Goal: Contribute content: Contribute content

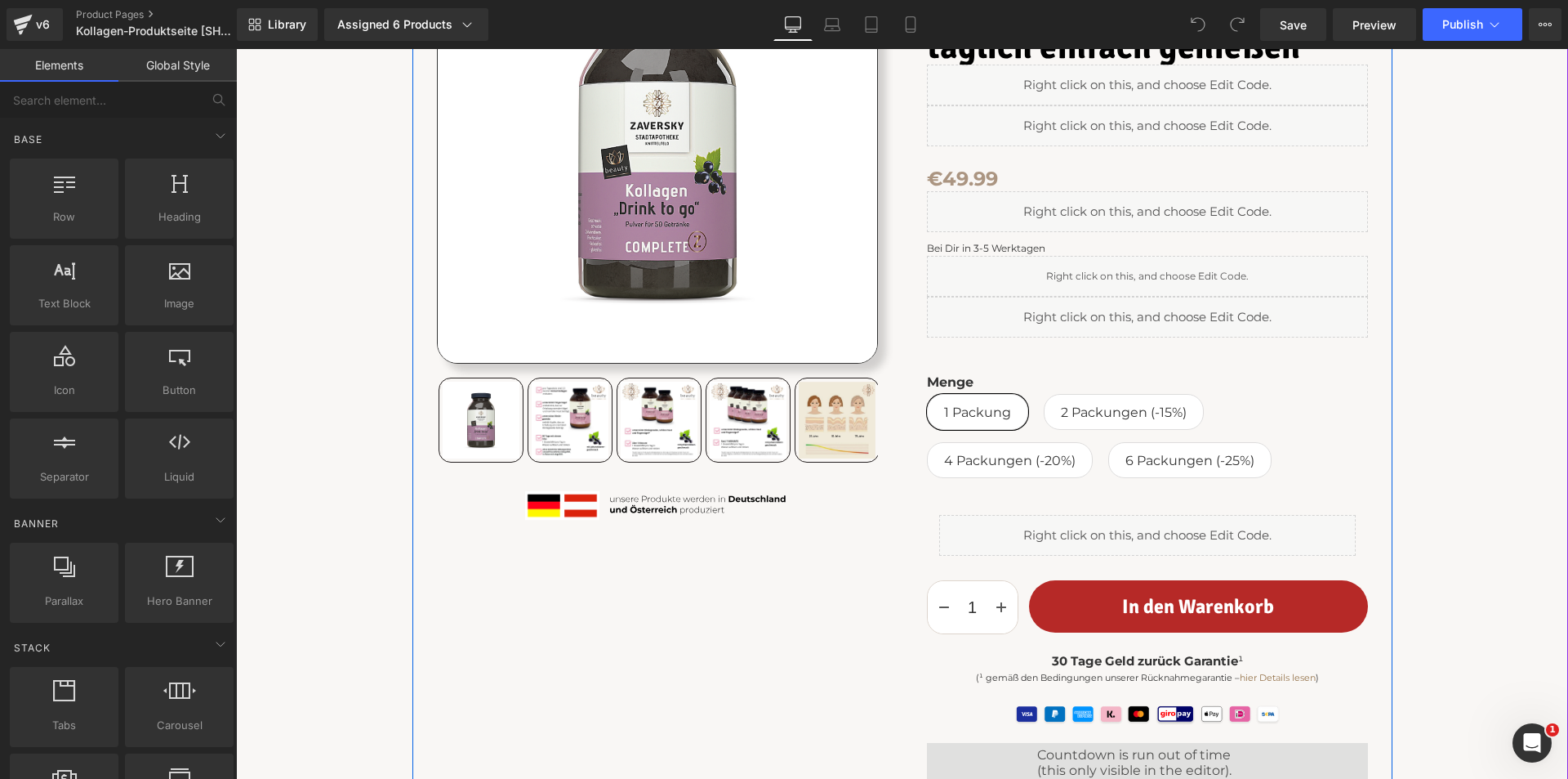
scroll to position [327, 0]
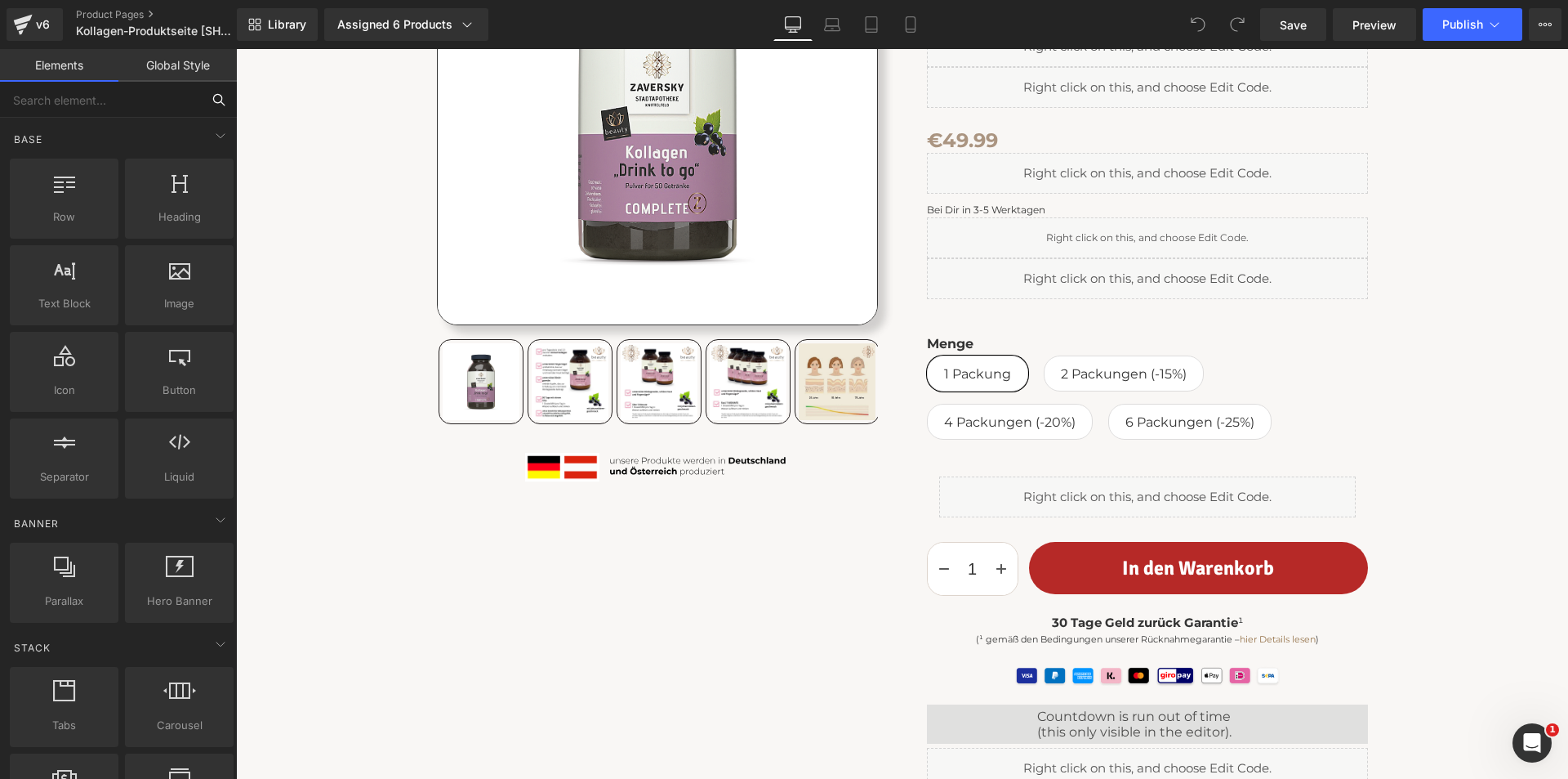
click at [147, 103] on input "text" at bounding box center [100, 99] width 201 height 36
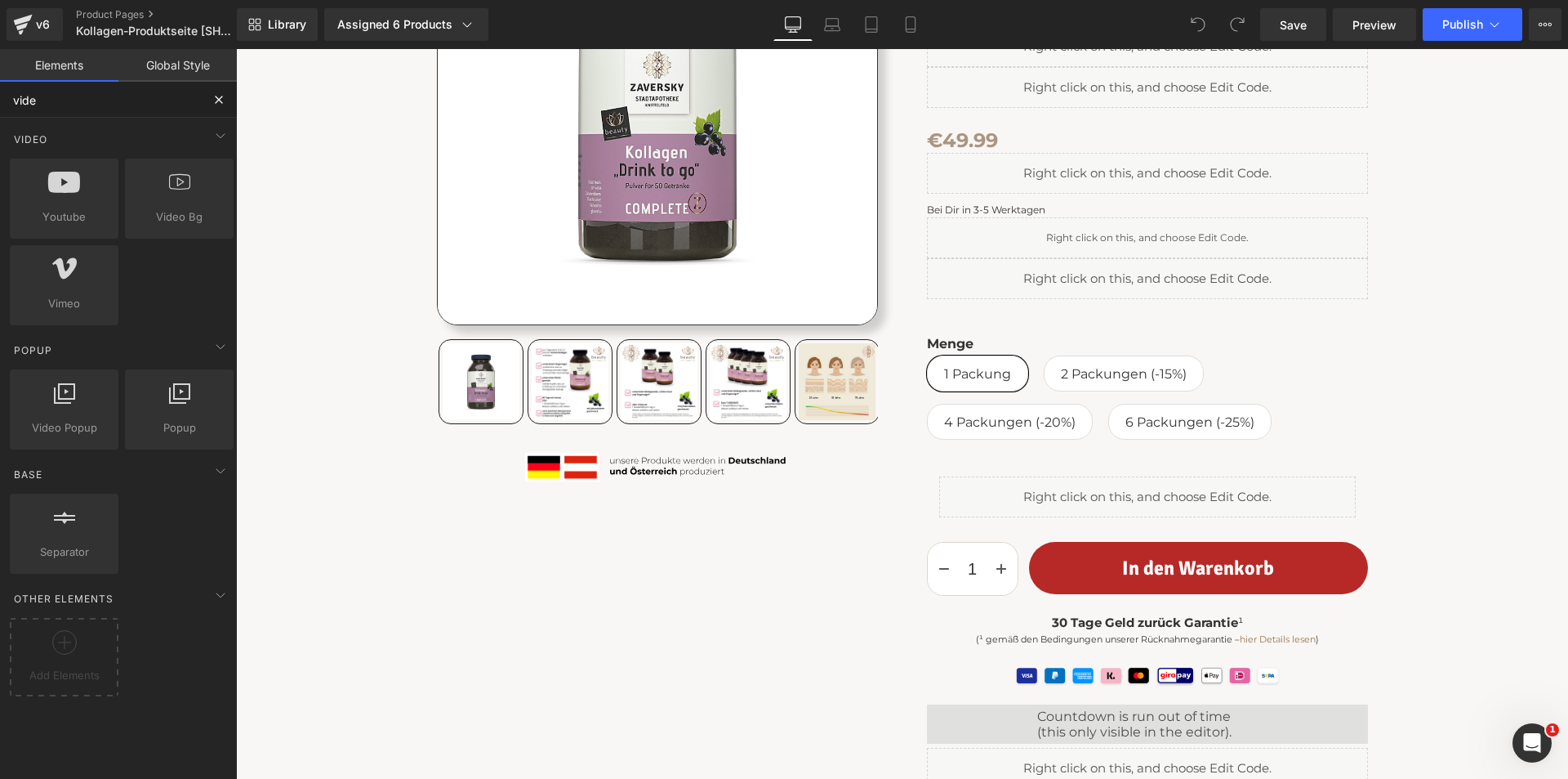
type input "video"
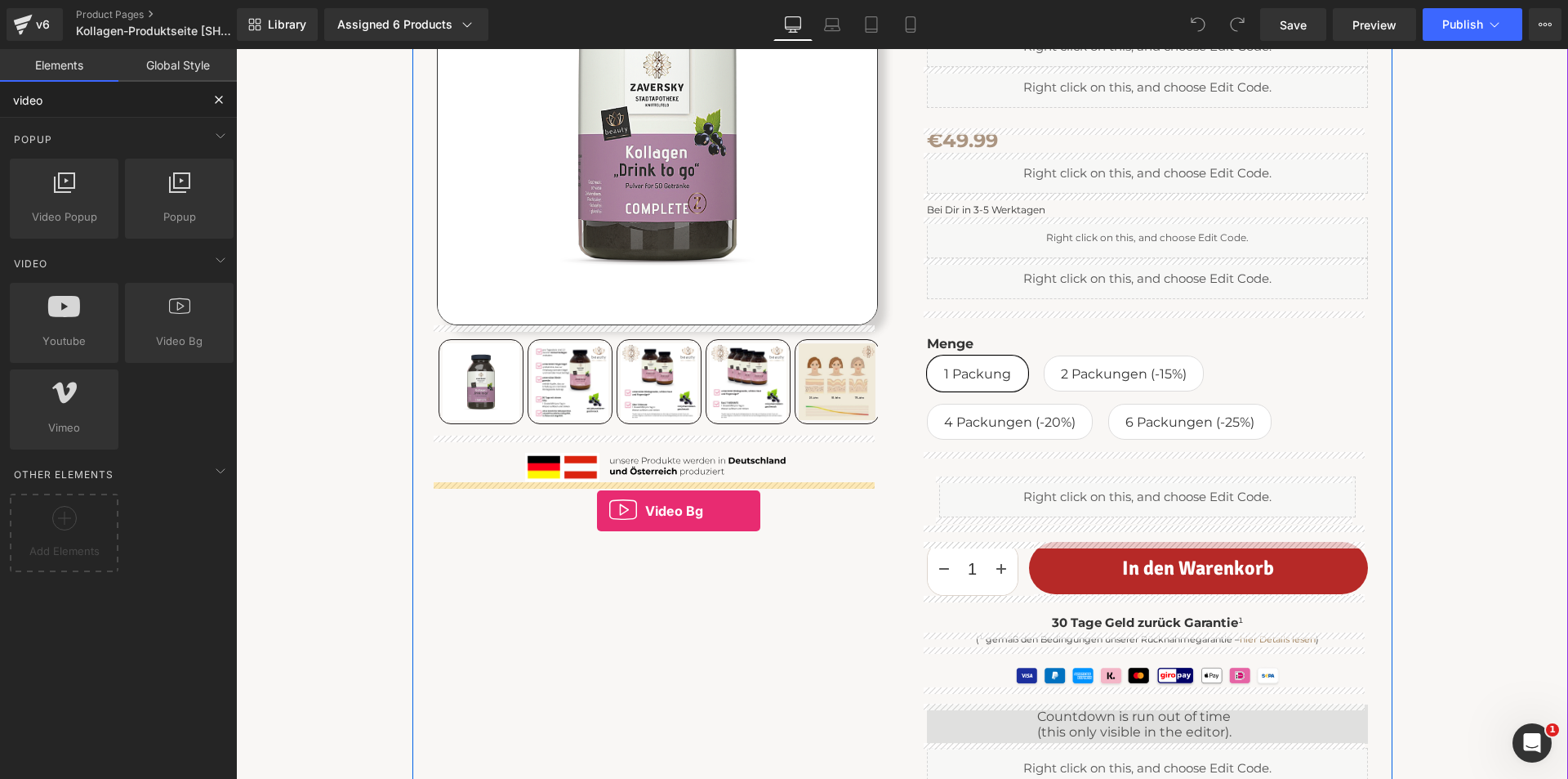
drag, startPoint x: 413, startPoint y: 361, endPoint x: 597, endPoint y: 510, distance: 236.8
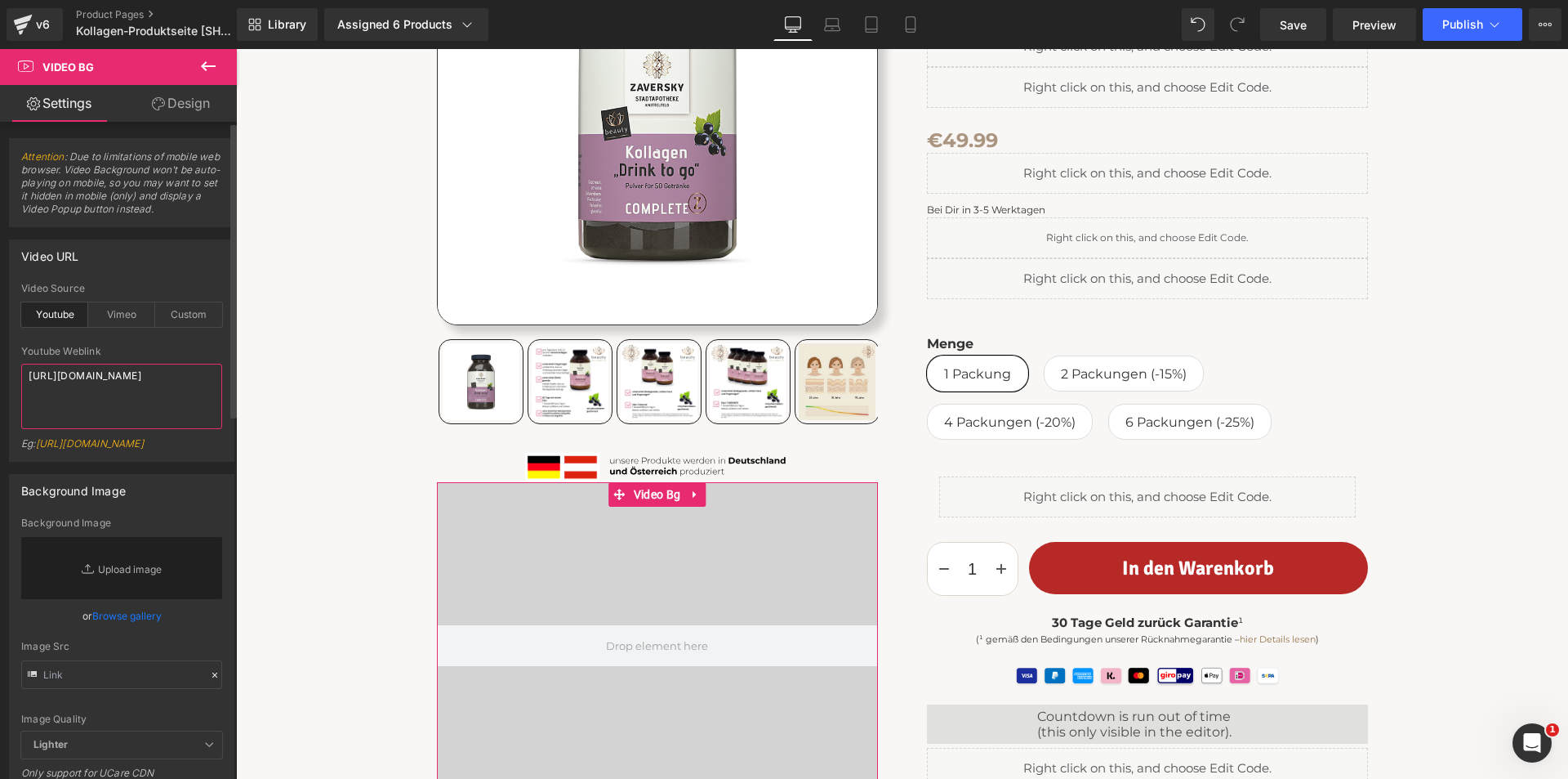
drag, startPoint x: 152, startPoint y: 398, endPoint x: 19, endPoint y: 374, distance: 135.1
click at [19, 374] on div "youtube Video Source Youtube Vimeo Custom Youtube Weblink [URL][DOMAIN_NAME] Eg…" at bounding box center [122, 371] width 224 height 178
paste textarea "[DOMAIN_NAME][URL]"
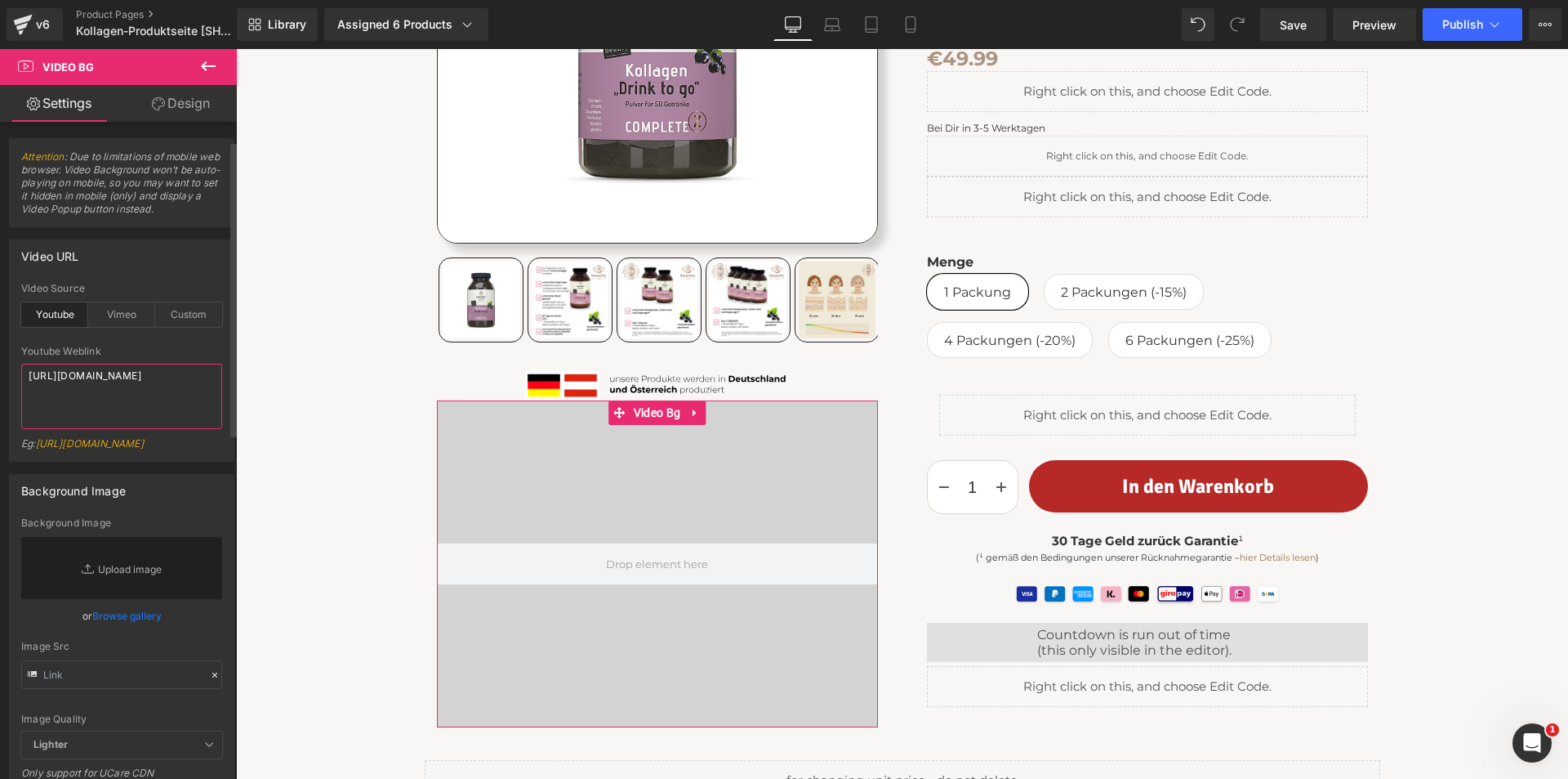
scroll to position [82, 0]
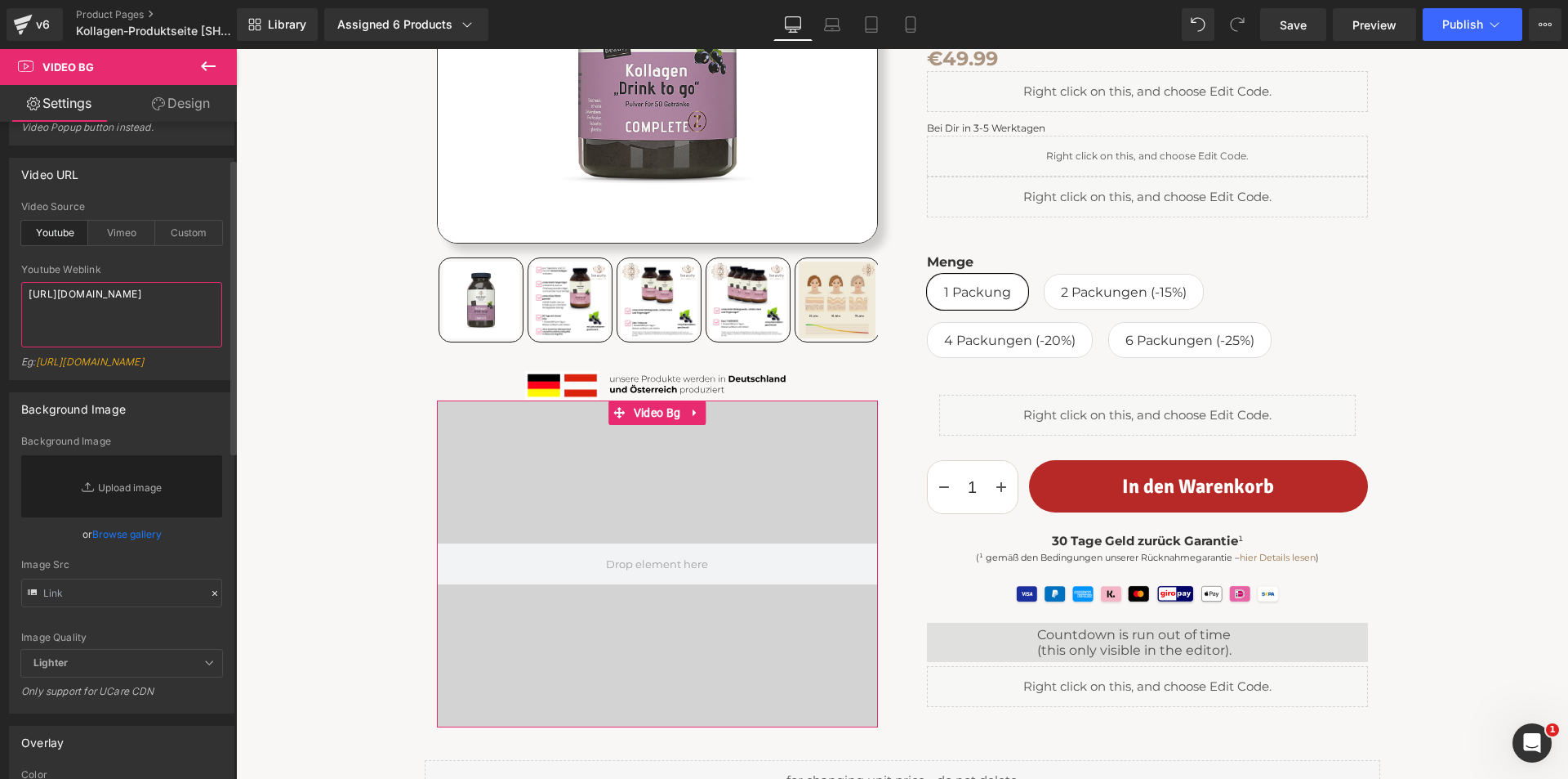
type textarea "[URL][DOMAIN_NAME]"
click at [145, 547] on link "Browse gallery" at bounding box center [127, 534] width 70 height 29
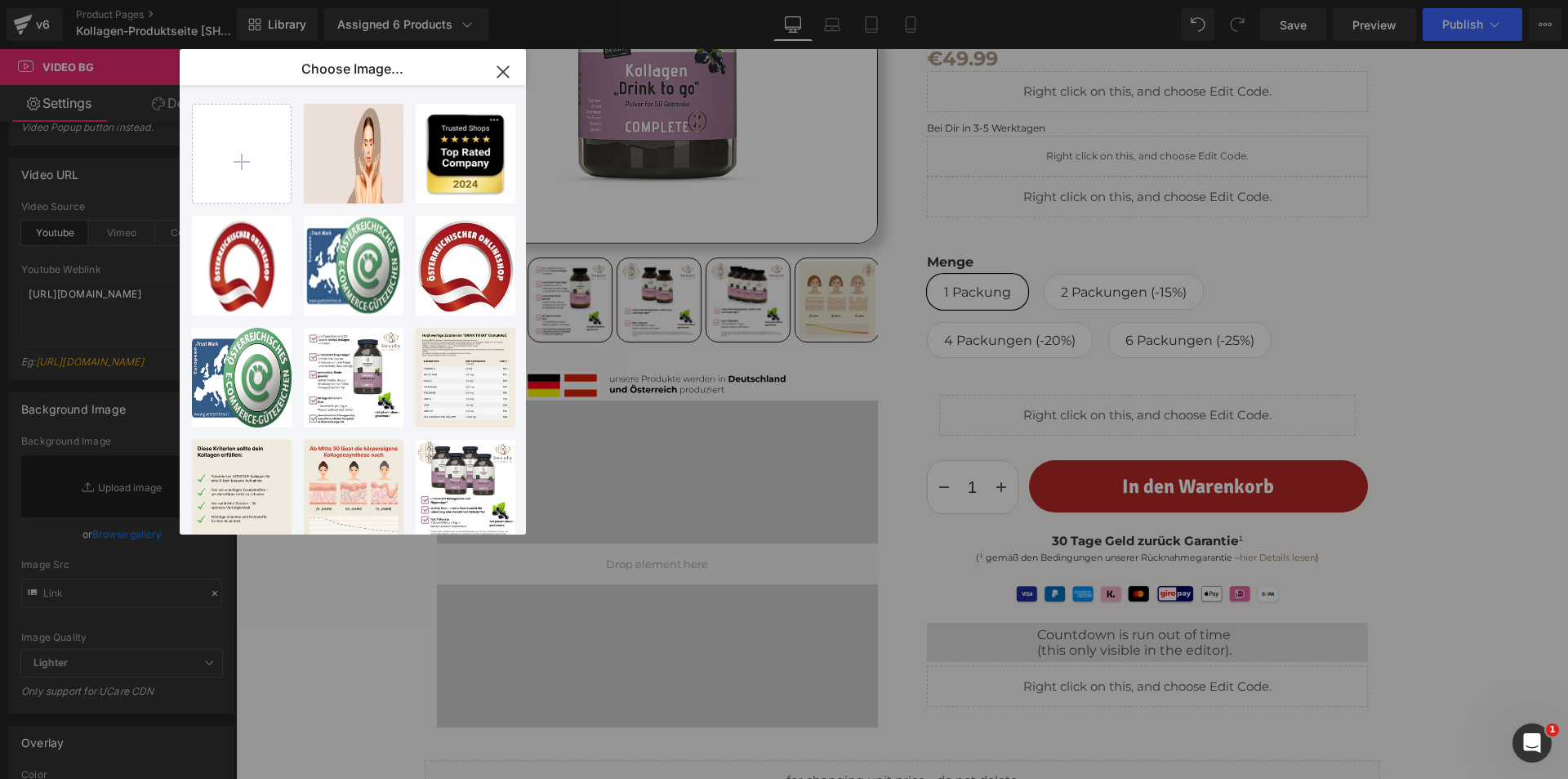
click at [505, 68] on icon "button" at bounding box center [503, 72] width 26 height 26
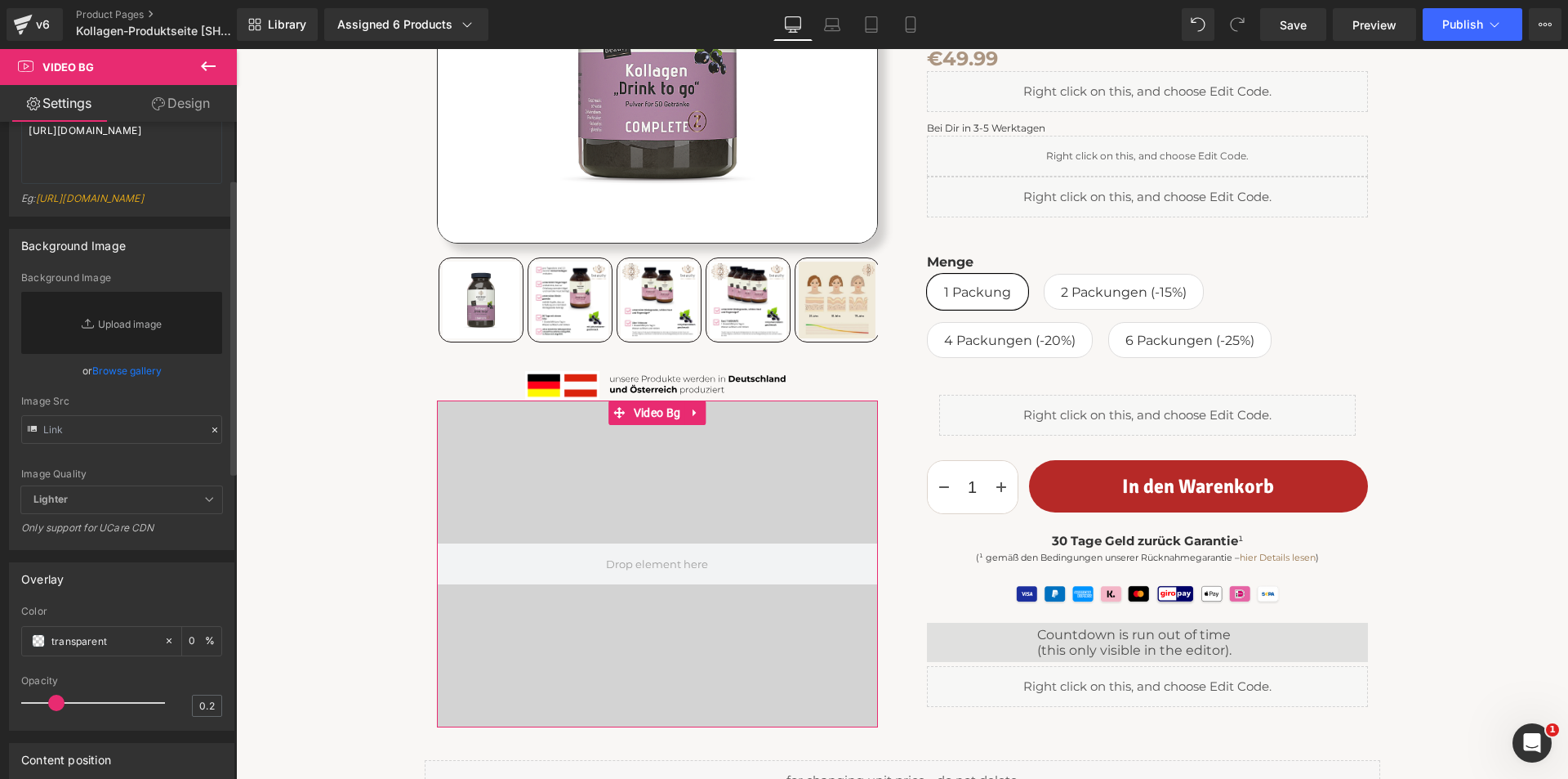
scroll to position [0, 0]
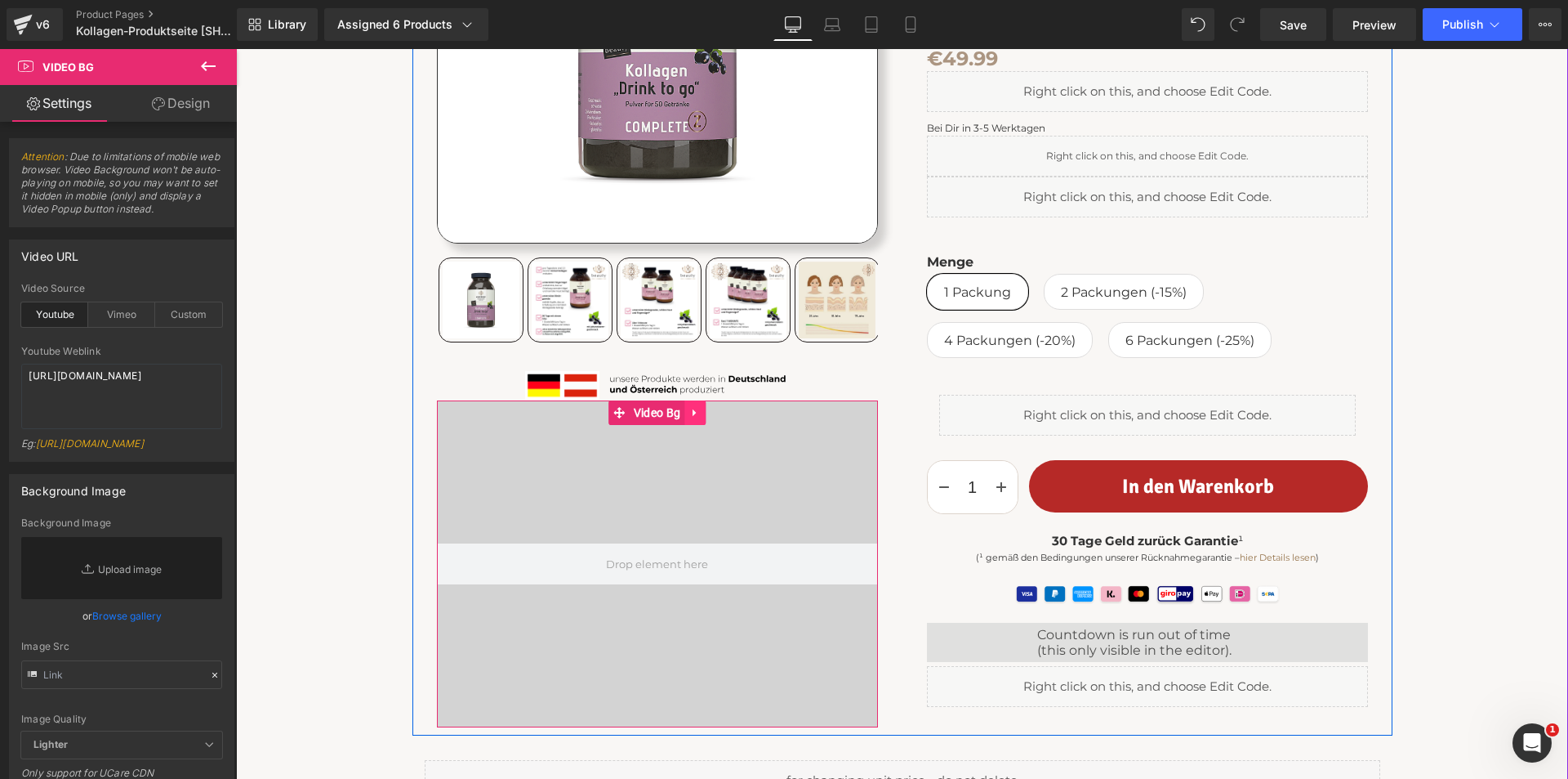
click at [689, 410] on icon at bounding box center [694, 413] width 11 height 12
click at [700, 410] on icon at bounding box center [705, 412] width 11 height 11
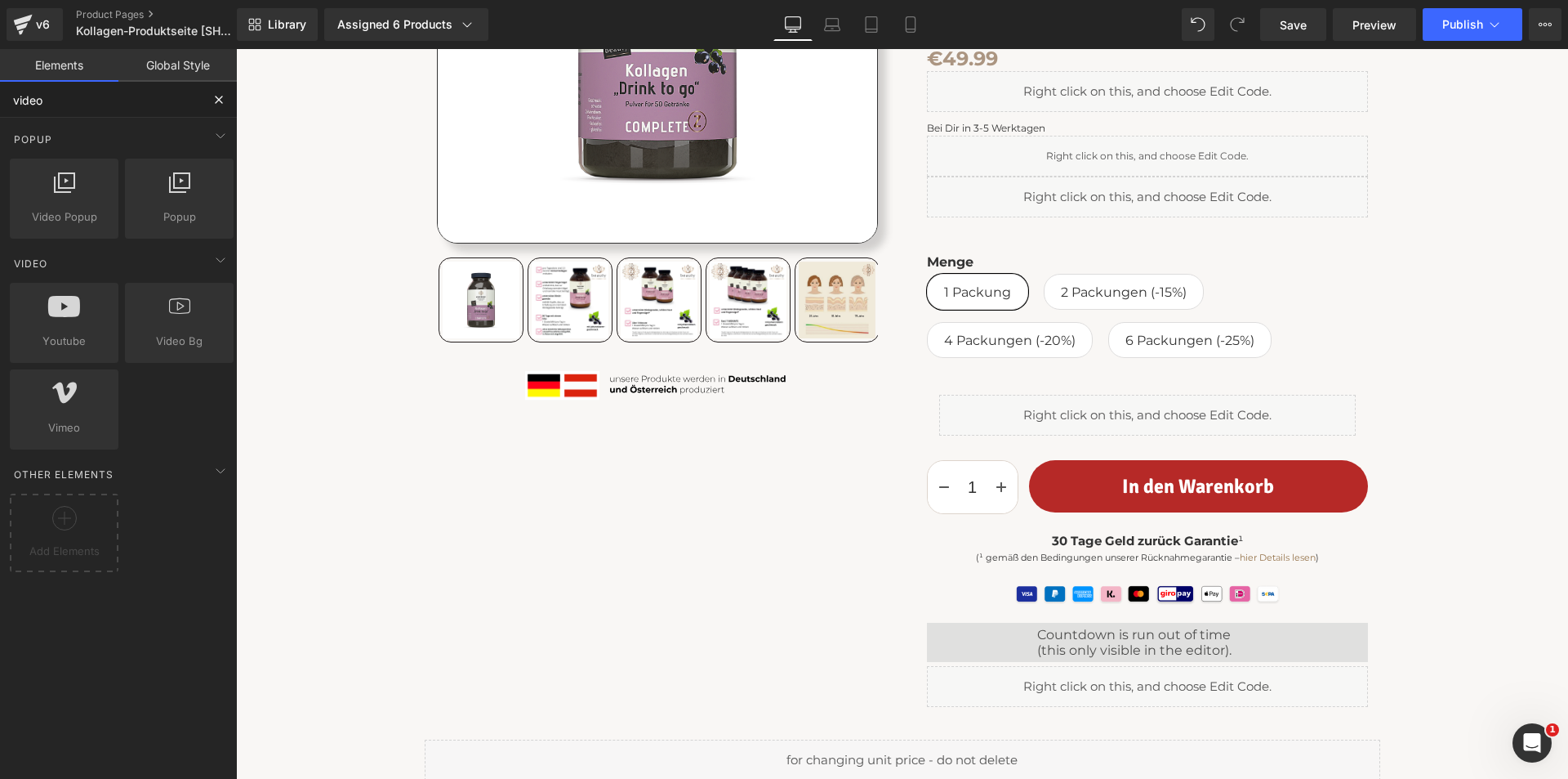
click at [39, 102] on input "video" at bounding box center [100, 99] width 201 height 36
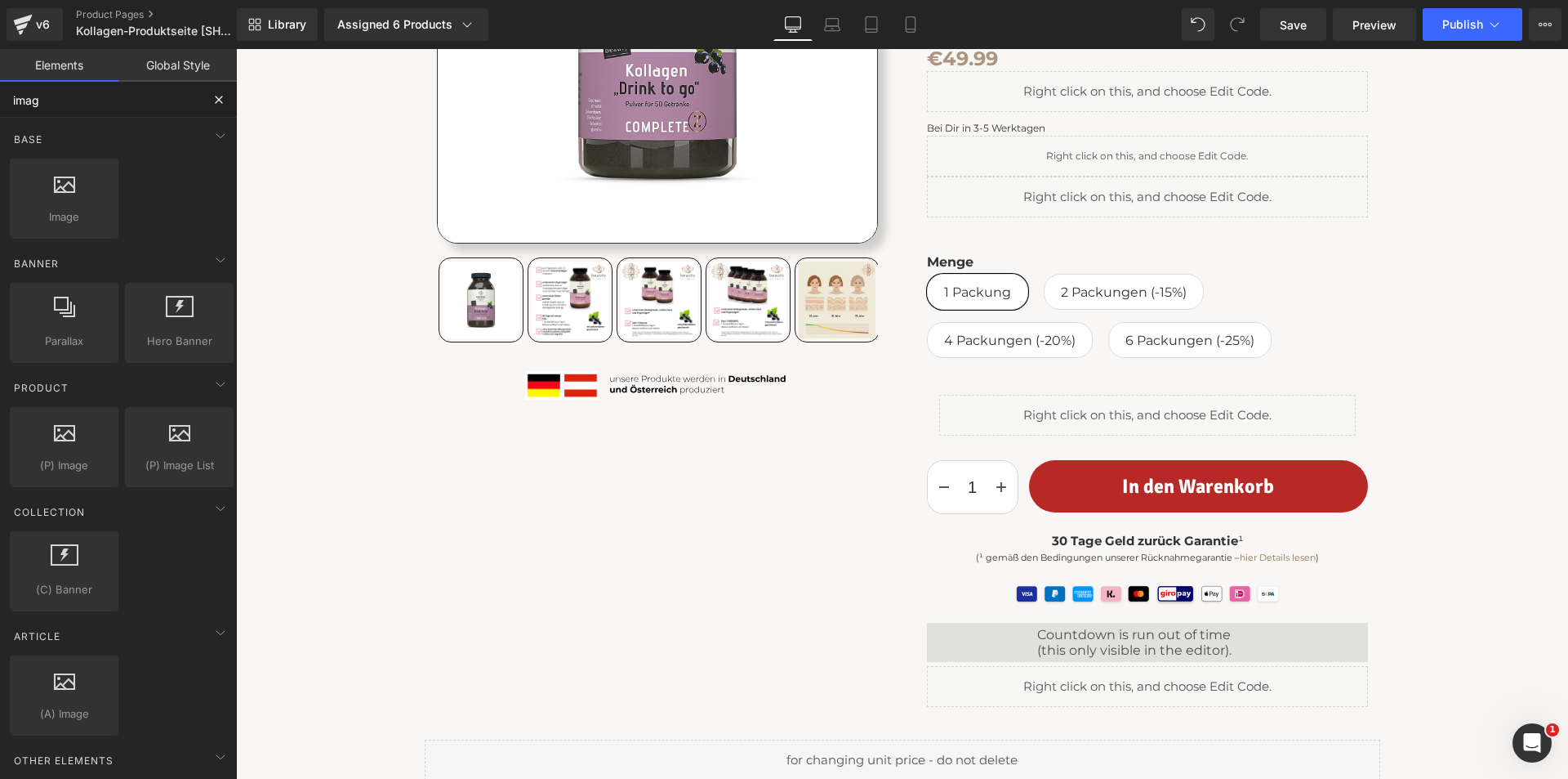
type input "image"
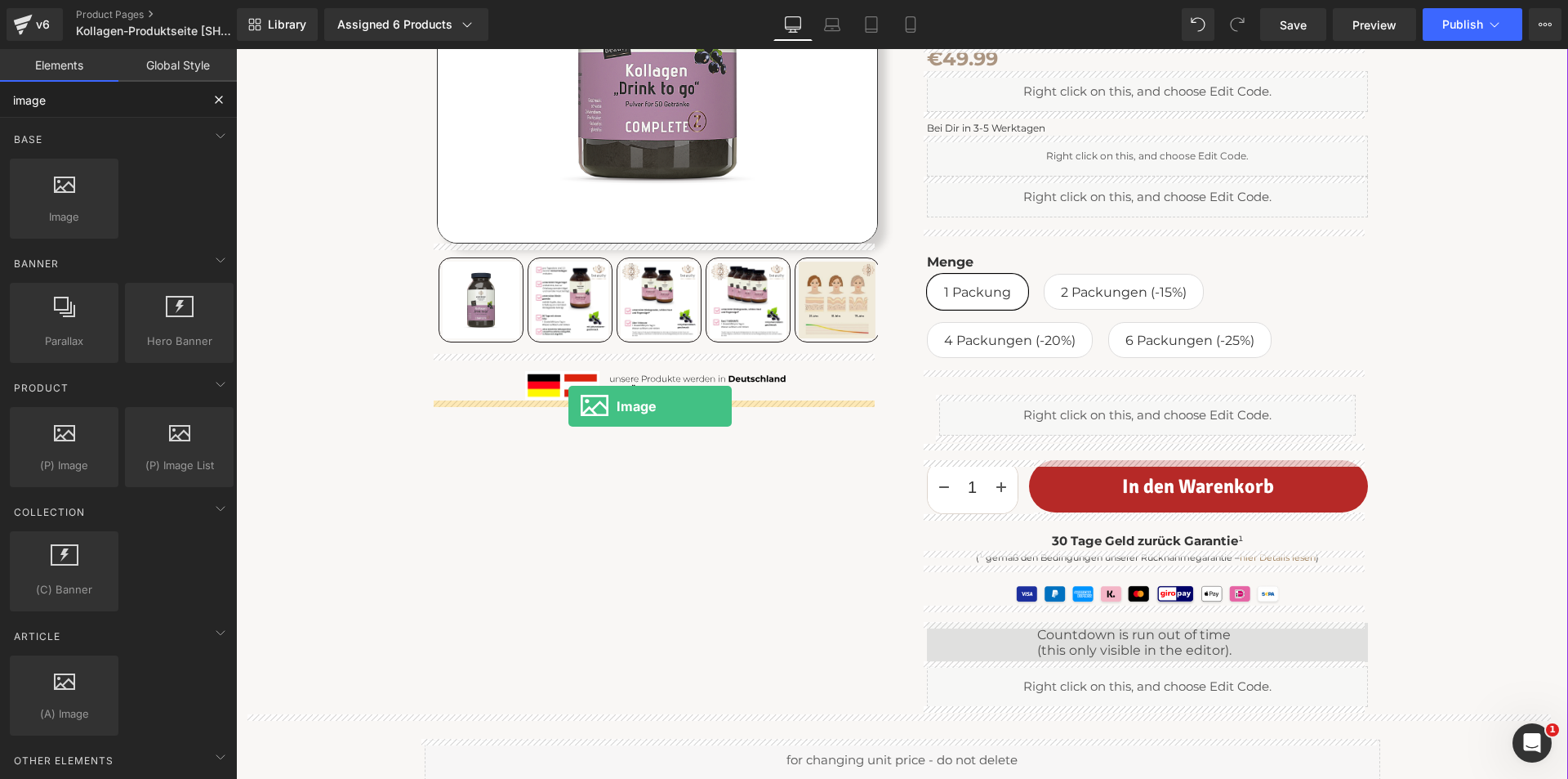
drag, startPoint x: 289, startPoint y: 263, endPoint x: 568, endPoint y: 406, distance: 313.5
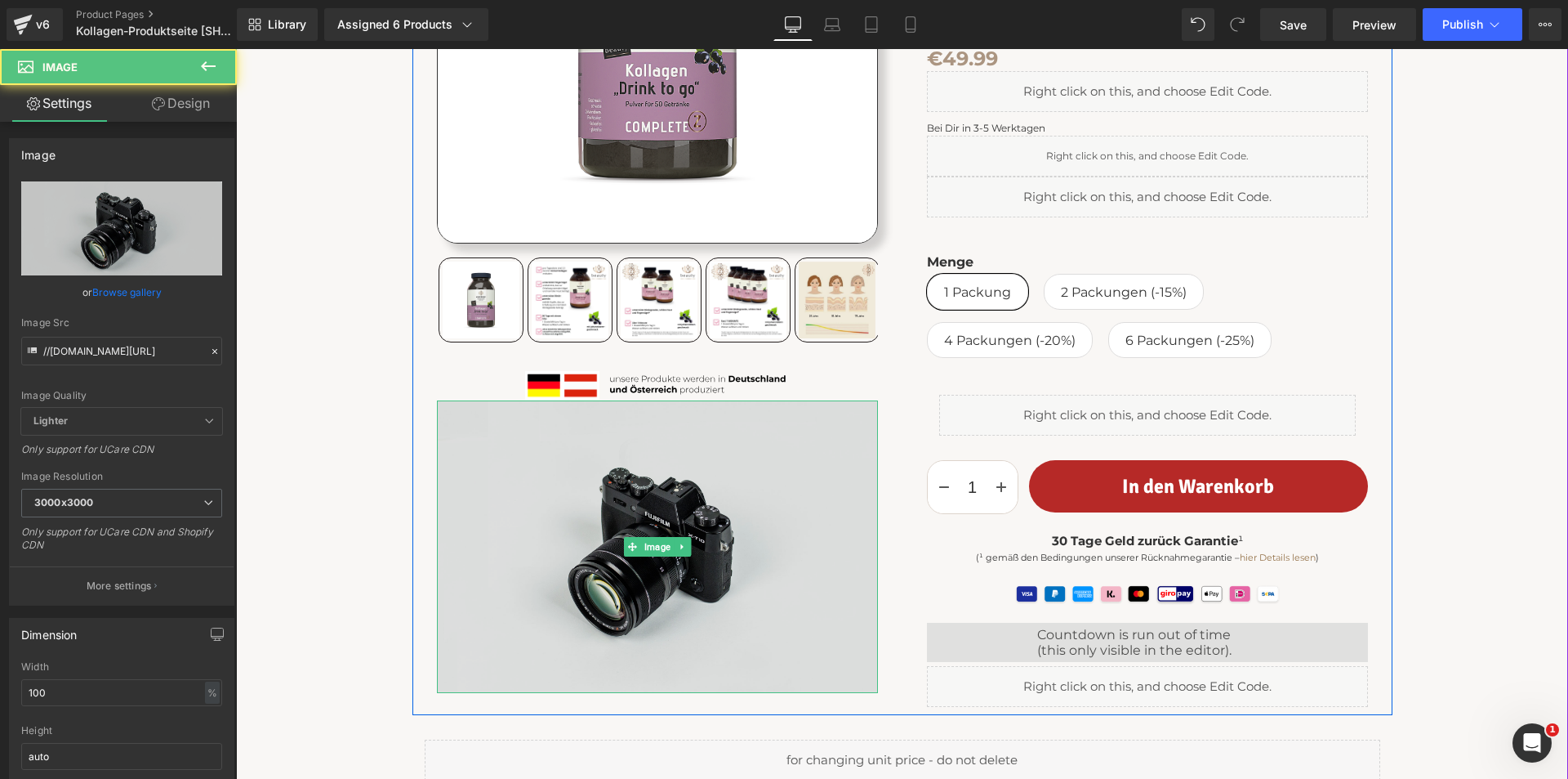
click at [647, 510] on img at bounding box center [657, 546] width 441 height 292
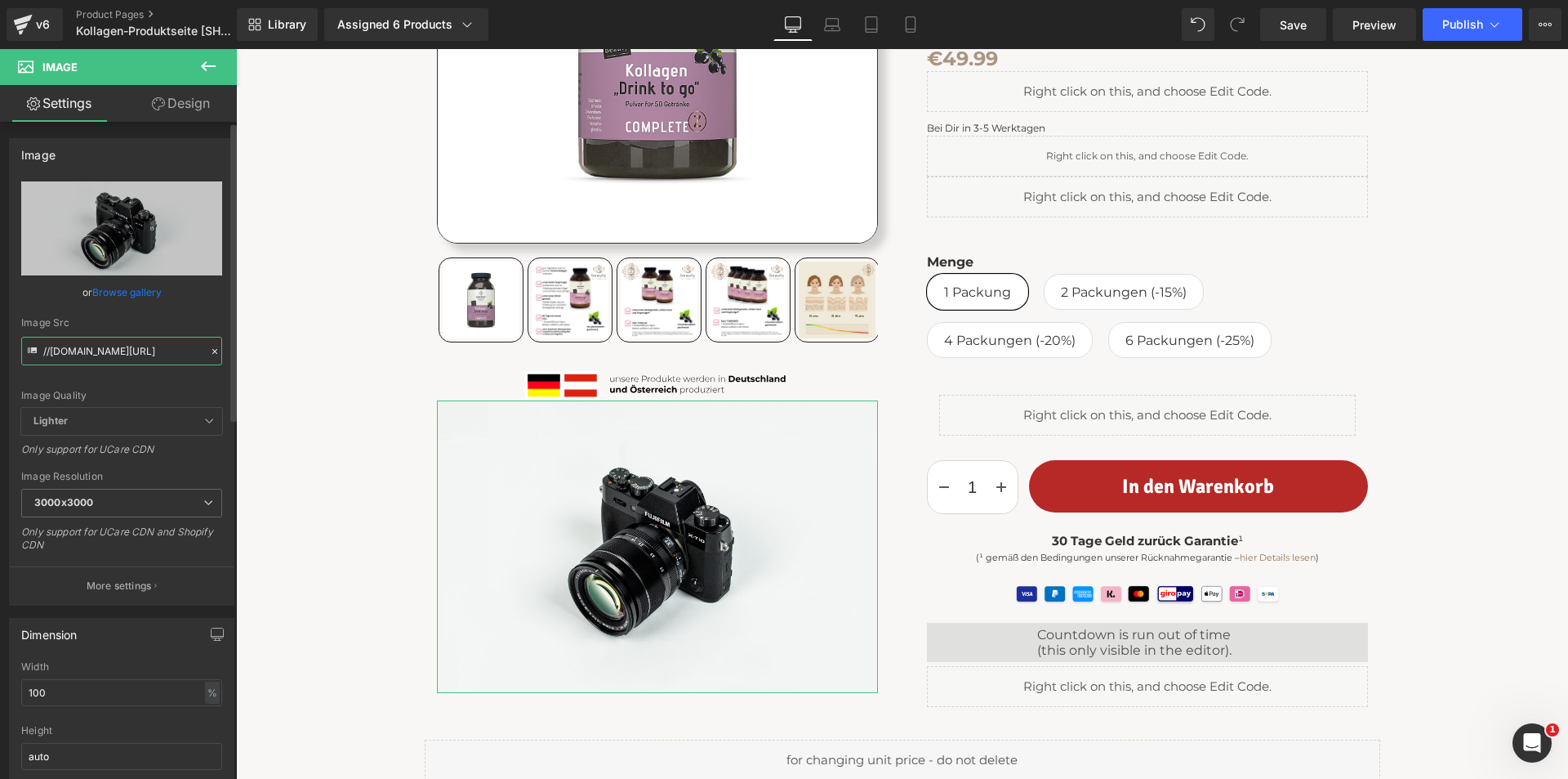
click at [126, 348] on input "//[DOMAIN_NAME][URL]" at bounding box center [121, 350] width 201 height 29
paste input "[URL][DOMAIN_NAME]"
type input "[URL][DOMAIN_NAME]"
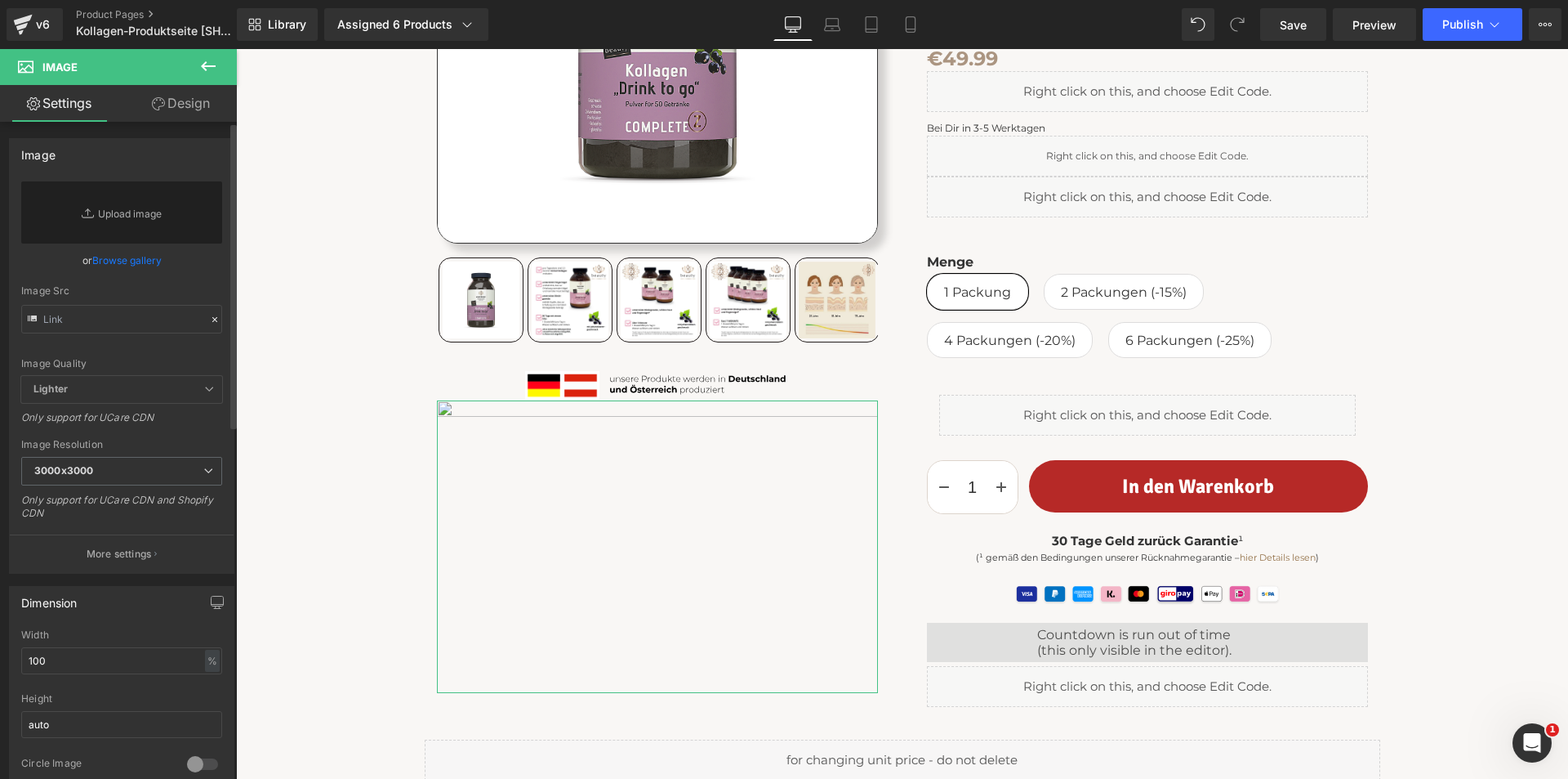
click at [132, 261] on link "Browse gallery" at bounding box center [127, 260] width 70 height 29
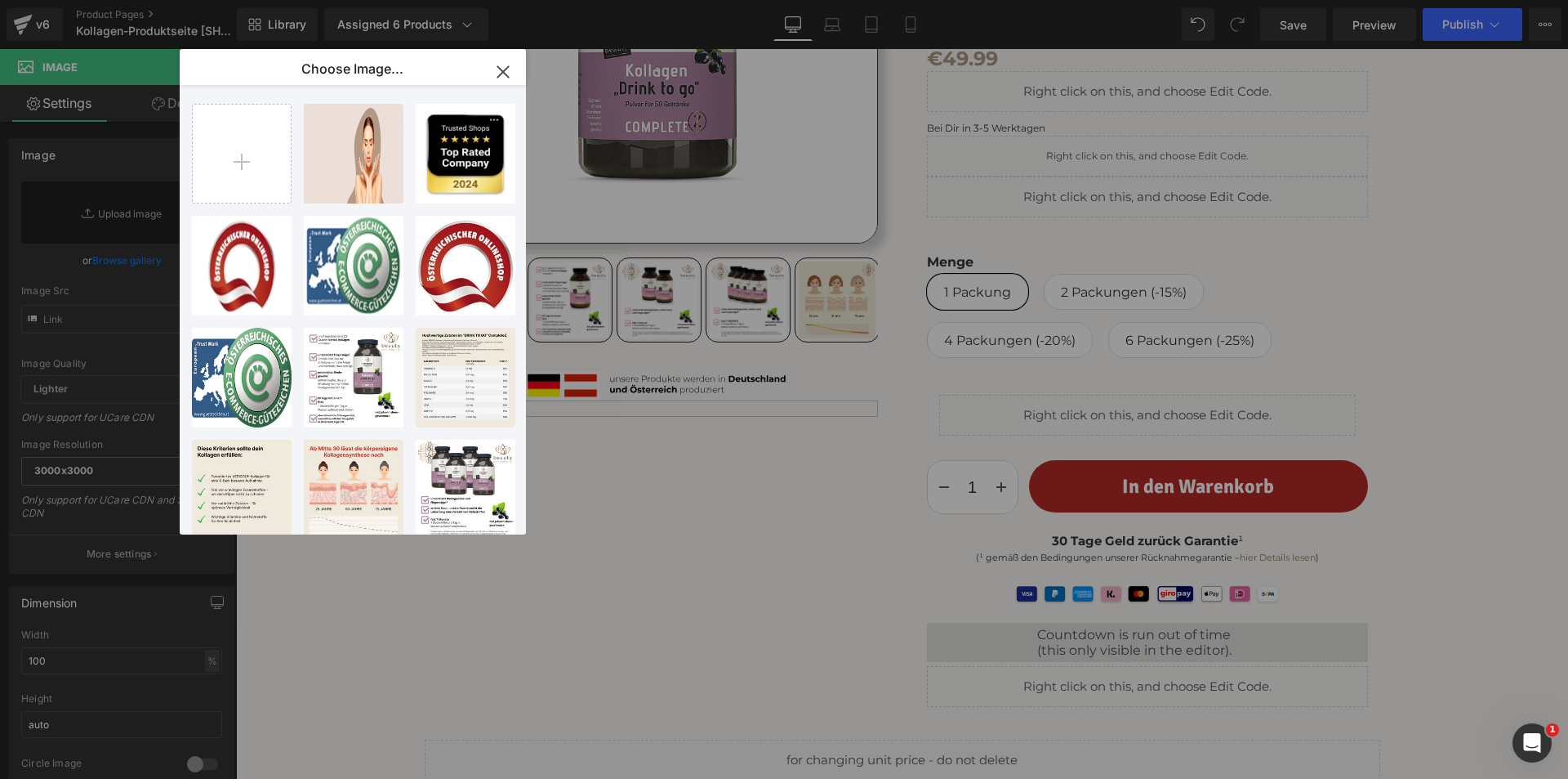
click at [504, 72] on icon "button" at bounding box center [502, 71] width 10 height 10
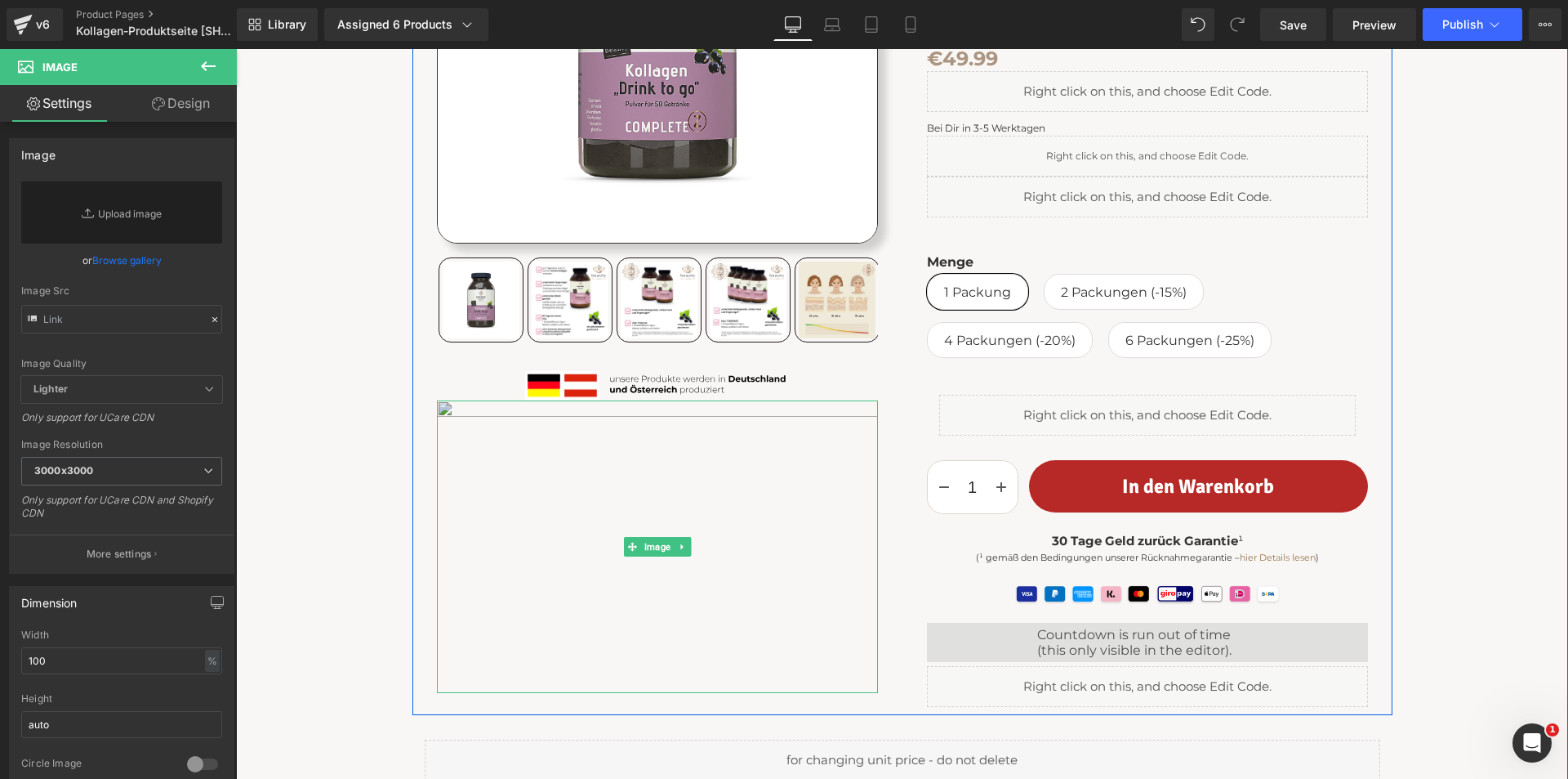
click at [514, 416] on img at bounding box center [657, 546] width 441 height 292
click at [549, 413] on img at bounding box center [657, 546] width 441 height 292
click at [681, 547] on icon at bounding box center [681, 547] width 3 height 6
click at [686, 549] on icon at bounding box center [690, 547] width 9 height 9
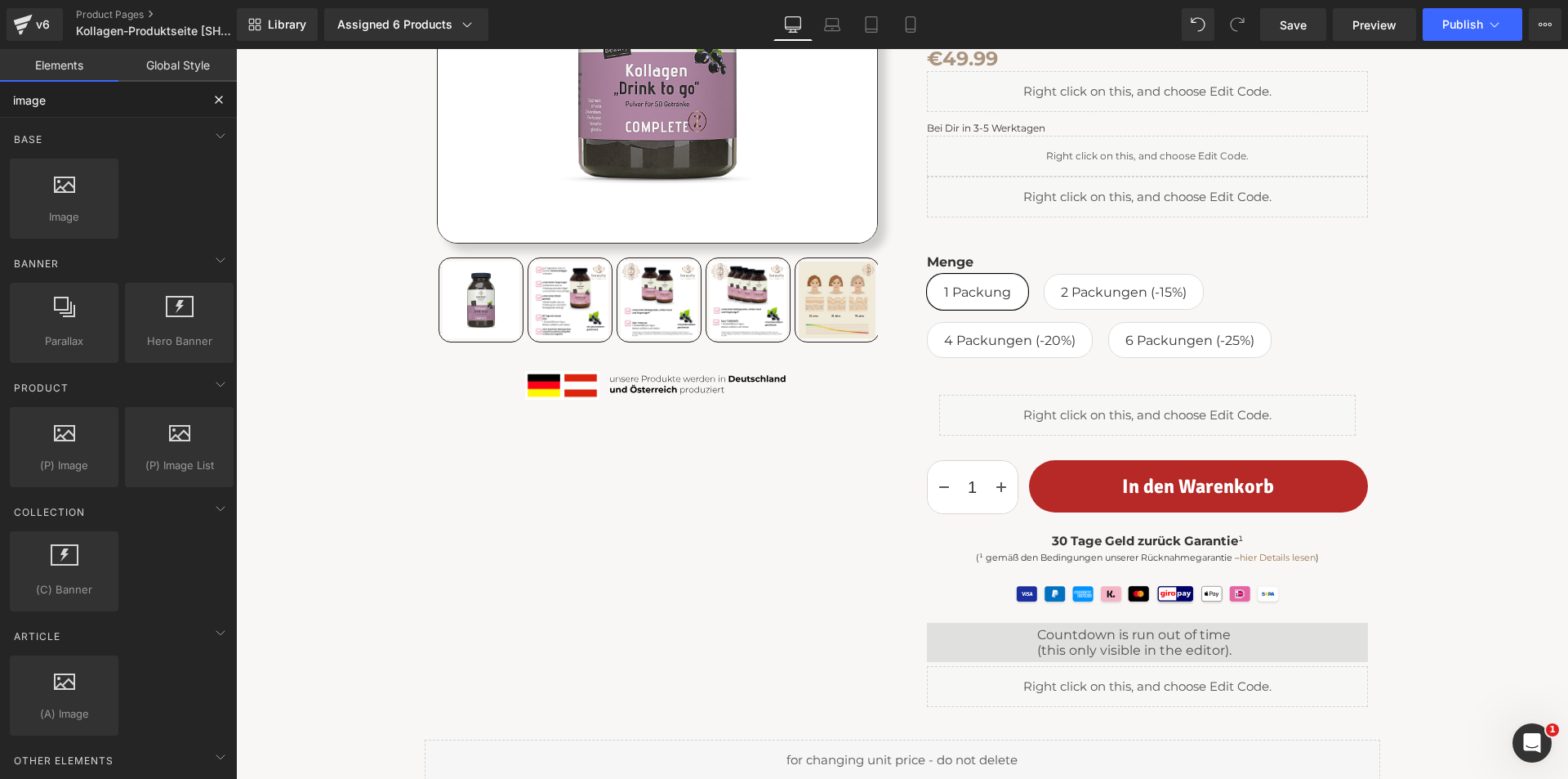
click at [76, 113] on input "image" at bounding box center [100, 99] width 201 height 36
click at [76, 111] on input "image" at bounding box center [100, 99] width 201 height 36
click at [76, 110] on input "image" at bounding box center [100, 99] width 201 height 36
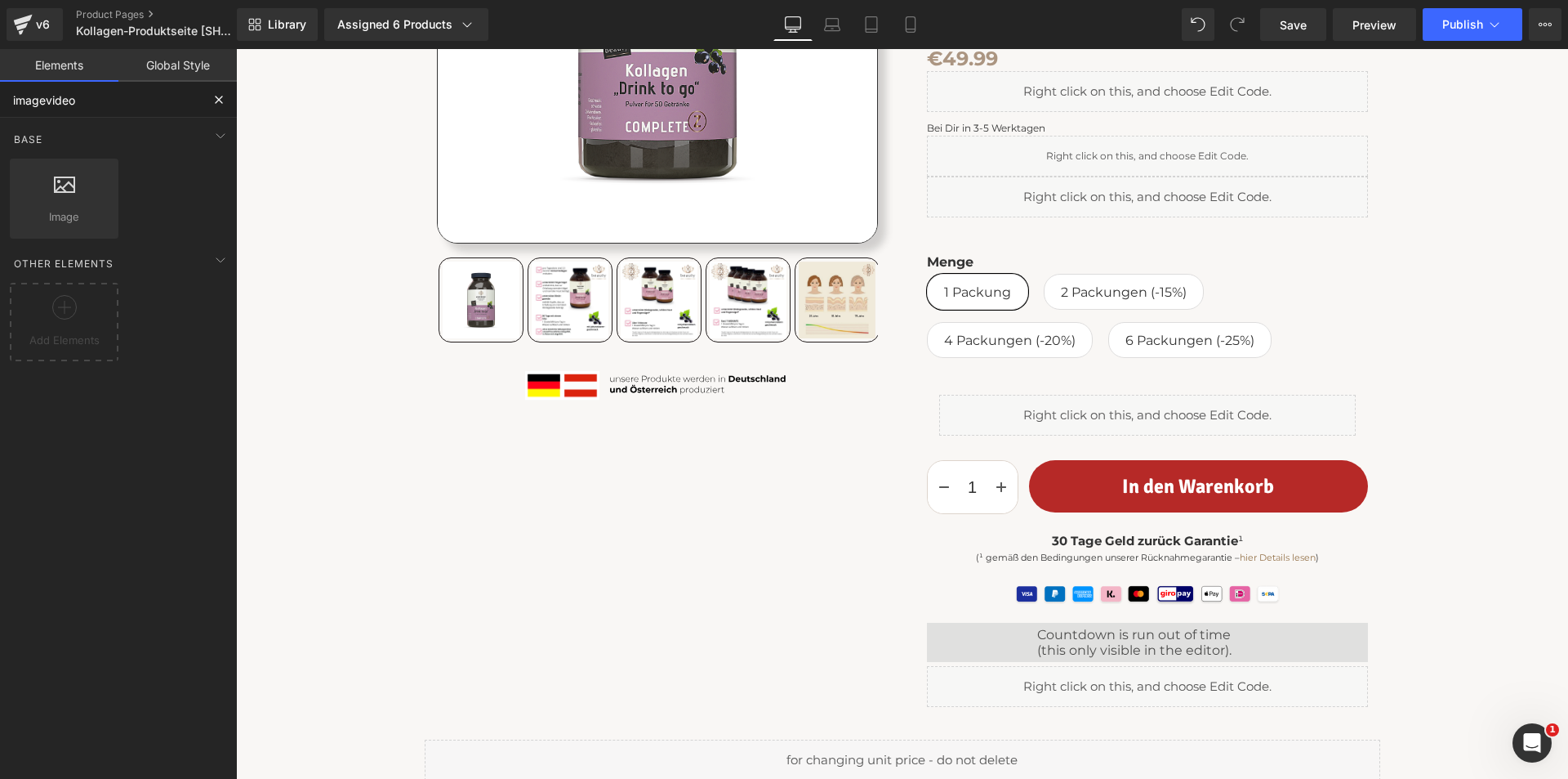
drag, startPoint x: 48, startPoint y: 102, endPoint x: 10, endPoint y: 100, distance: 38.1
click at [9, 100] on input "imagevideo" at bounding box center [100, 99] width 201 height 36
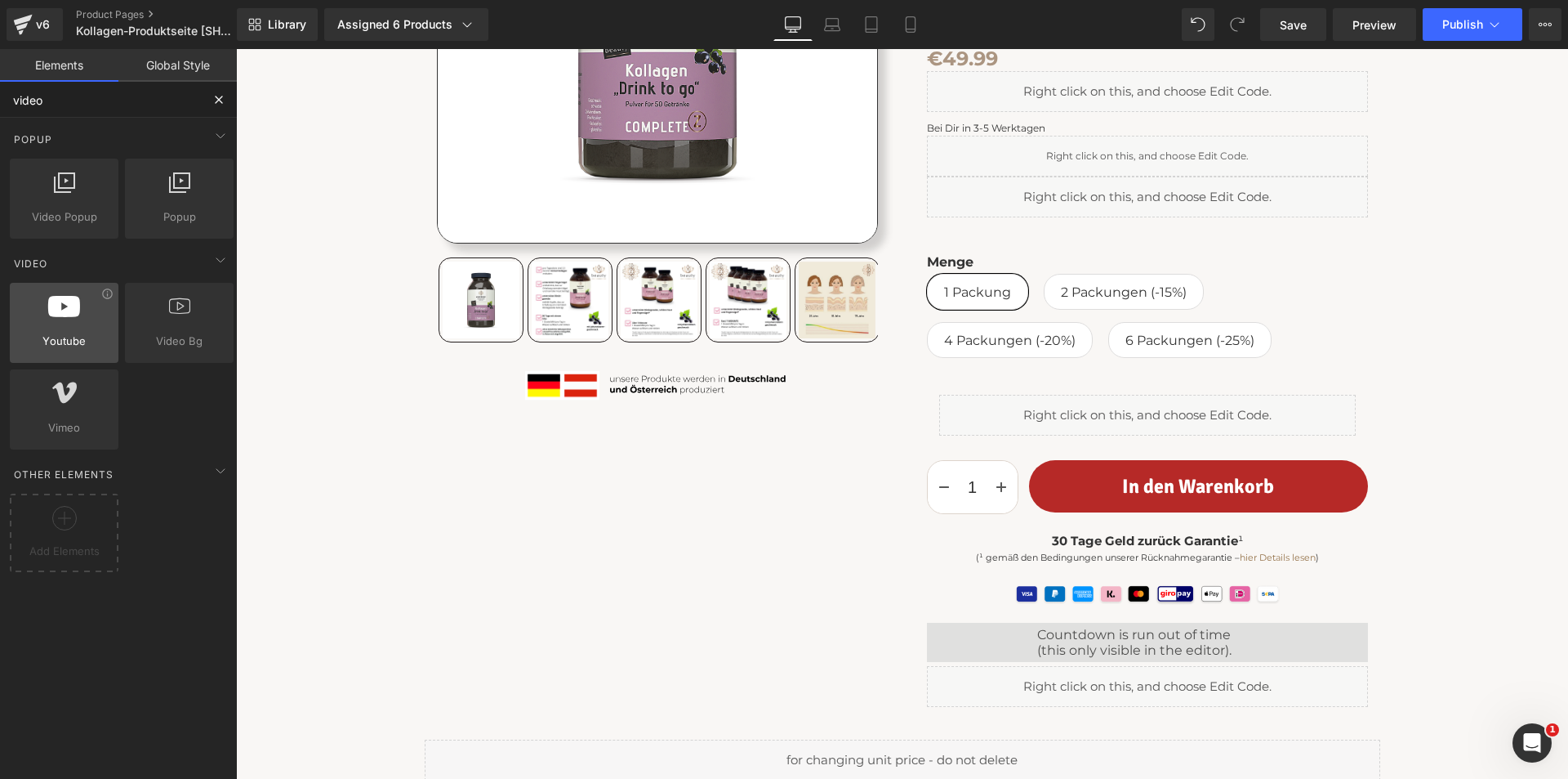
click at [61, 322] on div at bounding box center [64, 314] width 99 height 37
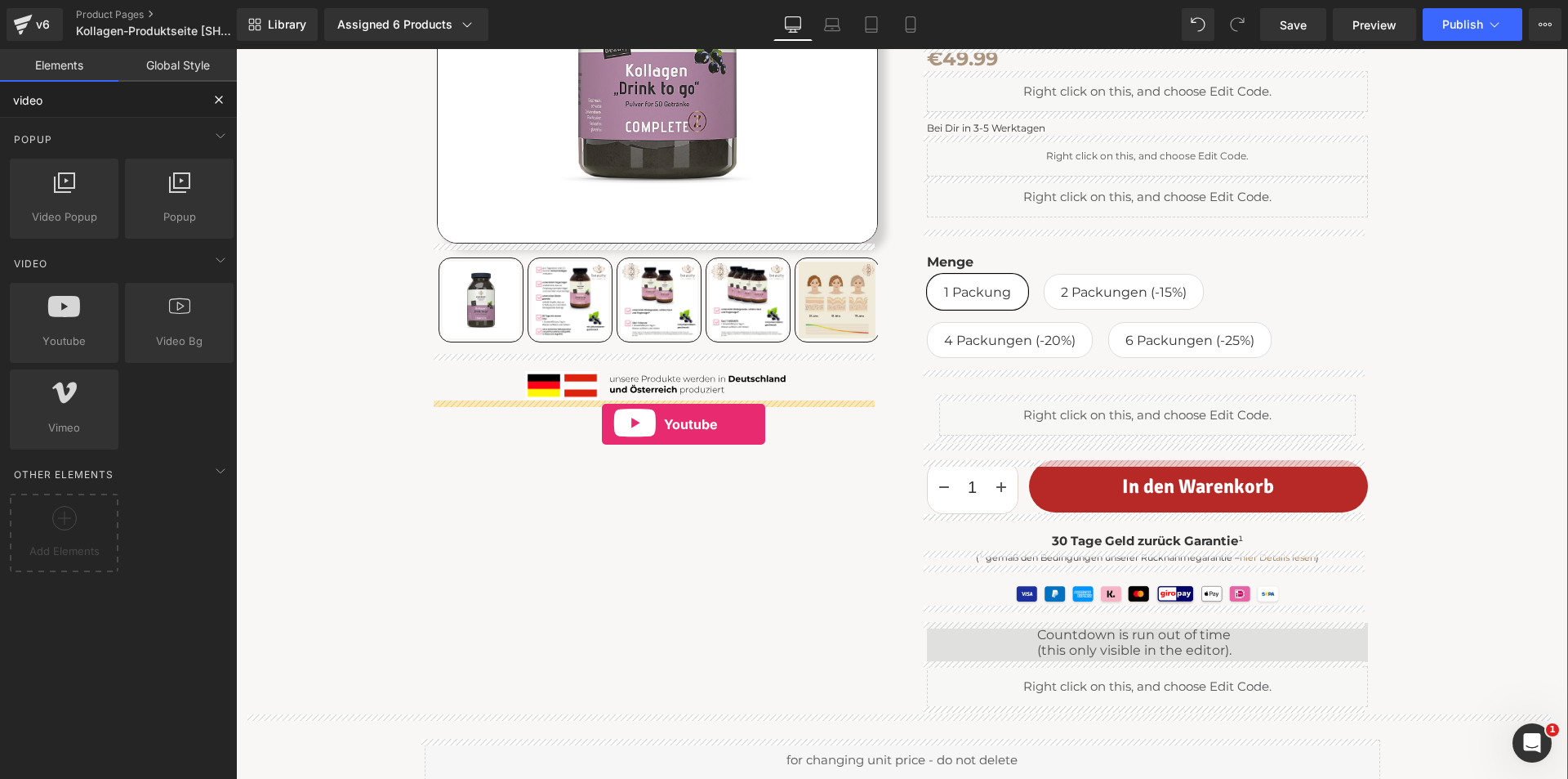
drag, startPoint x: 305, startPoint y: 375, endPoint x: 602, endPoint y: 424, distance: 301.0
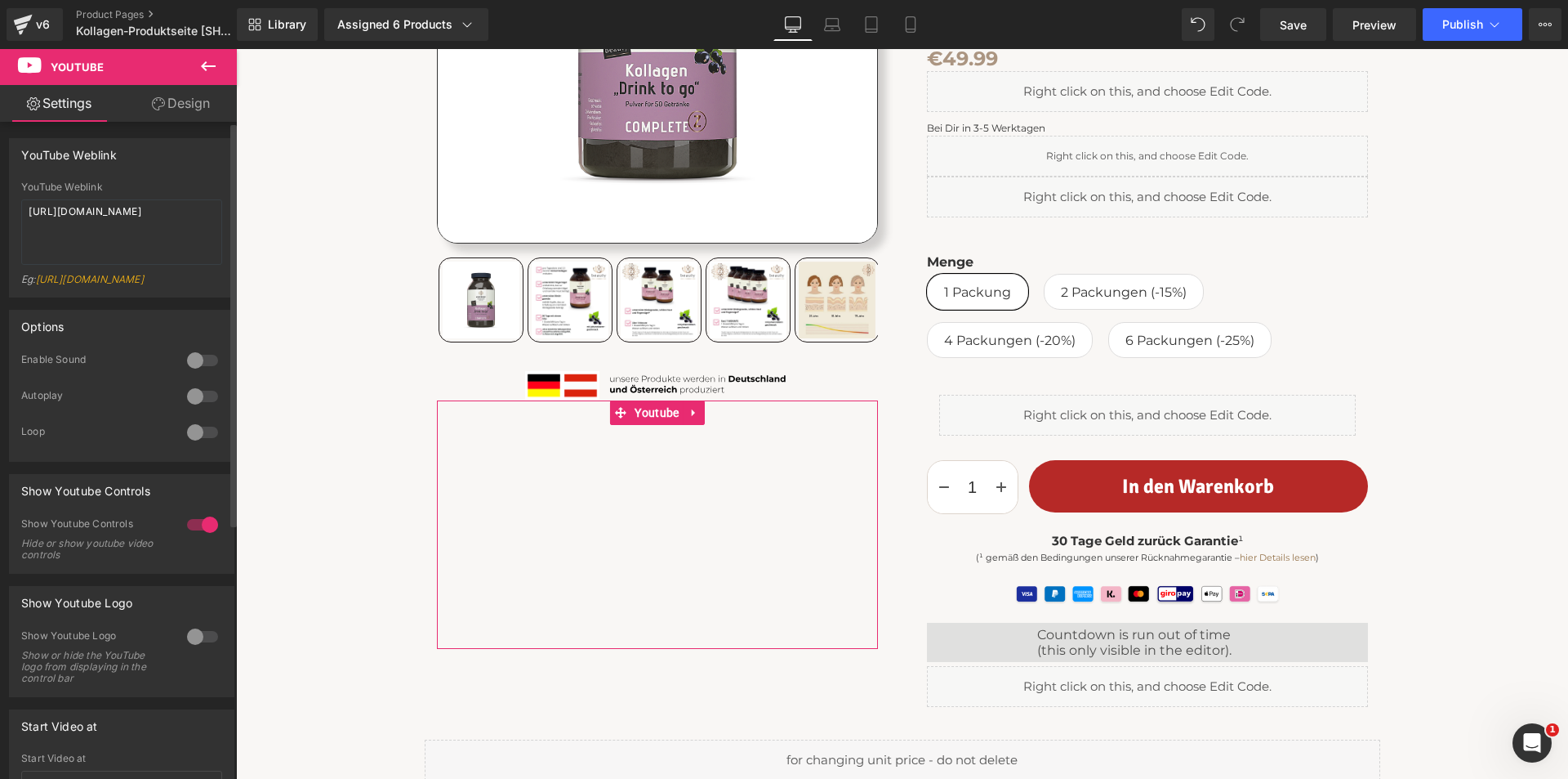
click at [205, 400] on div at bounding box center [203, 396] width 39 height 26
click at [203, 445] on div at bounding box center [203, 432] width 39 height 26
click at [196, 537] on div at bounding box center [203, 524] width 39 height 26
drag, startPoint x: 206, startPoint y: 65, endPoint x: 153, endPoint y: 251, distance: 193.4
click at [206, 65] on icon at bounding box center [208, 65] width 15 height 10
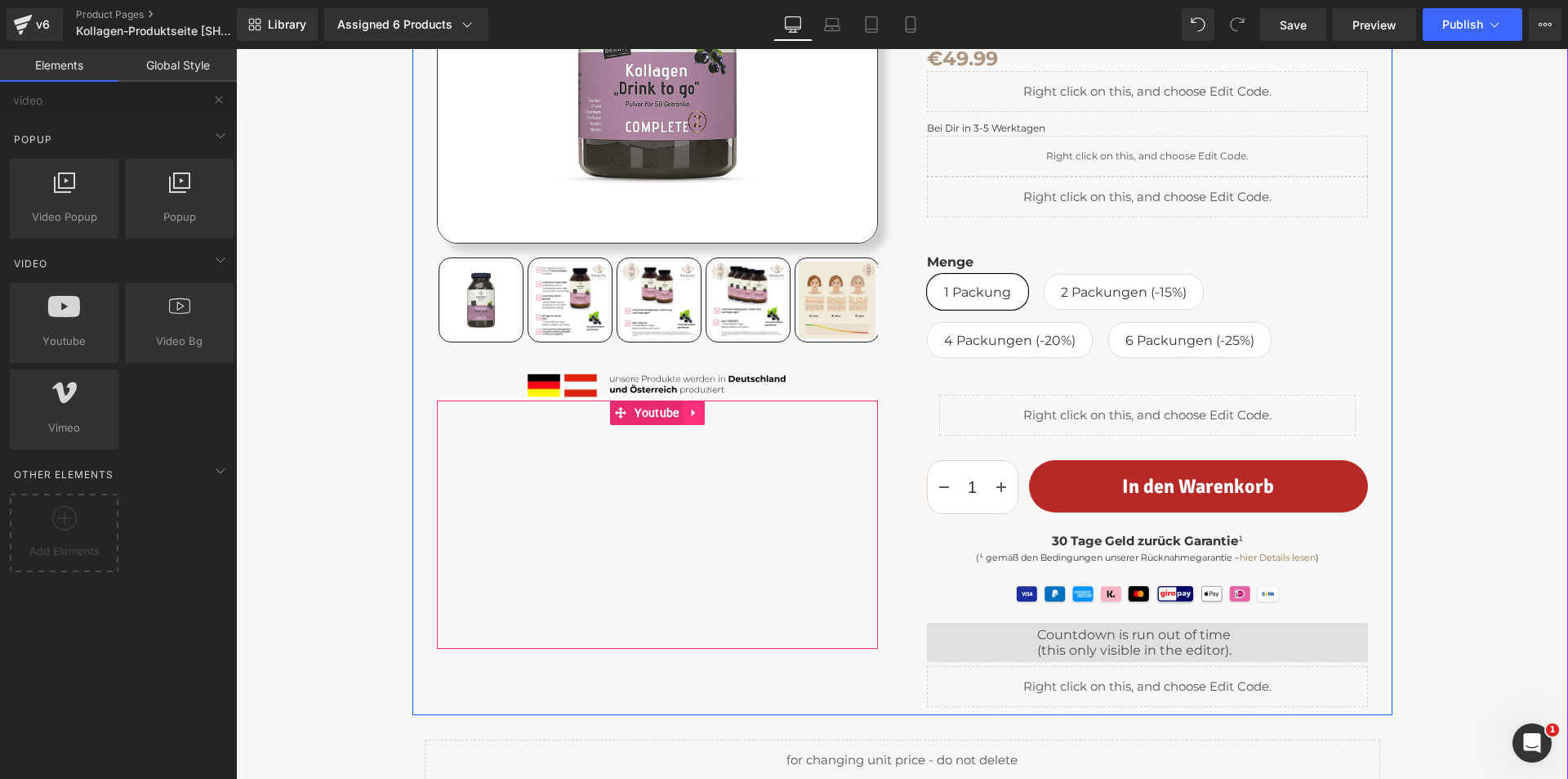
click at [689, 414] on icon at bounding box center [694, 413] width 11 height 12
click at [699, 411] on icon at bounding box center [704, 413] width 11 height 12
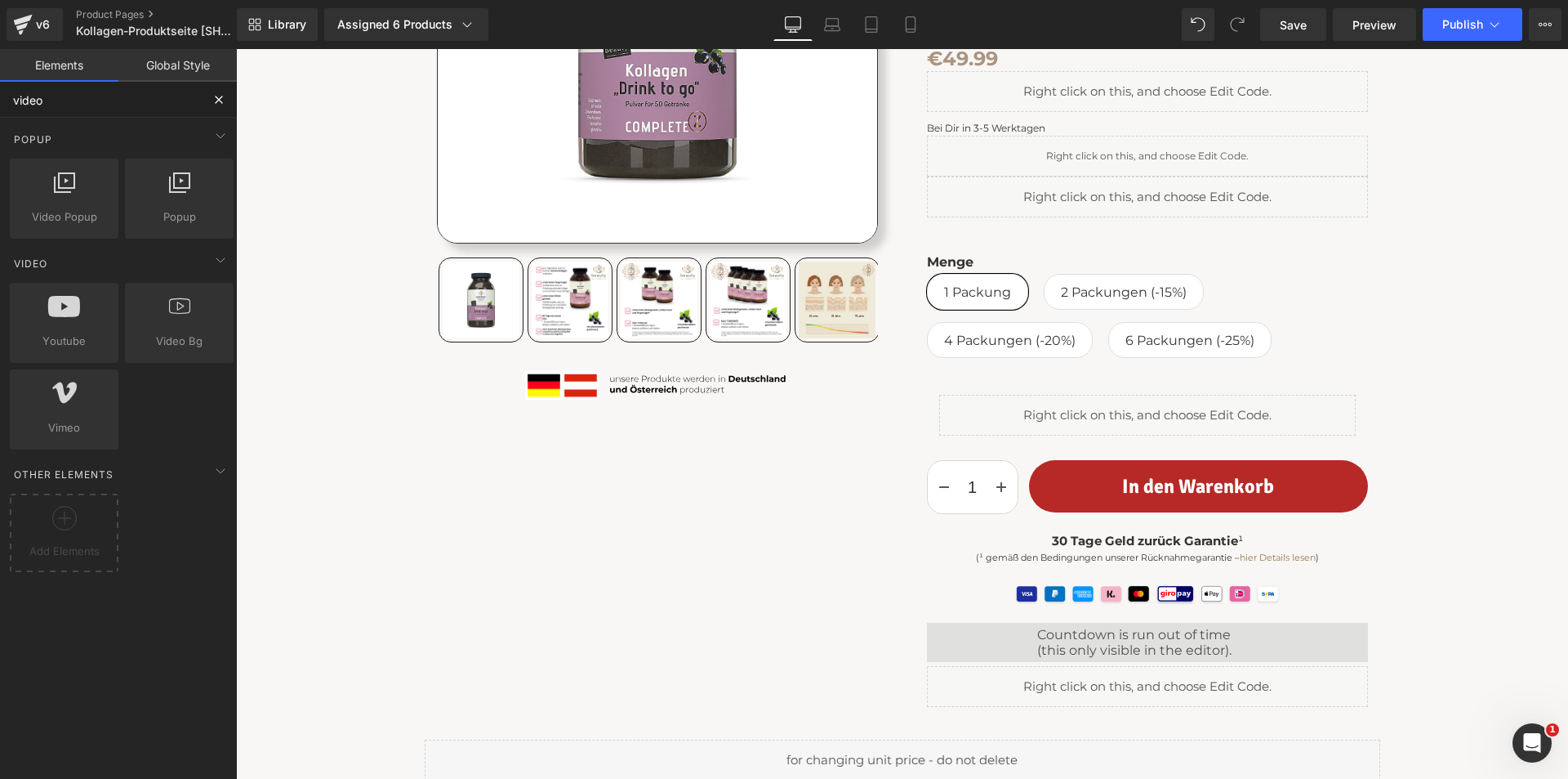
click at [67, 103] on input "video" at bounding box center [100, 99] width 201 height 36
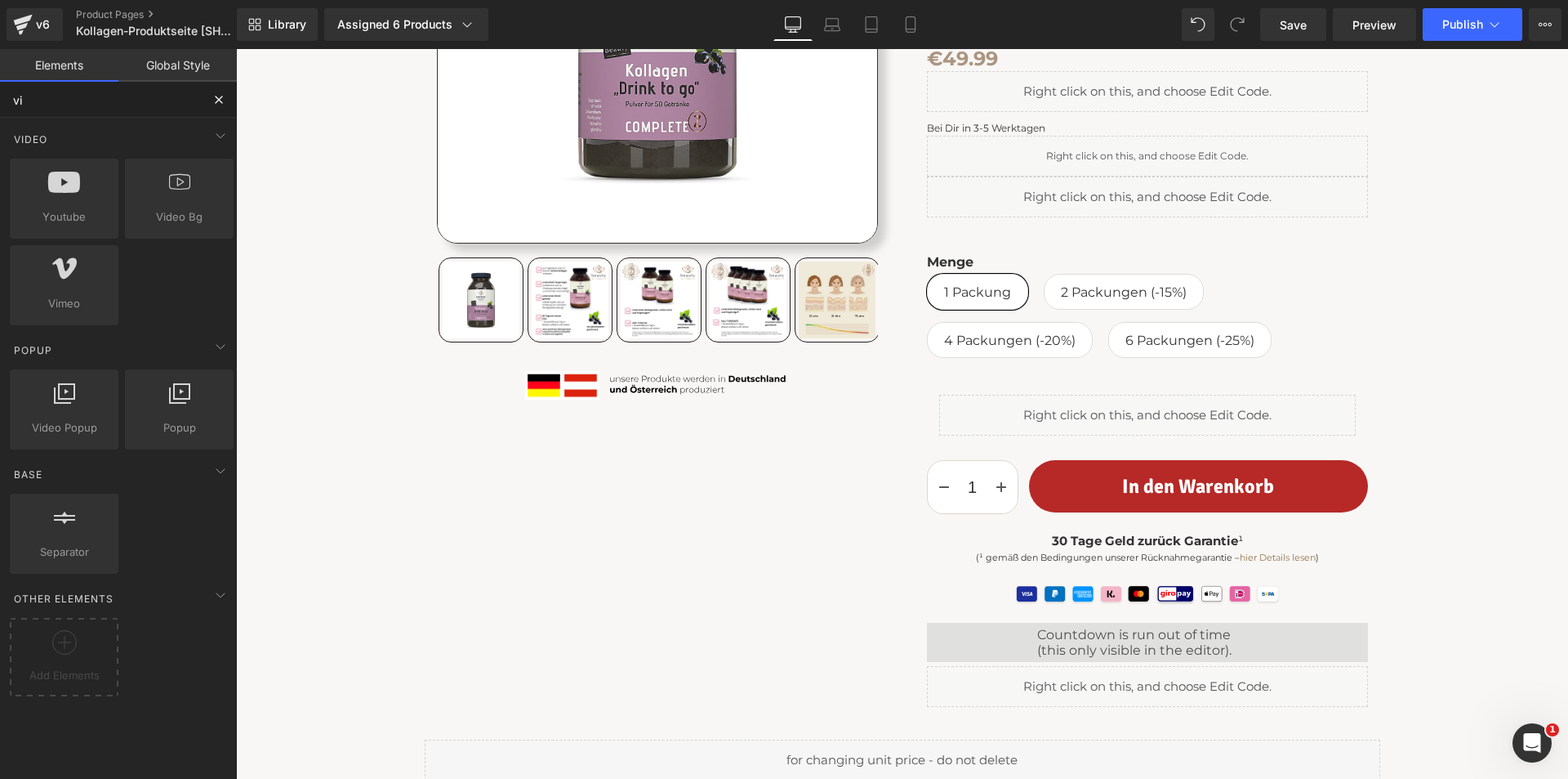
type input "v"
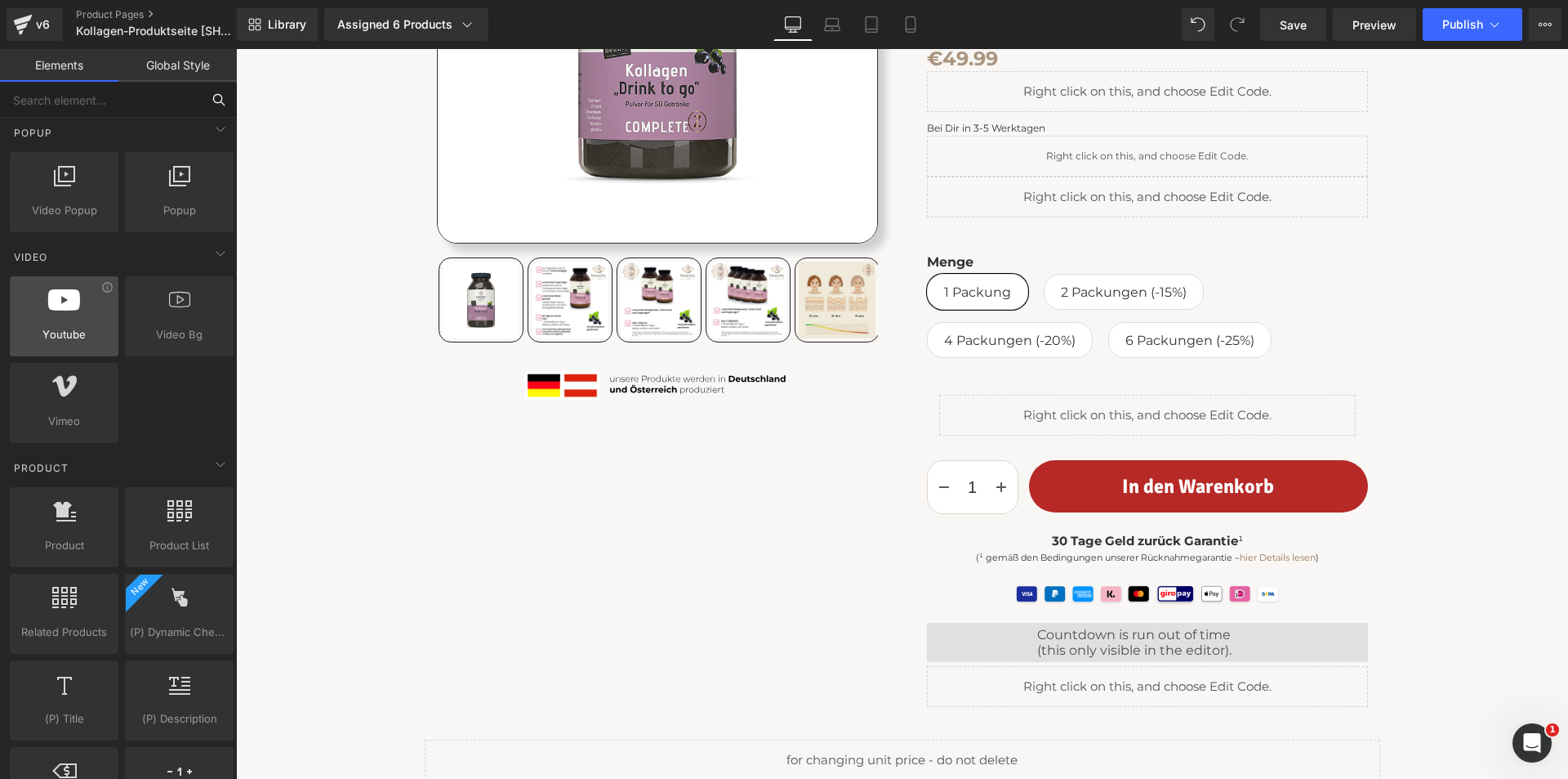
scroll to position [981, 0]
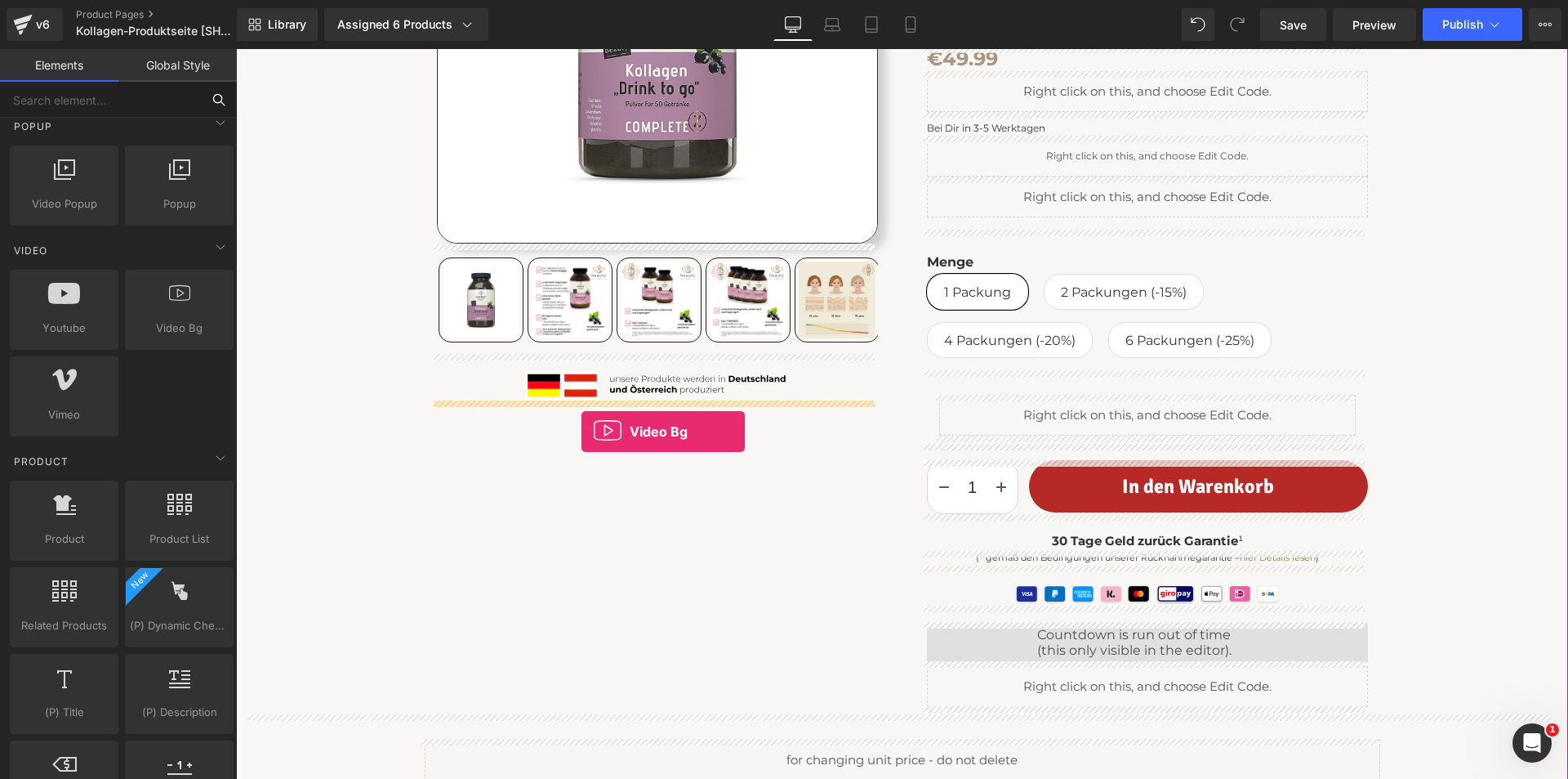
drag, startPoint x: 392, startPoint y: 345, endPoint x: 581, endPoint y: 431, distance: 207.6
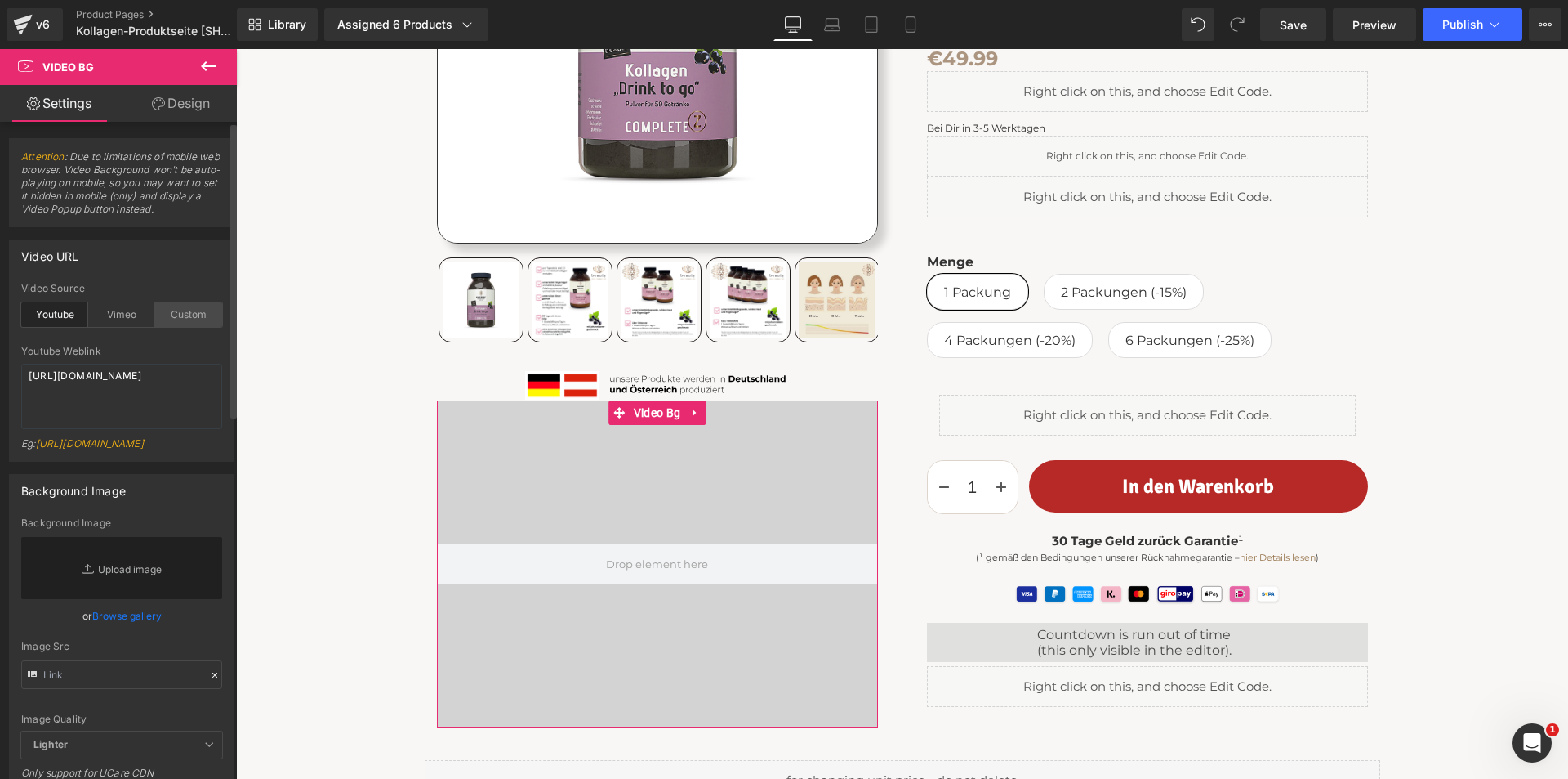
click at [183, 319] on div "Custom" at bounding box center [189, 315] width 67 height 24
drag, startPoint x: 177, startPoint y: 408, endPoint x: 10, endPoint y: 377, distance: 169.9
click at [10, 378] on div "youtube Video Source Youtube Vimeo Custom Youtube Weblink [URL][DOMAIN_NAME] Eg…" at bounding box center [122, 371] width 224 height 178
paste textarea "videos/c/o/v/0c2ad69b9b2346ff95b03c27745674d0.mp4"
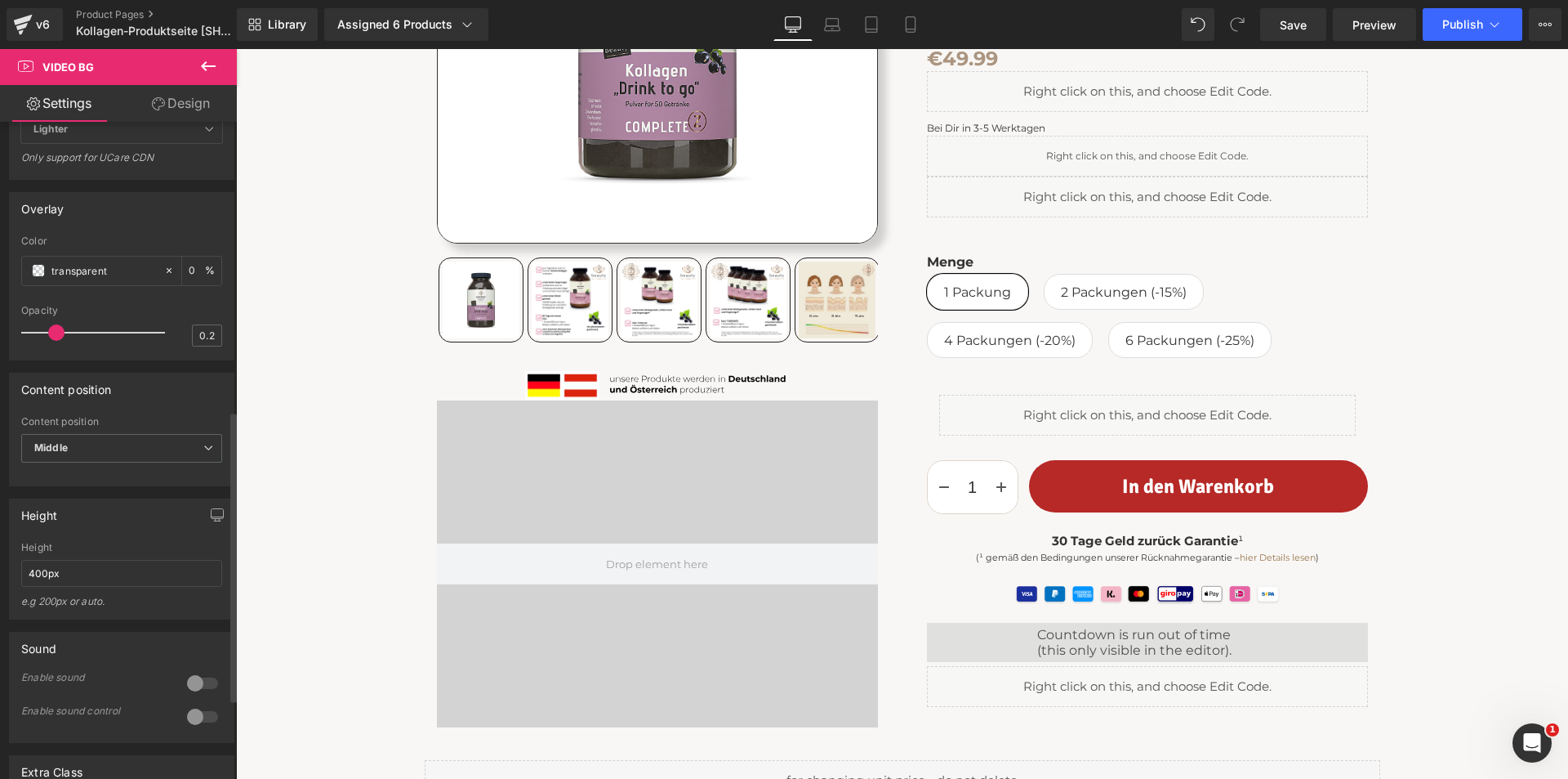
scroll to position [654, 0]
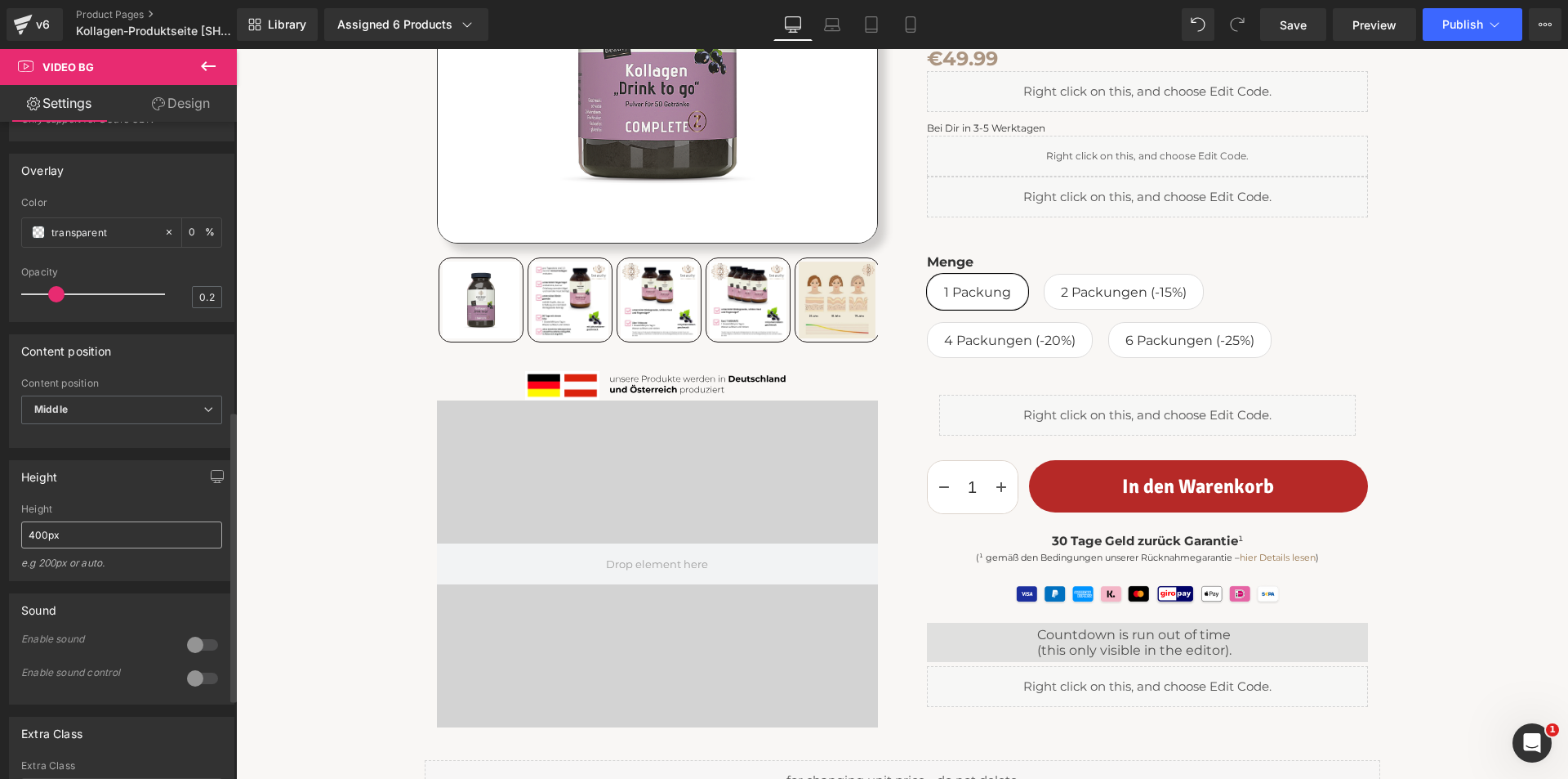
type textarea "[URL][DOMAIN_NAME]"
drag, startPoint x: 83, startPoint y: 576, endPoint x: 3, endPoint y: 571, distance: 80.2
click at [3, 571] on div "Height 400px Height 400px e.g 200px or auto. 400px Height 400px e.g 200px or au…" at bounding box center [122, 514] width 244 height 133
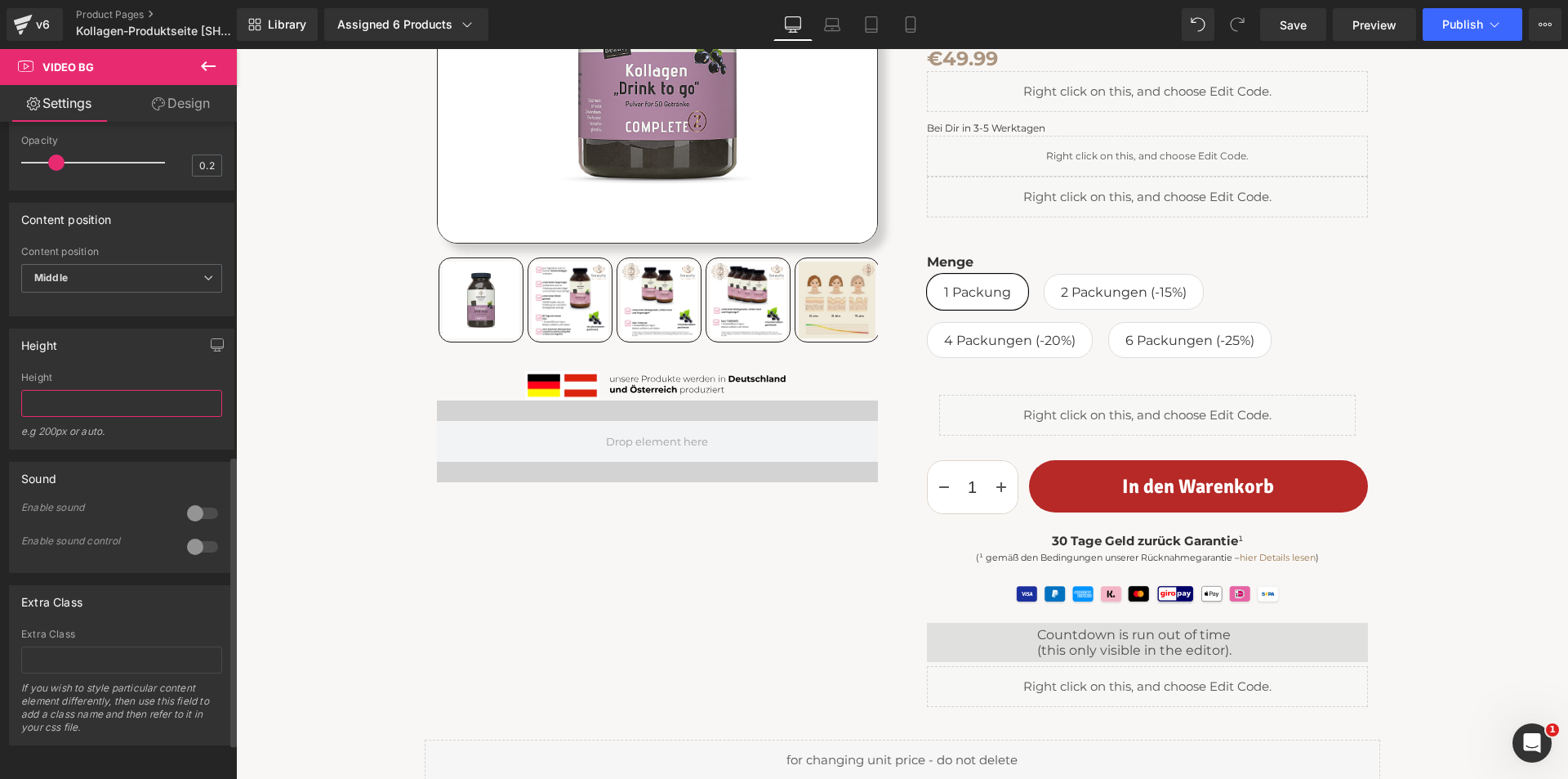
scroll to position [817, 0]
click at [22, 414] on input "200" at bounding box center [121, 403] width 201 height 27
type input "140"
click at [363, 510] on div "Home ⟩ Kollektion Kollagen Text Block Row" at bounding box center [902, 256] width 1316 height 1063
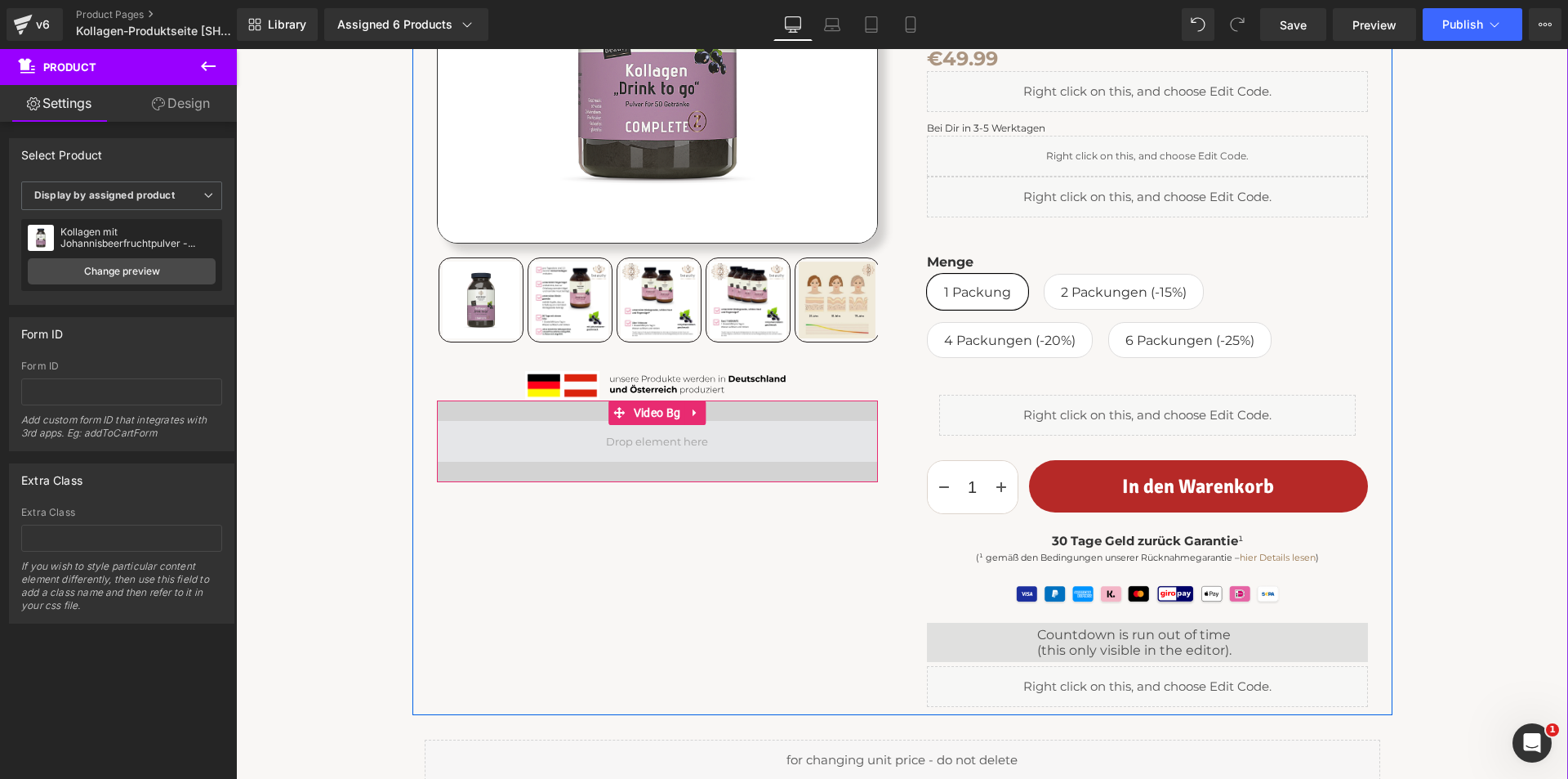
click at [527, 449] on span at bounding box center [657, 441] width 441 height 41
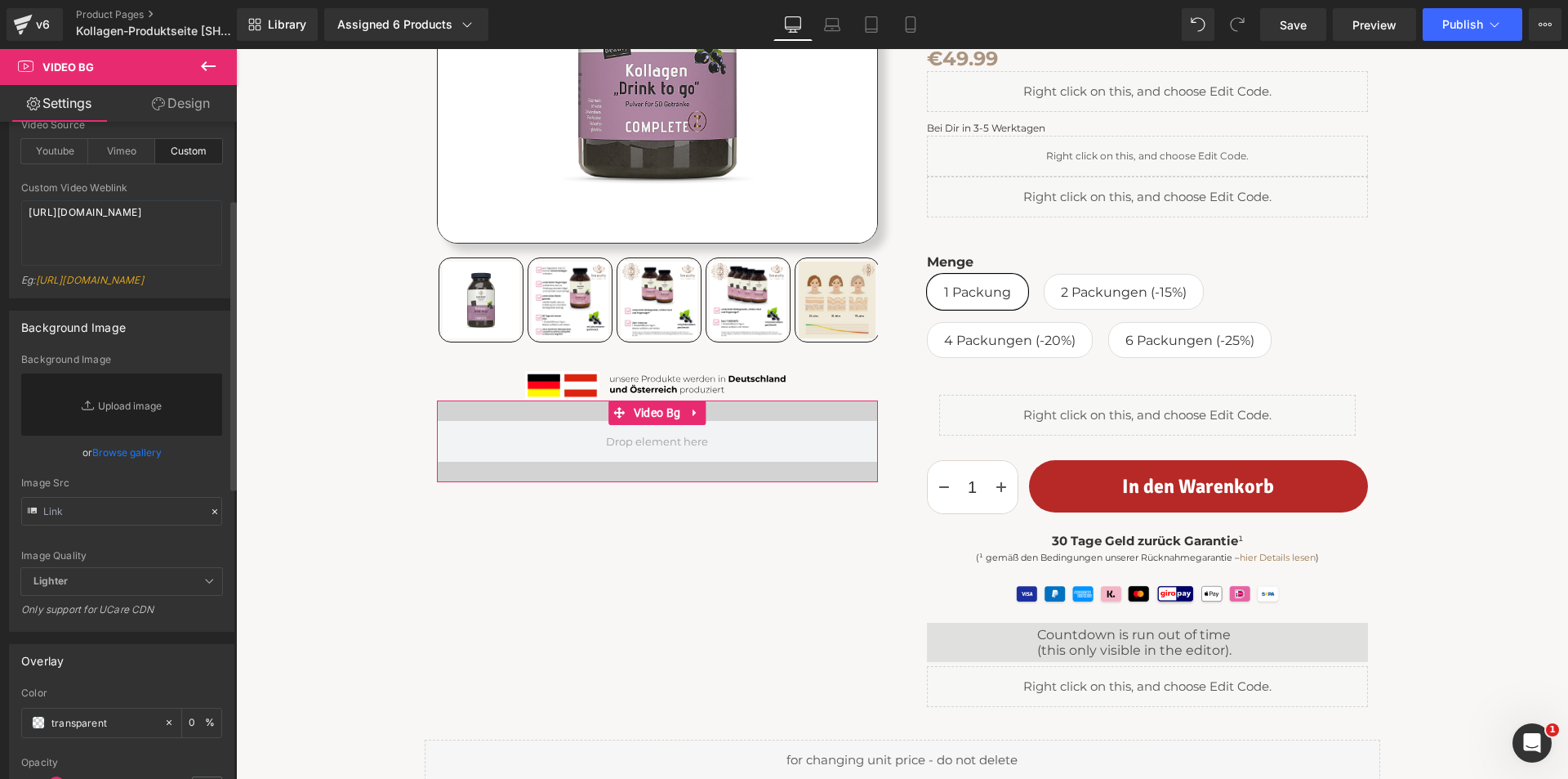
scroll to position [245, 0]
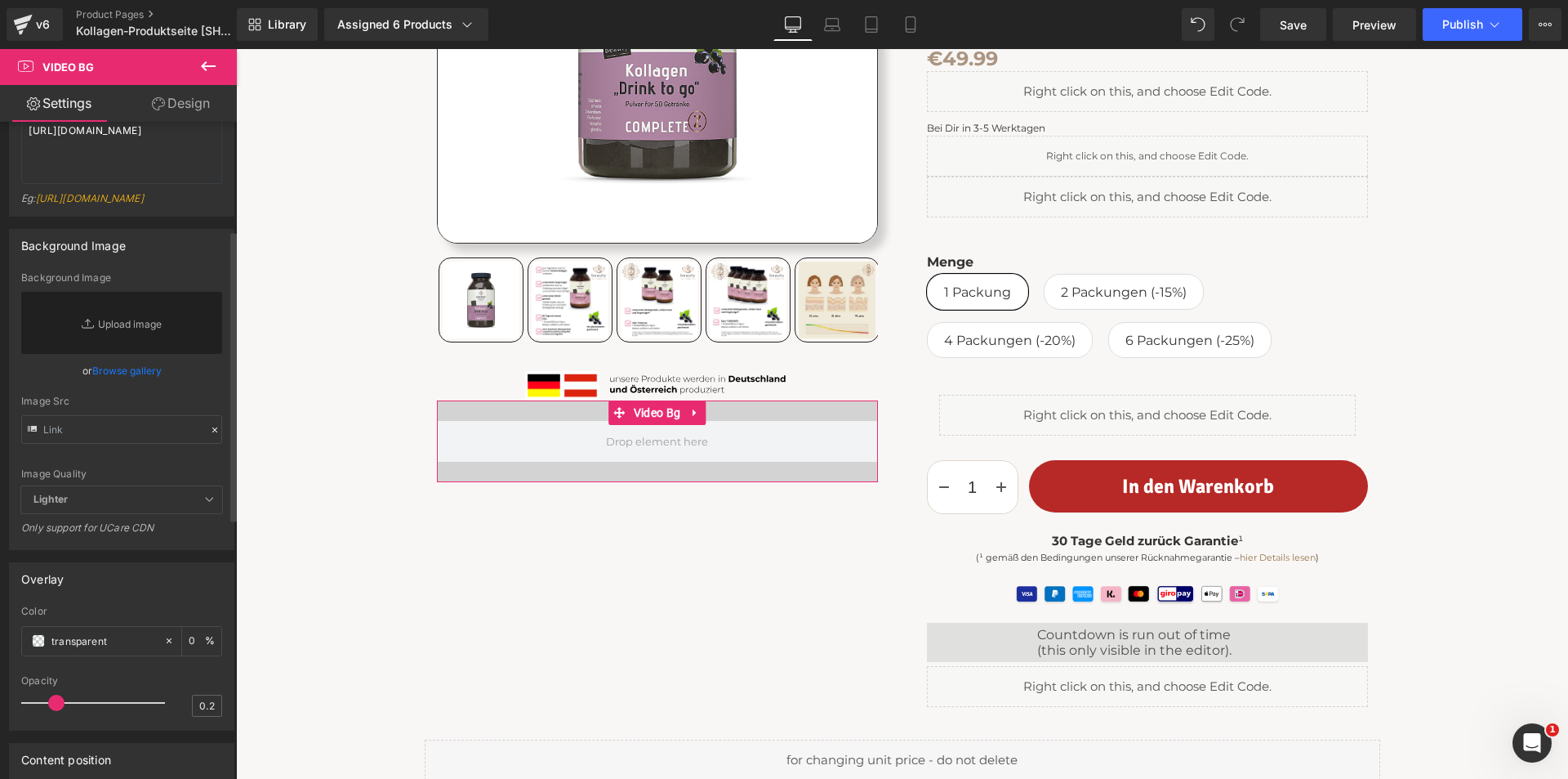
click at [209, 436] on icon at bounding box center [215, 429] width 11 height 11
click at [212, 432] on icon at bounding box center [215, 430] width 5 height 5
click at [118, 443] on input "text" at bounding box center [121, 429] width 201 height 29
paste input "[URL][DOMAIN_NAME]"
type input "[URL][DOMAIN_NAME]"
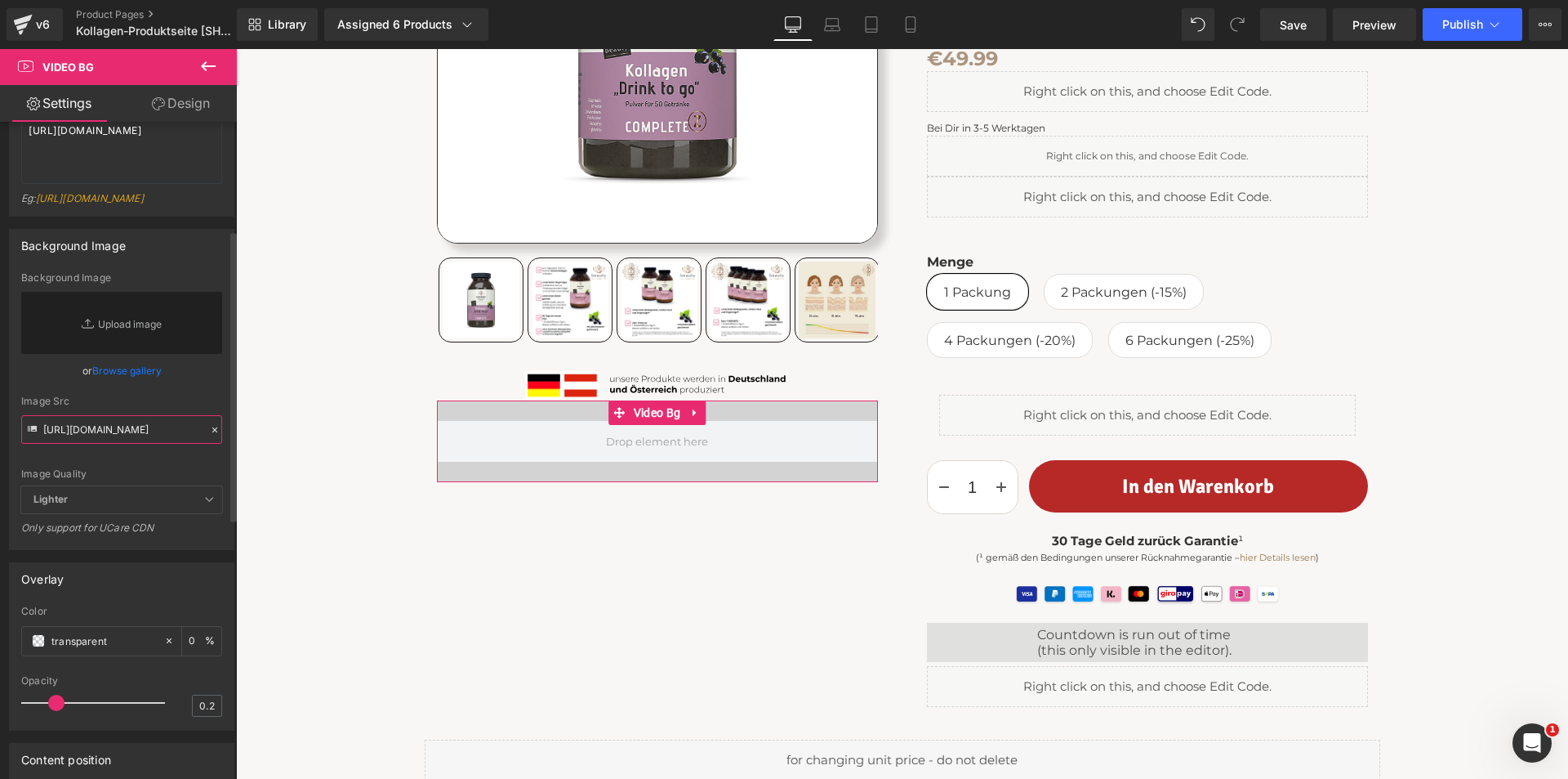
scroll to position [0, 202]
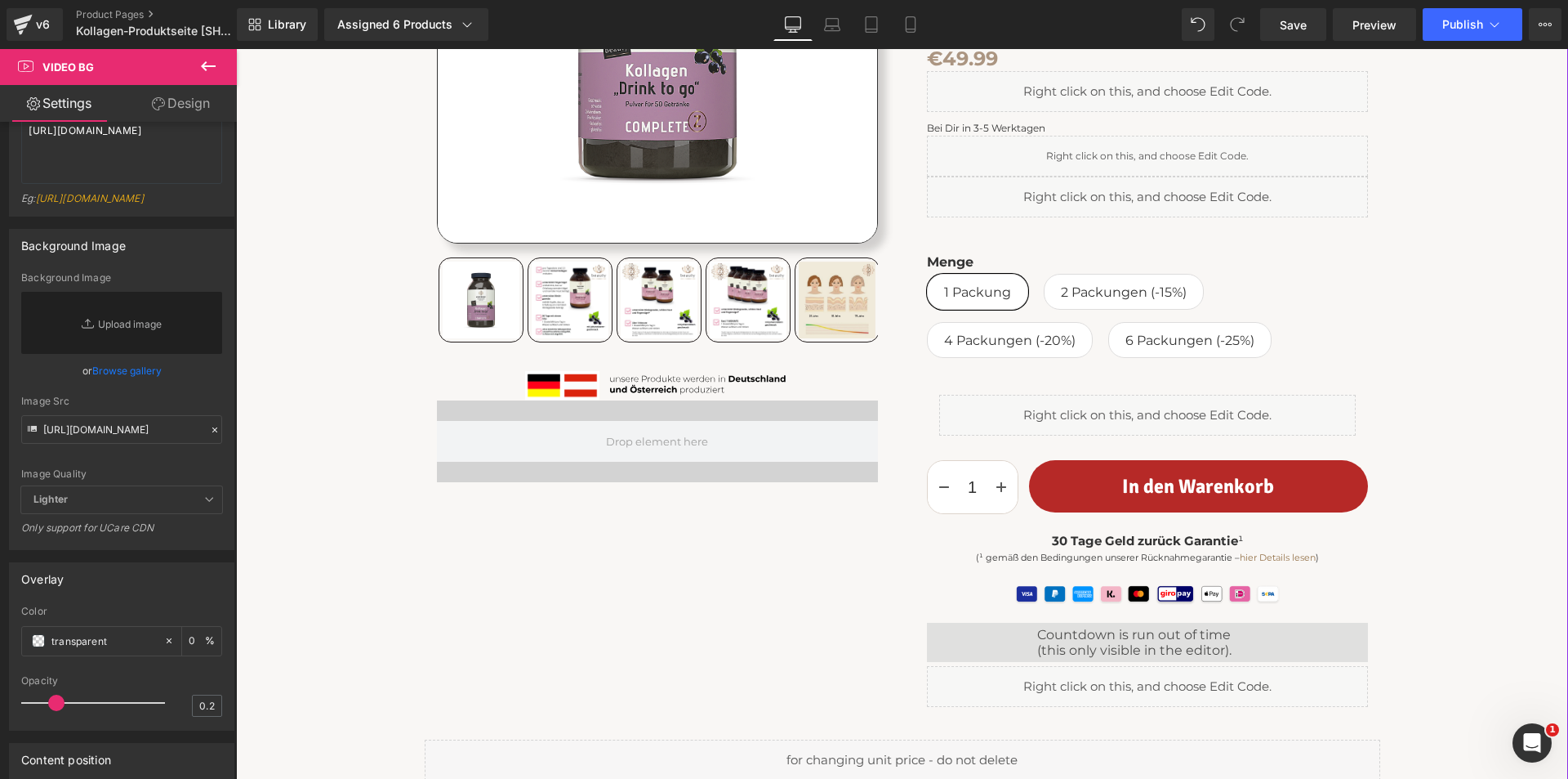
click at [349, 536] on div "Home ⟩ Kollektion Kollagen Text Block Row" at bounding box center [902, 256] width 1316 height 1063
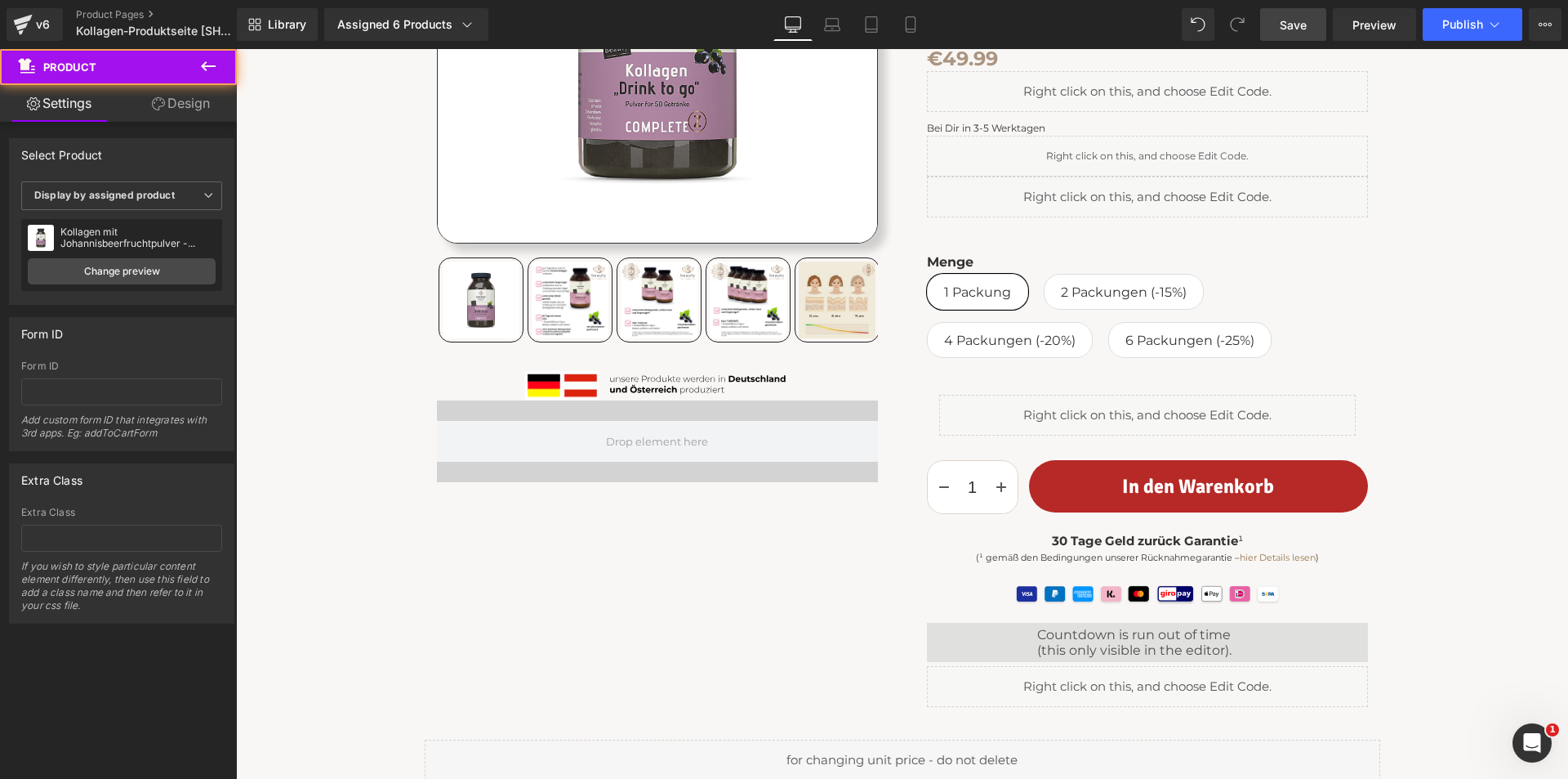
click at [1296, 32] on span "Save" at bounding box center [1293, 25] width 27 height 17
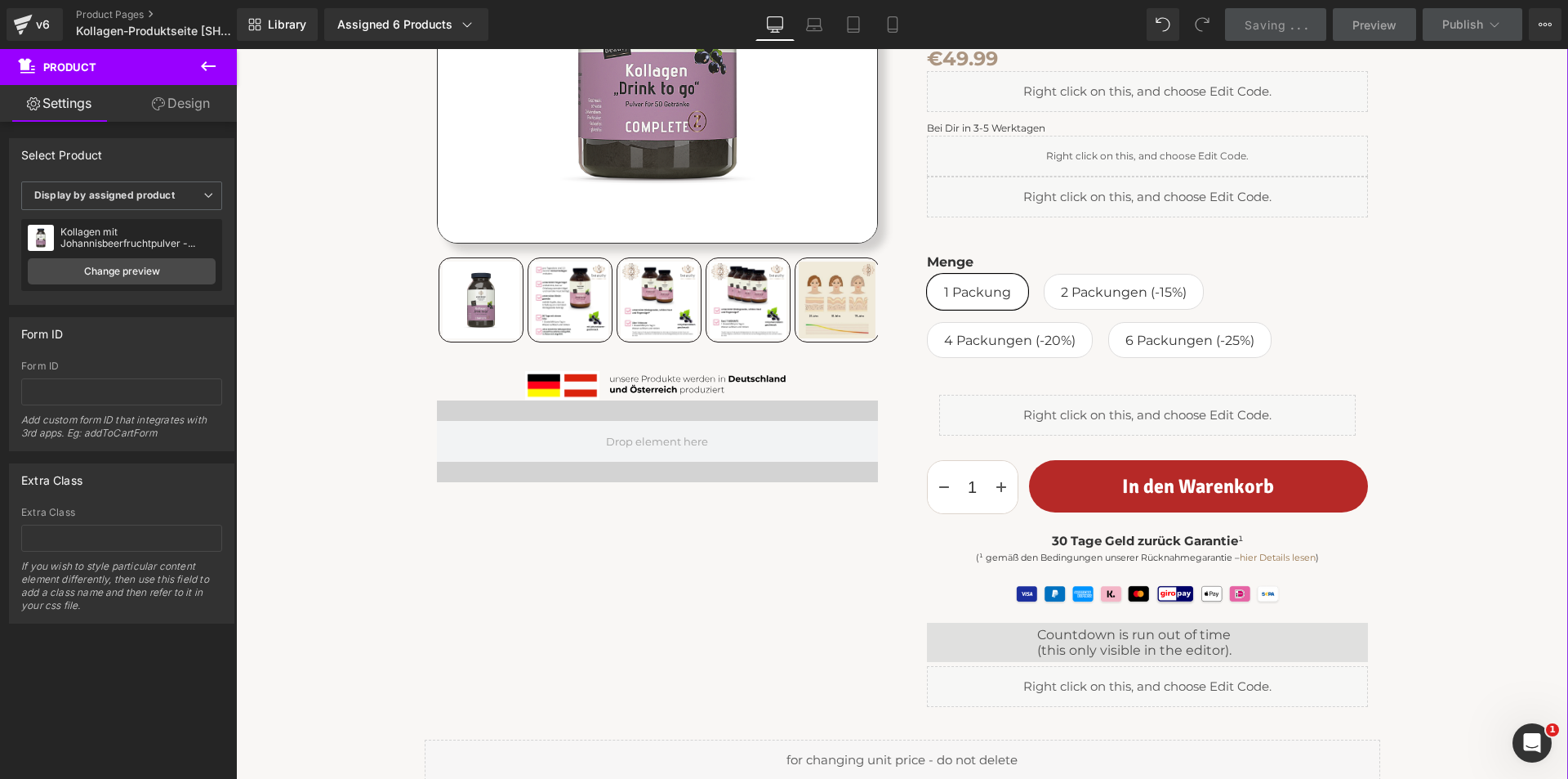
click at [200, 104] on link "Design" at bounding box center [181, 103] width 118 height 37
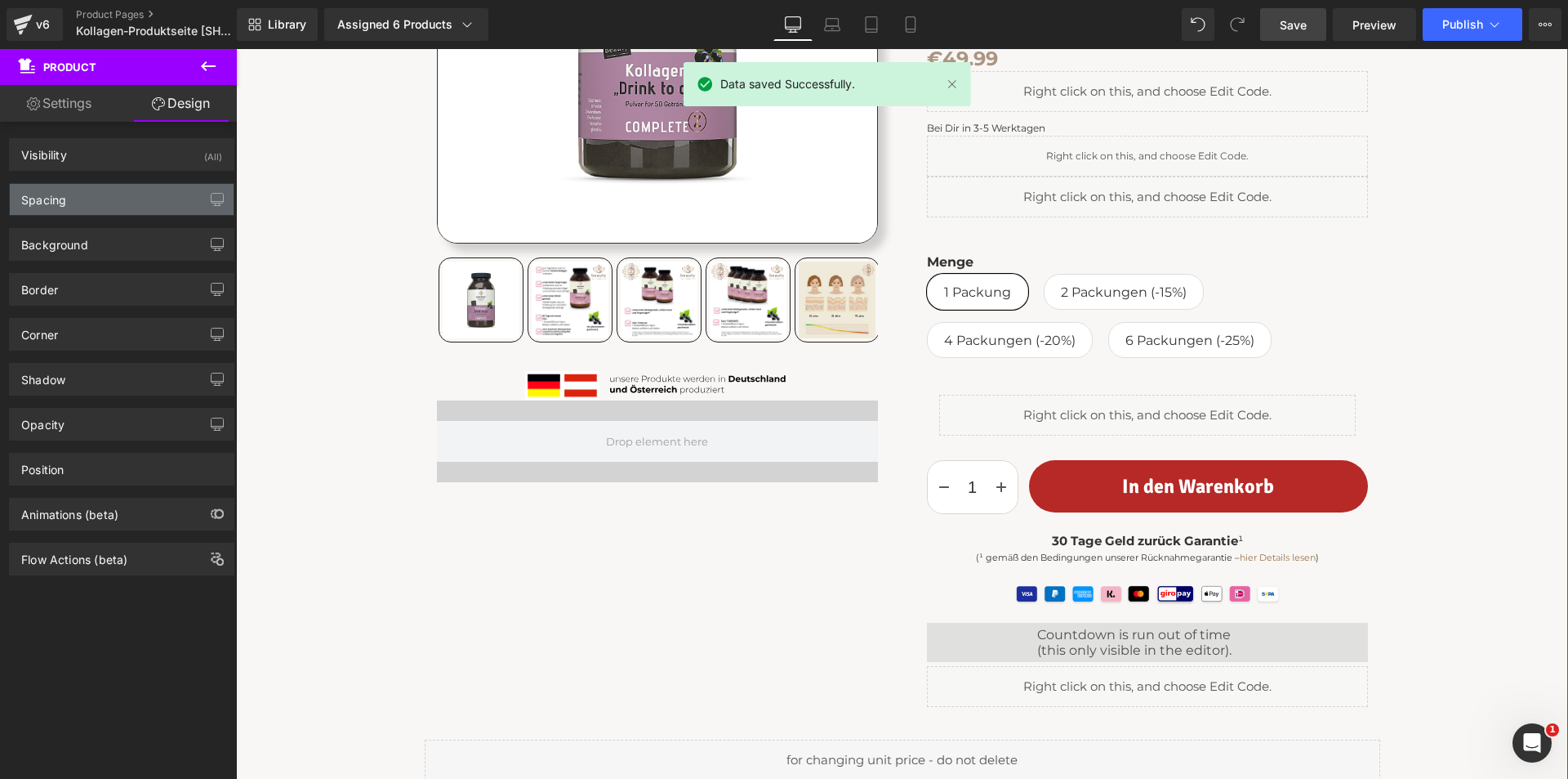
click at [124, 203] on div "Spacing" at bounding box center [122, 199] width 224 height 31
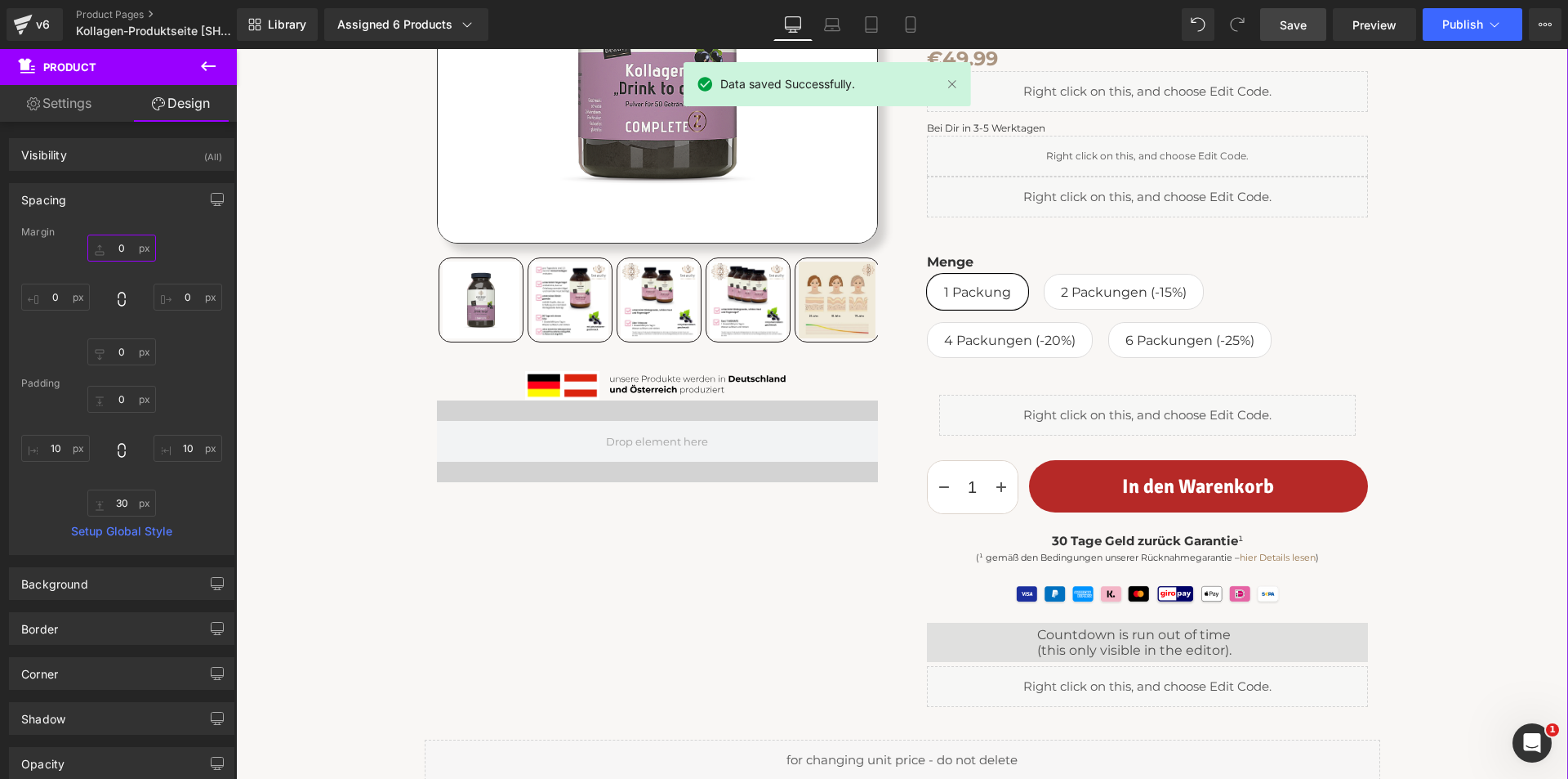
click at [123, 247] on input "0" at bounding box center [122, 248] width 69 height 27
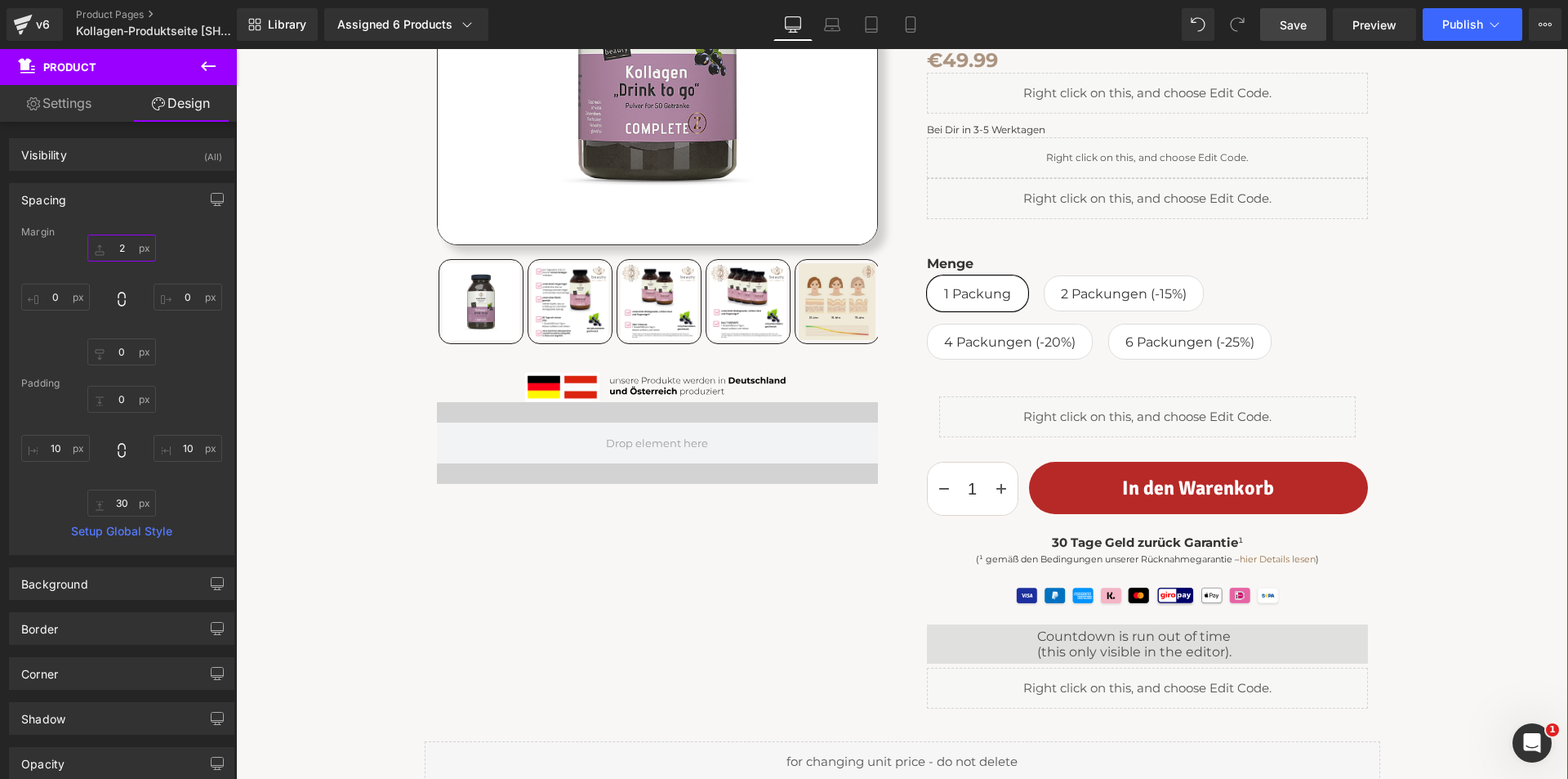
type input "0"
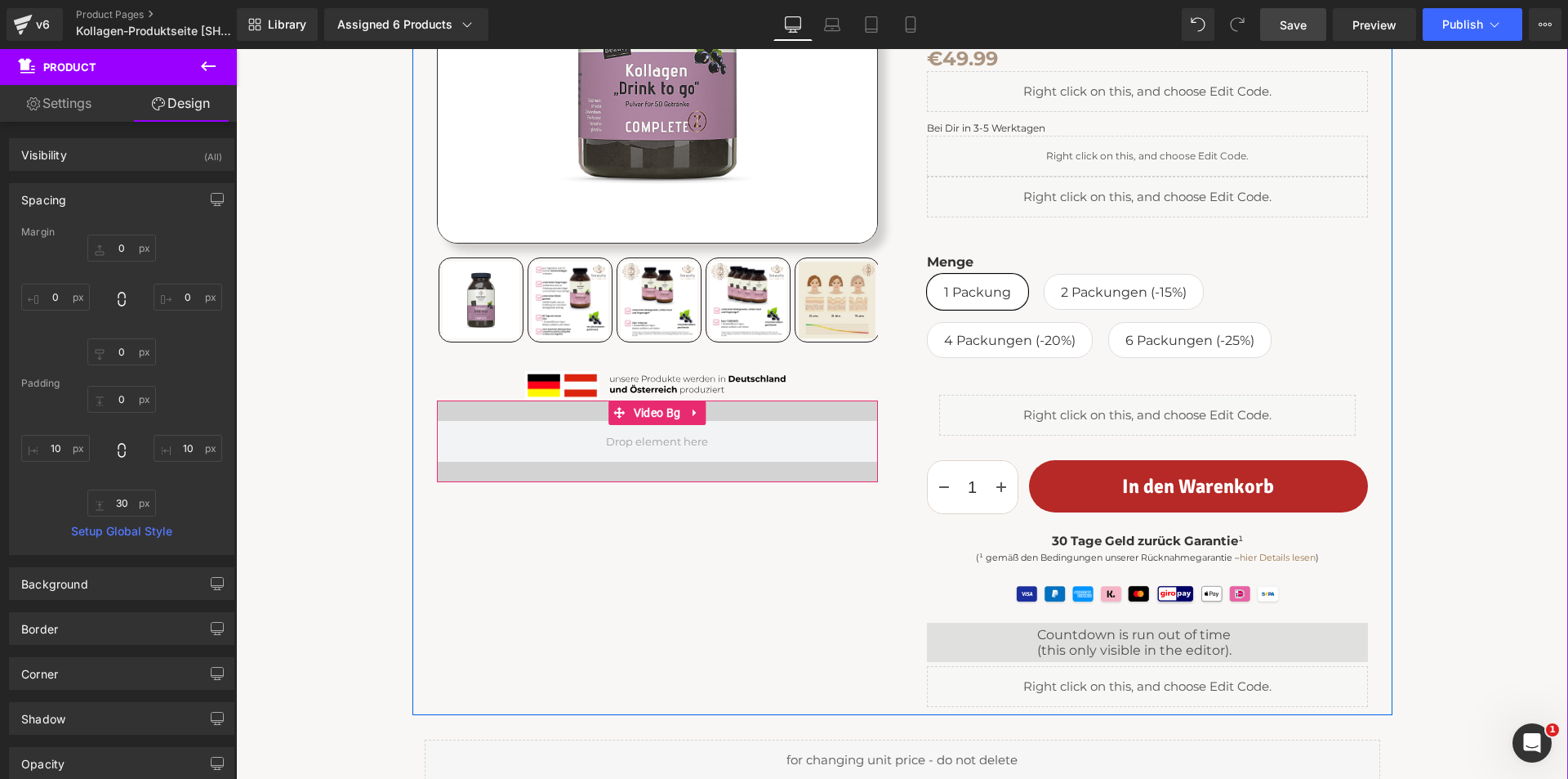
click at [471, 409] on div at bounding box center [657, 441] width 441 height 82
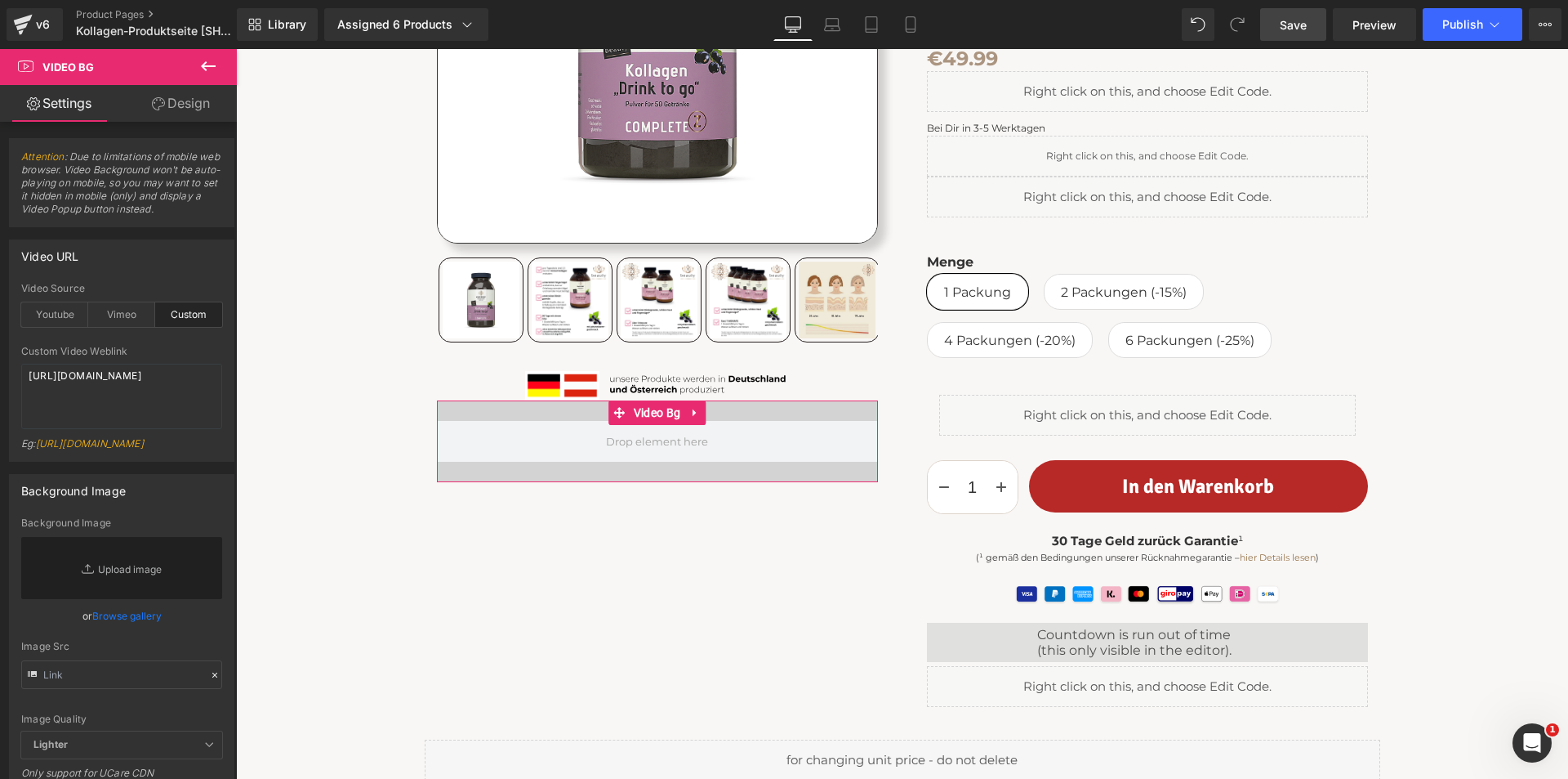
click at [199, 104] on link "Design" at bounding box center [181, 103] width 118 height 37
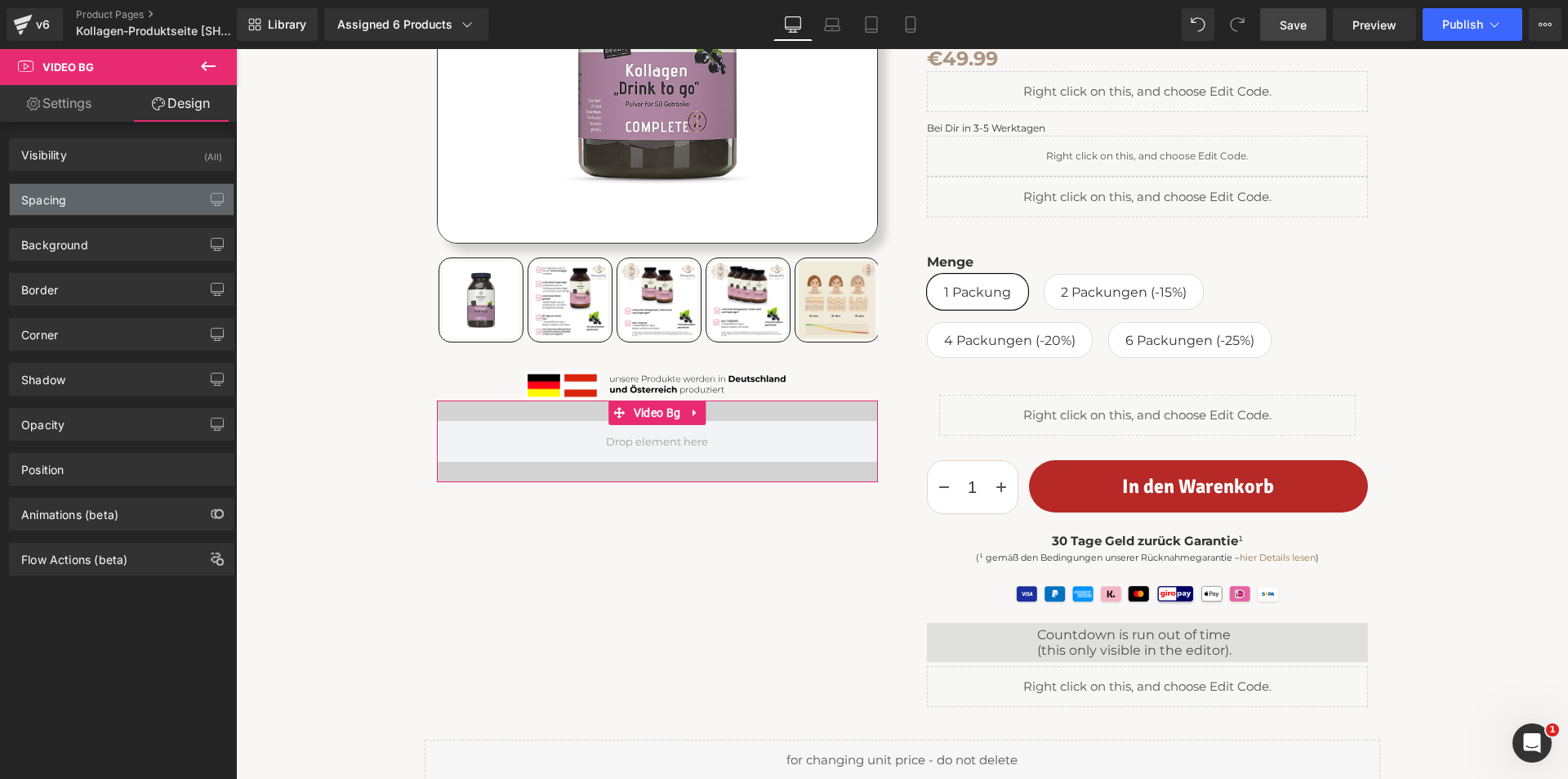
click at [96, 198] on div "Spacing" at bounding box center [122, 199] width 224 height 31
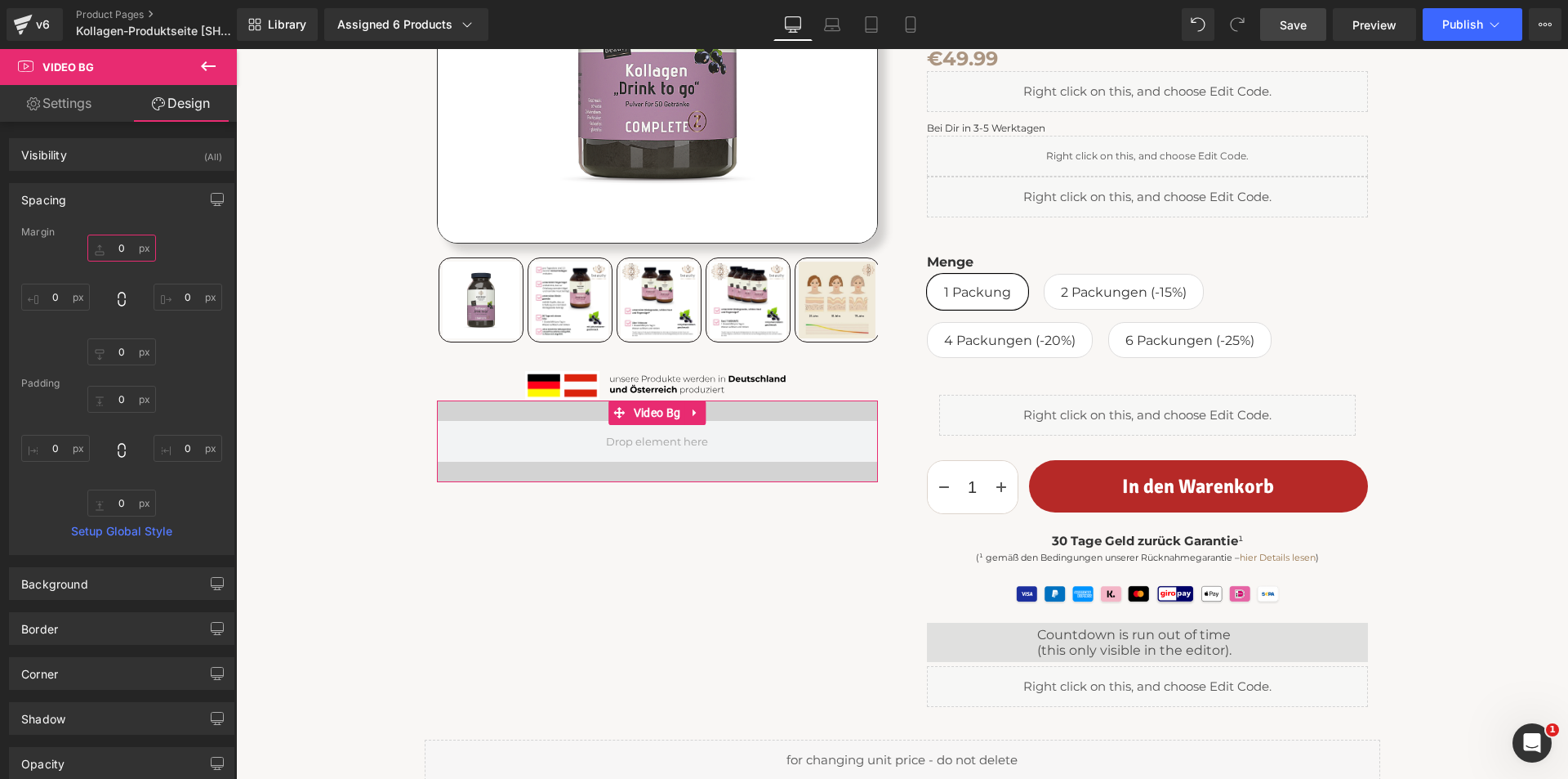
click at [129, 247] on input "0" at bounding box center [122, 248] width 69 height 27
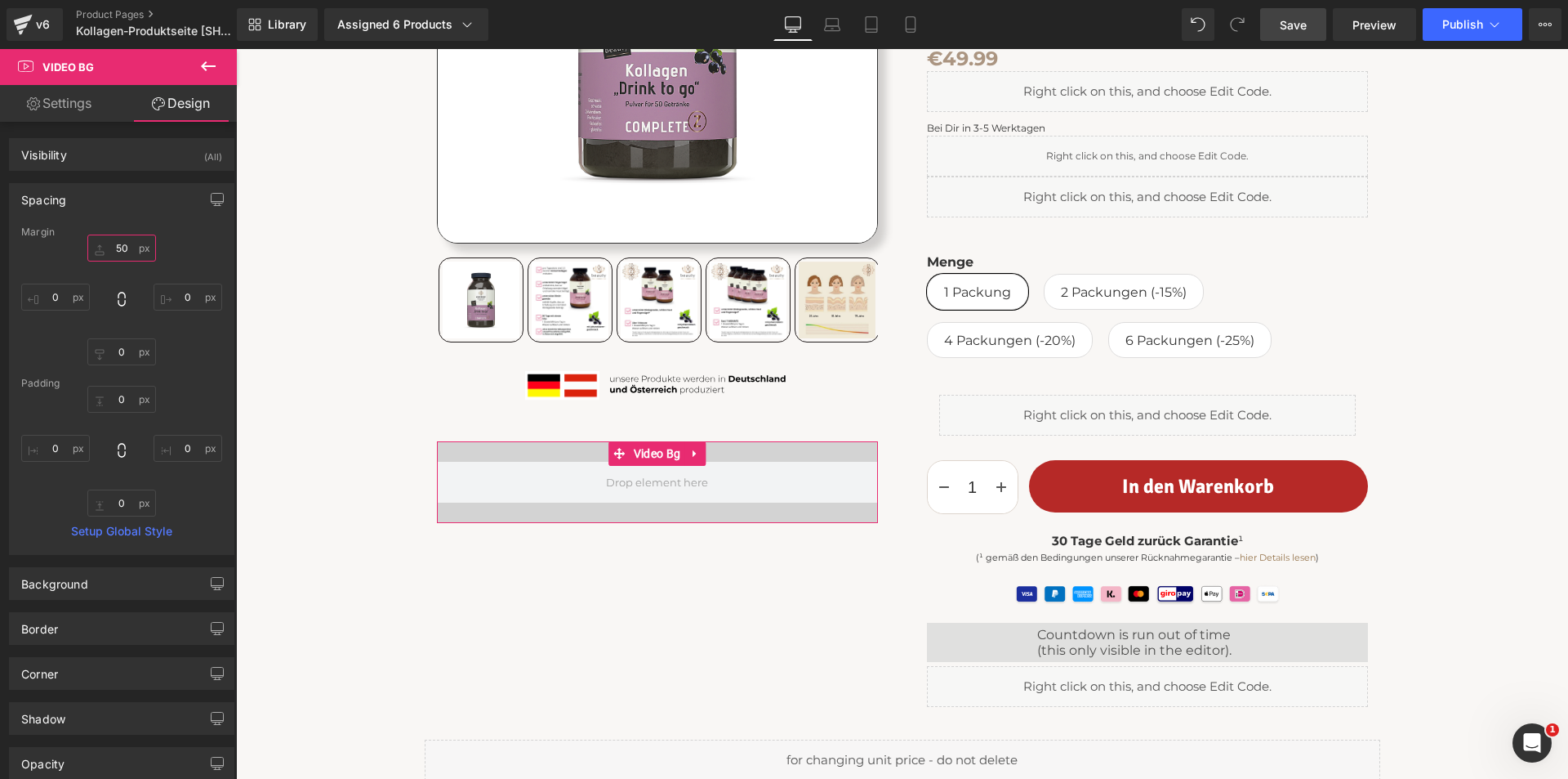
type input "5"
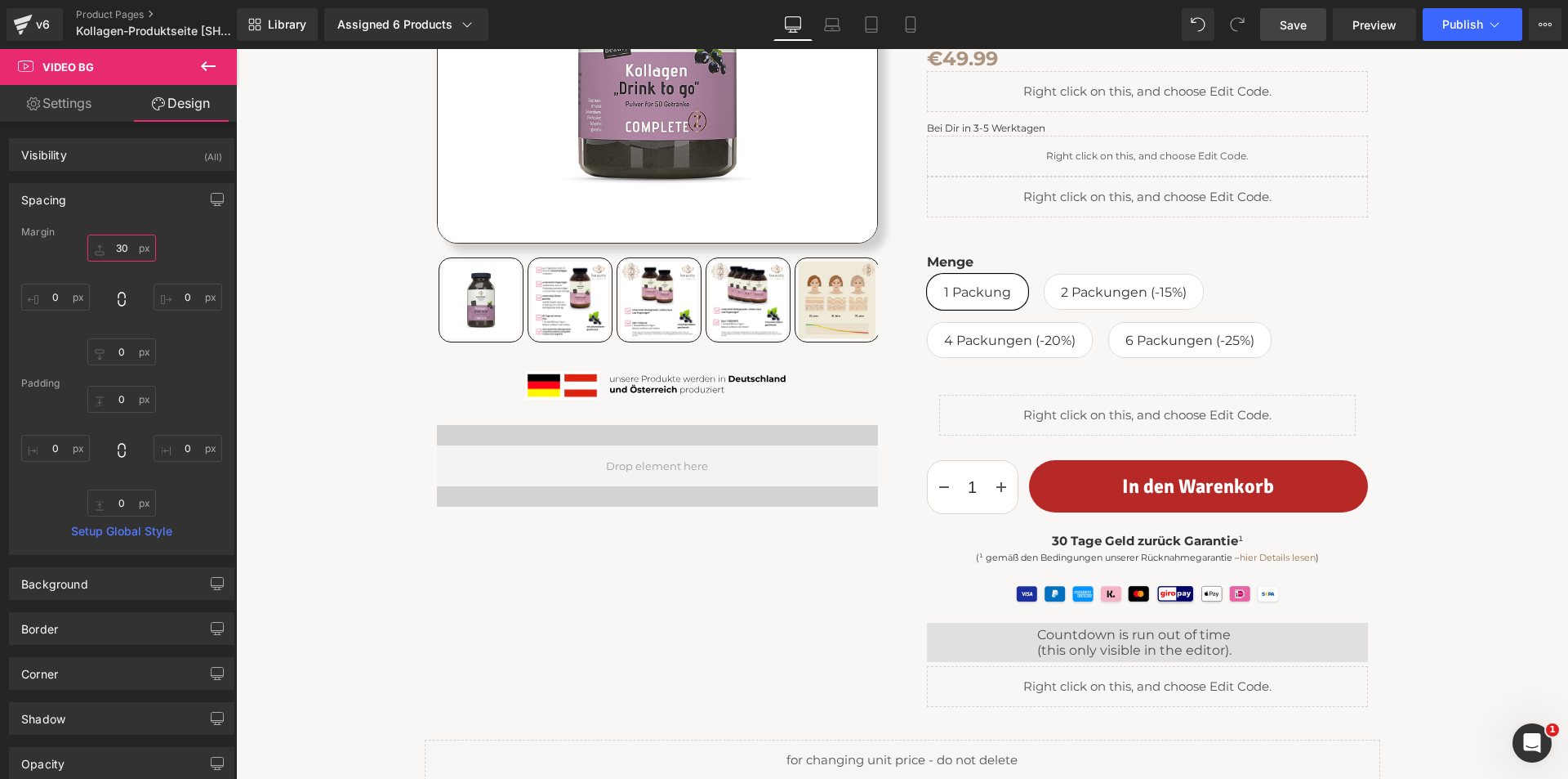
type input "30"
click at [1307, 33] on span "Save" at bounding box center [1293, 25] width 27 height 17
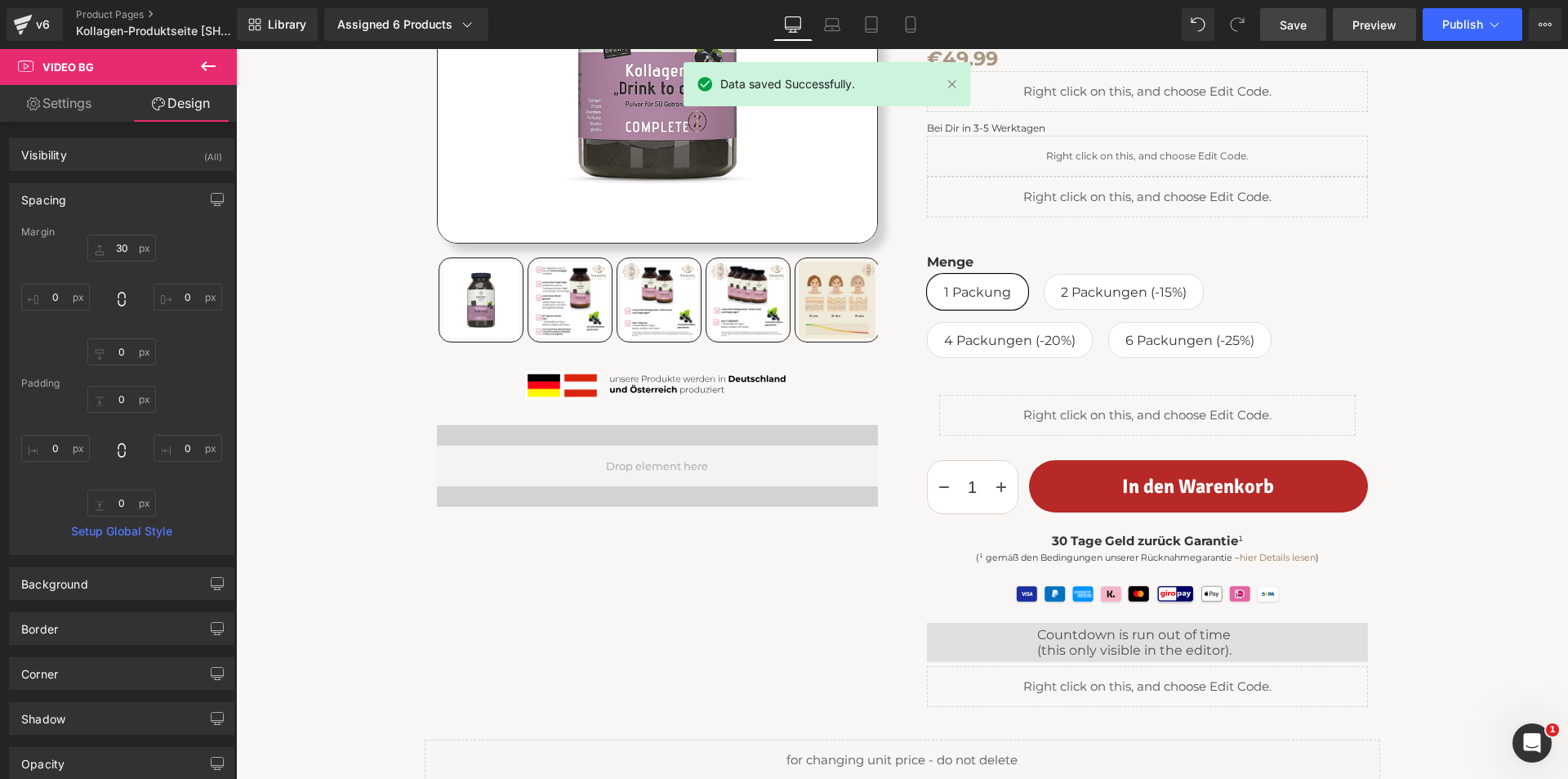
click at [1374, 24] on span "Preview" at bounding box center [1374, 25] width 44 height 17
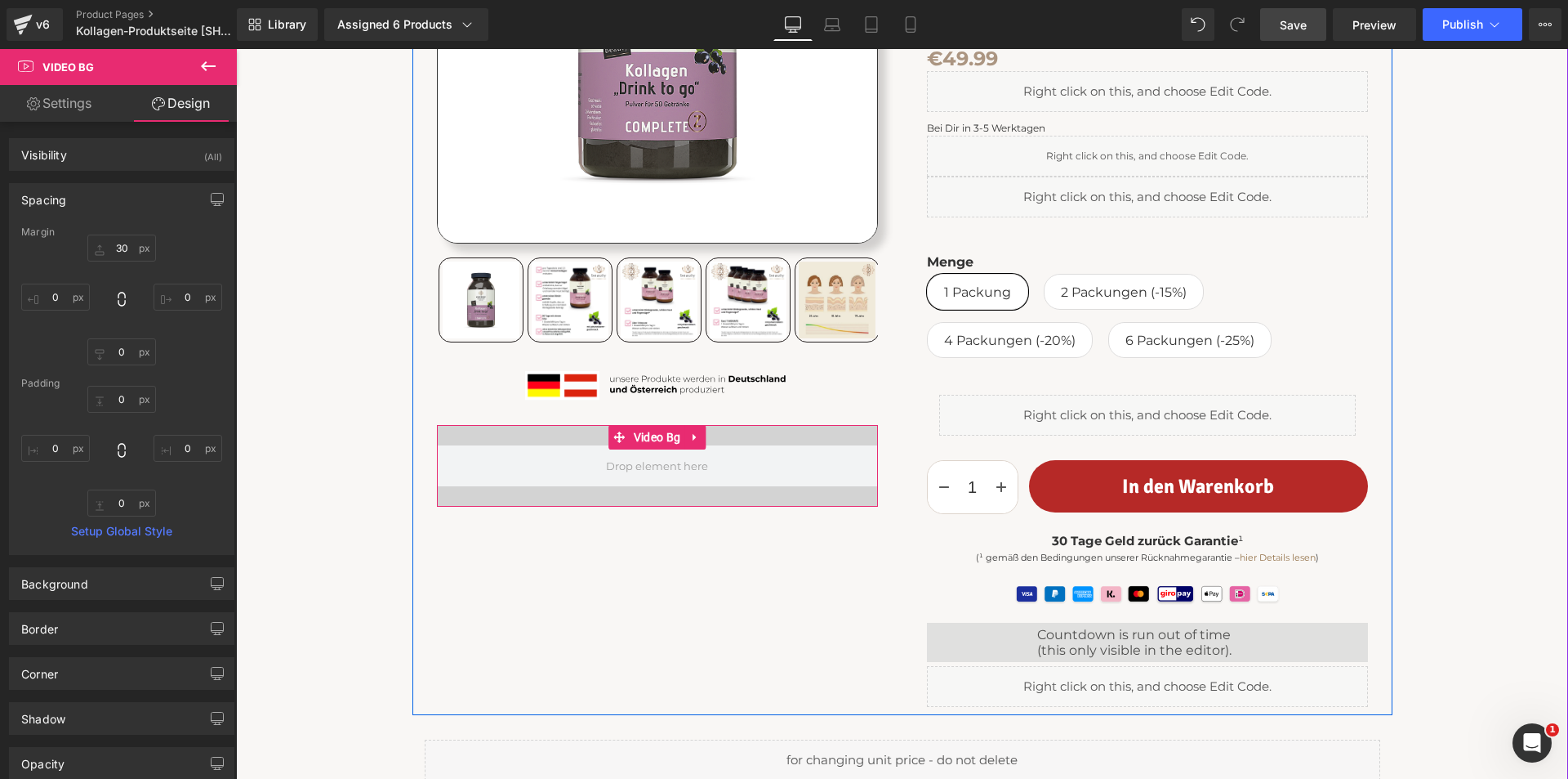
click at [527, 444] on div at bounding box center [657, 466] width 441 height 82
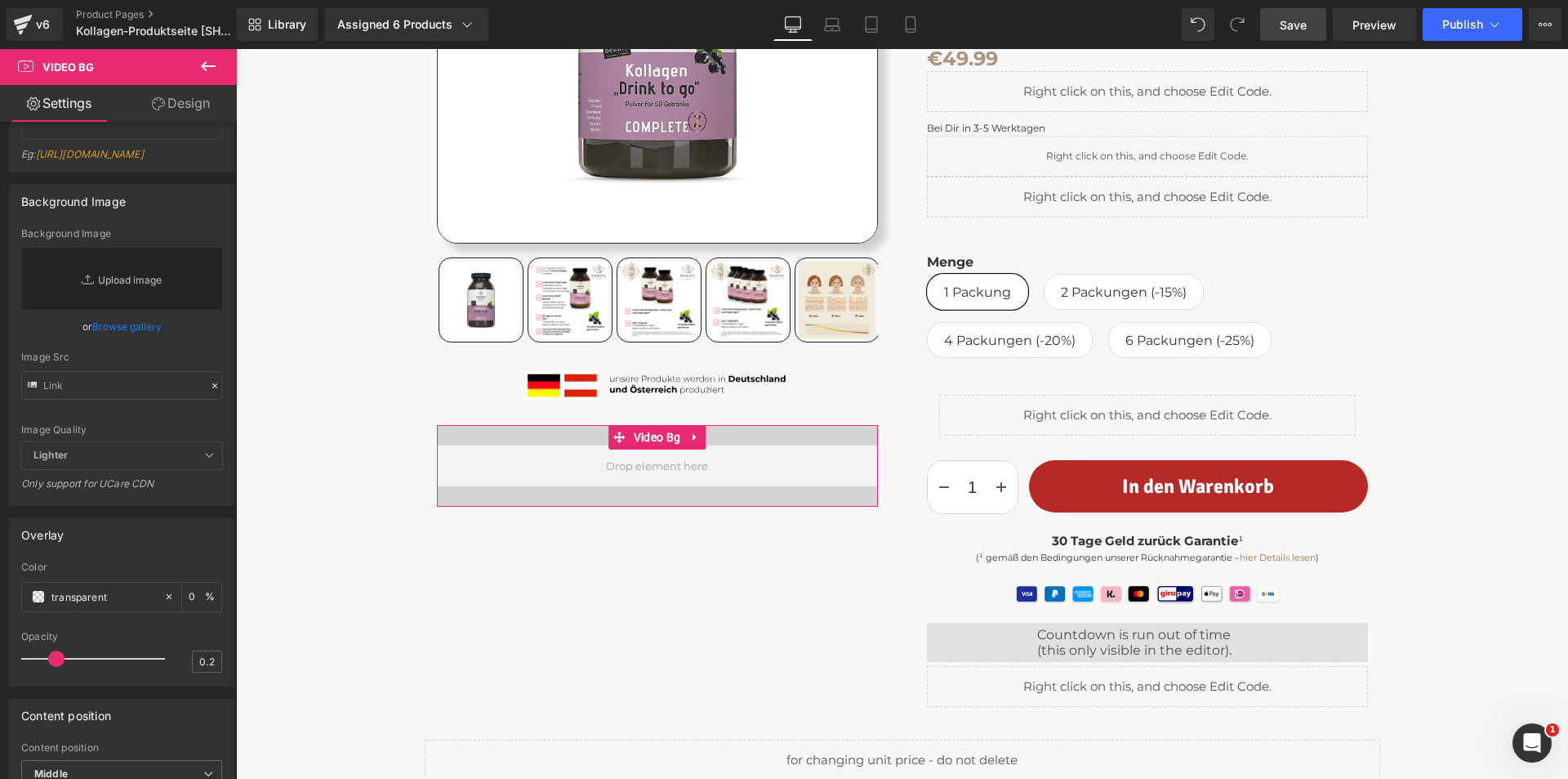
scroll to position [327, 0]
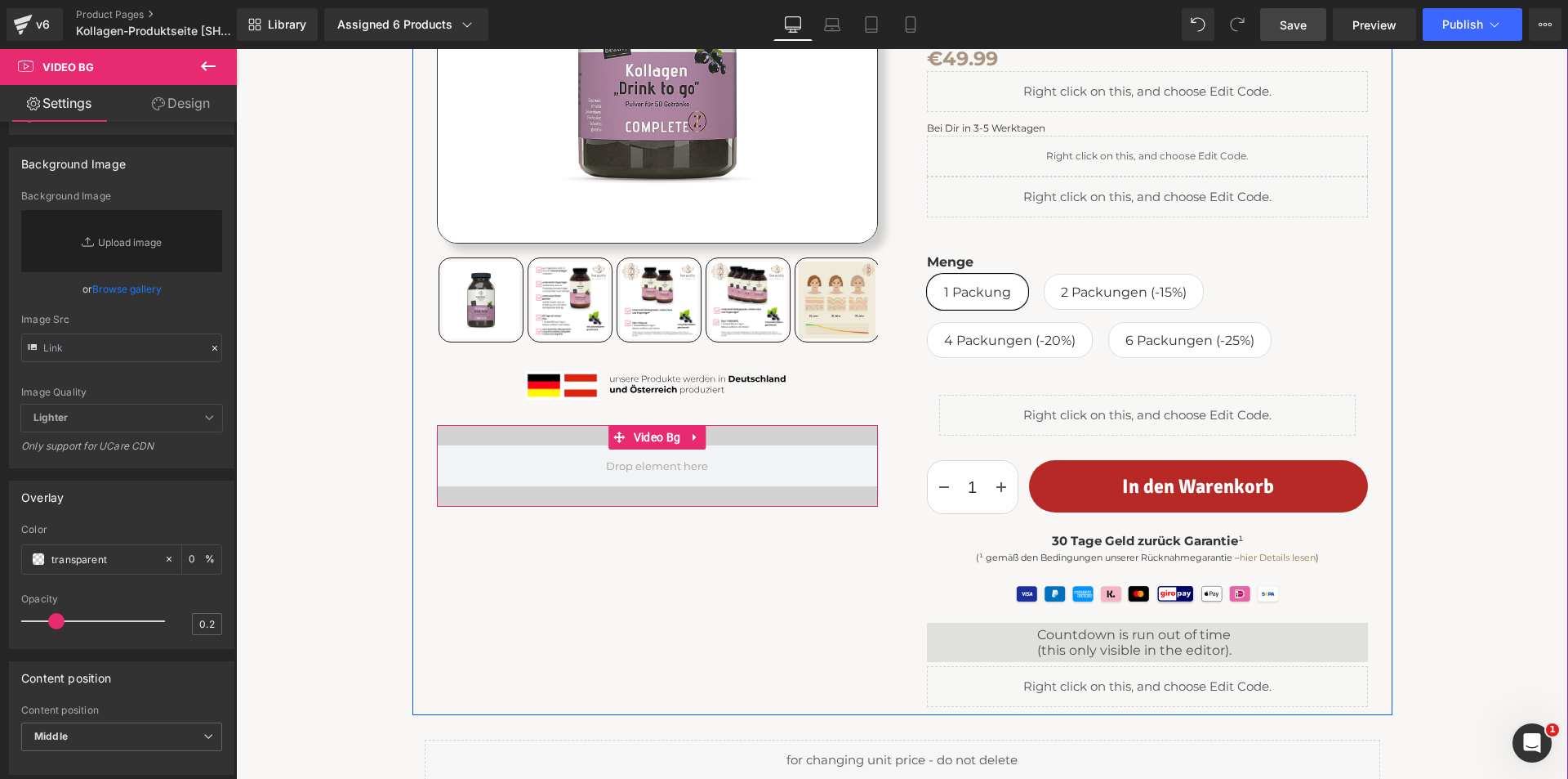
click at [478, 432] on div at bounding box center [657, 466] width 441 height 82
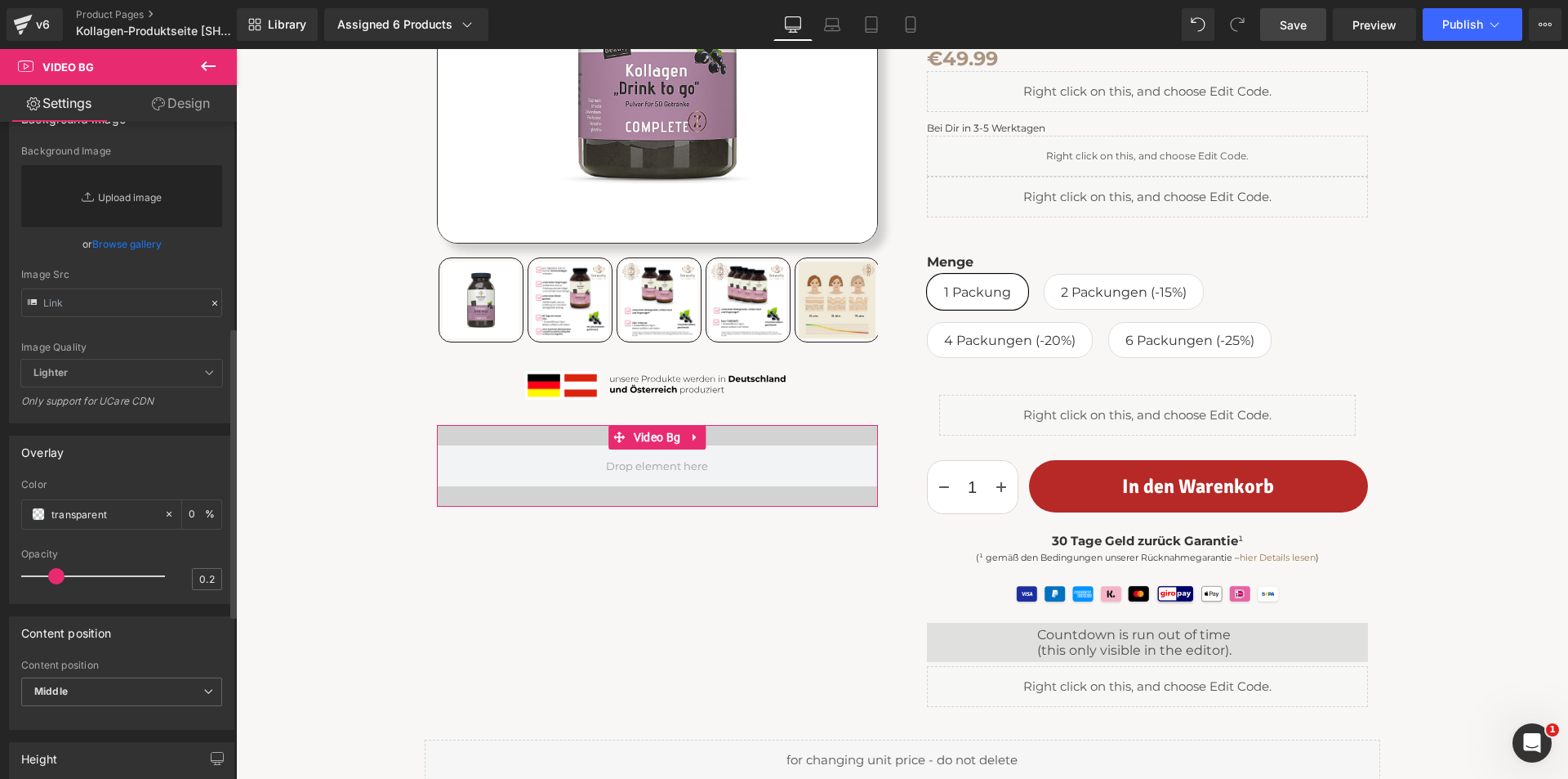
scroll to position [245, 0]
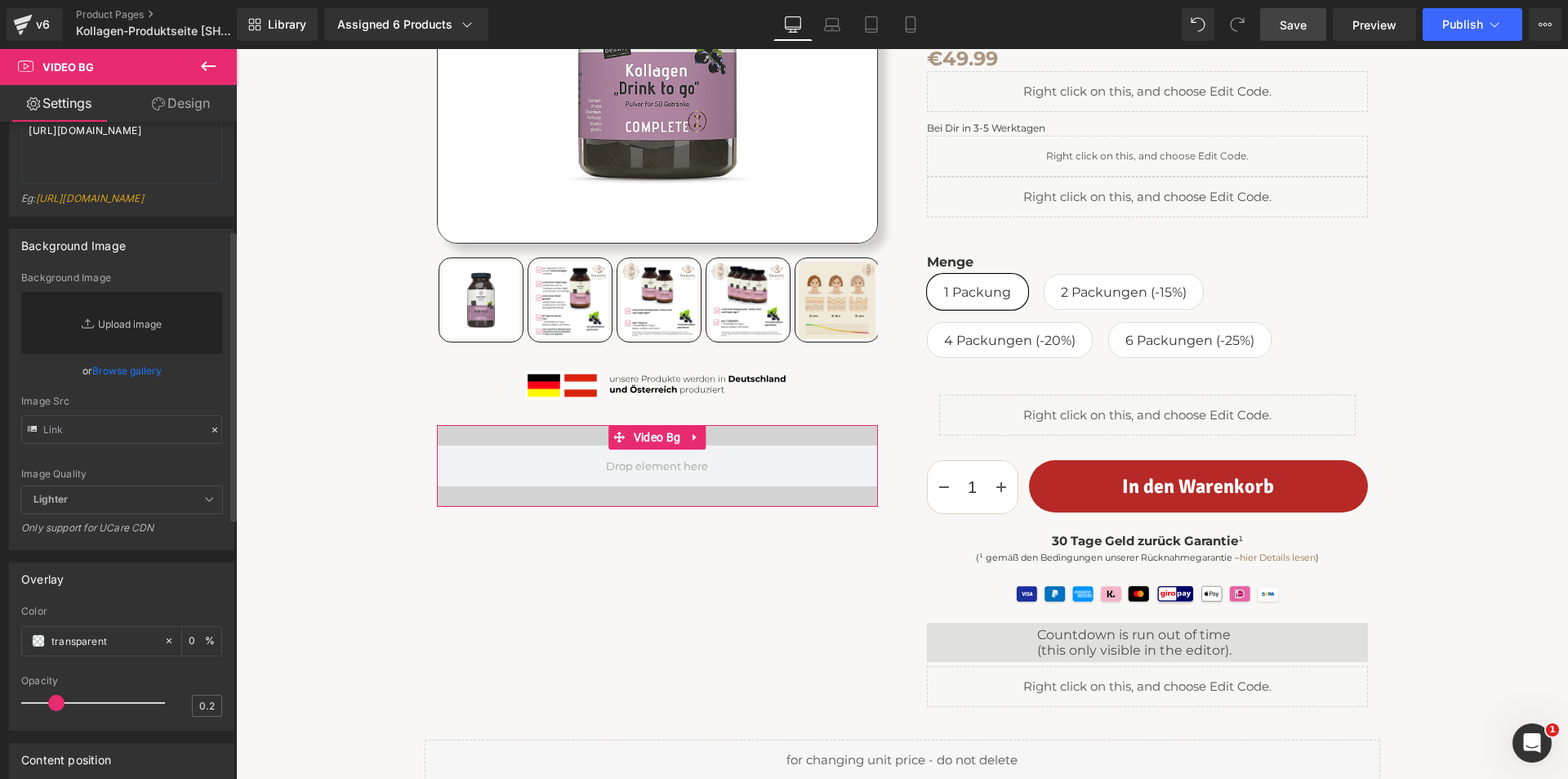
click at [133, 354] on link "Replace Image" at bounding box center [121, 323] width 201 height 62
type input "C:\fakepath\Transparent-450x140.webp"
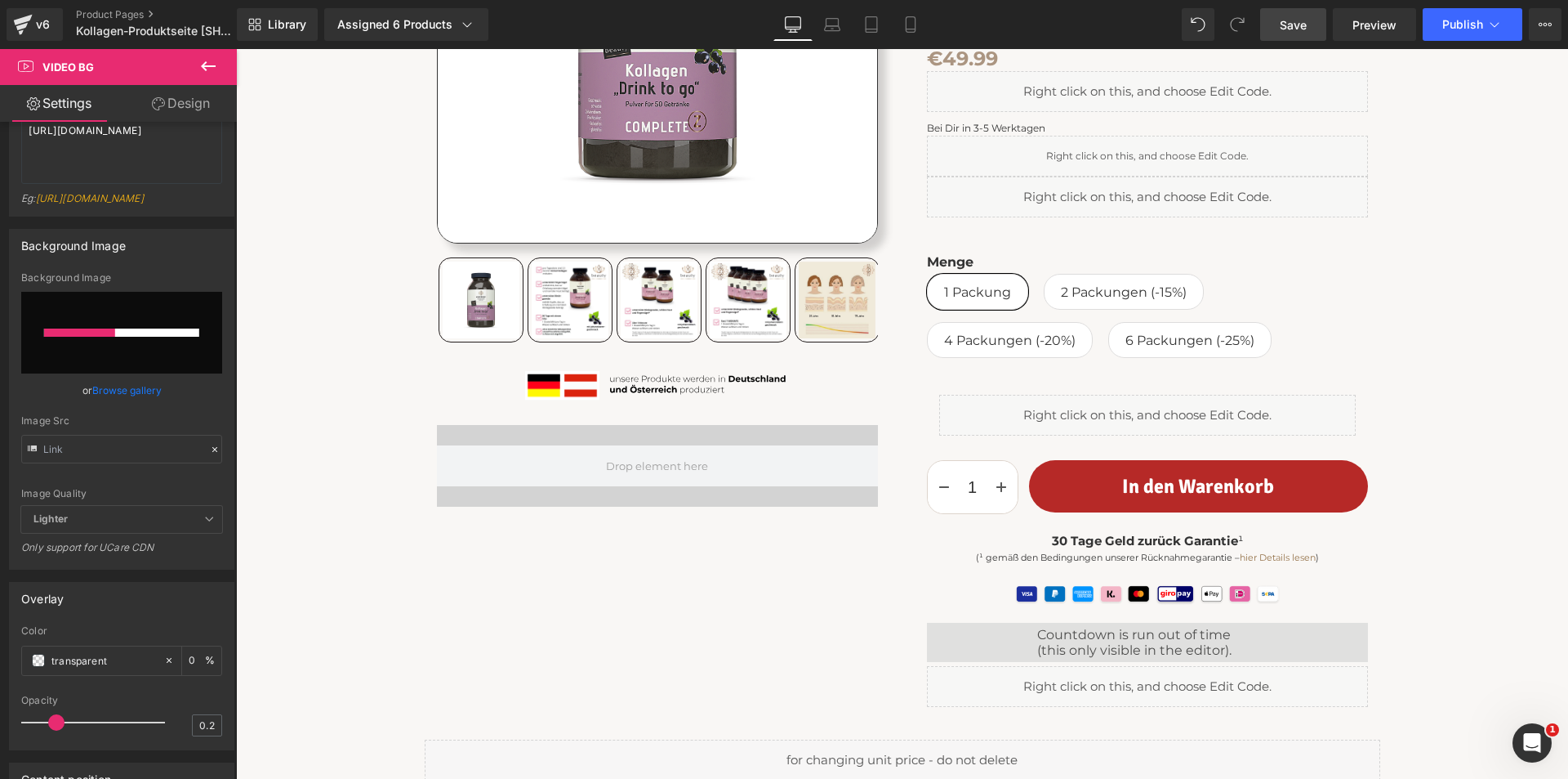
click at [1304, 26] on span "Save" at bounding box center [1293, 25] width 27 height 17
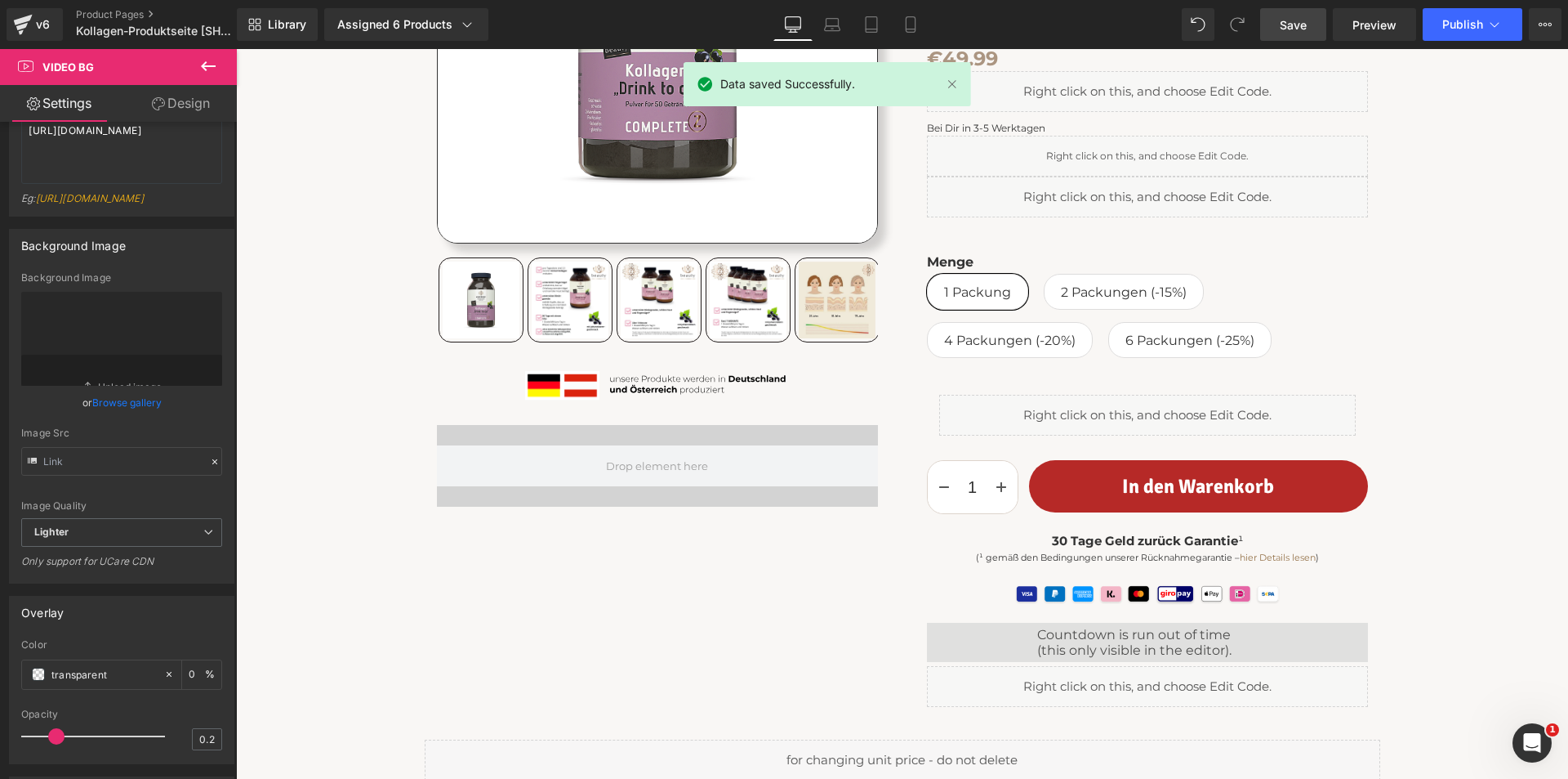
click at [1296, 26] on span "Save" at bounding box center [1293, 25] width 27 height 17
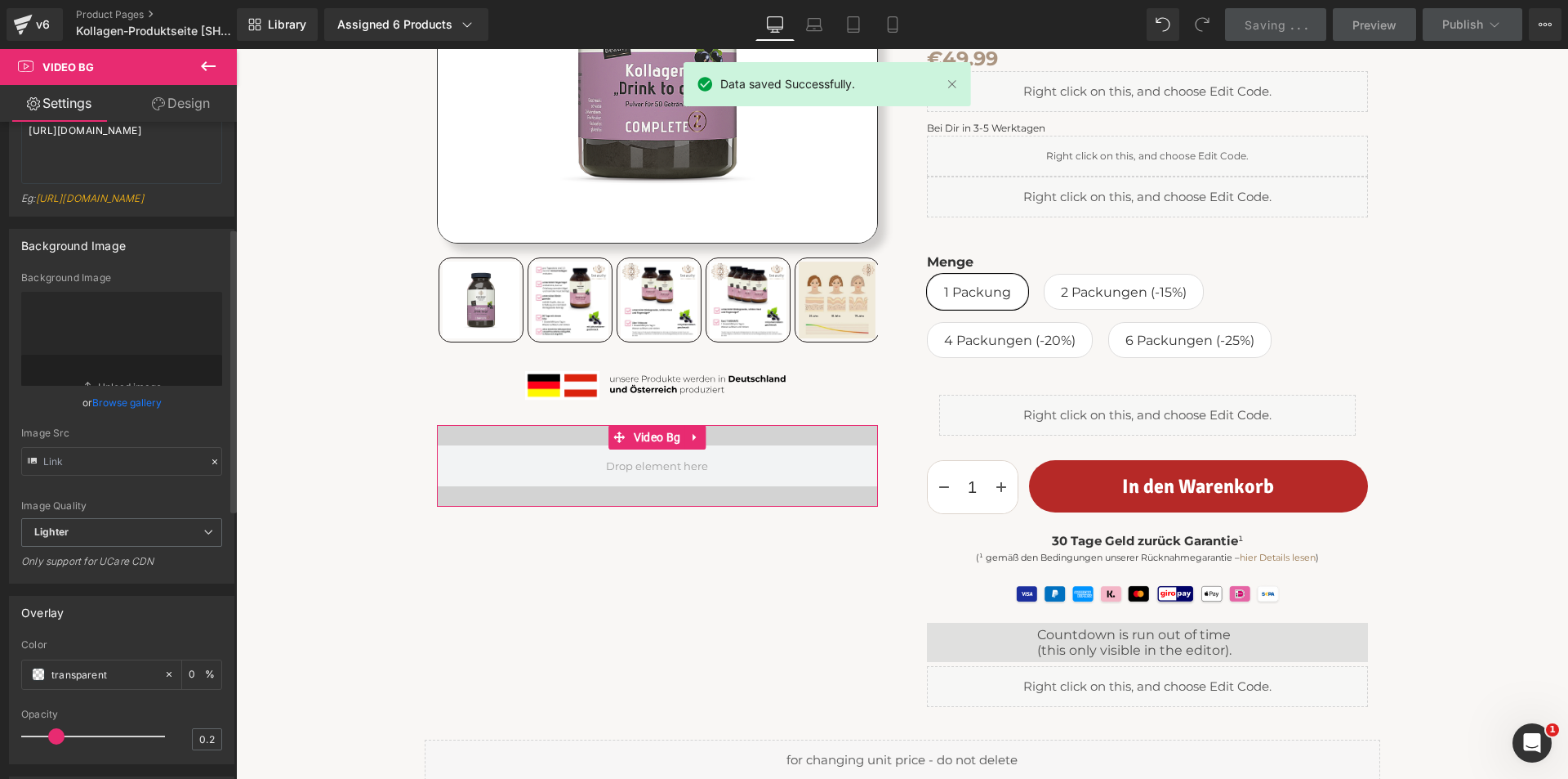
scroll to position [0, 0]
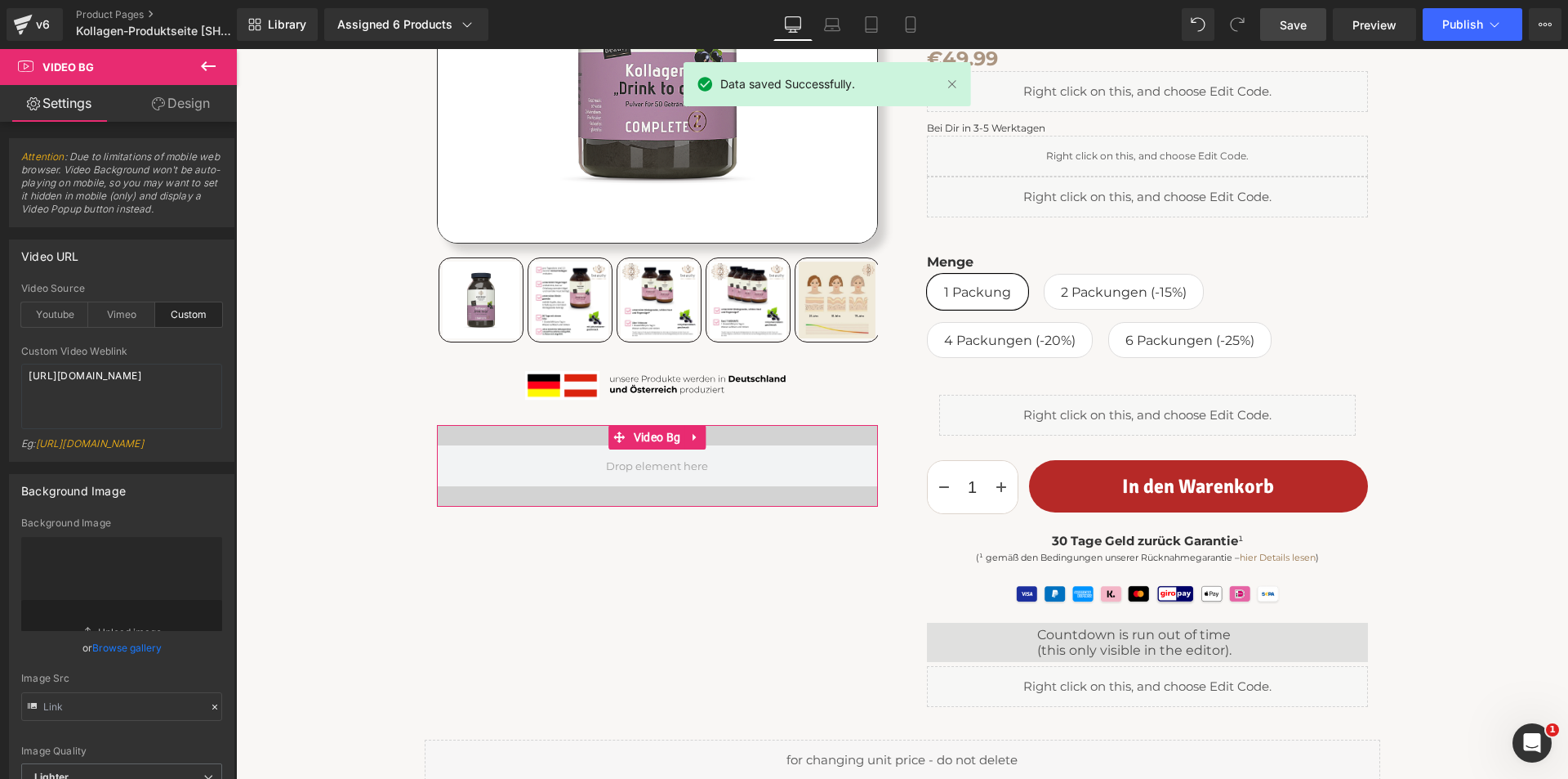
click at [202, 97] on link "Design" at bounding box center [181, 103] width 118 height 37
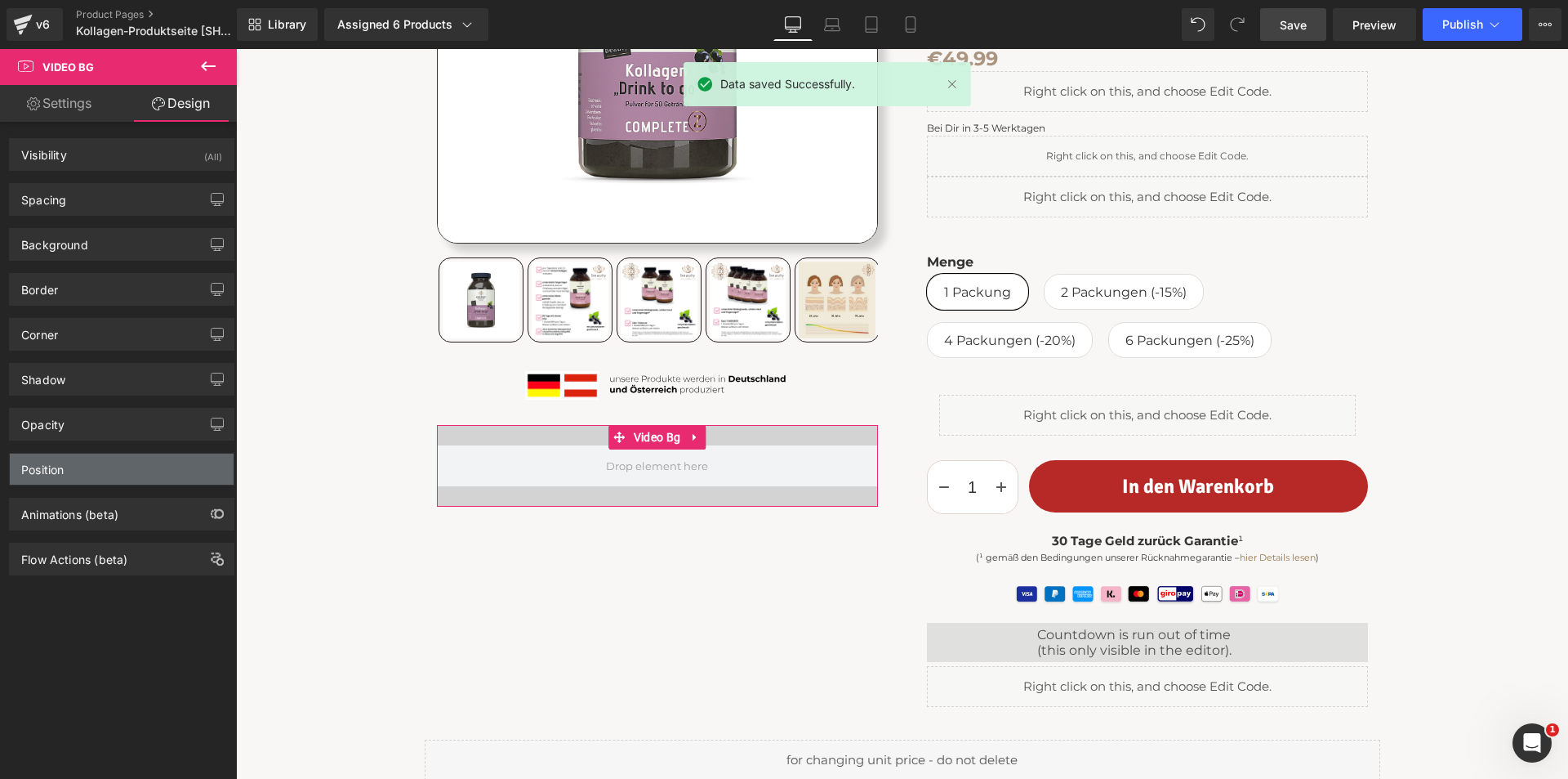
click at [80, 482] on div "Position" at bounding box center [122, 469] width 224 height 31
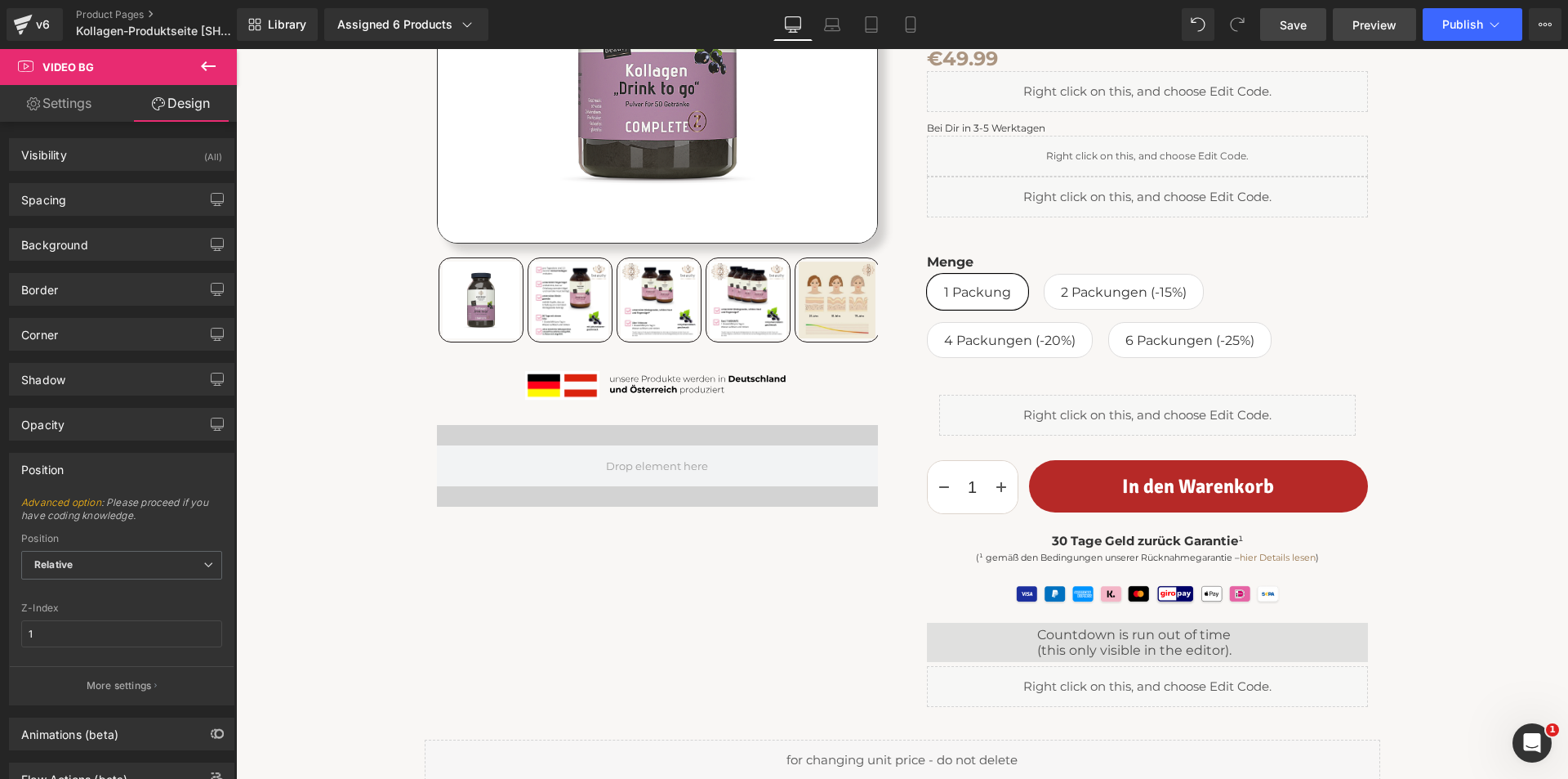
click at [1390, 27] on span "Preview" at bounding box center [1374, 25] width 44 height 17
click at [56, 97] on link "Settings" at bounding box center [59, 103] width 118 height 37
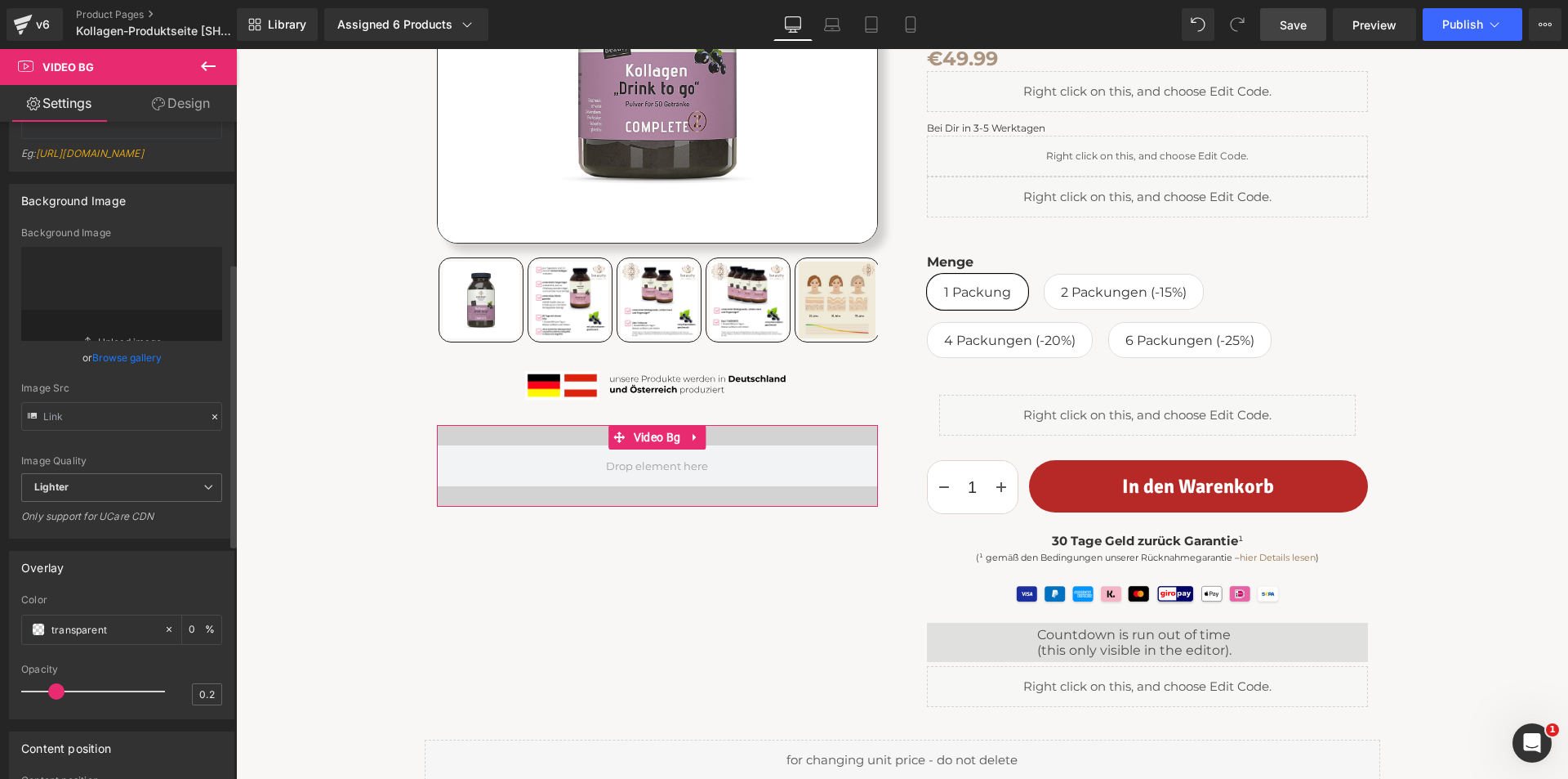
scroll to position [327, 0]
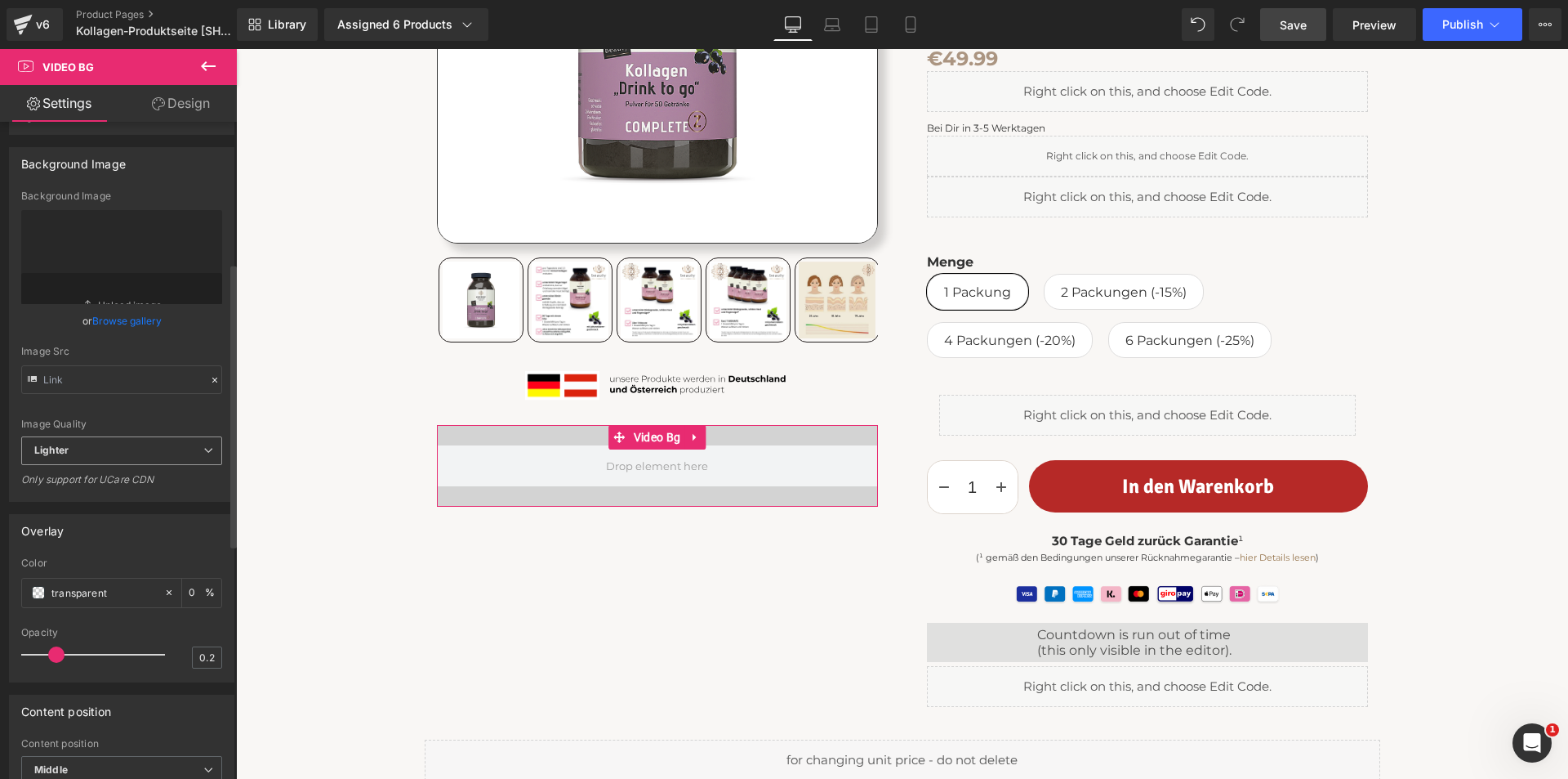
click at [183, 465] on span "Lighter" at bounding box center [121, 450] width 201 height 29
click at [156, 436] on div "Image Quality Lighter Lightest Lighter Lighter Lightest Only support for UCare …" at bounding box center [121, 313] width 201 height 246
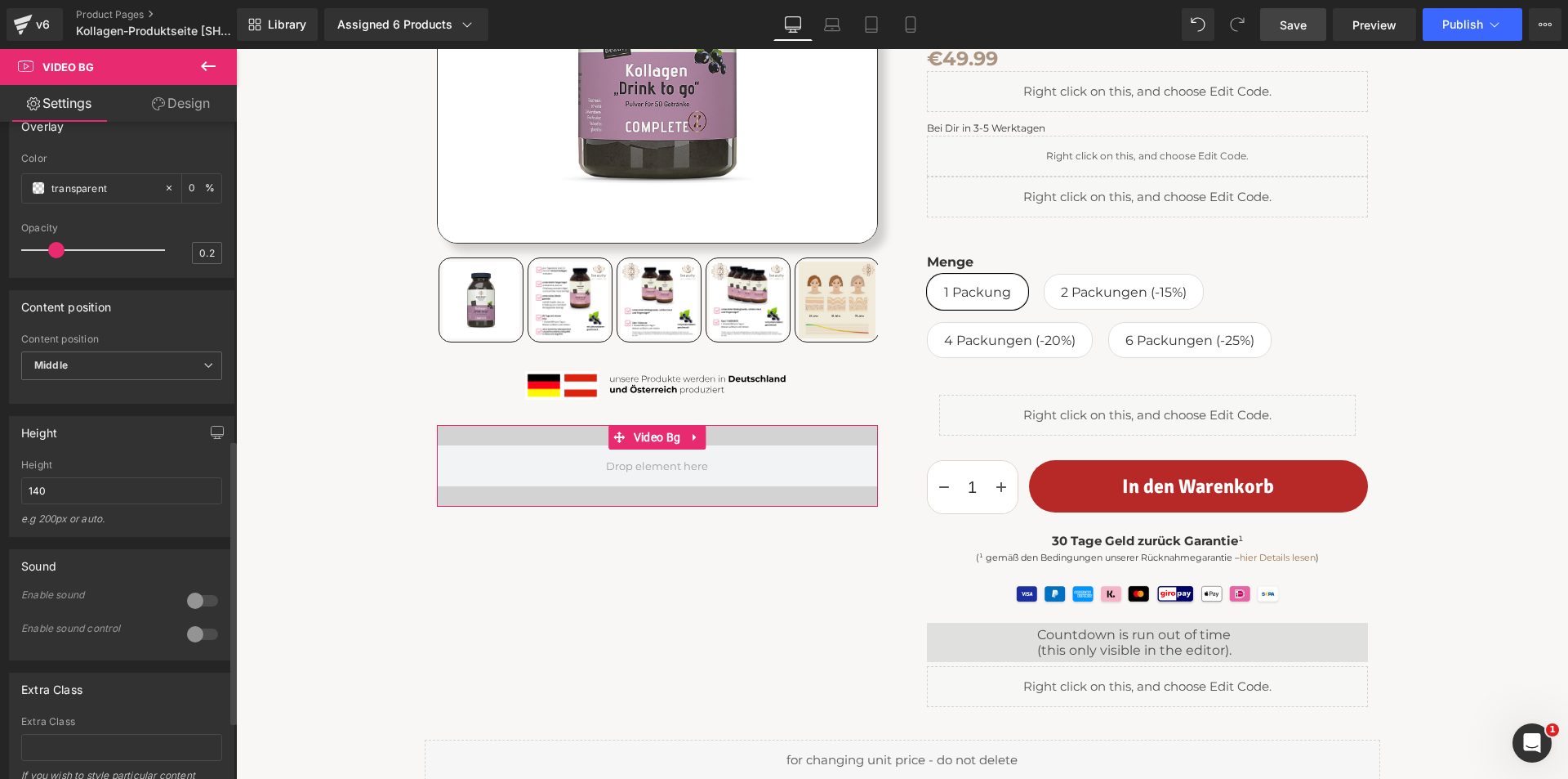
scroll to position [736, 0]
click at [130, 376] on span "Middle" at bounding box center [121, 361] width 201 height 29
click at [119, 452] on li "Bottom" at bounding box center [118, 440] width 195 height 24
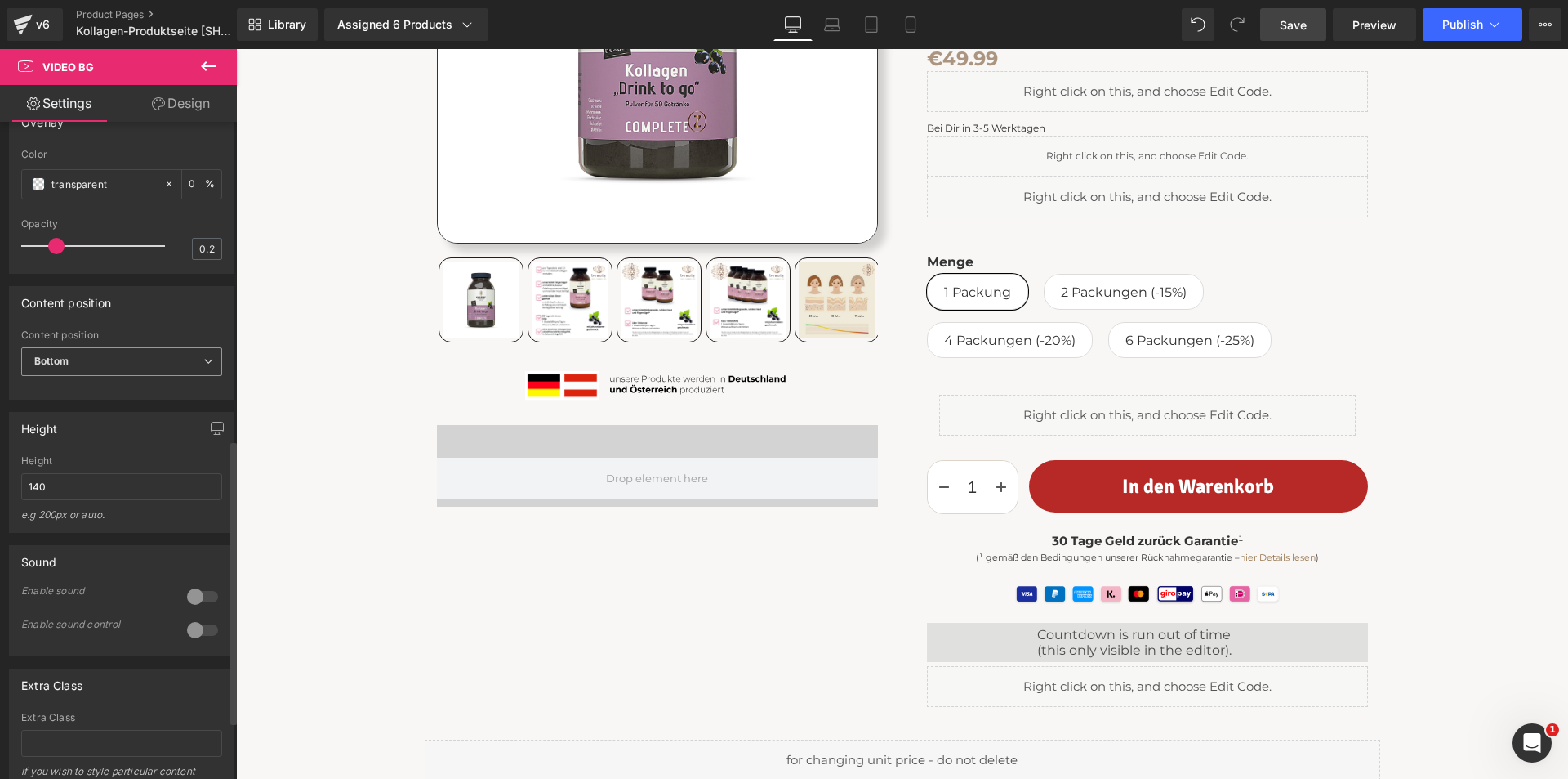
click at [103, 376] on span "Bottom" at bounding box center [121, 361] width 201 height 29
click at [99, 403] on li "Top" at bounding box center [118, 390] width 195 height 24
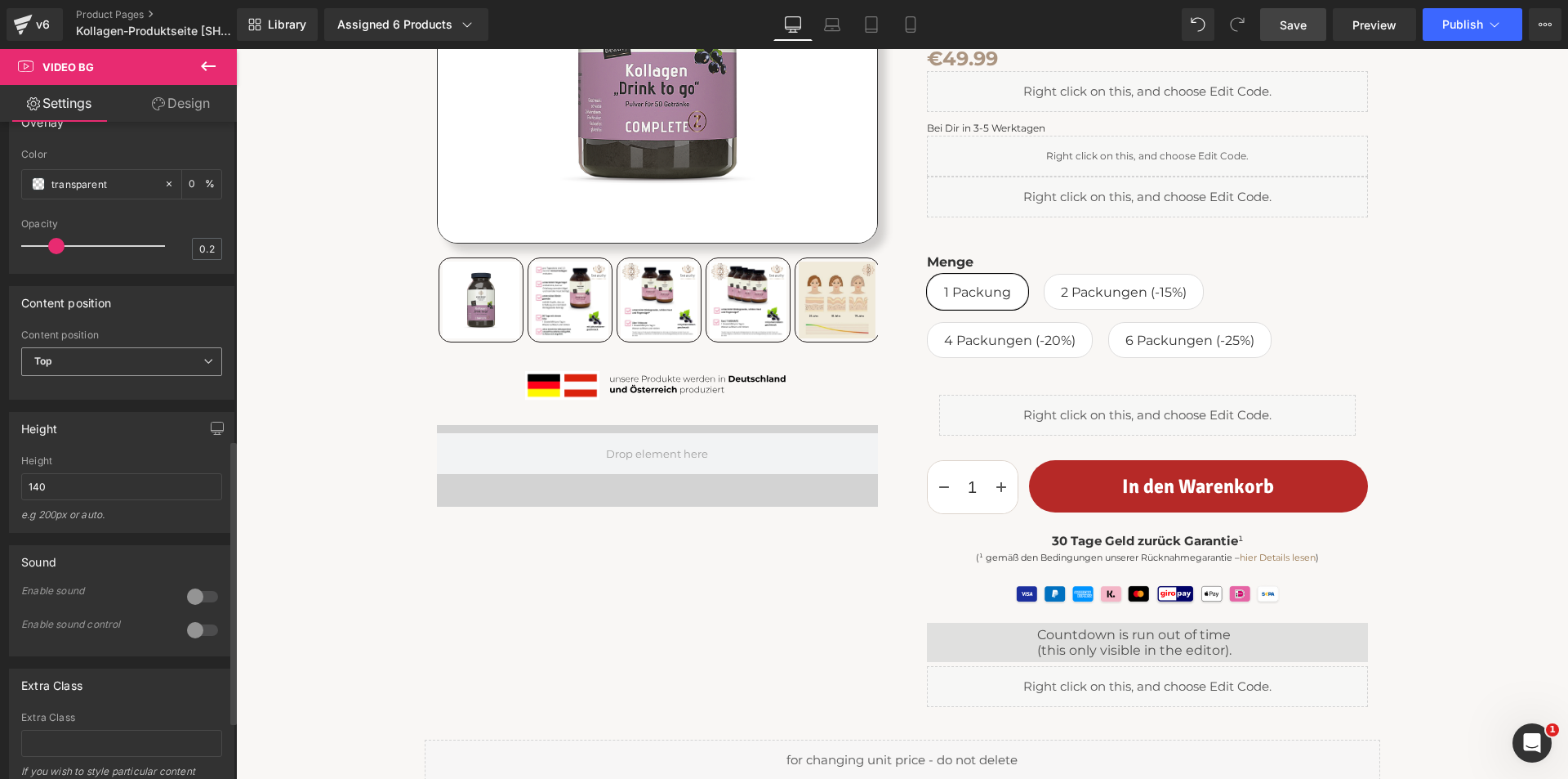
click at [99, 376] on span "Top" at bounding box center [121, 361] width 201 height 29
click at [92, 428] on li "Middle" at bounding box center [118, 415] width 195 height 24
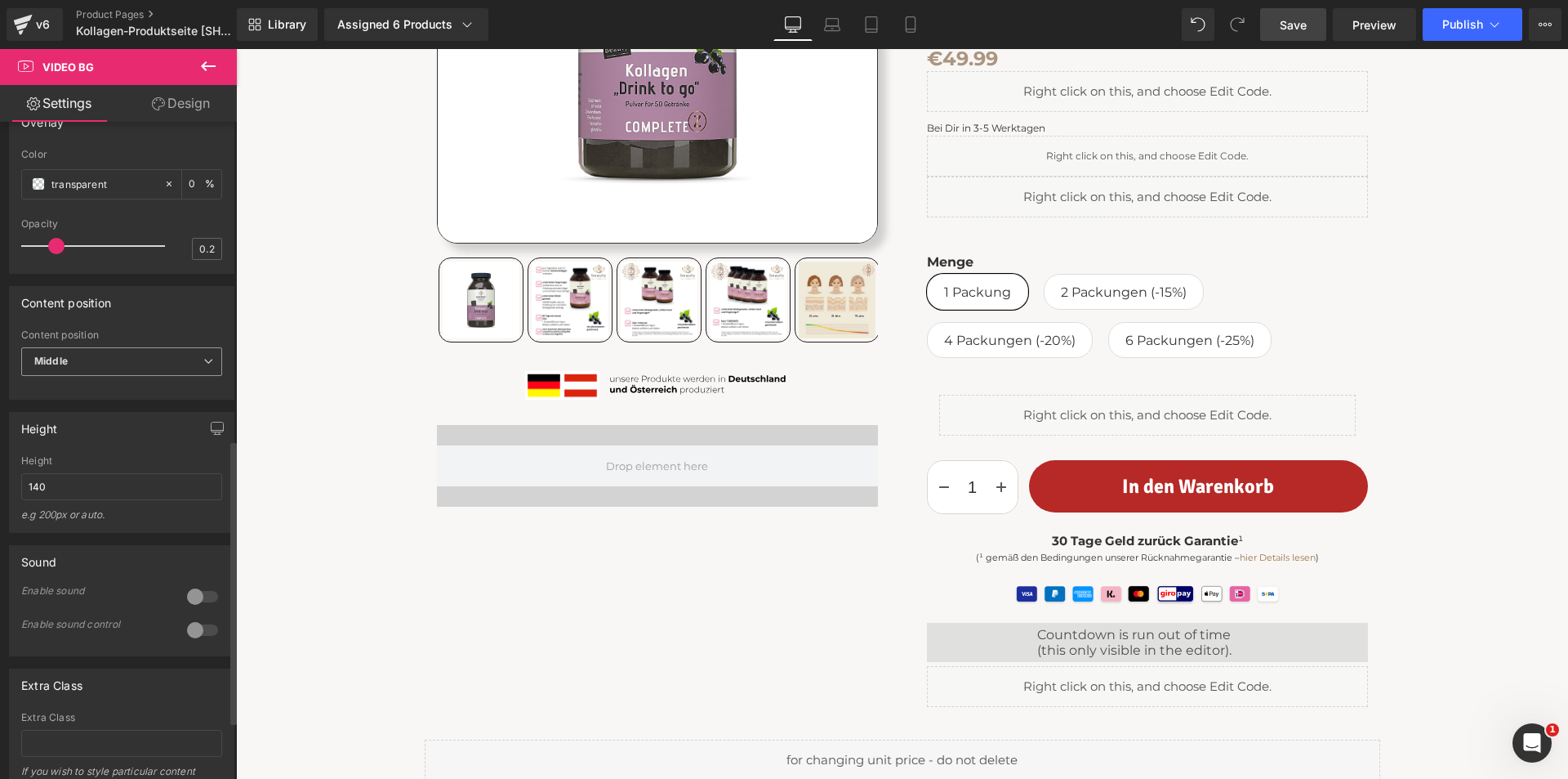
click at [101, 384] on div "Middle Top Middle Bottom" at bounding box center [121, 365] width 201 height 37
click at [103, 376] on span "Middle" at bounding box center [121, 361] width 201 height 29
click at [95, 452] on li "Bottom" at bounding box center [118, 440] width 195 height 24
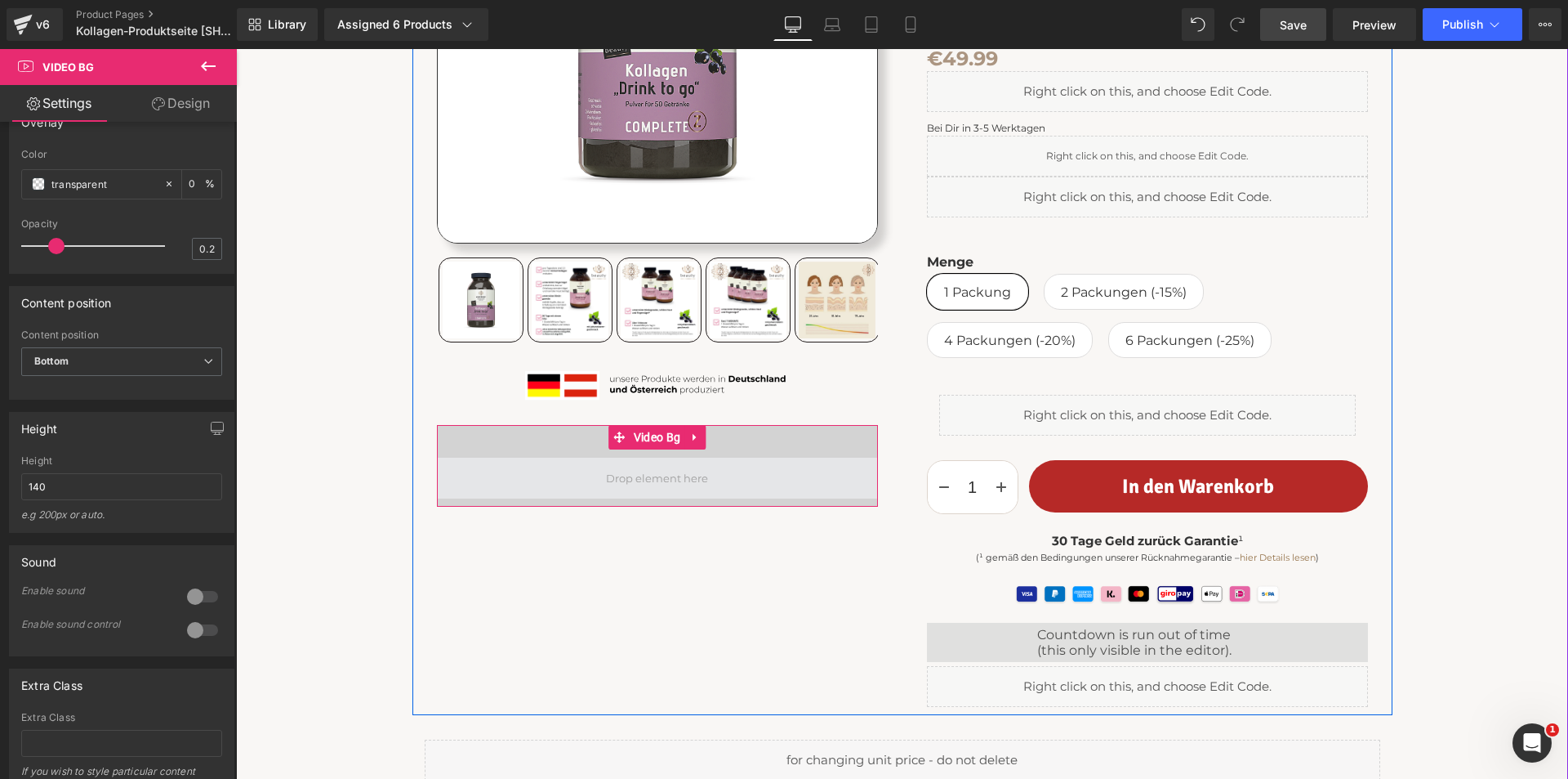
click at [649, 472] on span at bounding box center [657, 478] width 114 height 28
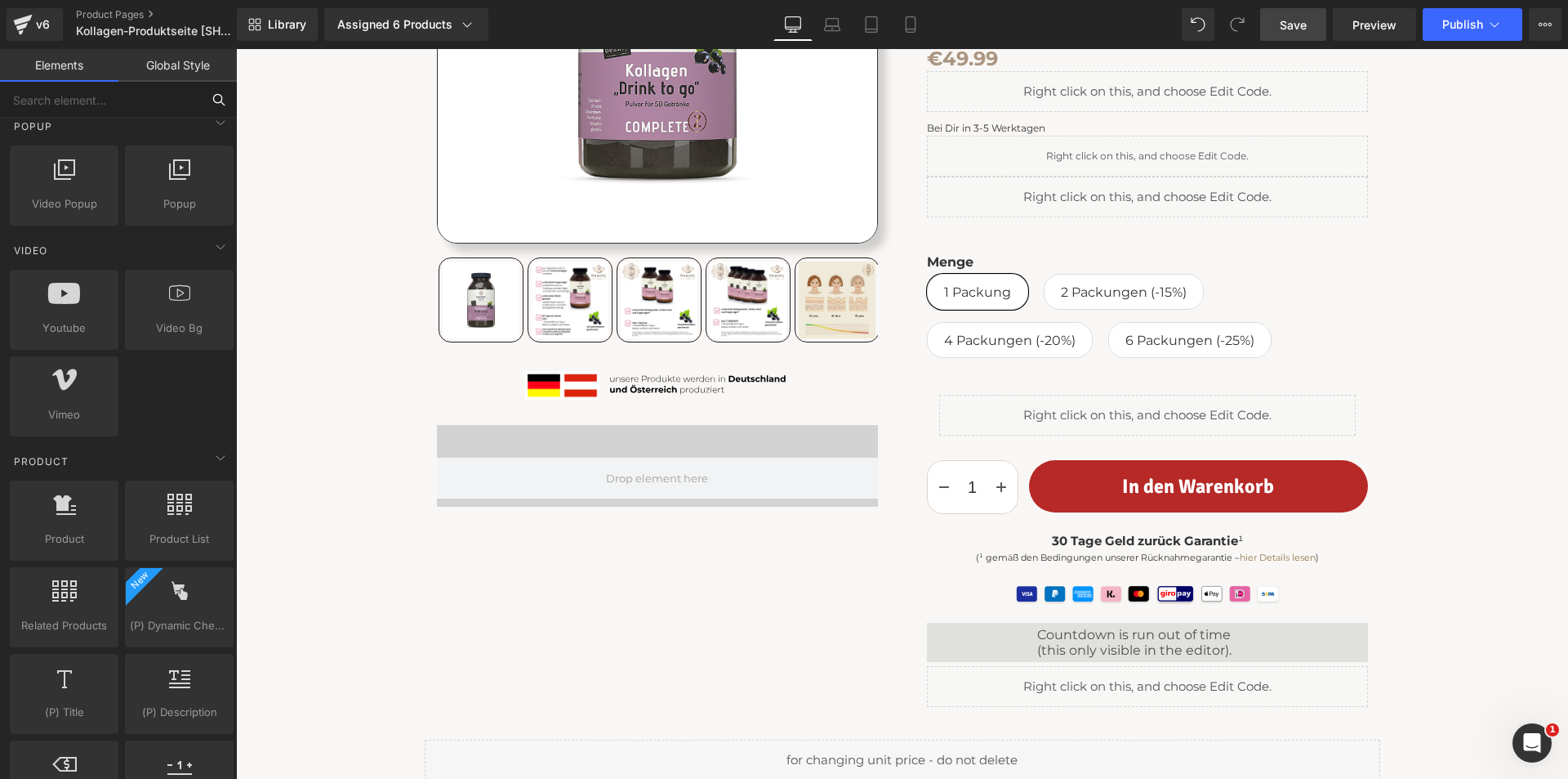
click at [123, 108] on input "text" at bounding box center [100, 99] width 201 height 36
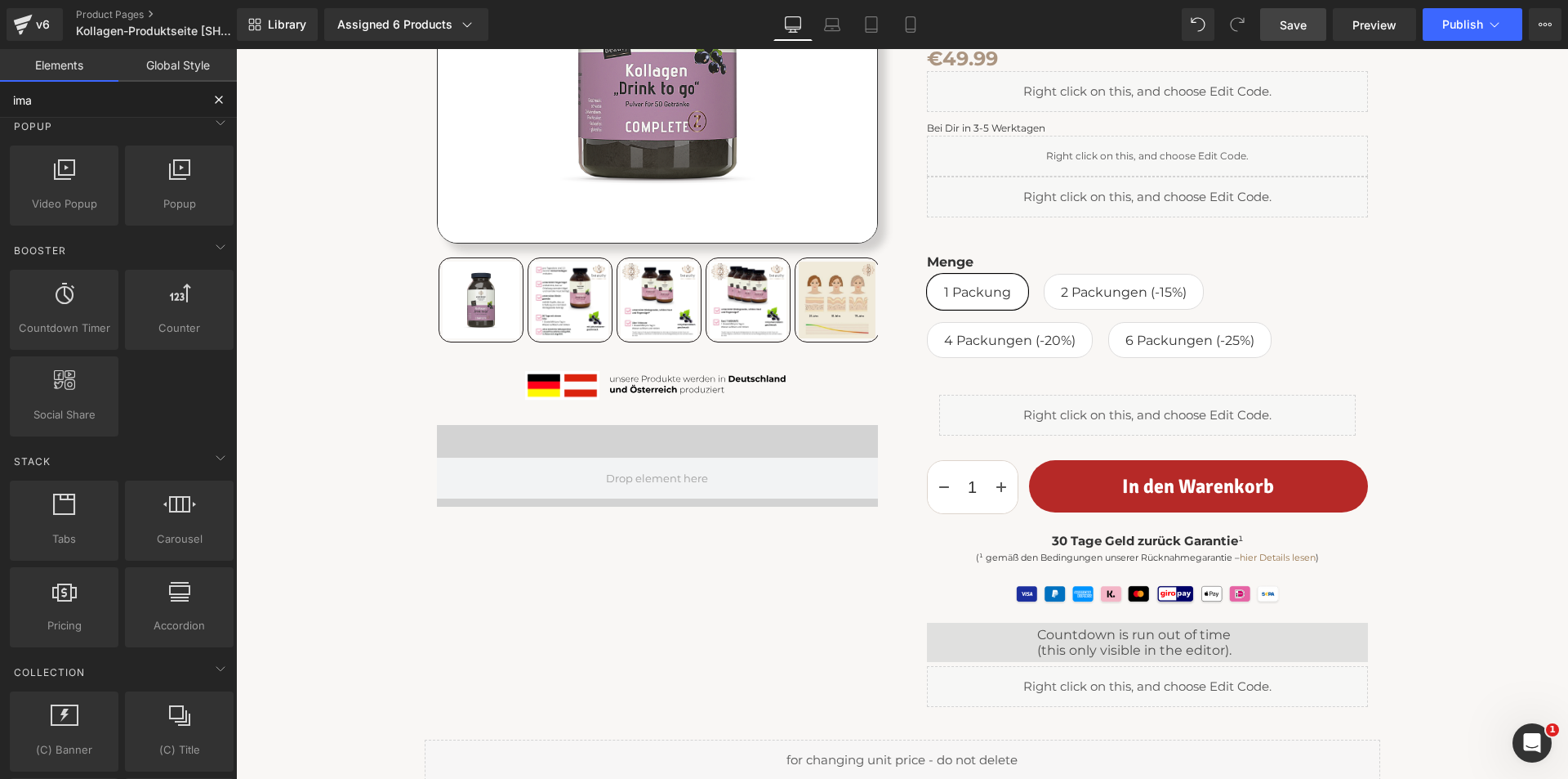
scroll to position [93, 0]
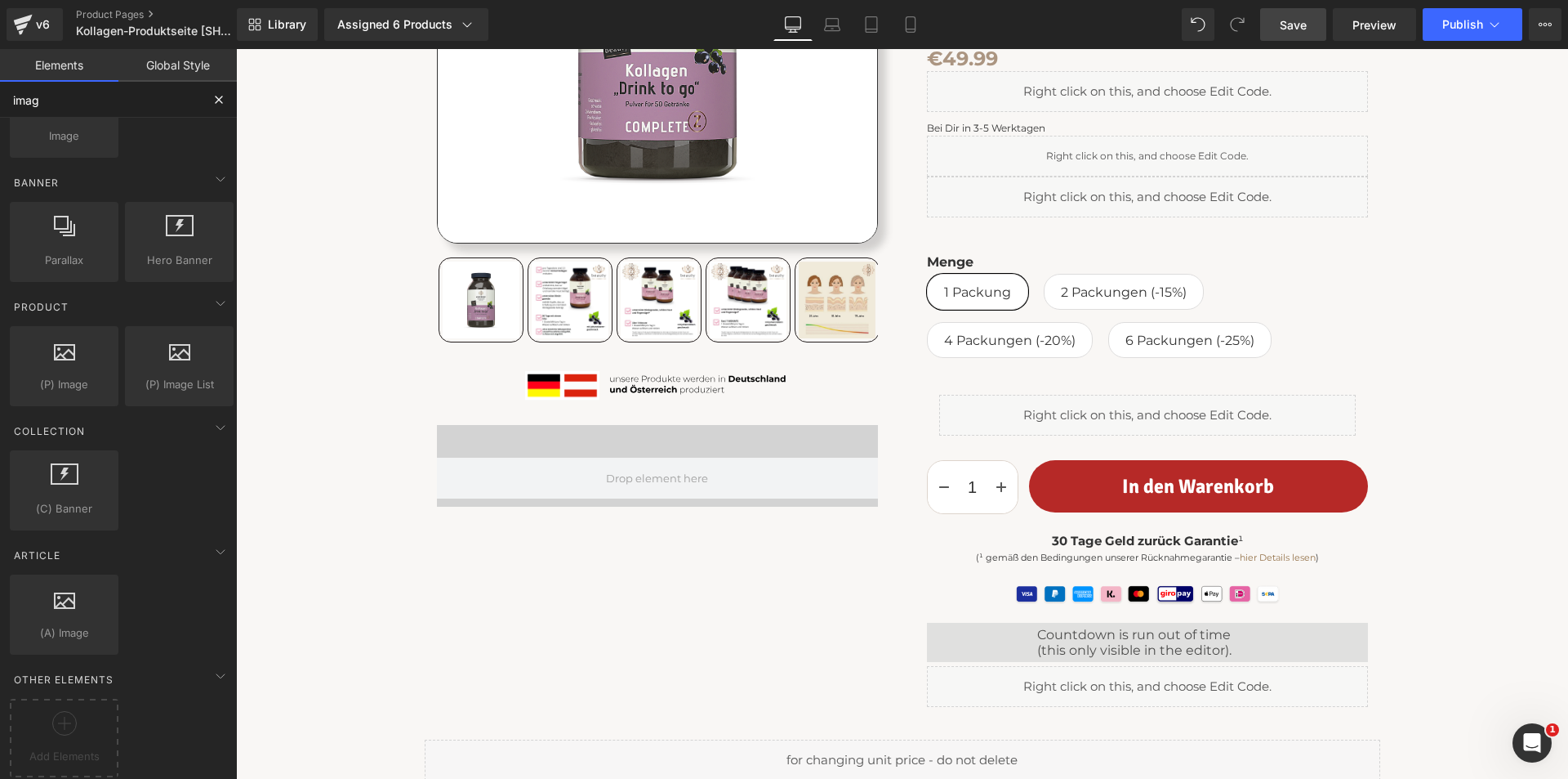
type input "image"
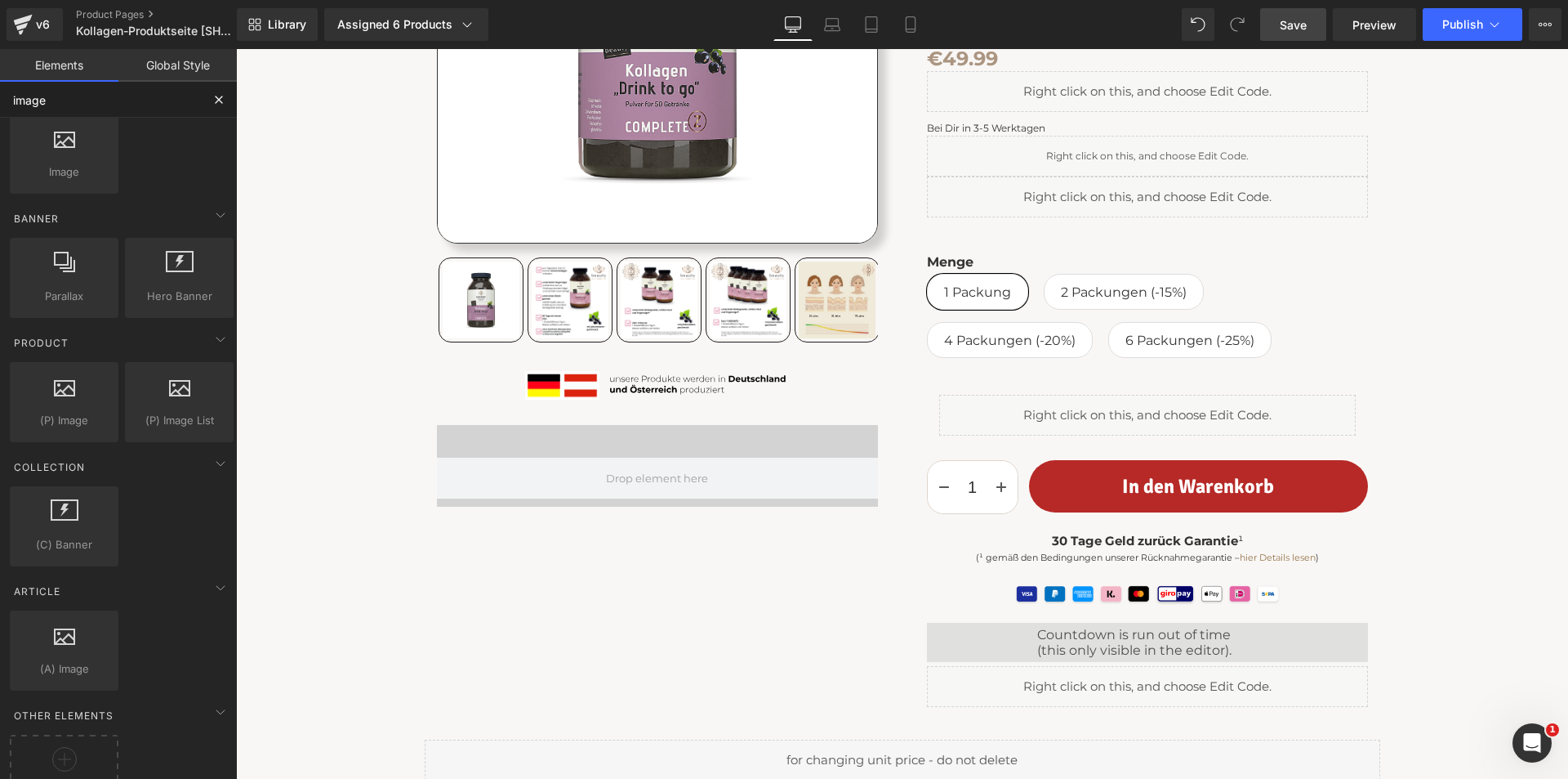
scroll to position [0, 0]
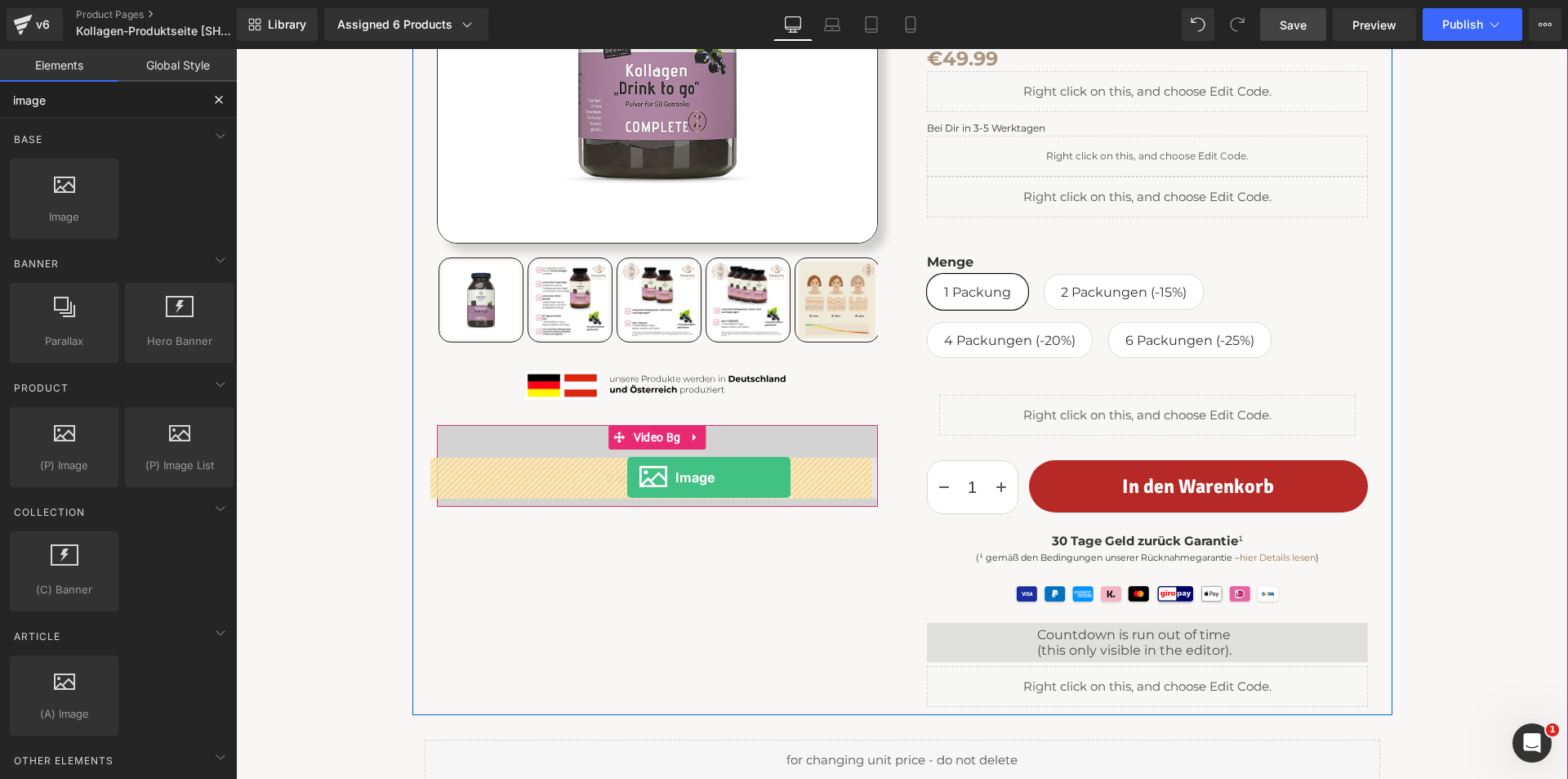
drag, startPoint x: 290, startPoint y: 232, endPoint x: 628, endPoint y: 477, distance: 417.5
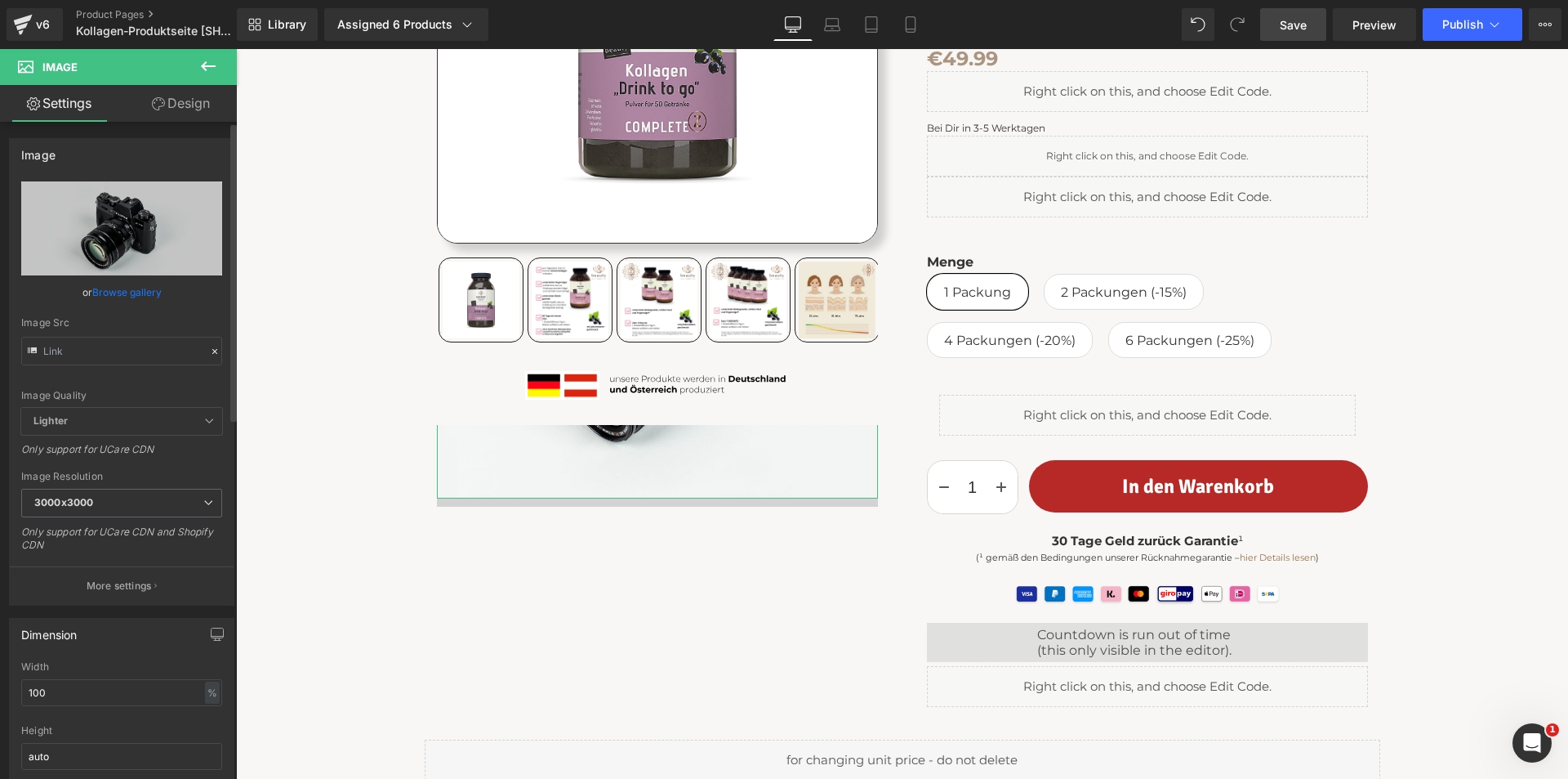
click at [126, 290] on link "Browse gallery" at bounding box center [127, 292] width 70 height 29
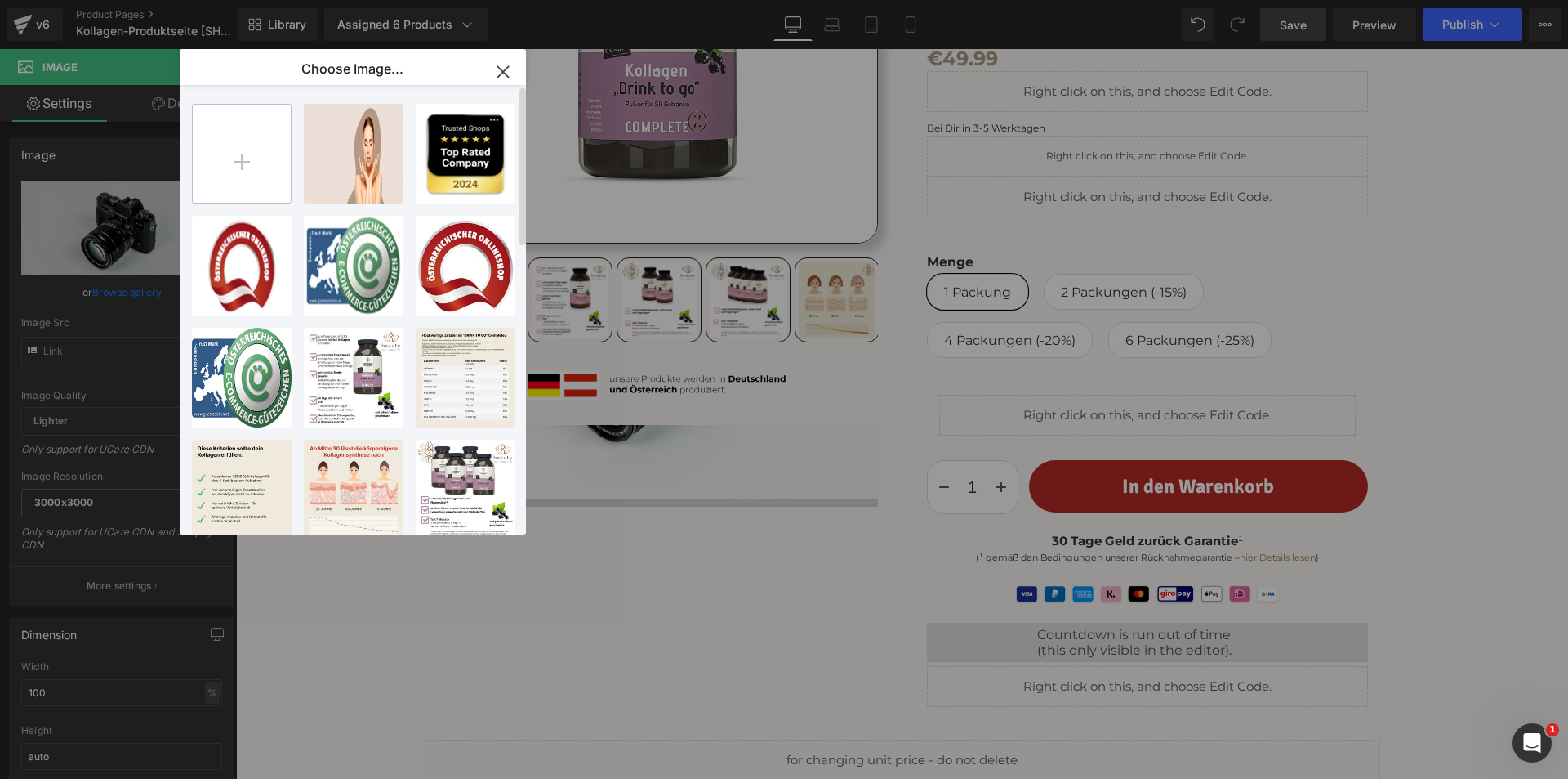
click at [237, 158] on input "file" at bounding box center [242, 153] width 98 height 98
type input "C:\fakepath\Transparent-450x140.webp"
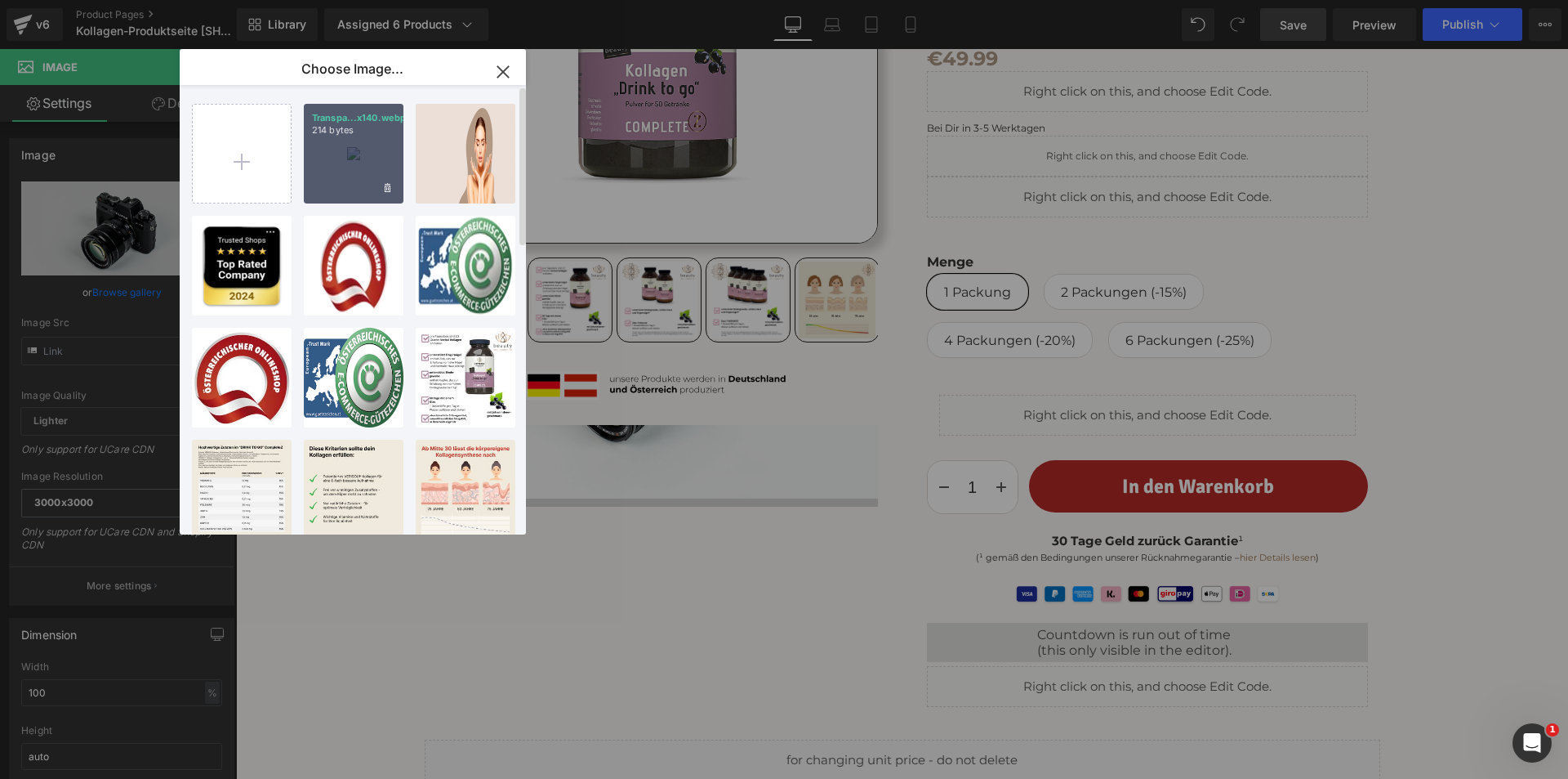
click at [316, 156] on div "Transpa...x140.webp 214 bytes" at bounding box center [354, 153] width 100 height 100
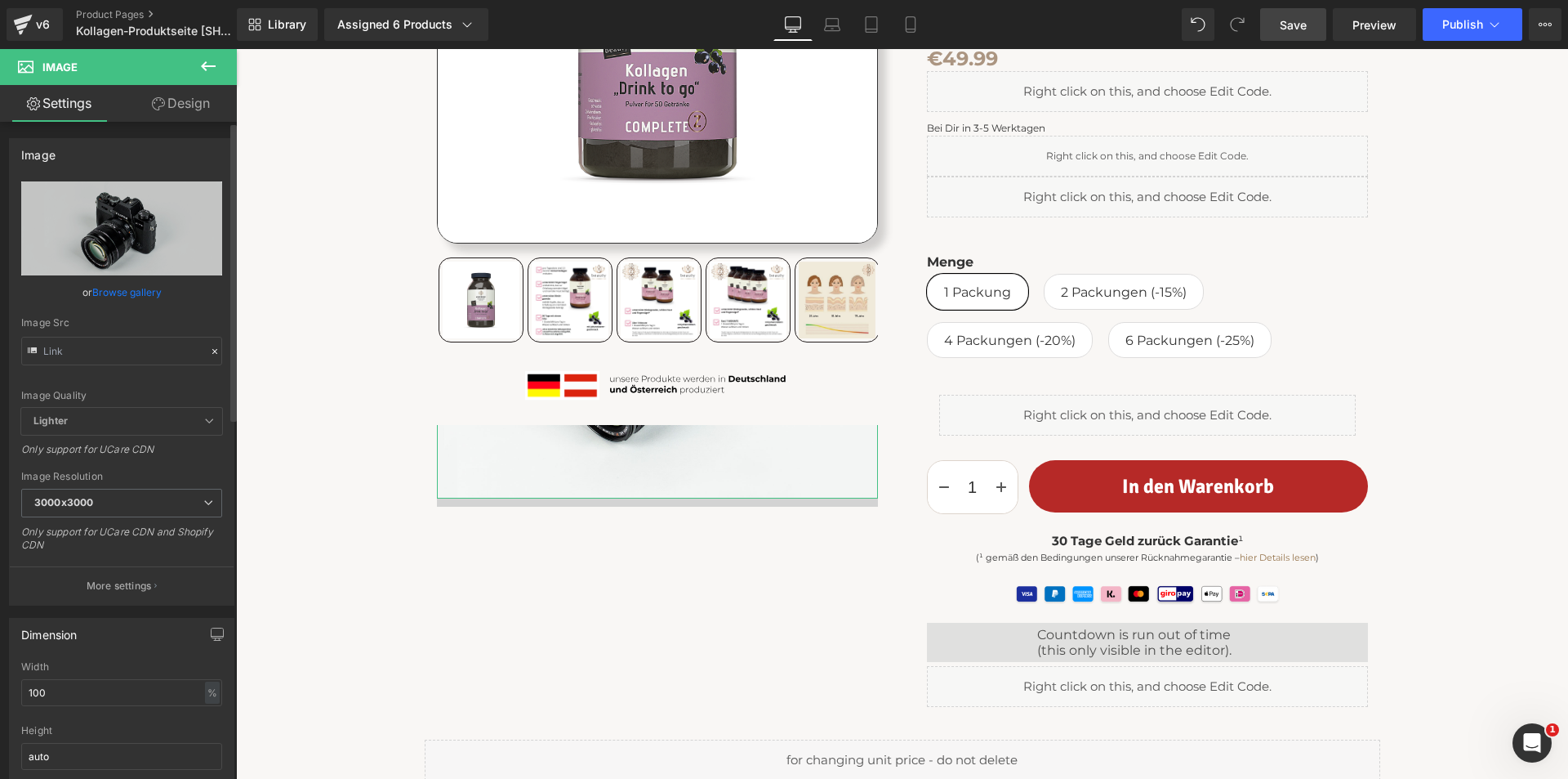
click at [137, 290] on link "Browse gallery" at bounding box center [127, 292] width 70 height 29
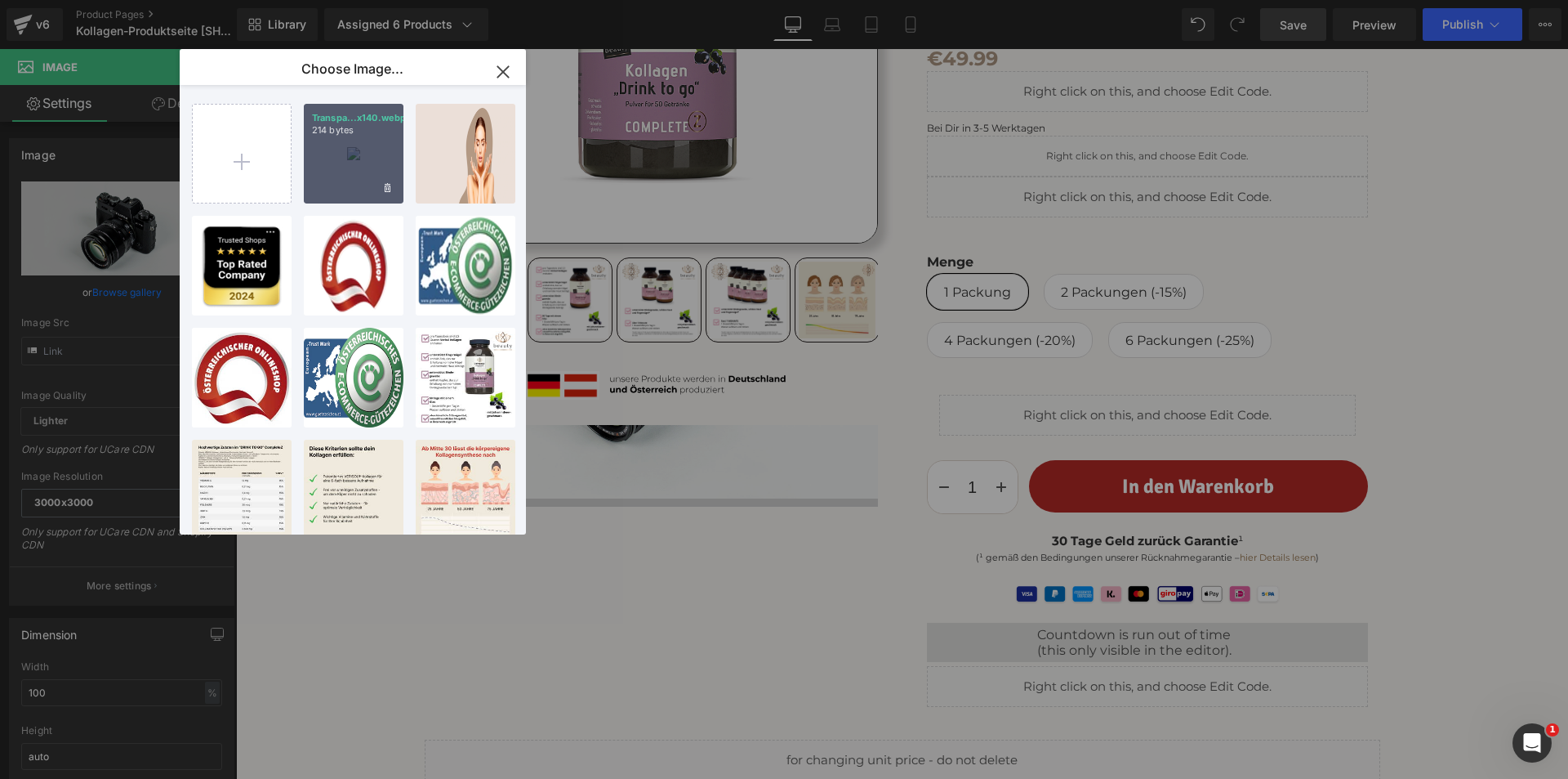
click at [329, 156] on div "Transpa...x140.webp 214 bytes" at bounding box center [354, 153] width 100 height 100
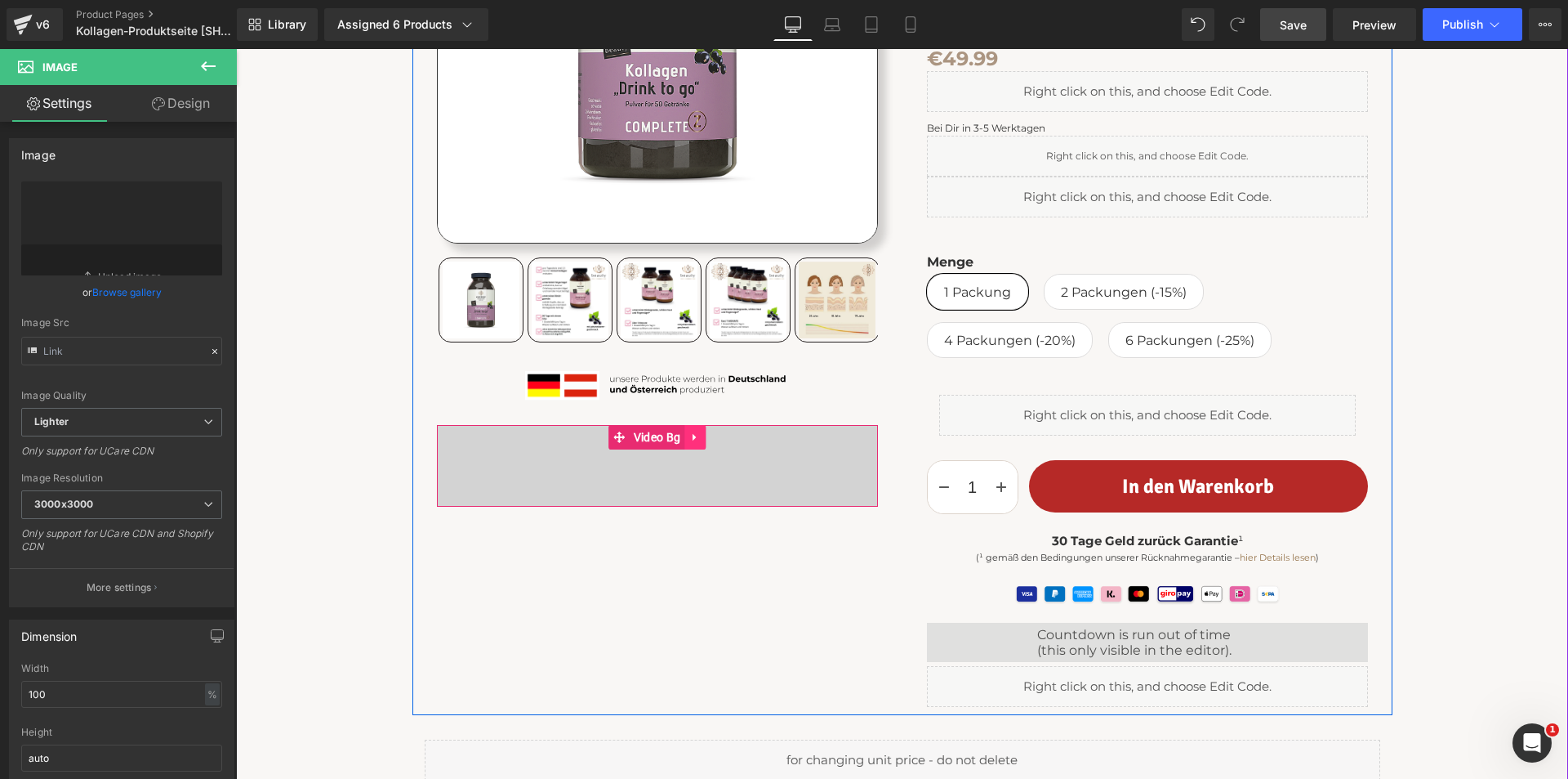
click at [693, 437] on icon at bounding box center [694, 437] width 3 height 7
click at [612, 437] on link "Video Bg" at bounding box center [614, 437] width 76 height 24
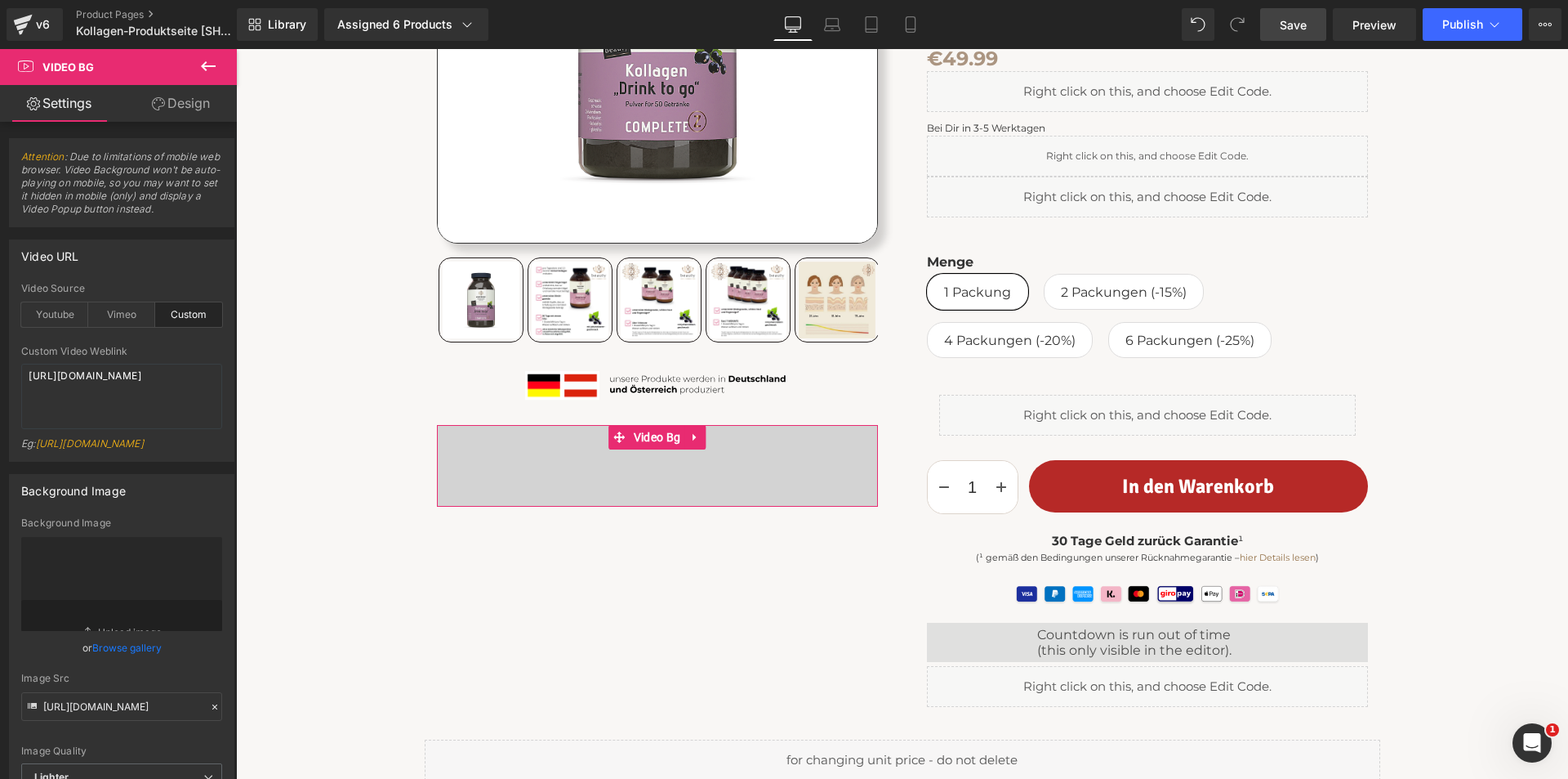
click at [160, 102] on icon at bounding box center [158, 103] width 13 height 13
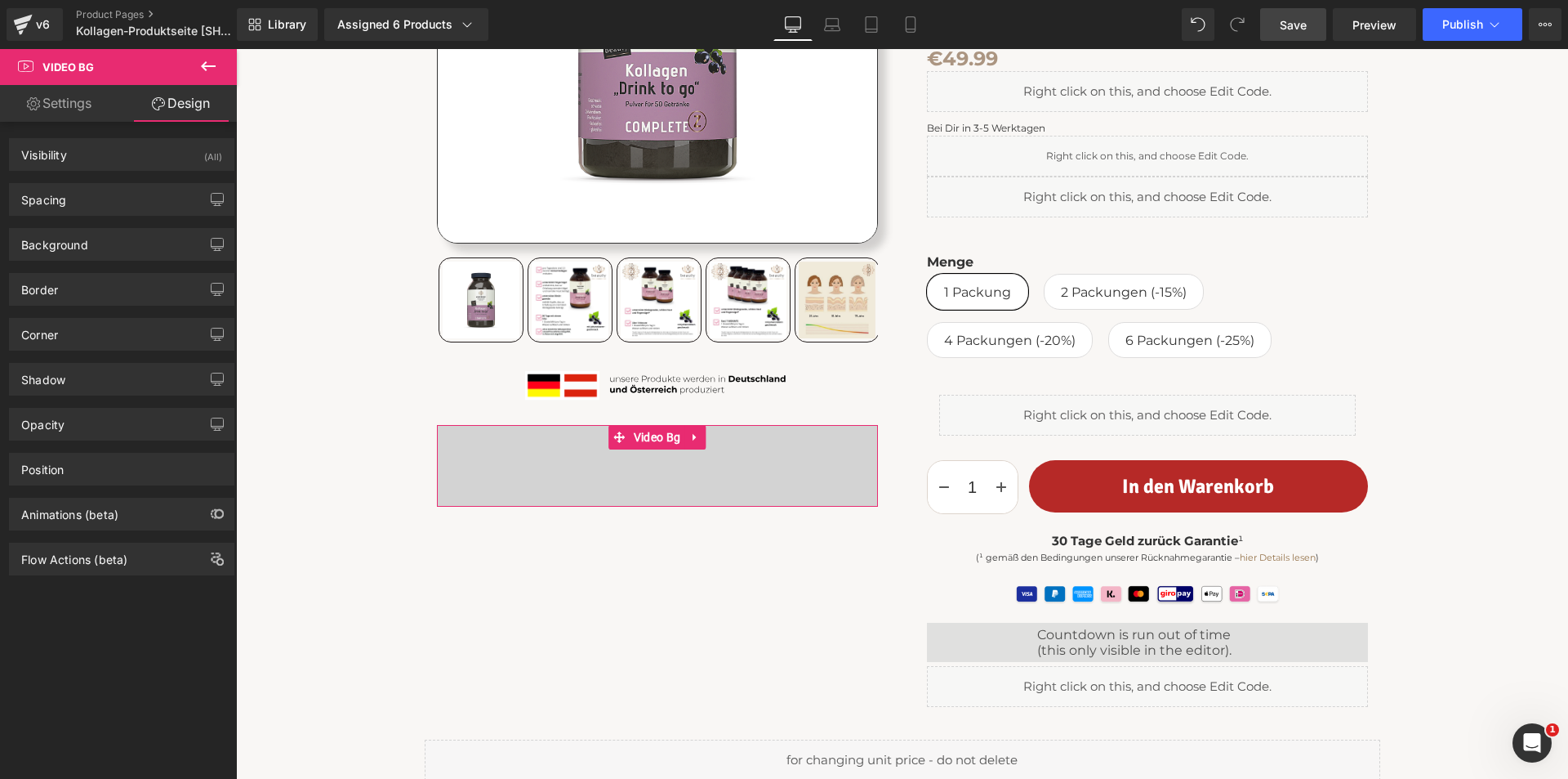
click at [52, 91] on link "Settings" at bounding box center [59, 103] width 118 height 37
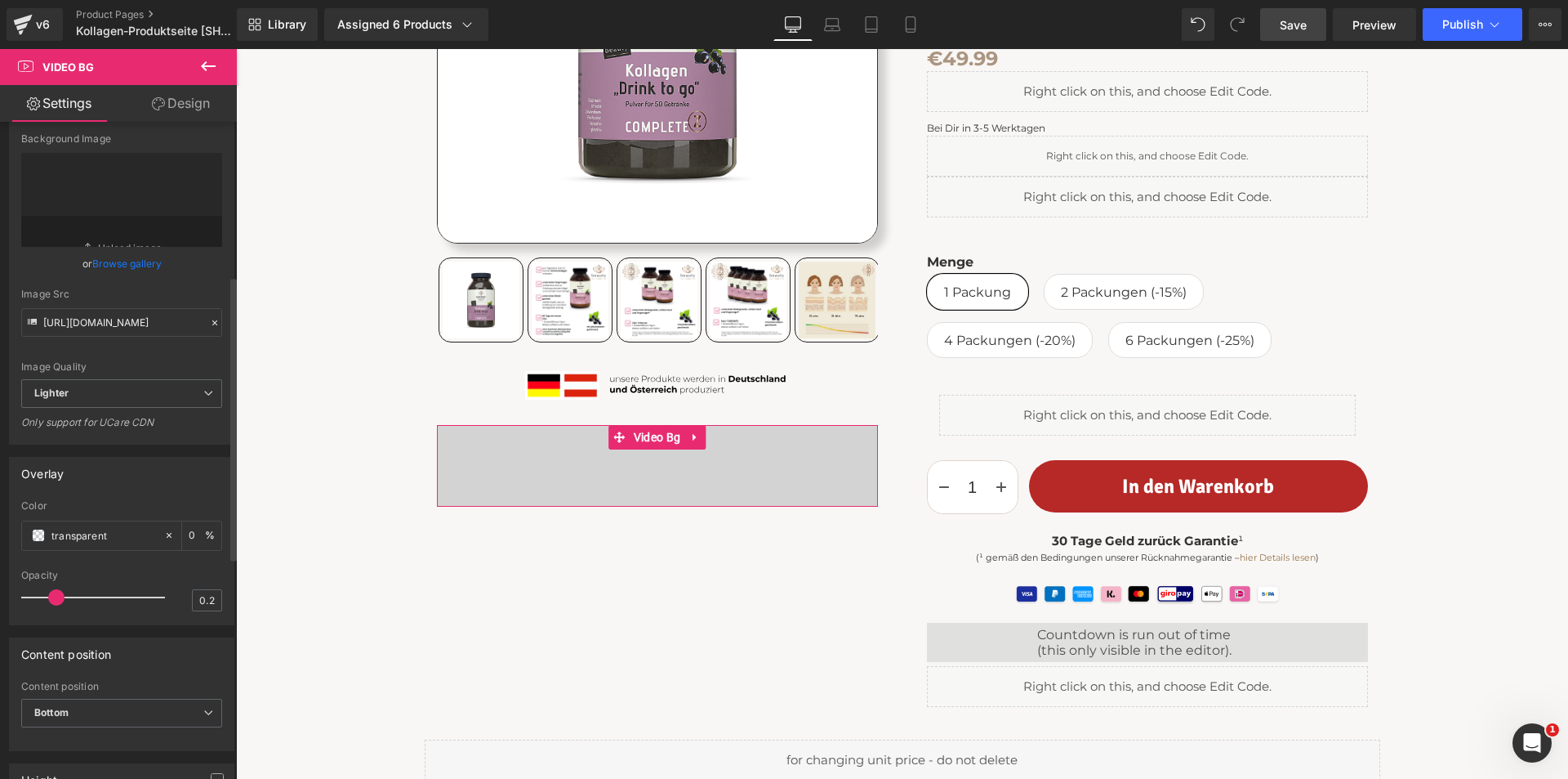
scroll to position [409, 0]
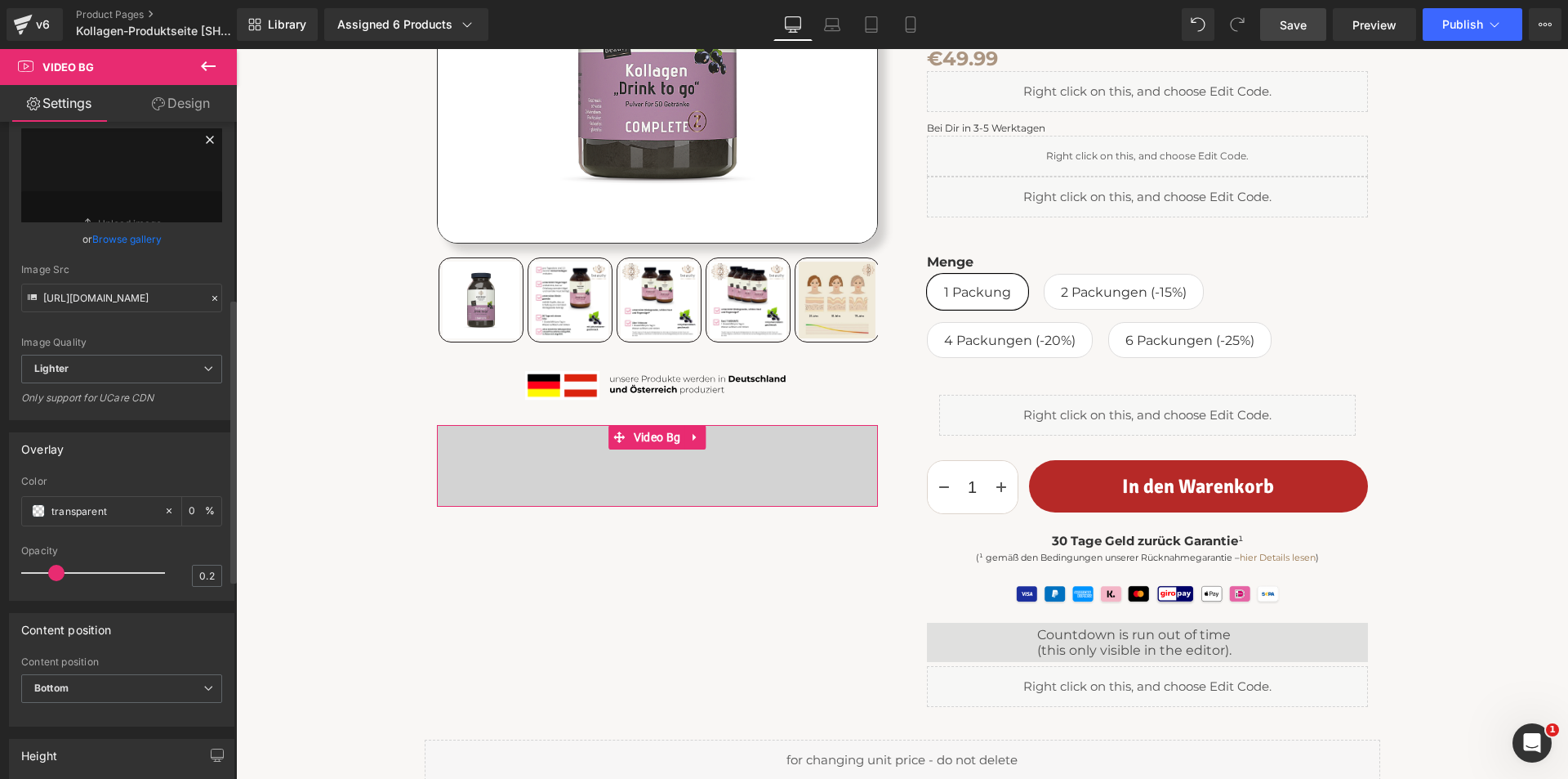
click at [200, 150] on icon at bounding box center [209, 139] width 20 height 20
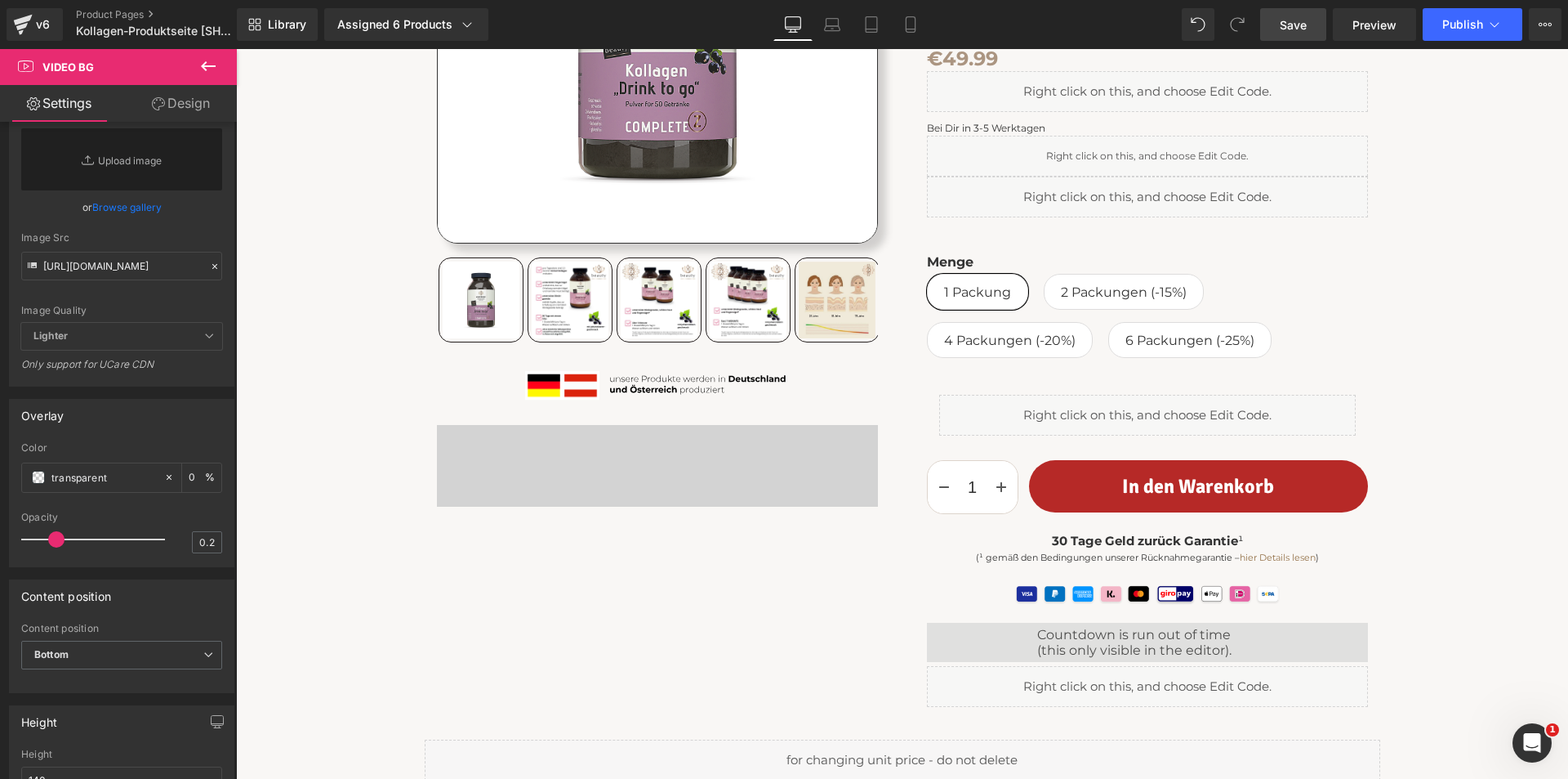
click at [1307, 26] on span "Save" at bounding box center [1293, 25] width 27 height 17
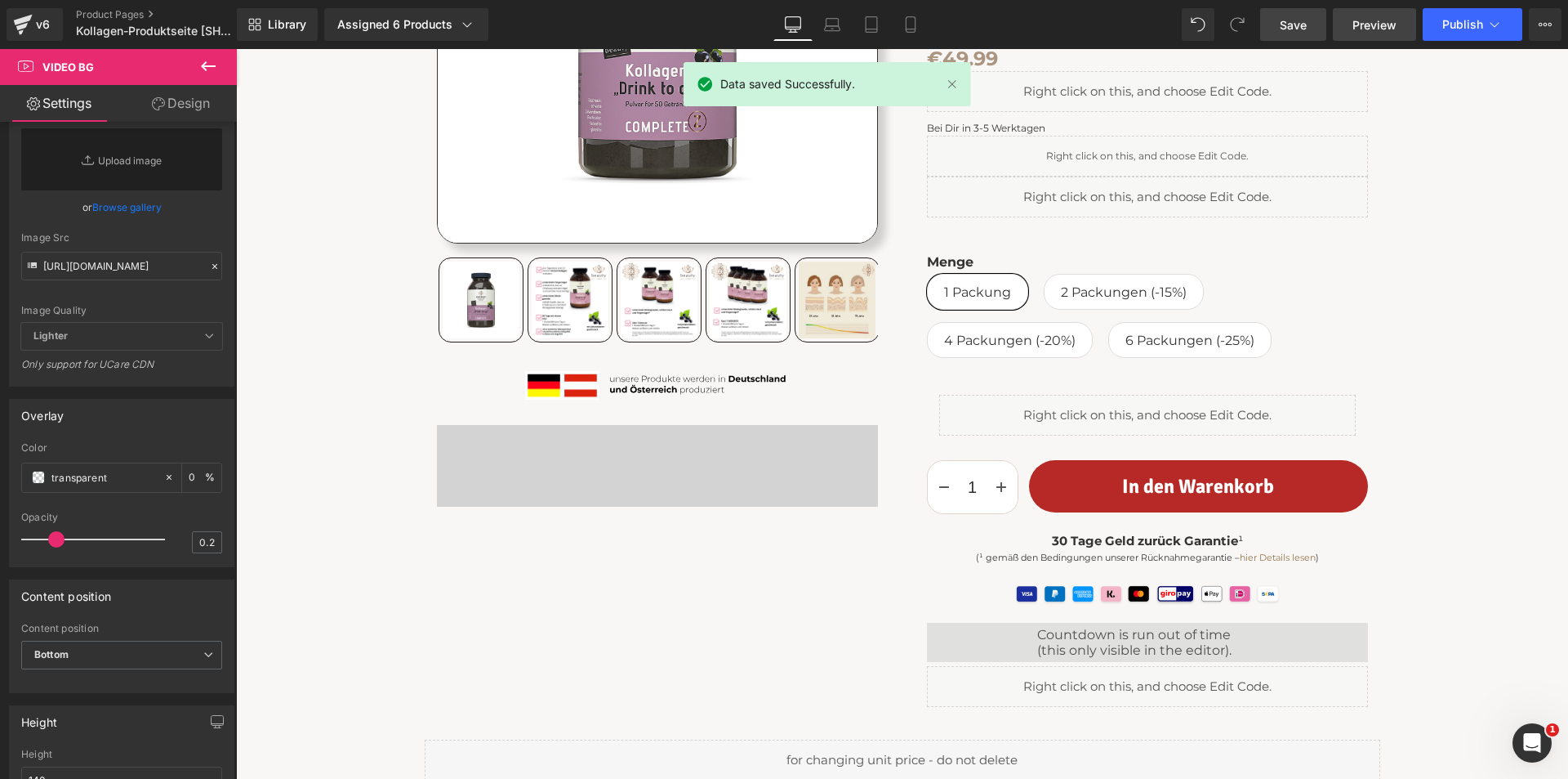
click at [1382, 26] on span "Preview" at bounding box center [1374, 25] width 44 height 17
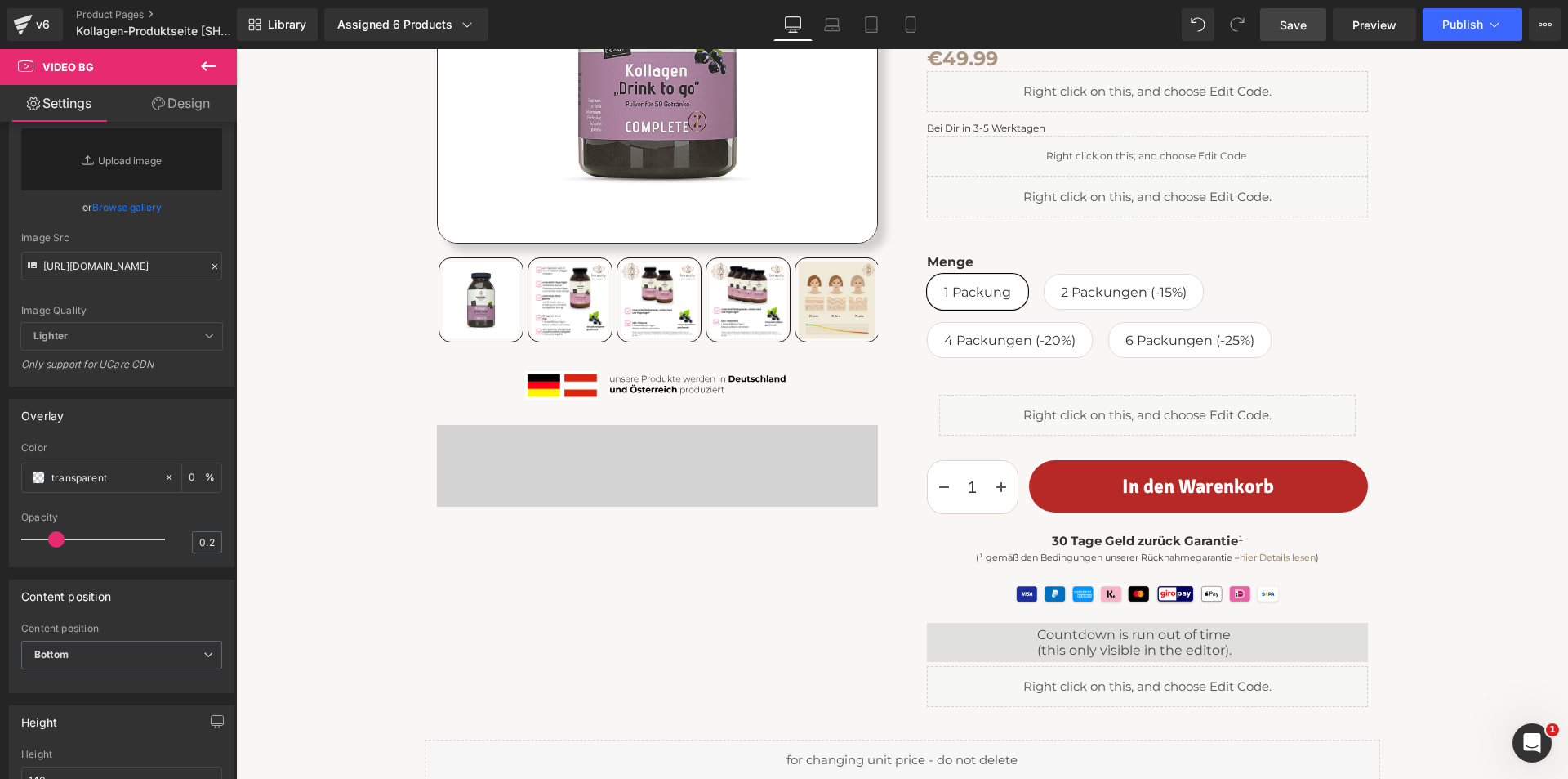
click at [209, 61] on icon at bounding box center [208, 66] width 20 height 20
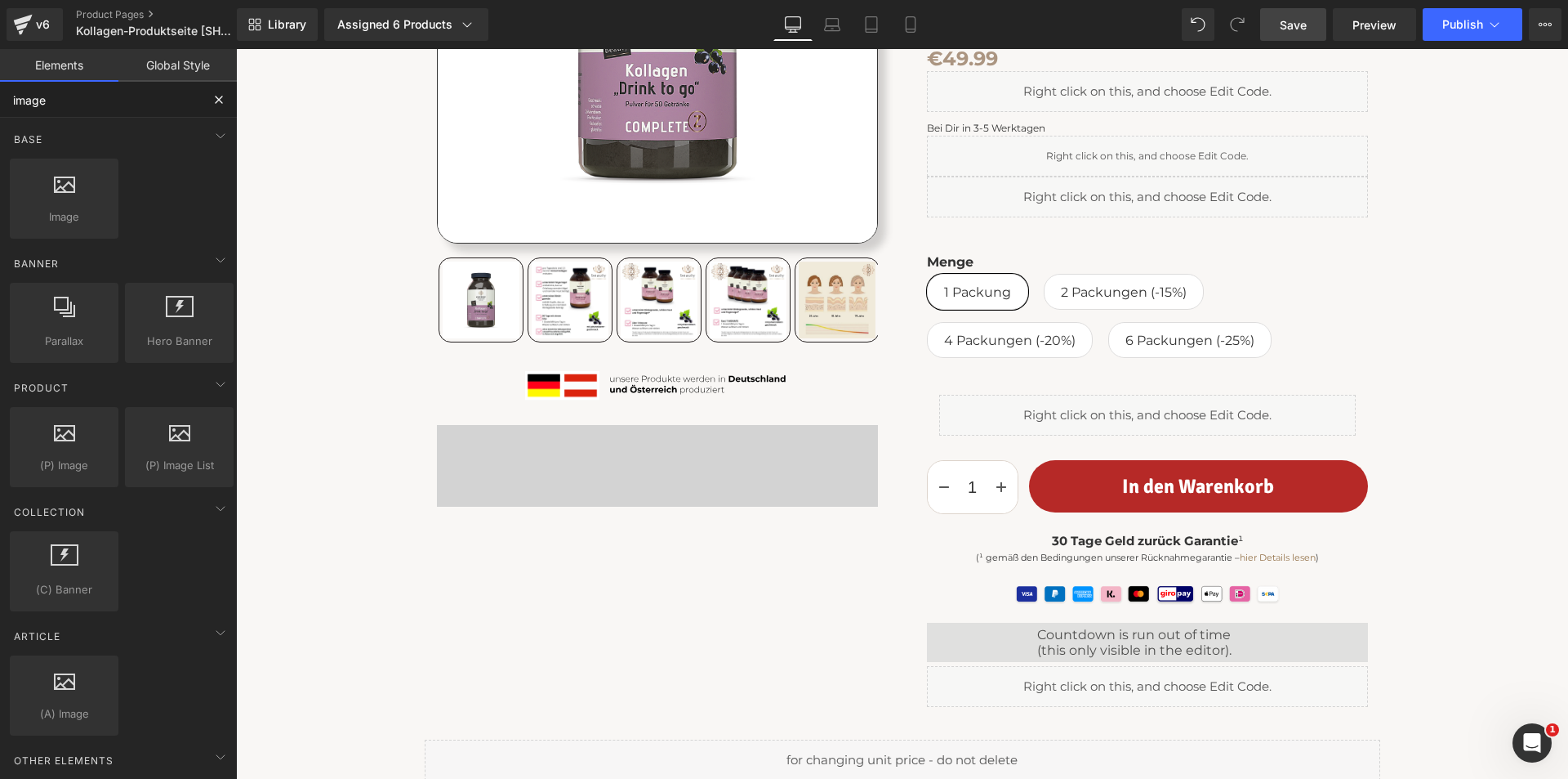
click at [85, 110] on input "image" at bounding box center [100, 99] width 201 height 36
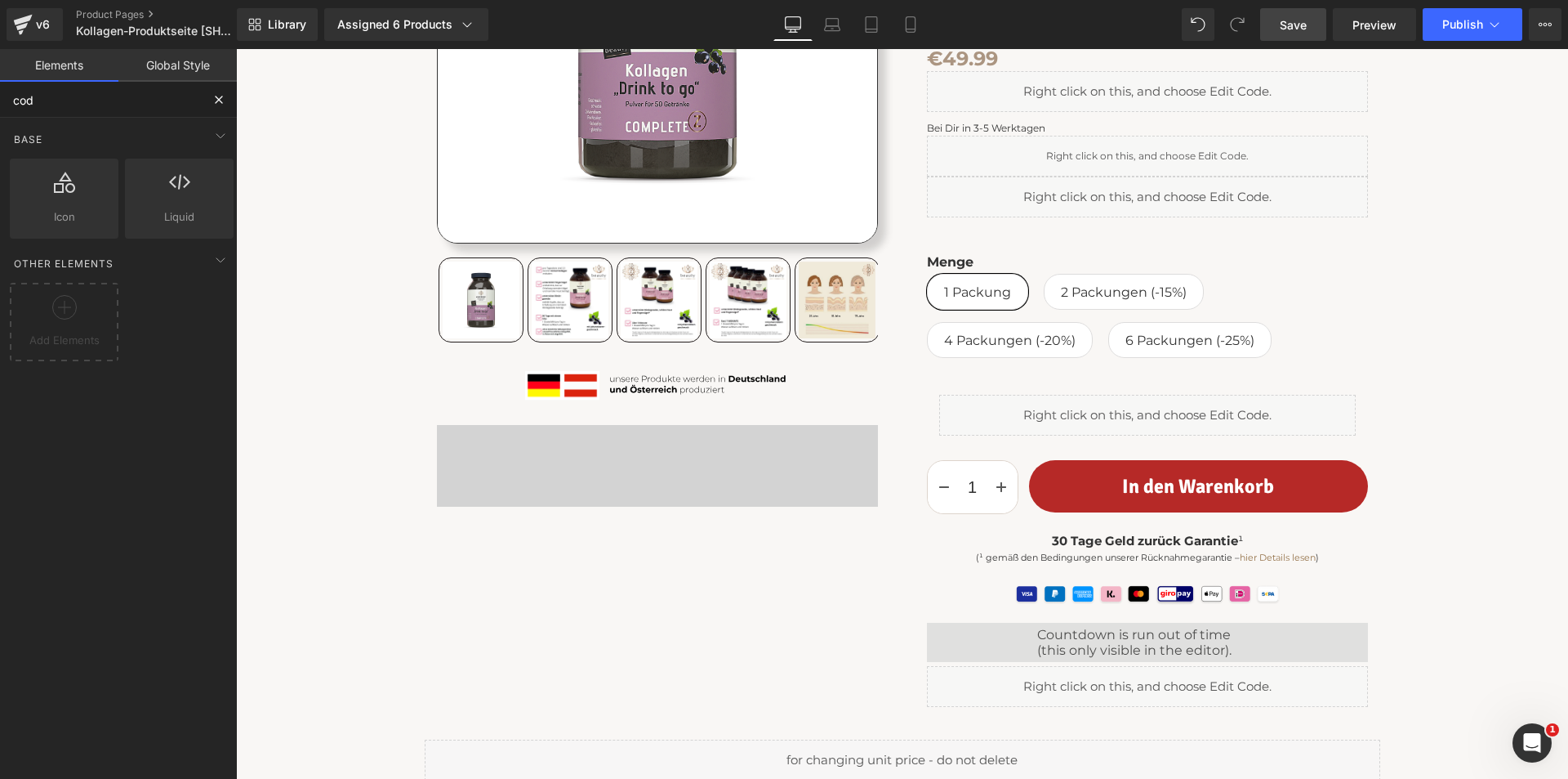
type input "code"
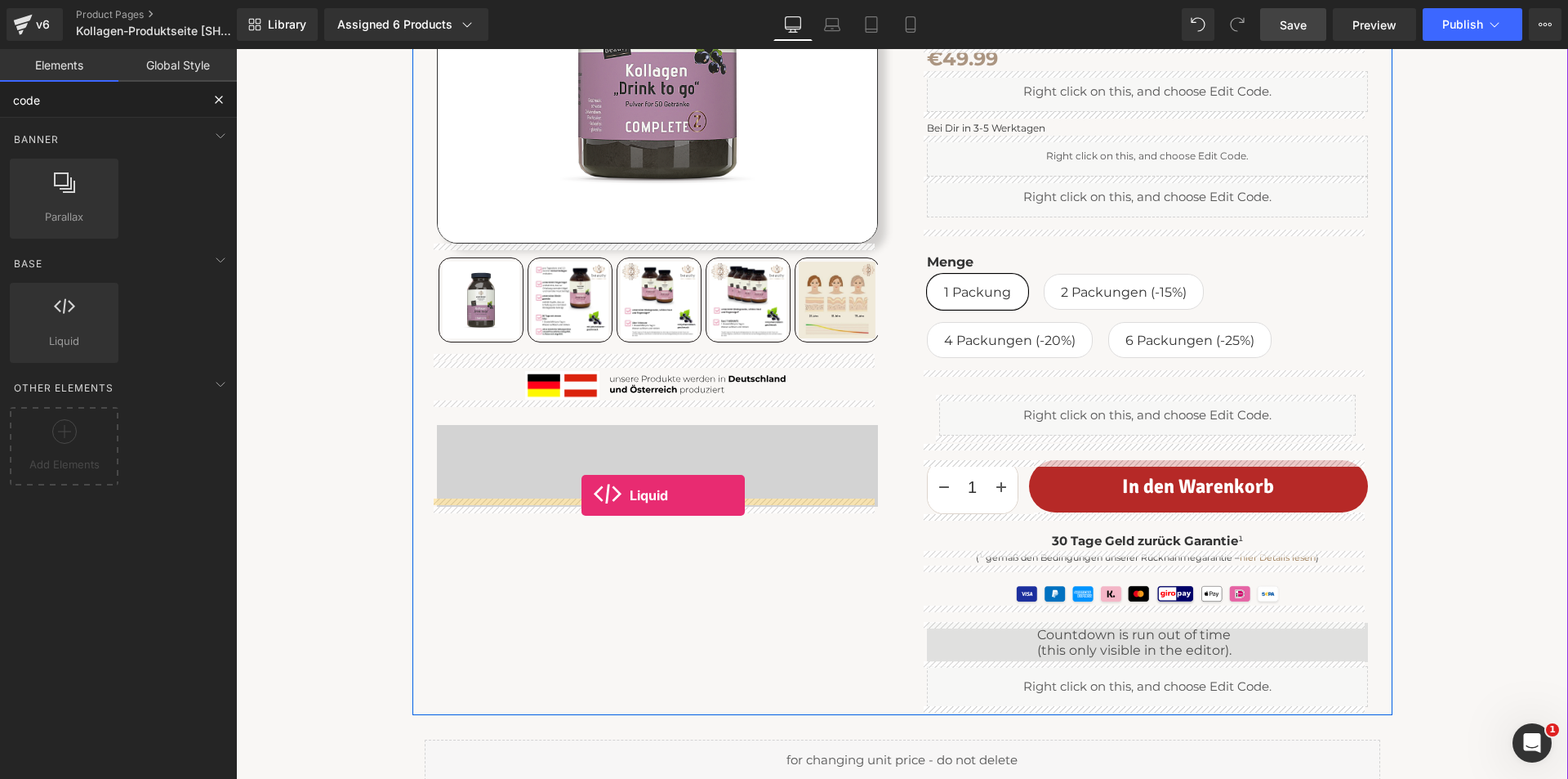
drag, startPoint x: 269, startPoint y: 359, endPoint x: 581, endPoint y: 496, distance: 340.8
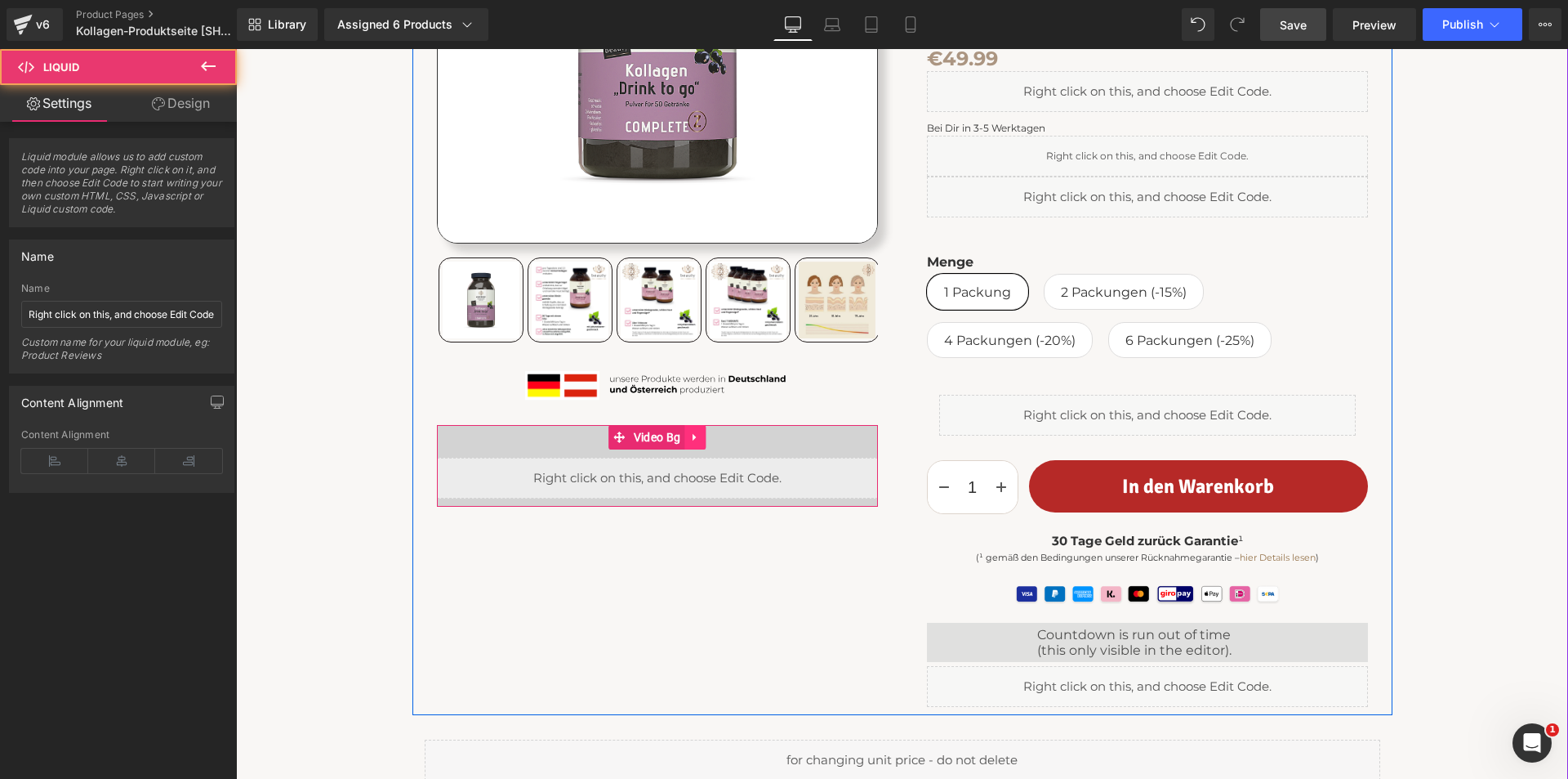
click at [693, 436] on icon at bounding box center [694, 437] width 3 height 7
click at [701, 432] on icon at bounding box center [705, 436] width 11 height 11
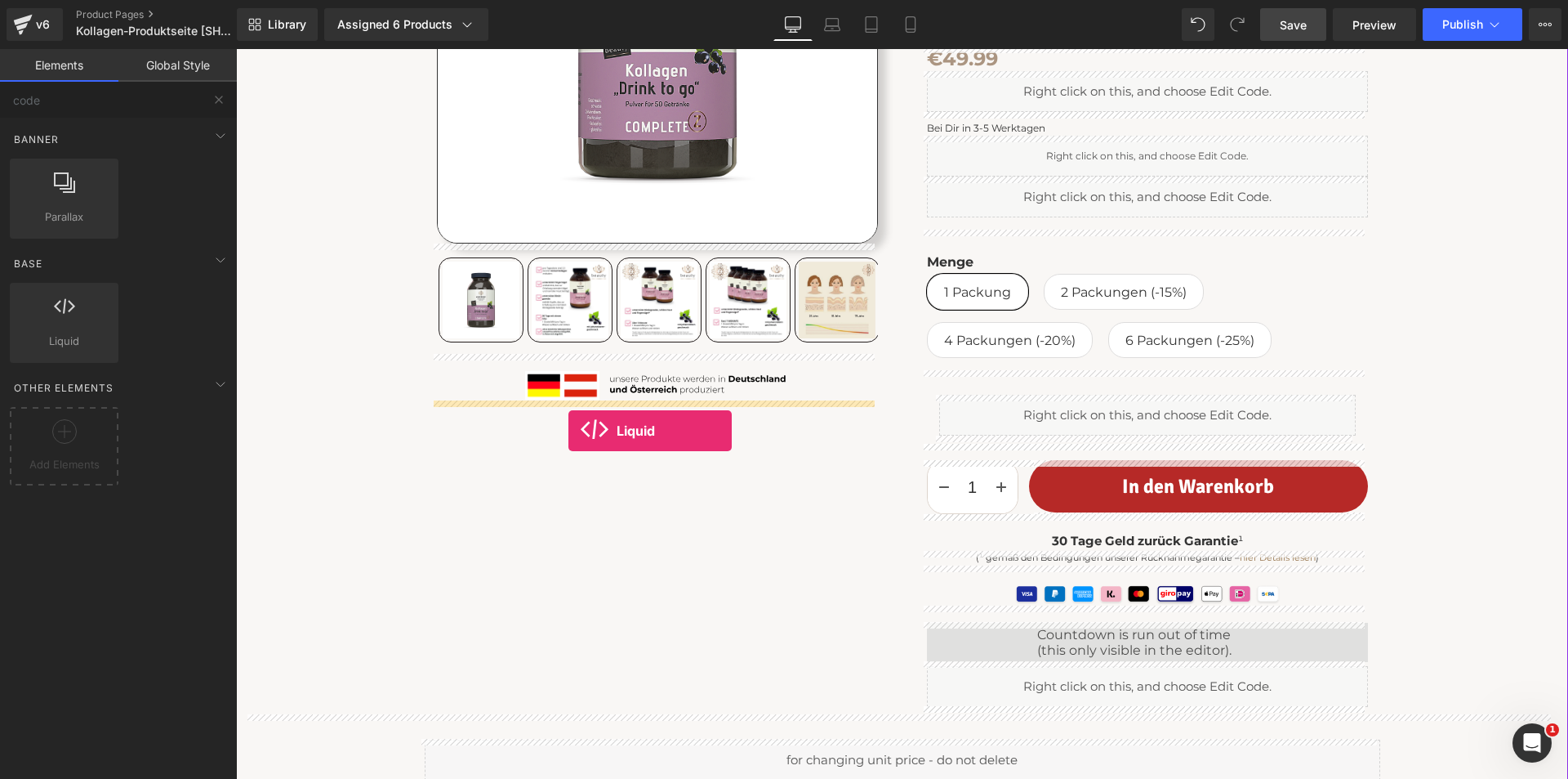
drag, startPoint x: 307, startPoint y: 398, endPoint x: 568, endPoint y: 430, distance: 263.0
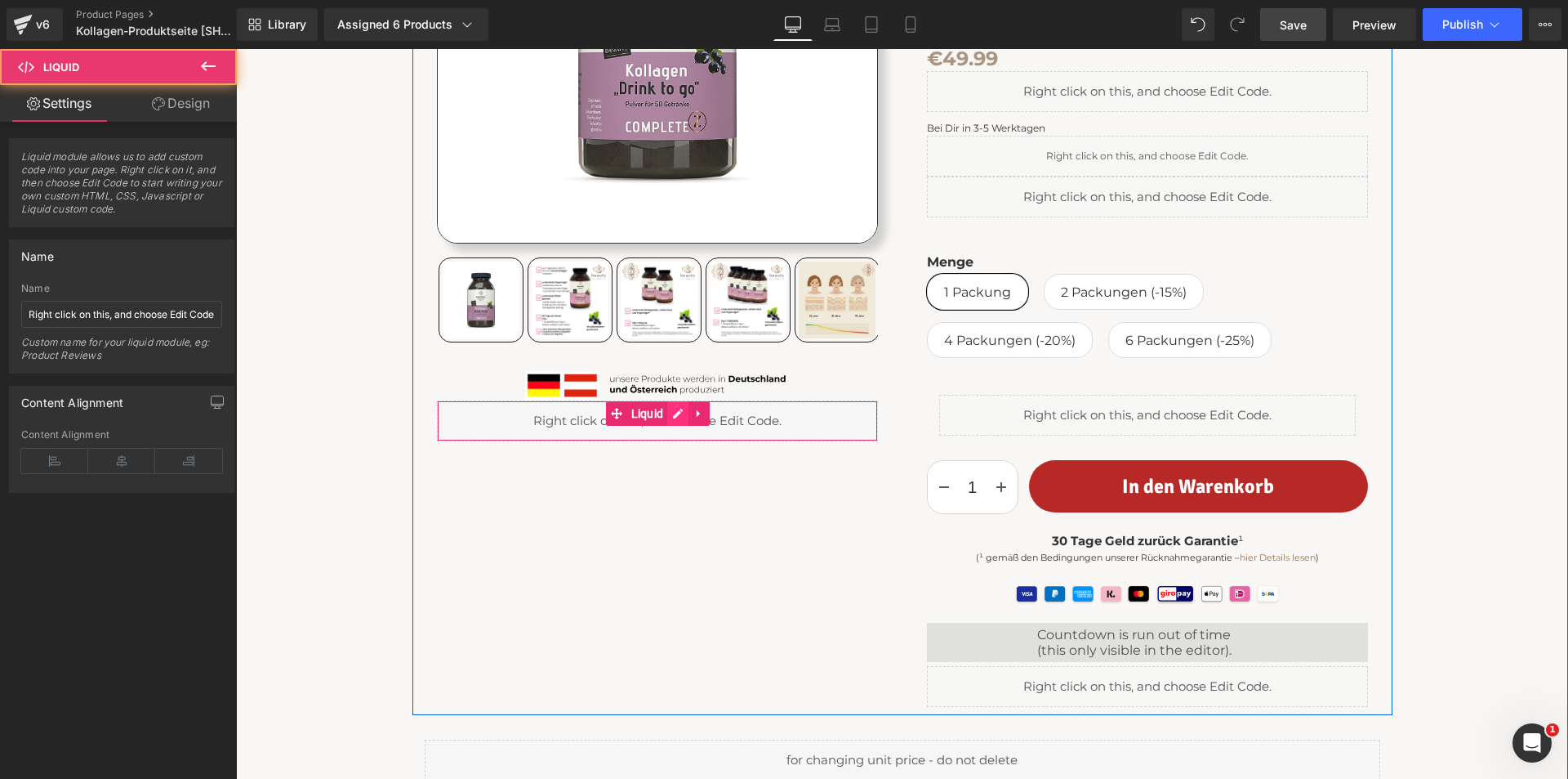
click at [672, 410] on div "Liquid" at bounding box center [657, 420] width 441 height 41
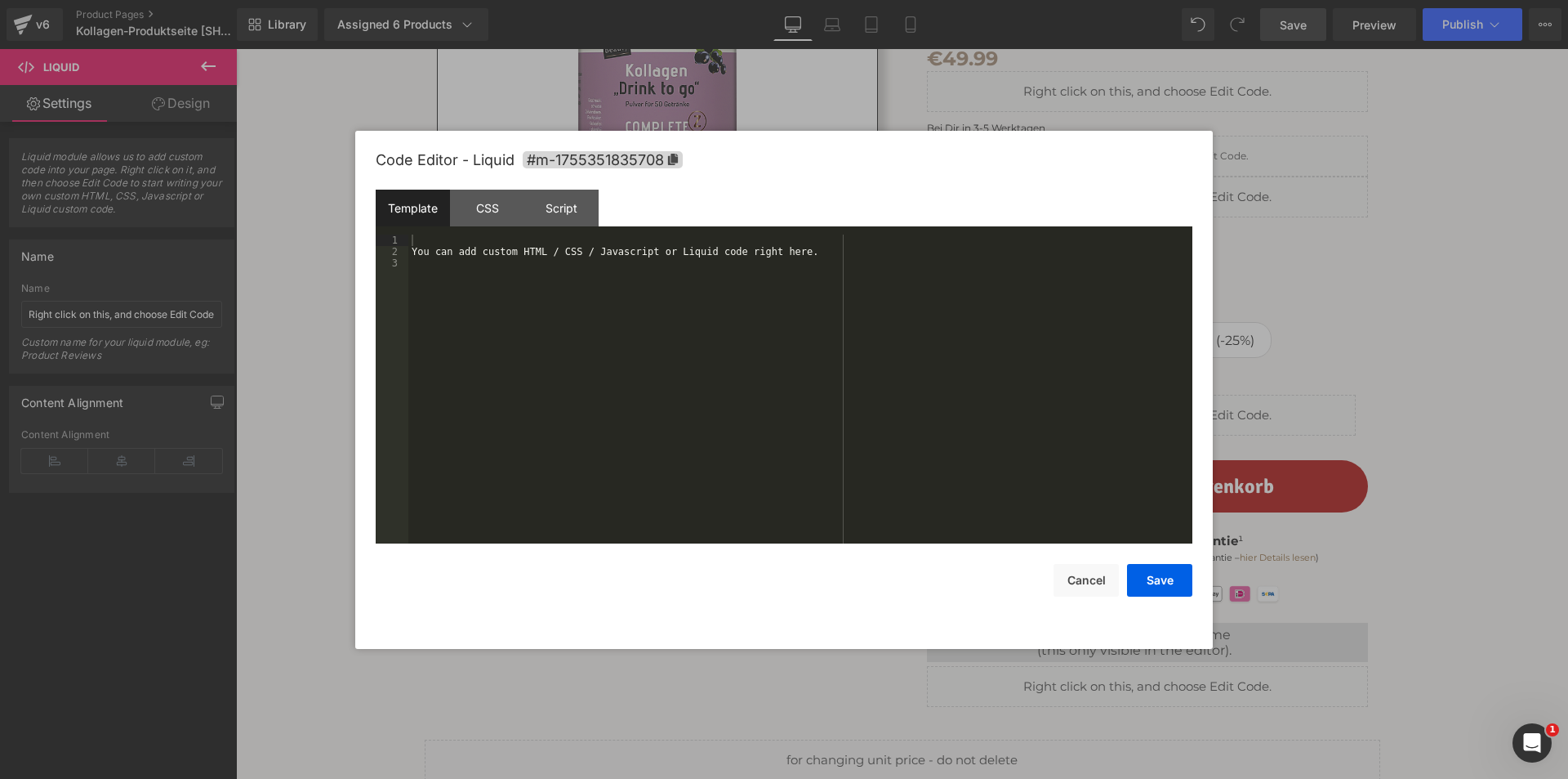
click at [637, 409] on div "You can add custom HTML / CSS / Javascript or Liquid code right here." at bounding box center [801, 401] width 784 height 332
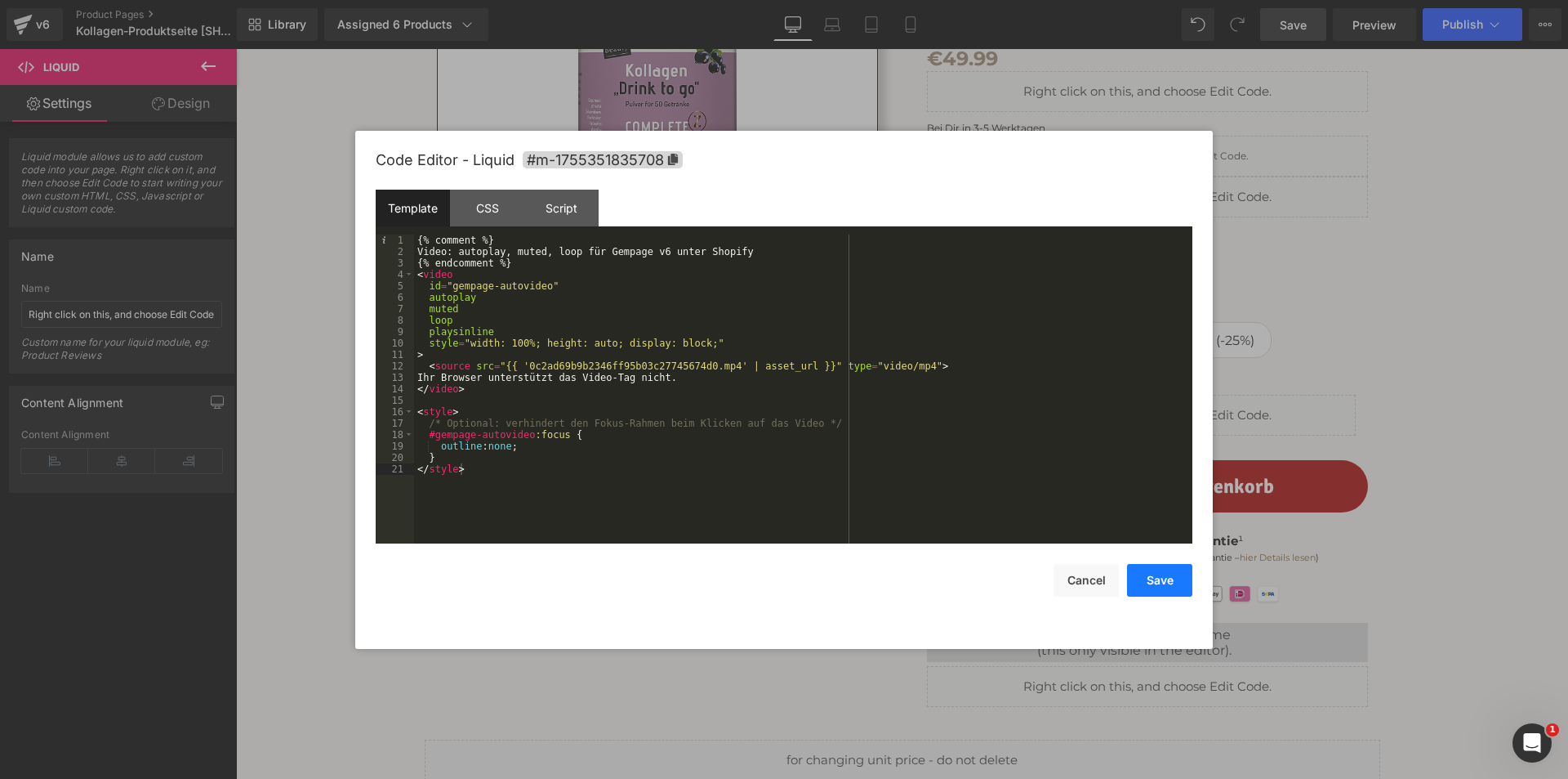
drag, startPoint x: 1153, startPoint y: 582, endPoint x: 884, endPoint y: 523, distance: 275.4
click at [1153, 582] on button "Save" at bounding box center [1159, 580] width 65 height 33
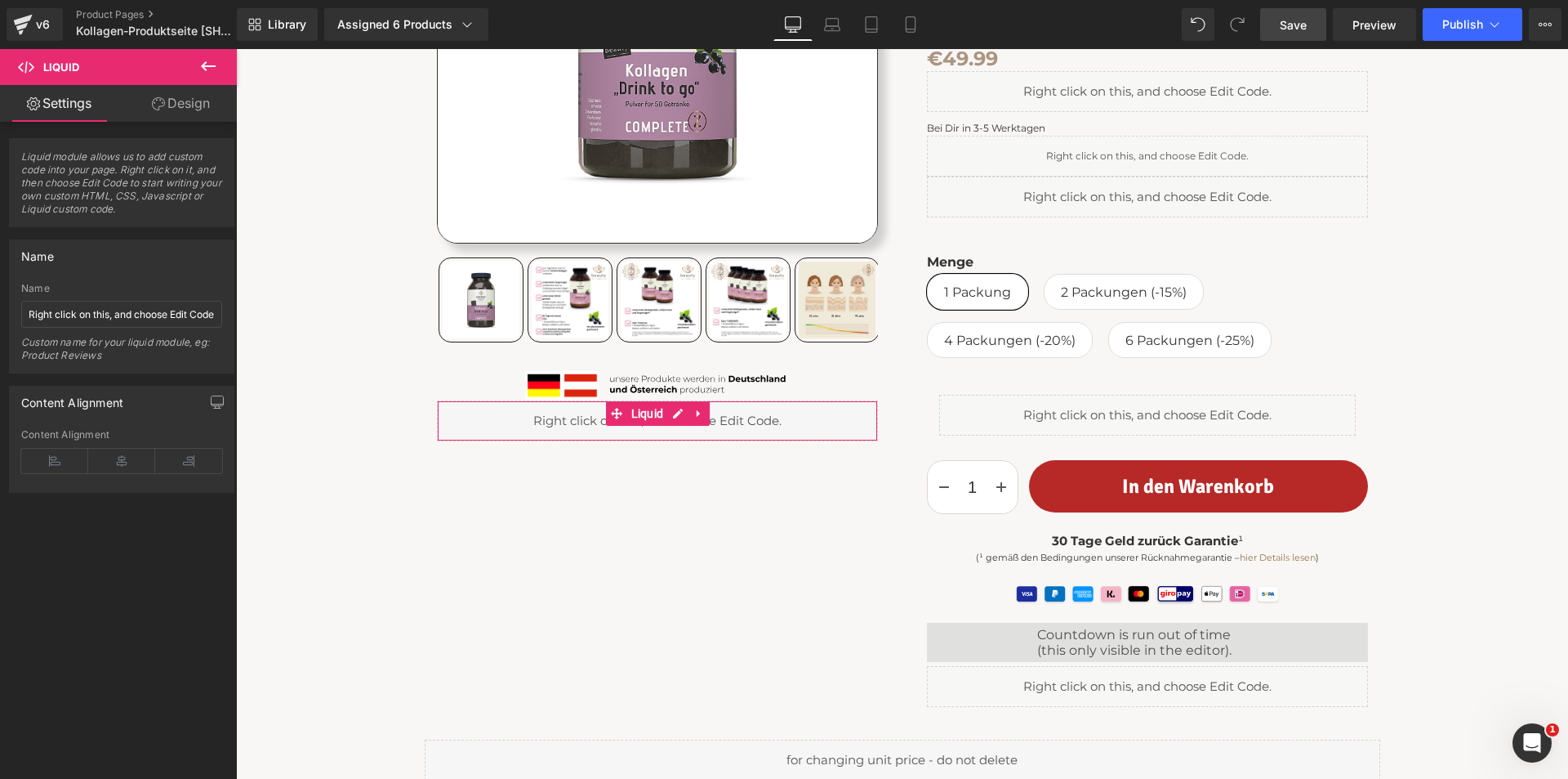
click at [190, 102] on link "Design" at bounding box center [181, 103] width 118 height 37
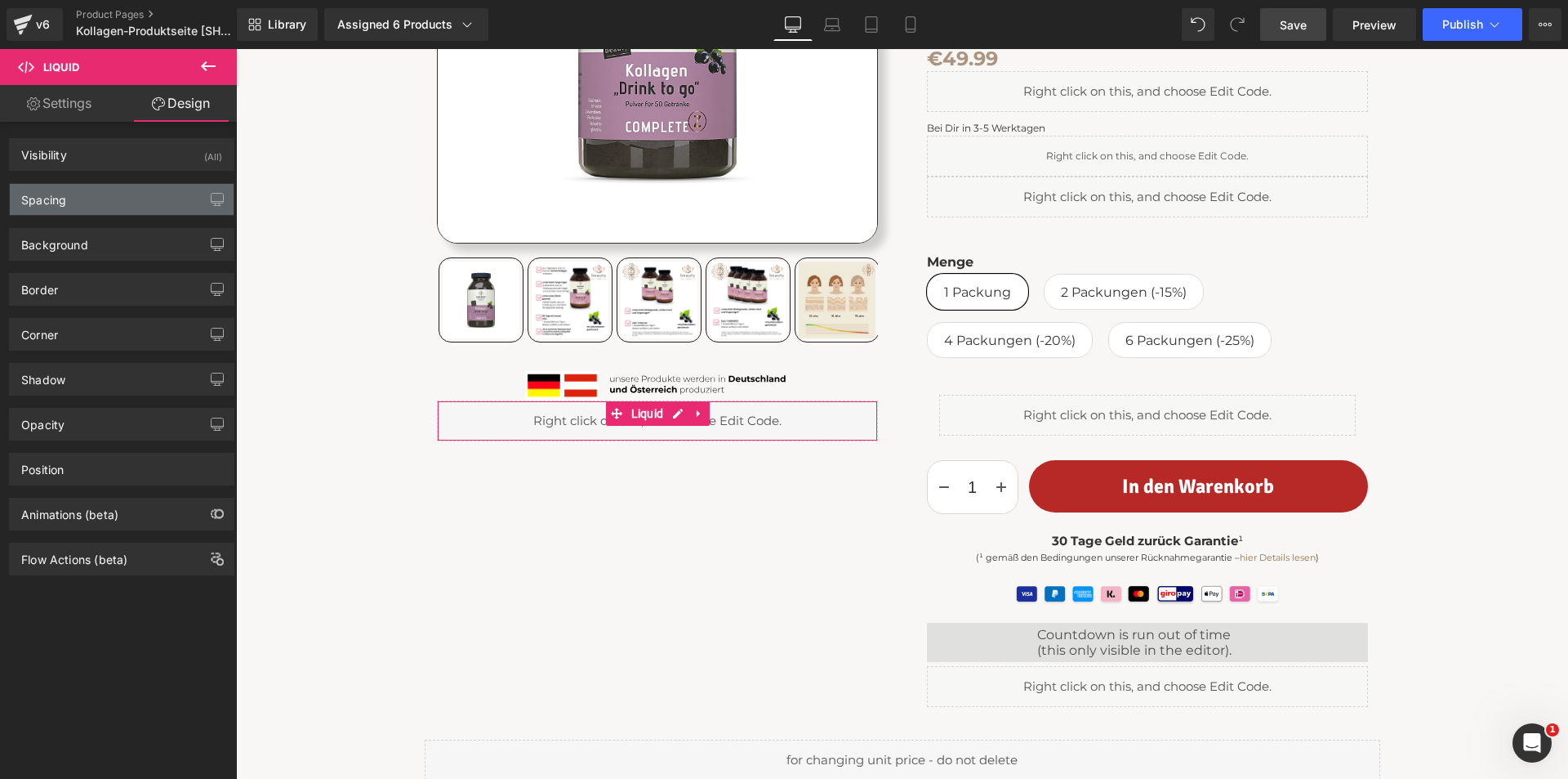
click at [116, 203] on div "Spacing" at bounding box center [122, 199] width 224 height 31
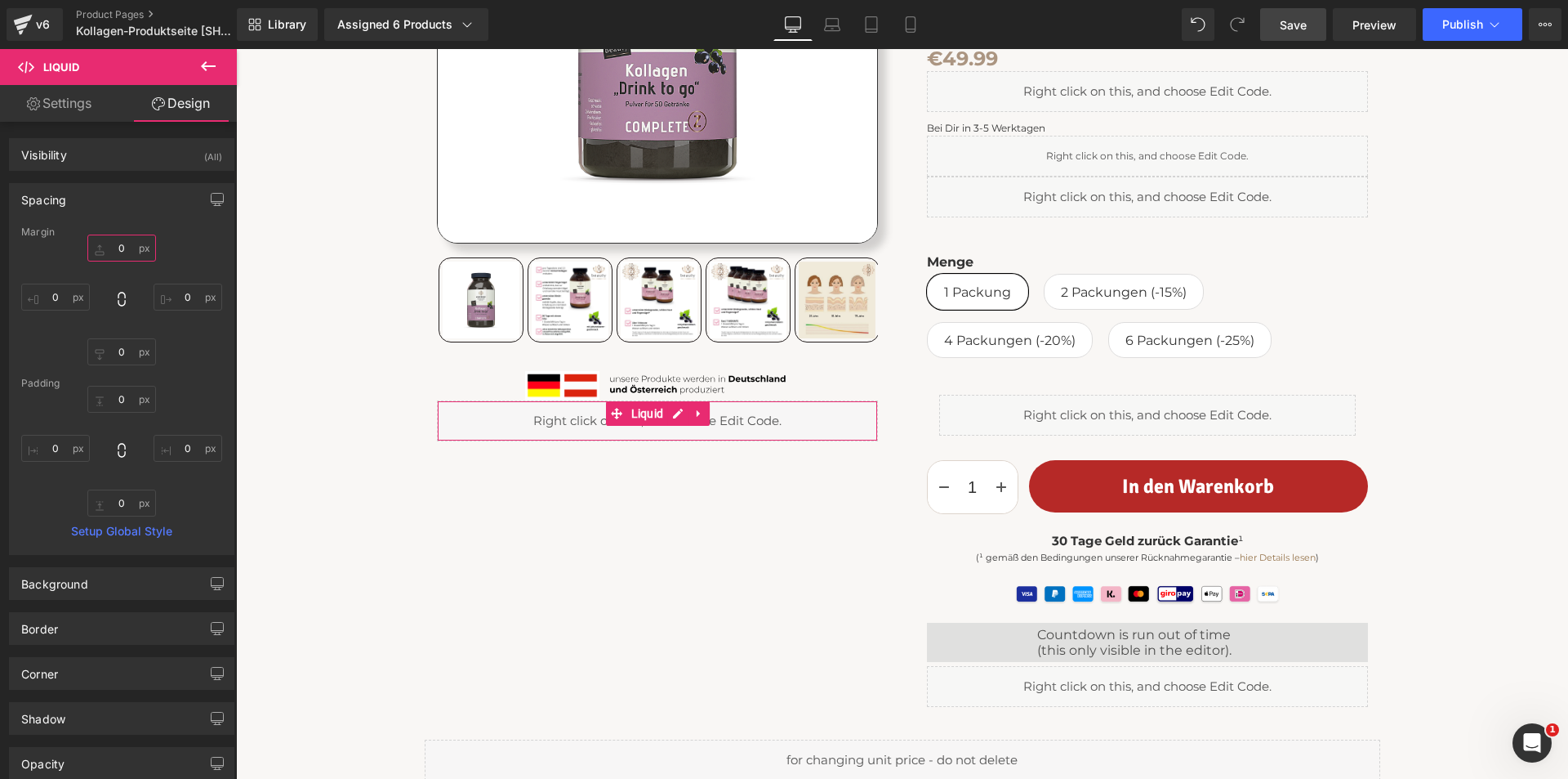
click at [125, 248] on input "0" at bounding box center [122, 248] width 69 height 27
type input "20"
click at [1292, 20] on span "Save" at bounding box center [1293, 25] width 27 height 17
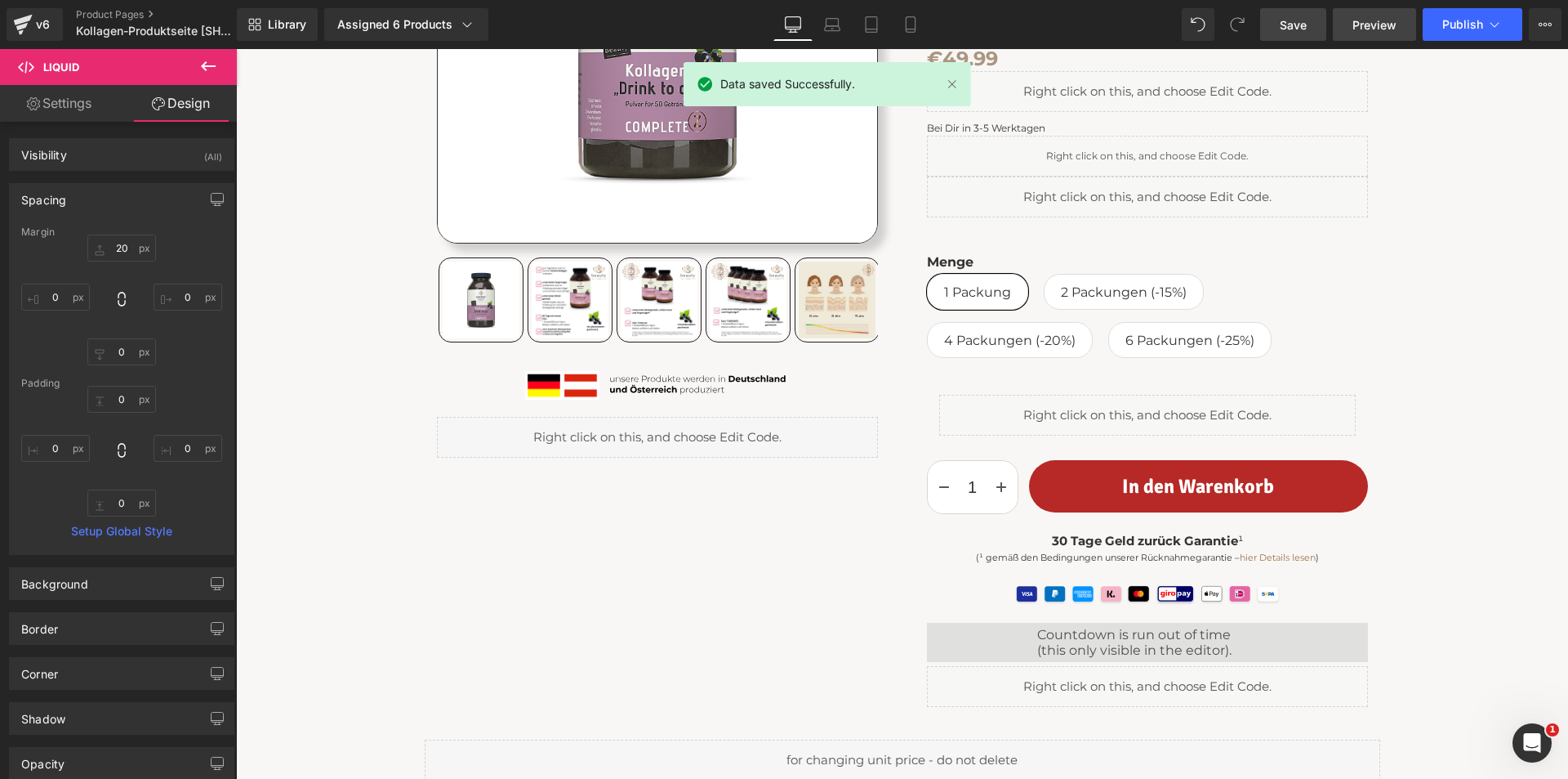
click at [1369, 25] on span "Preview" at bounding box center [1374, 25] width 44 height 17
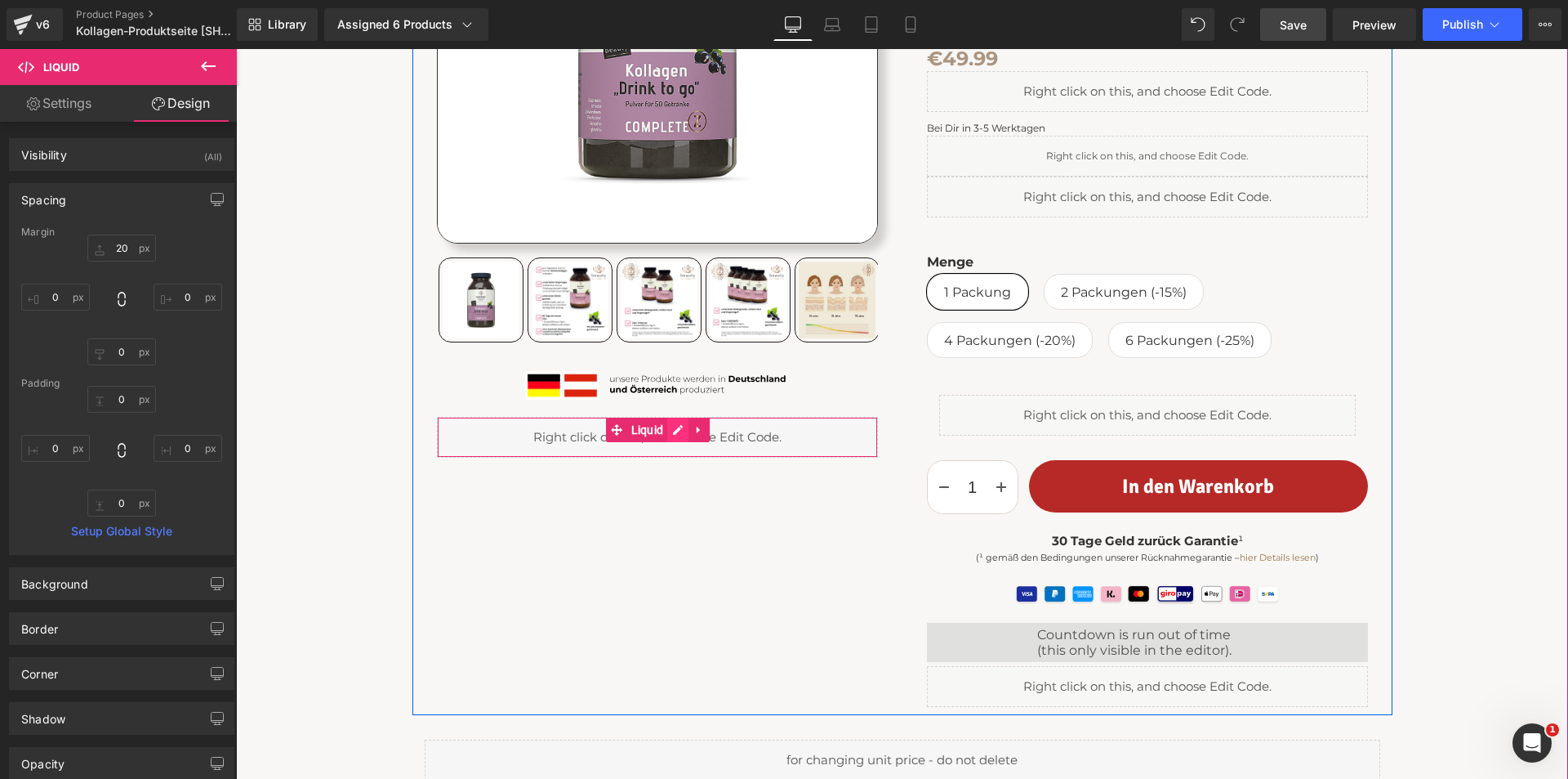
click at [669, 429] on div "Liquid" at bounding box center [657, 436] width 441 height 41
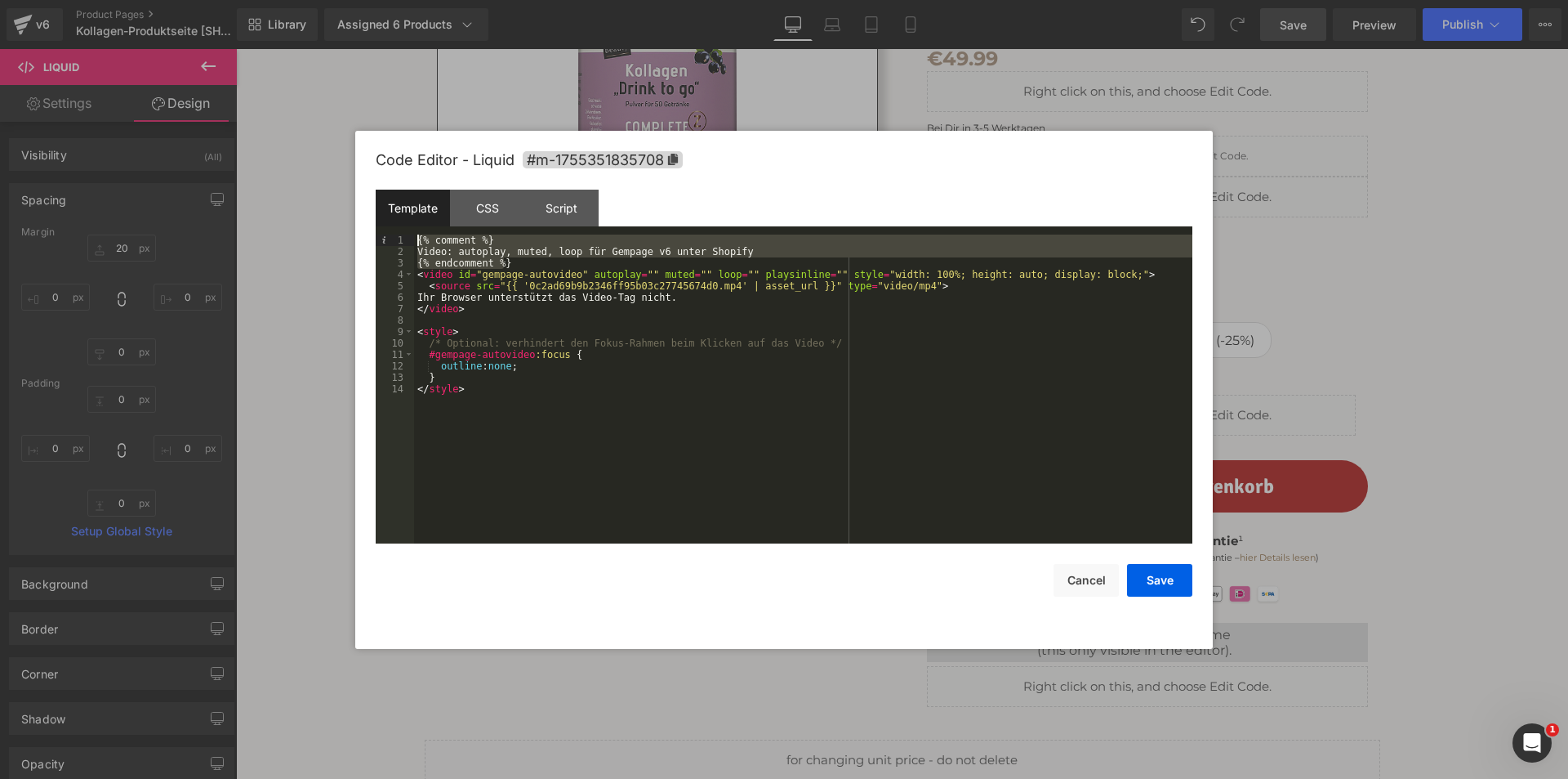
drag, startPoint x: 513, startPoint y: 262, endPoint x: 410, endPoint y: 237, distance: 106.0
click at [410, 237] on pre "1 2 3 4 5 6 7 8 9 10 11 12 13 14 {% comment %} Video: autoplay, muted, loop für…" at bounding box center [784, 389] width 817 height 309
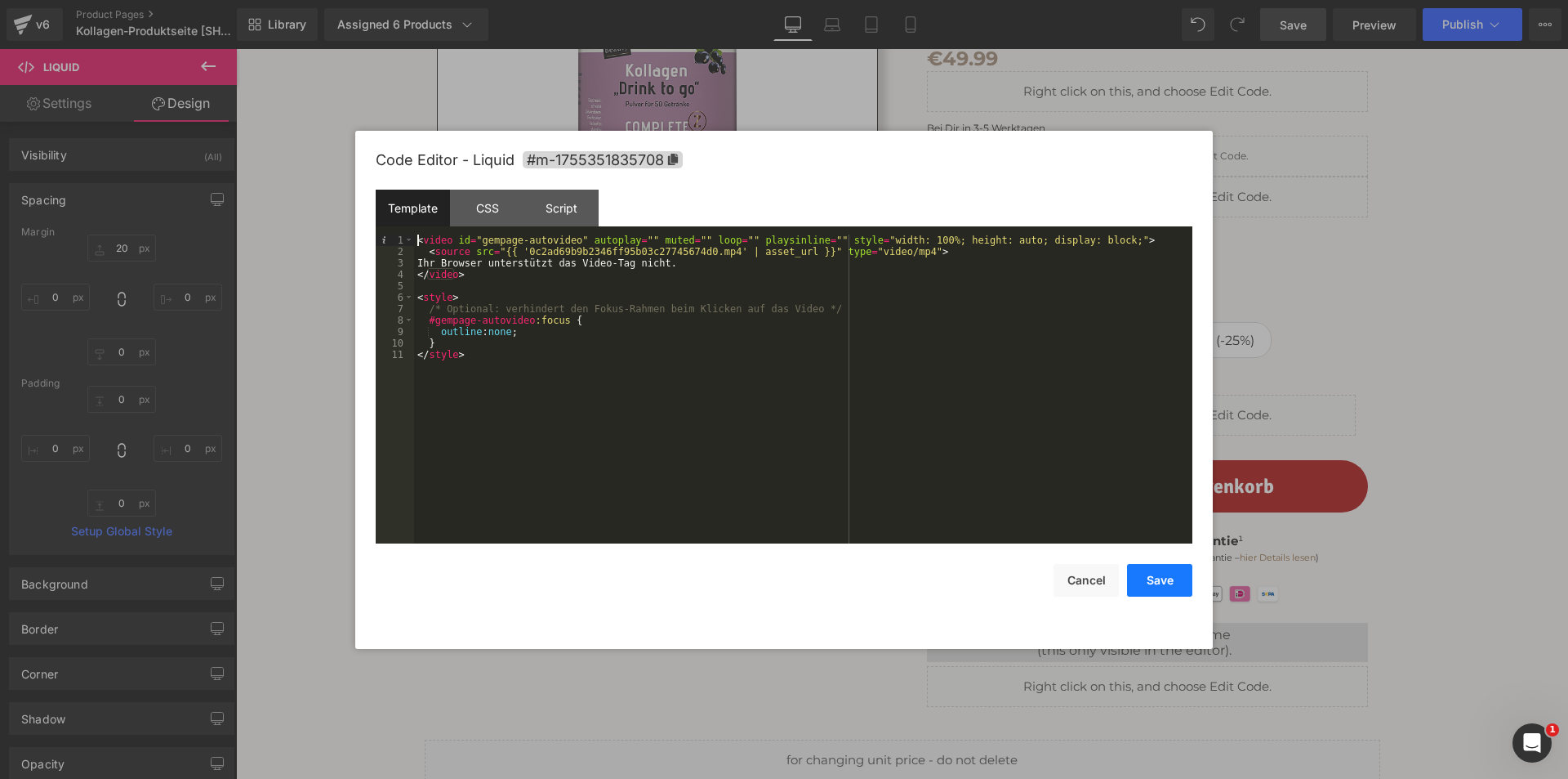
click at [1153, 584] on button "Save" at bounding box center [1159, 580] width 65 height 33
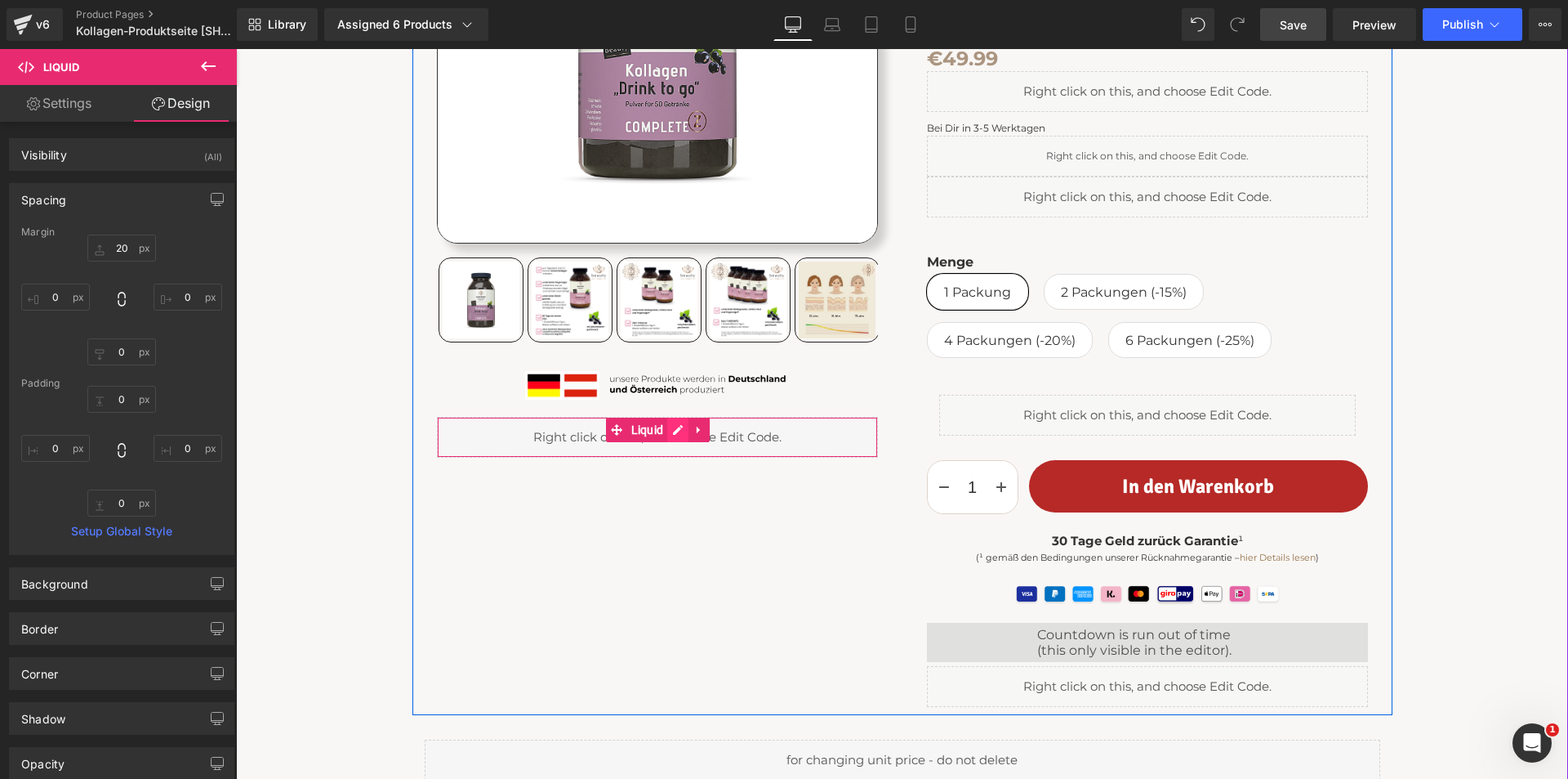
click at [670, 428] on div "Liquid" at bounding box center [657, 436] width 441 height 41
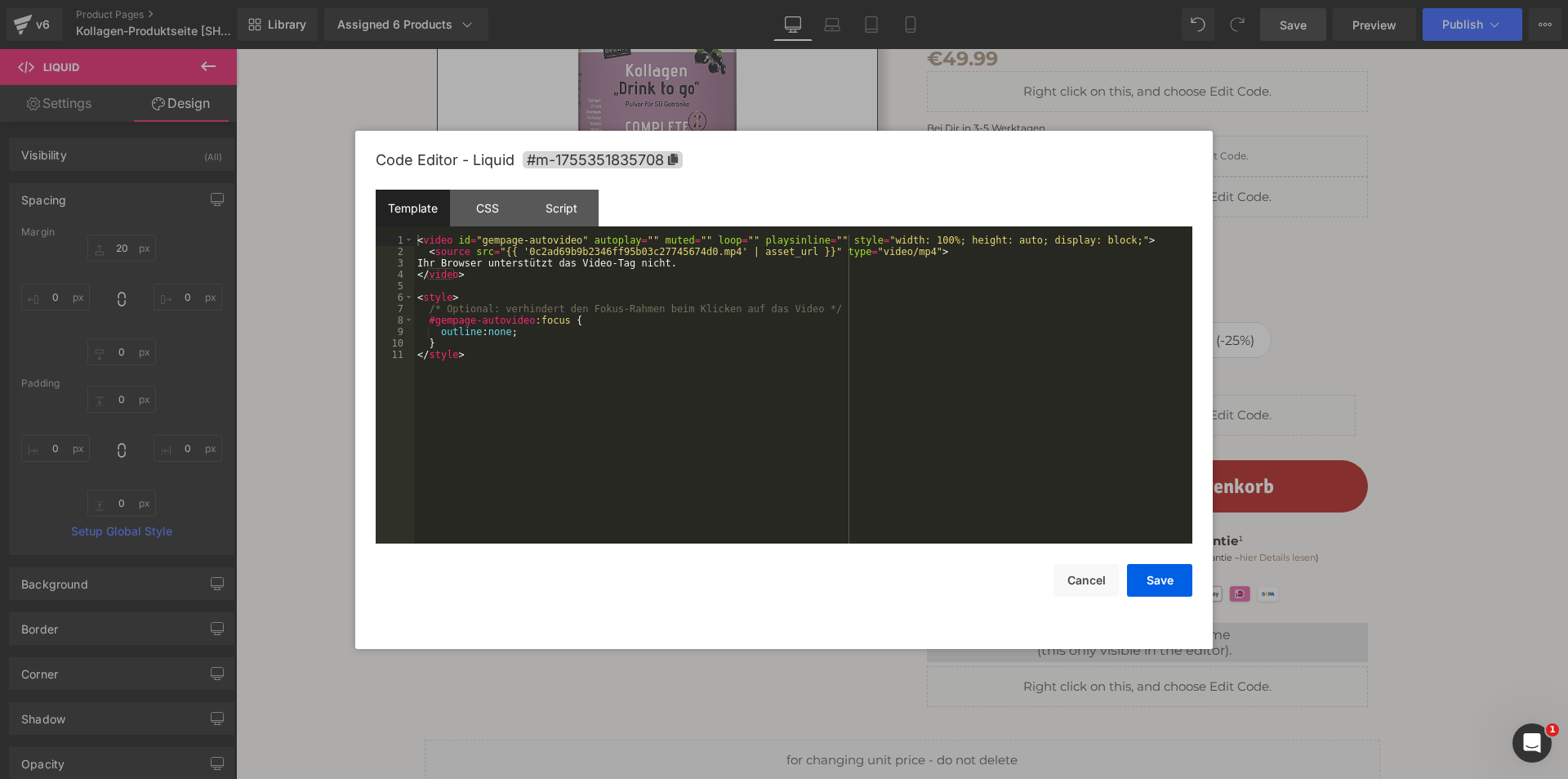
click at [669, 393] on div "< video id = "gempage-autovideo" autoplay = "" muted = "" loop = "" playsinline…" at bounding box center [803, 401] width 779 height 332
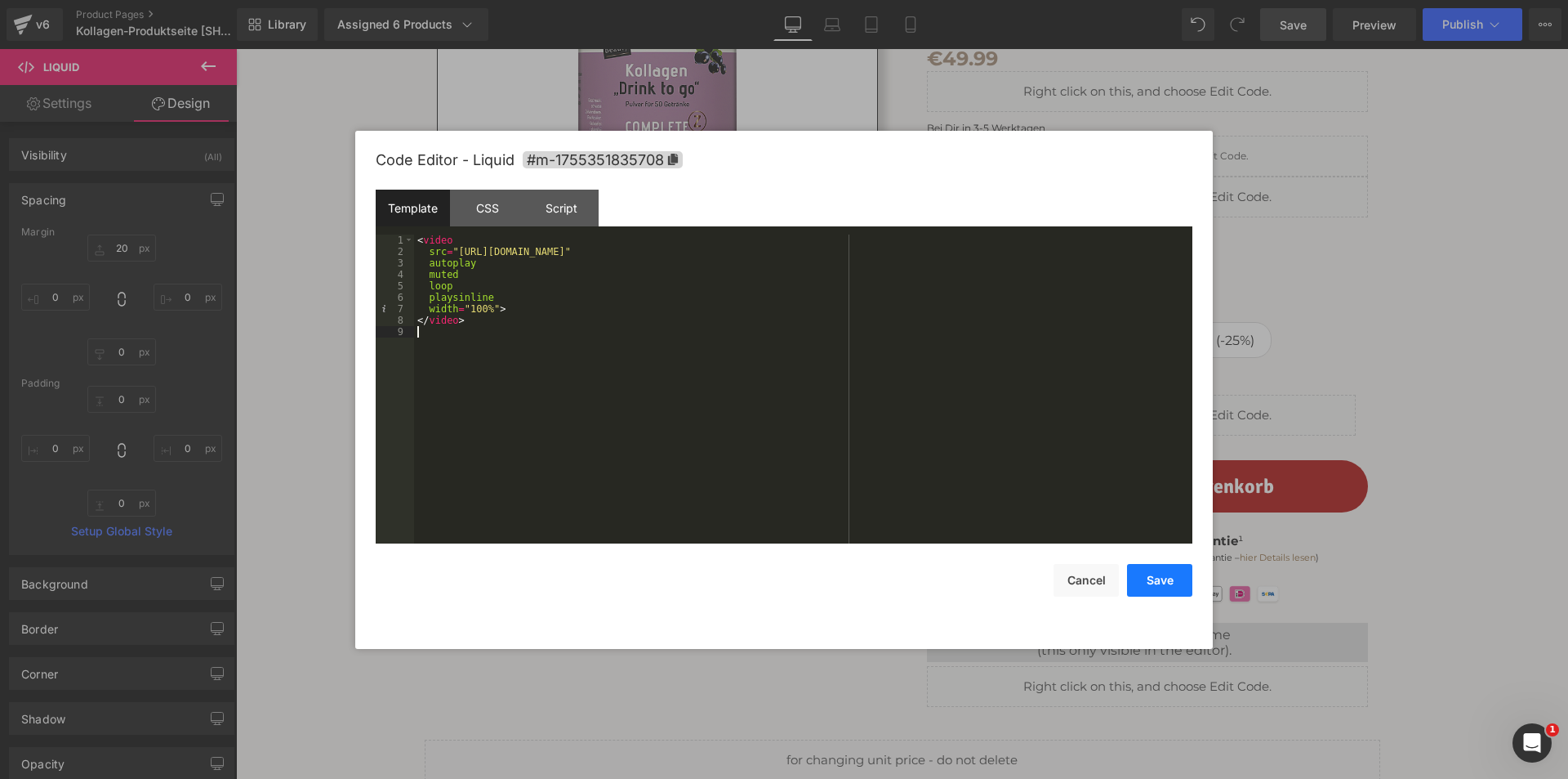
click at [1165, 578] on button "Save" at bounding box center [1159, 580] width 65 height 33
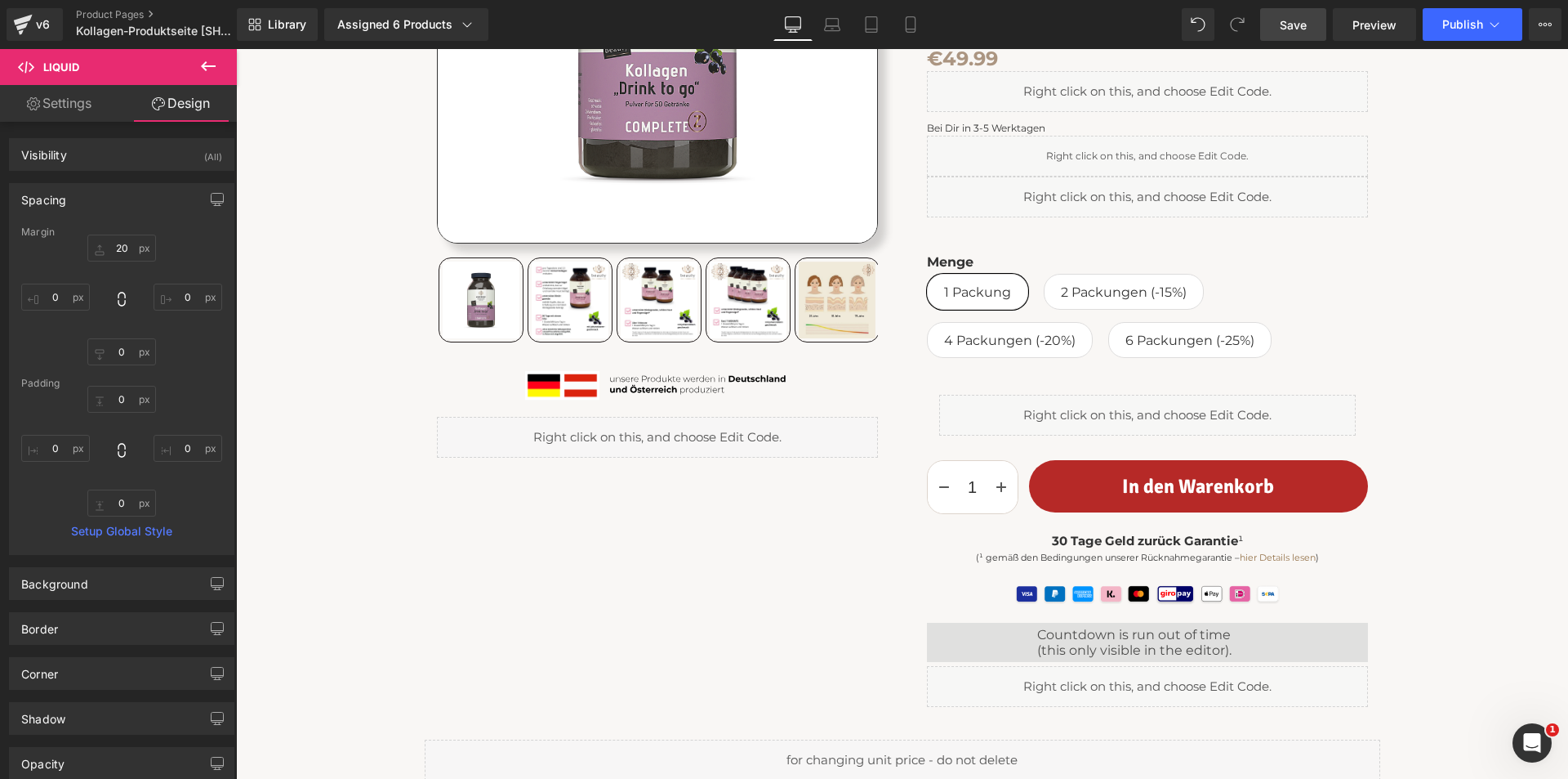
click at [1279, 25] on link "Save" at bounding box center [1293, 24] width 66 height 33
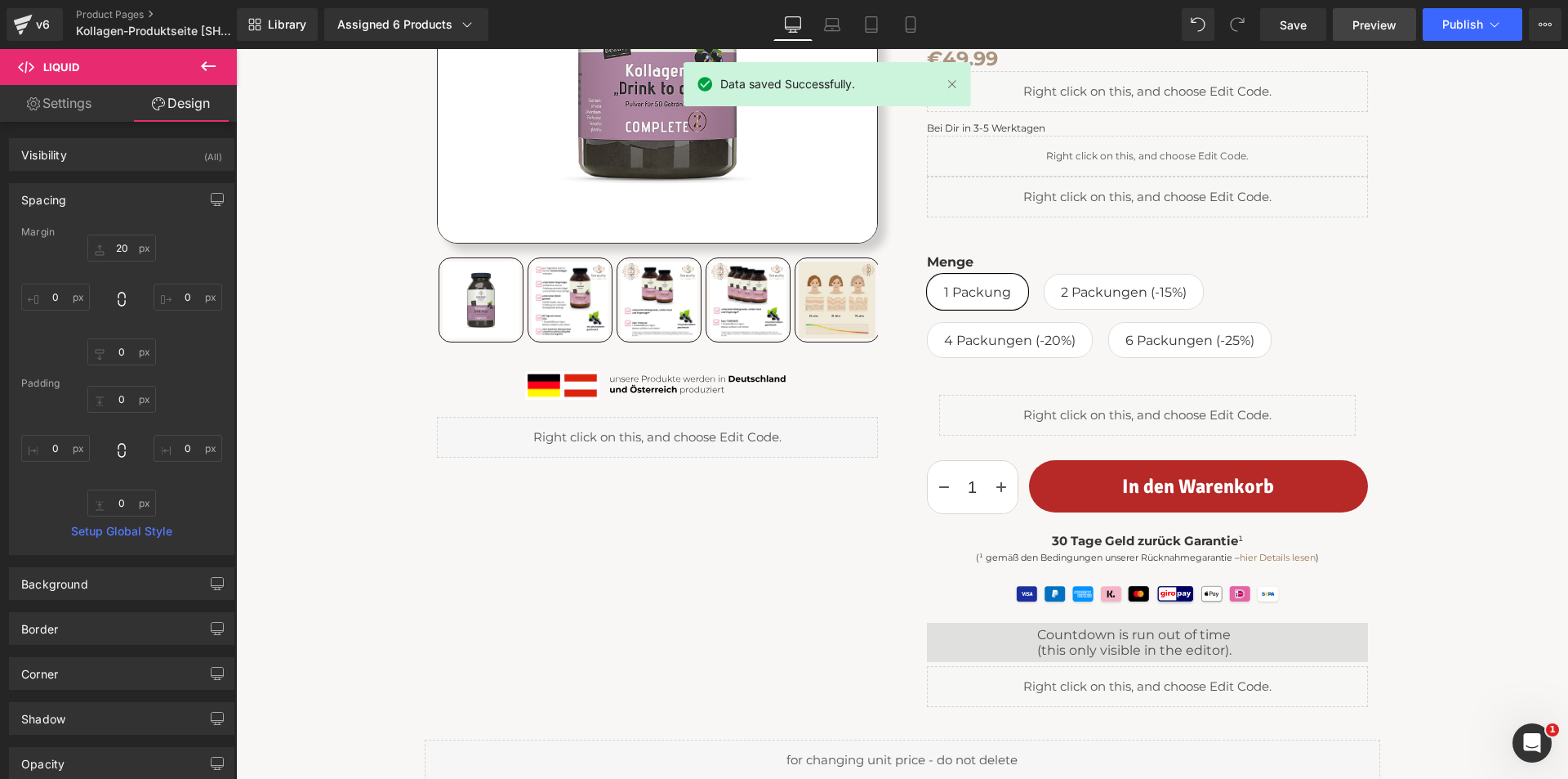
click at [1378, 22] on span "Preview" at bounding box center [1374, 25] width 44 height 17
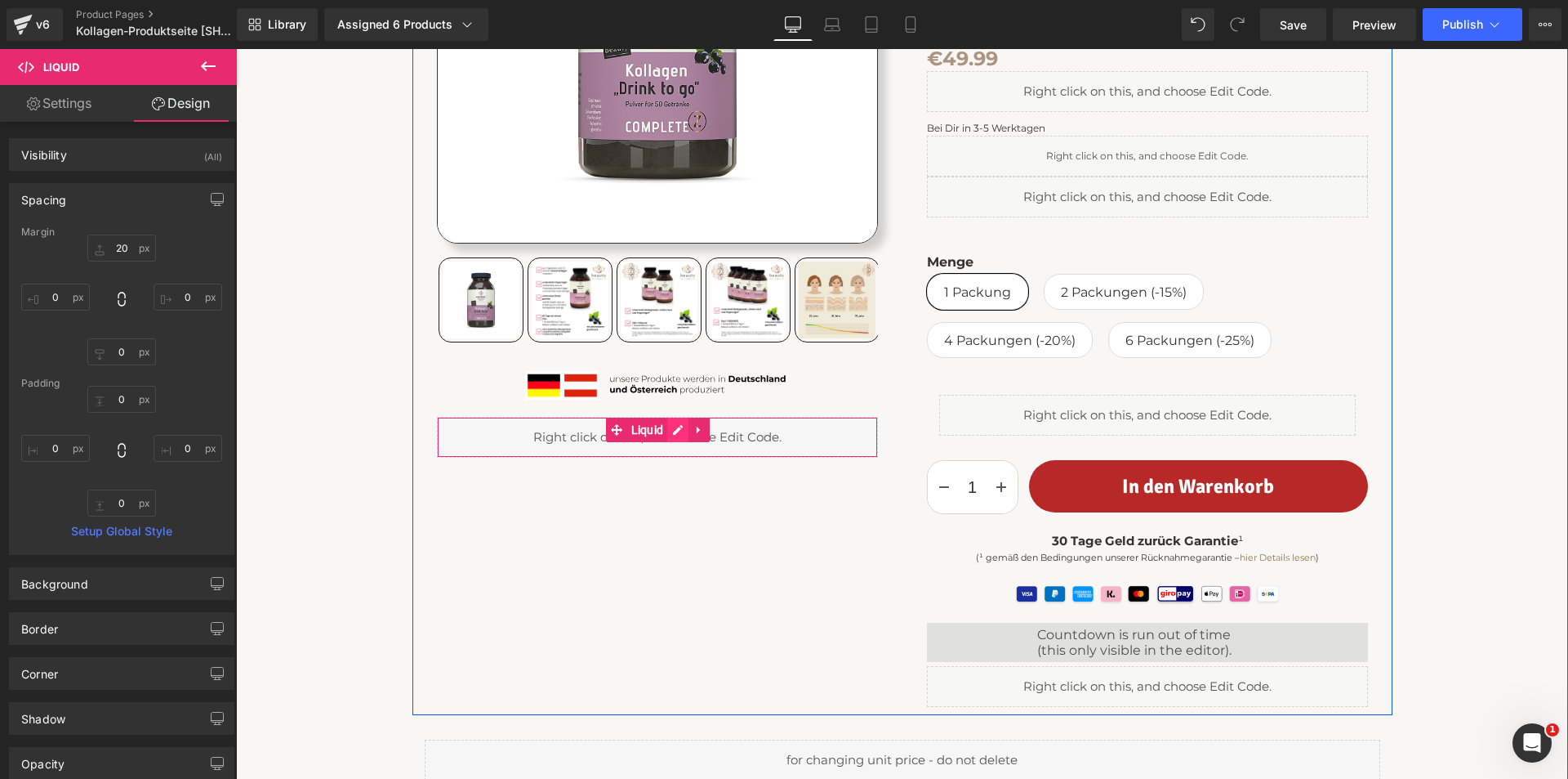
click at [671, 429] on div "Liquid" at bounding box center [657, 436] width 441 height 41
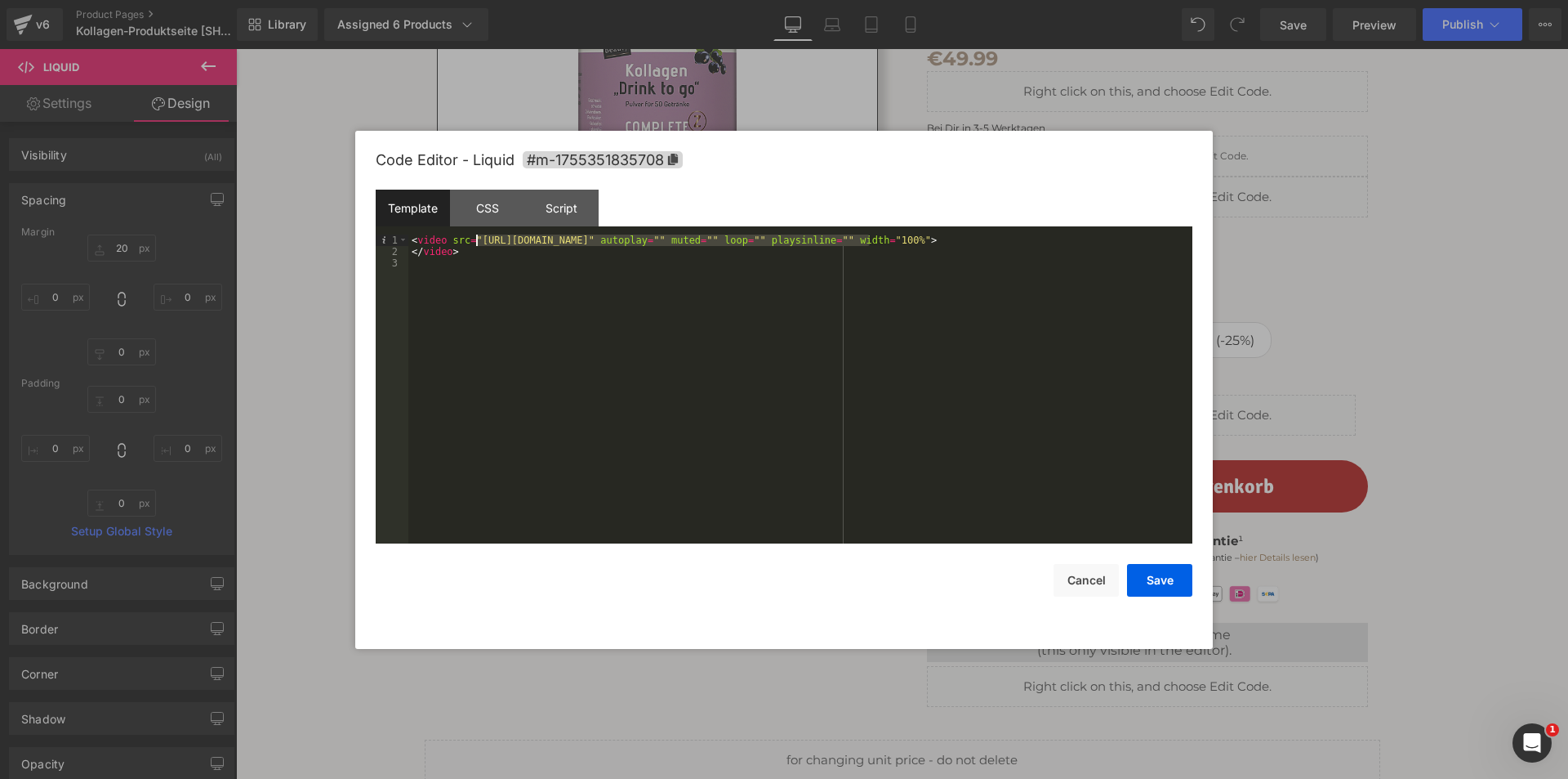
drag, startPoint x: 868, startPoint y: 241, endPoint x: 506, endPoint y: 240, distance: 362.0
click at [476, 243] on div "< video src = "[URL][DOMAIN_NAME]" autoplay = "" muted = "" loop = "" playsinli…" at bounding box center [801, 401] width 784 height 332
click at [1158, 585] on button "Save" at bounding box center [1159, 580] width 65 height 33
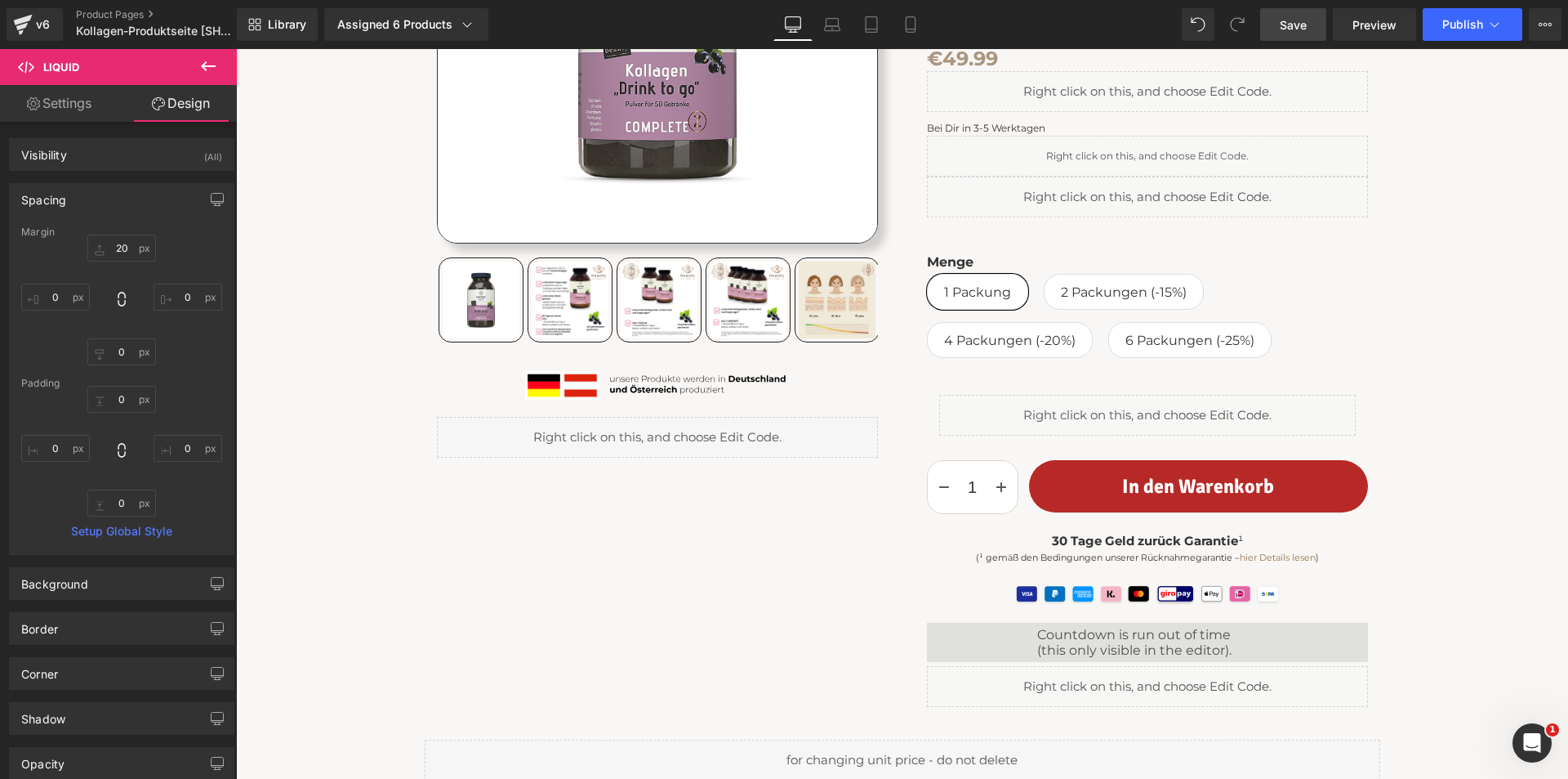
click at [1300, 18] on span "Save" at bounding box center [1293, 25] width 27 height 17
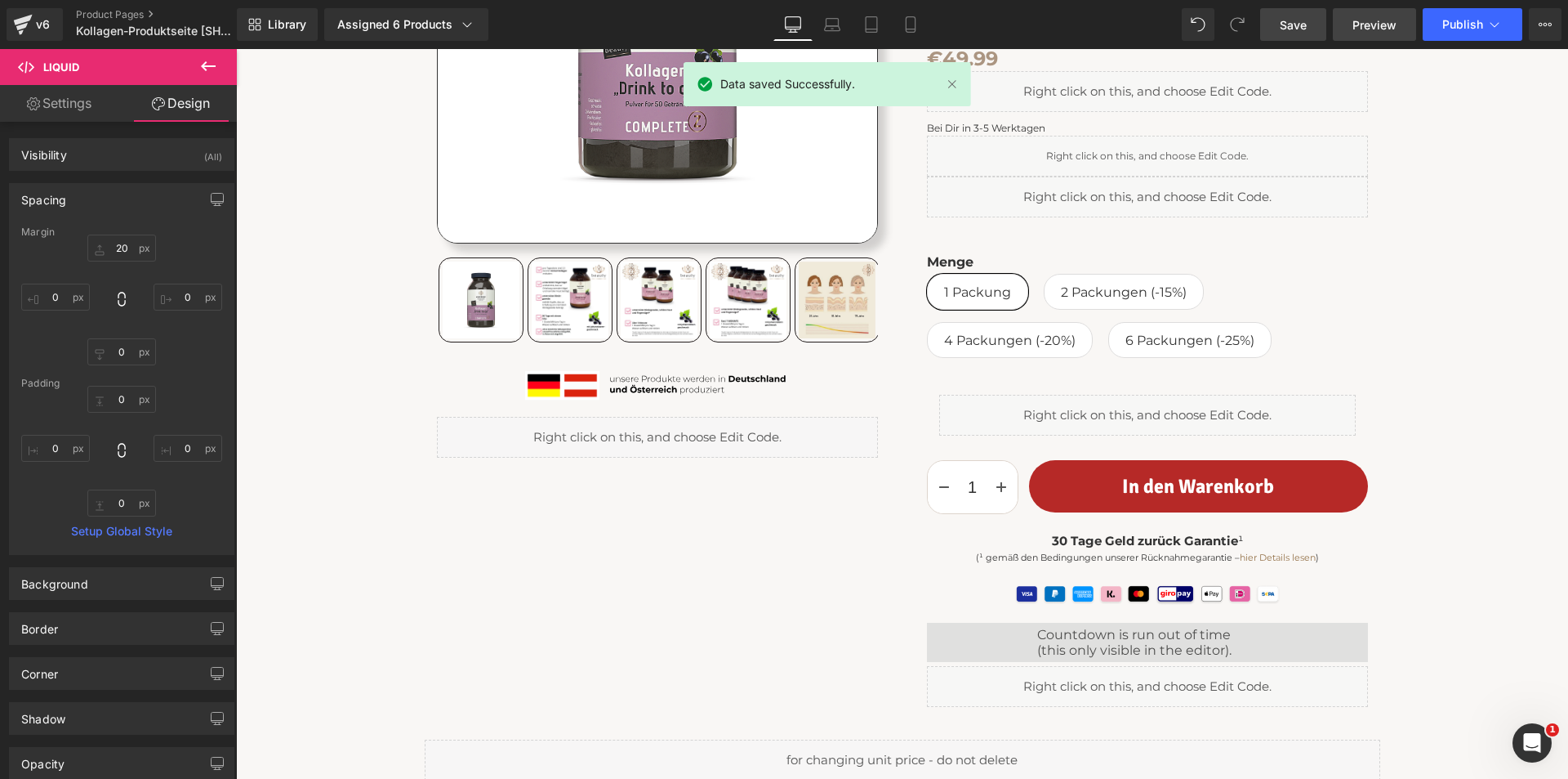
click at [1359, 20] on span "Preview" at bounding box center [1374, 25] width 44 height 17
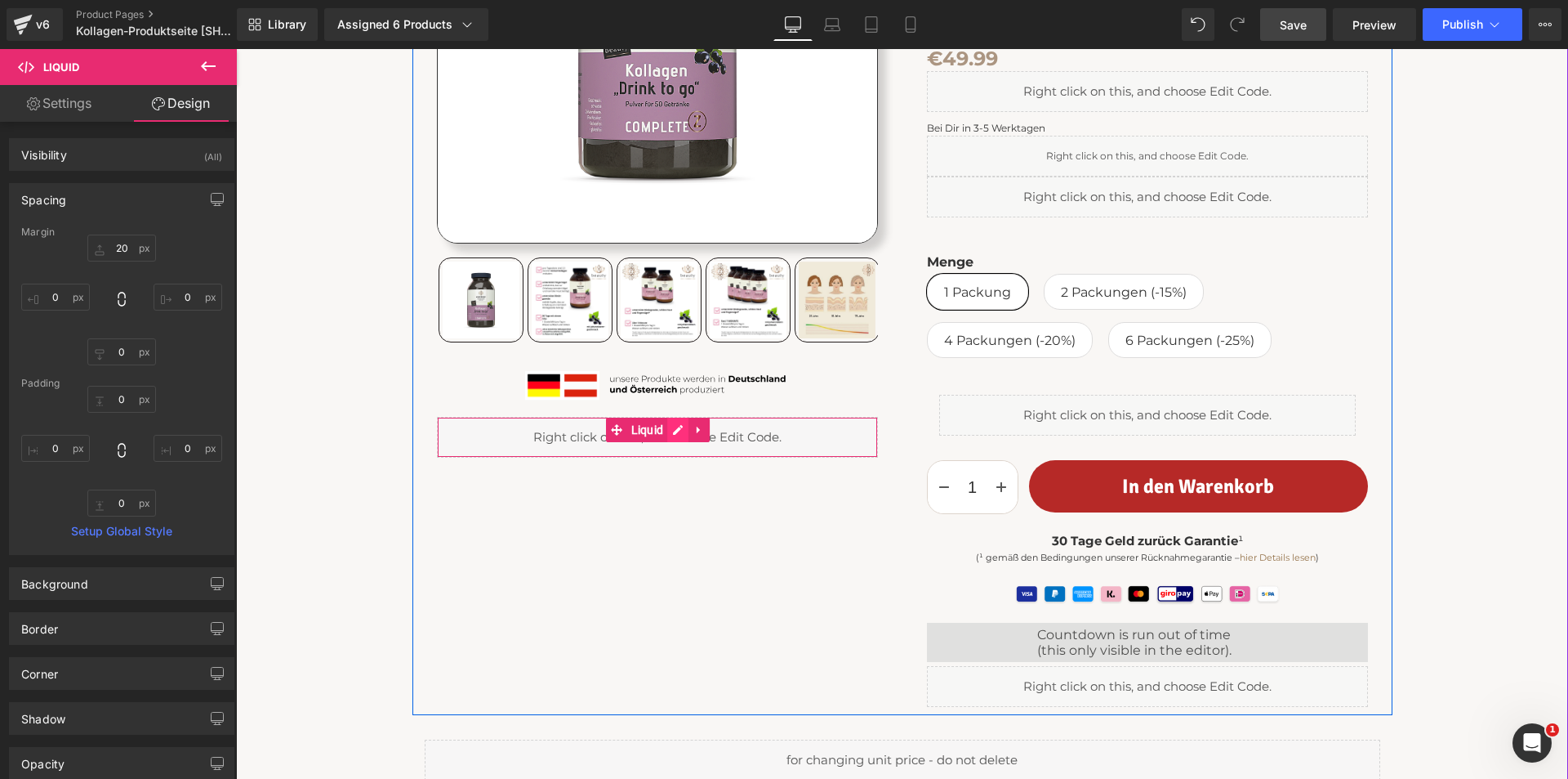
click at [672, 429] on div "Liquid" at bounding box center [657, 436] width 441 height 41
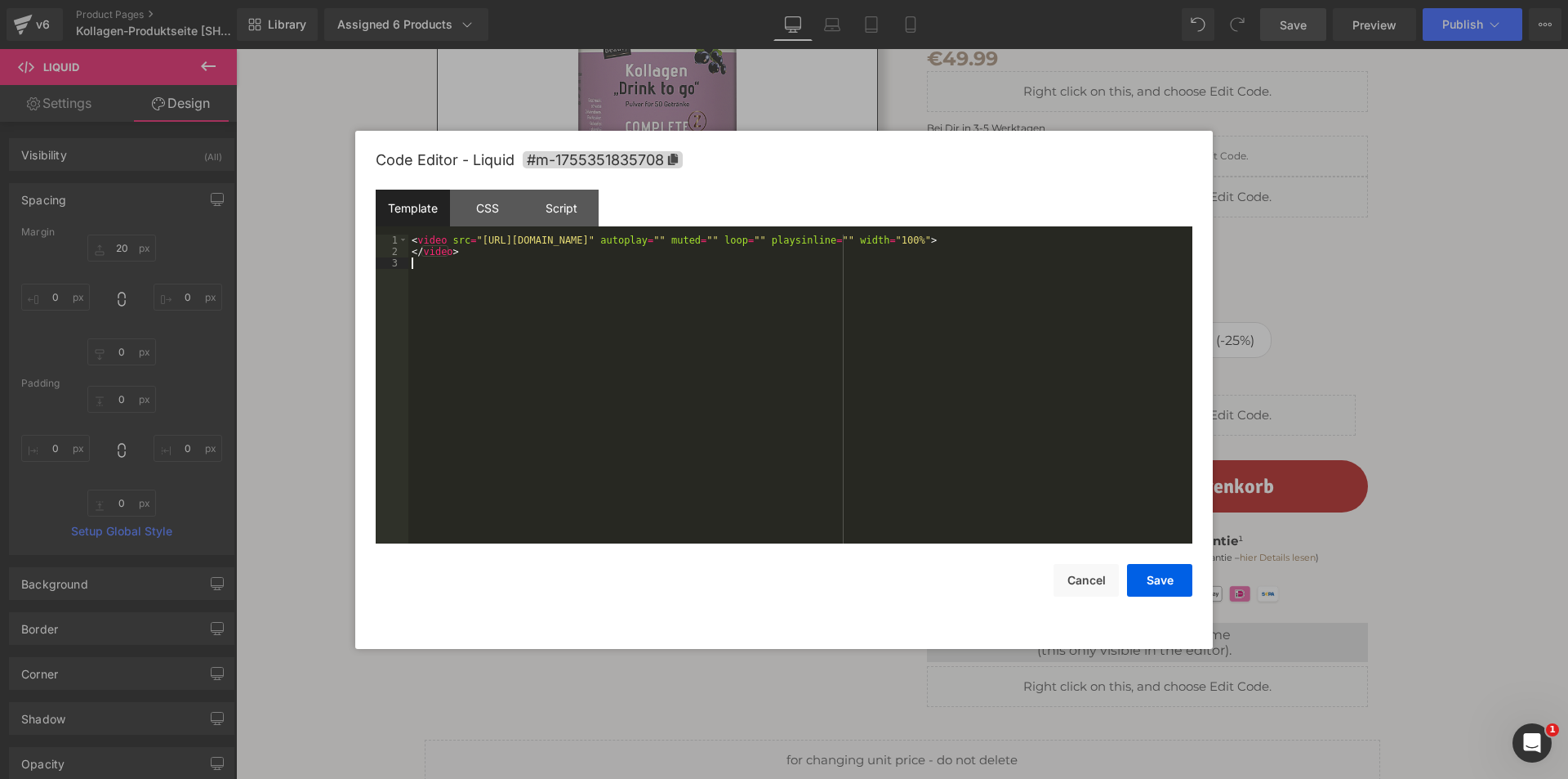
click at [706, 410] on div "< video src = "[URL][DOMAIN_NAME]" autoplay = "" muted = "" loop = "" playsinli…" at bounding box center [801, 401] width 784 height 332
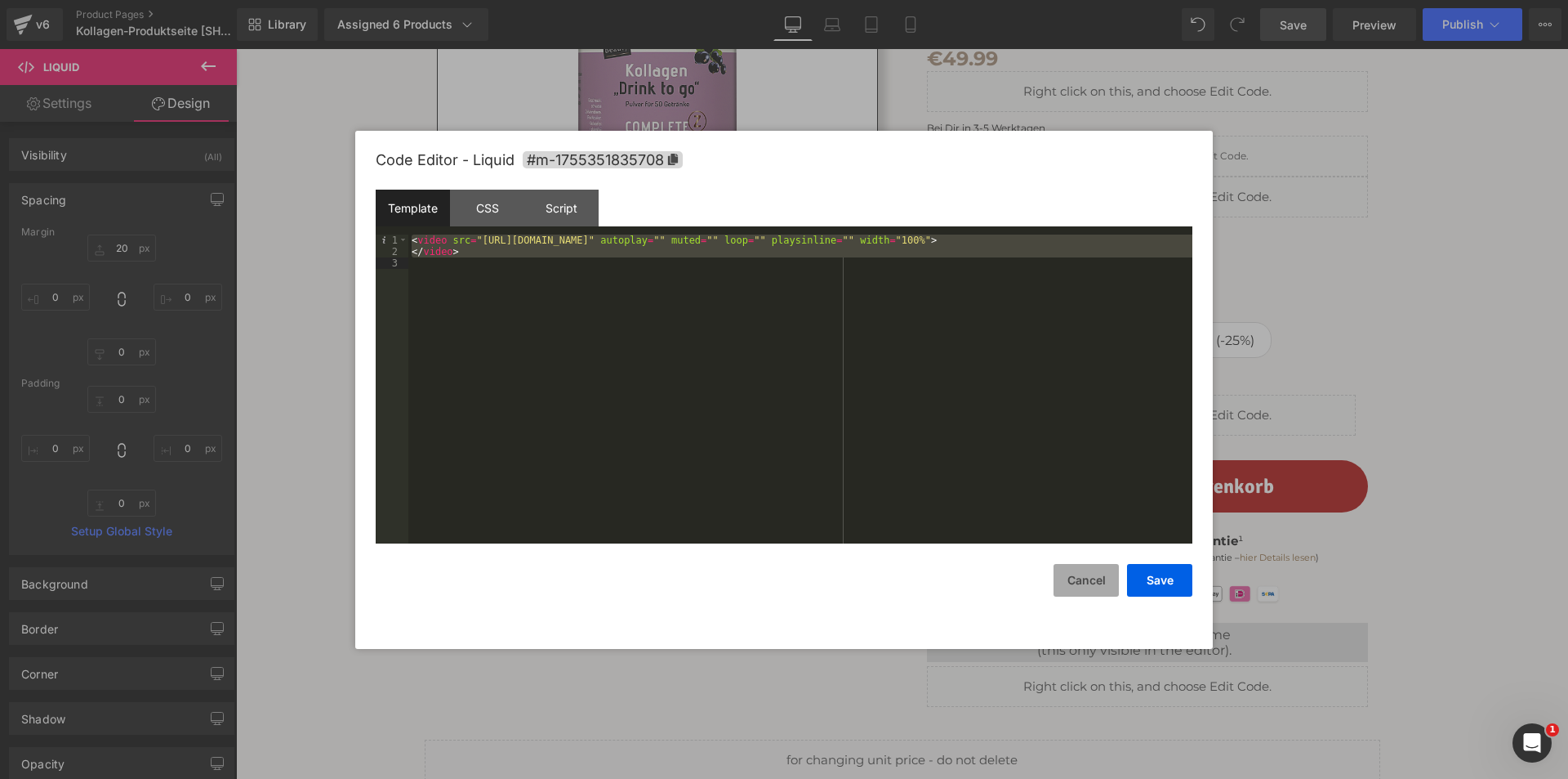
click at [1080, 584] on button "Cancel" at bounding box center [1086, 580] width 65 height 33
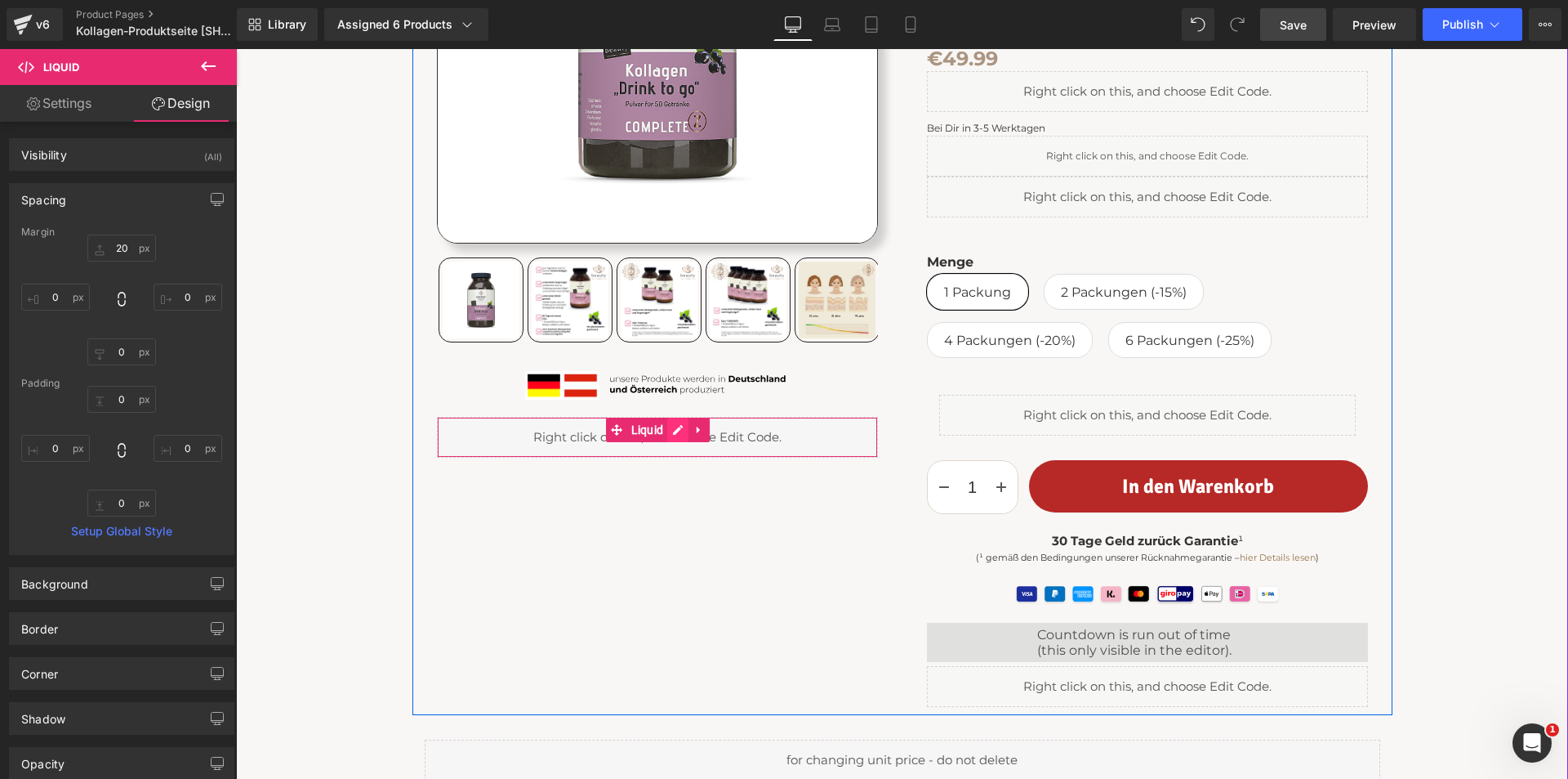
click at [672, 429] on div "Liquid" at bounding box center [657, 436] width 441 height 41
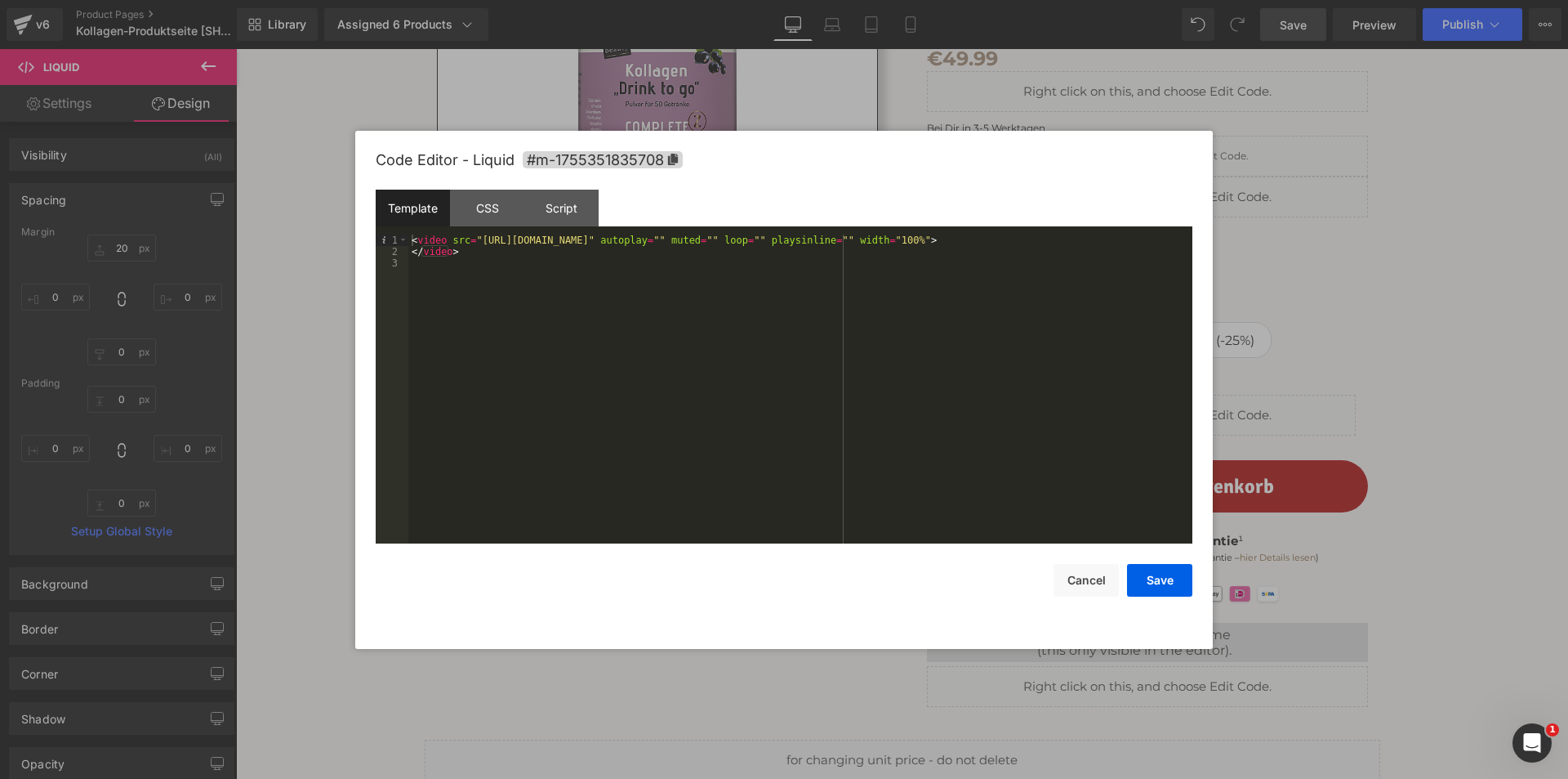
click at [570, 380] on div "< video src = "[URL][DOMAIN_NAME]" autoplay = "" muted = "" loop = "" playsinli…" at bounding box center [801, 401] width 784 height 332
click at [412, 239] on div "< video src = "[URL][DOMAIN_NAME]" autoplay = "" muted = "" loop = "" playsinli…" at bounding box center [801, 401] width 784 height 332
paste textarea
click at [488, 265] on div "< a href = "[URL][DOMAIN_NAME]" > < video src = "[URL][DOMAIN_NAME] /2510a4717d…" at bounding box center [801, 406] width 784 height 343
click at [1147, 572] on button "Save" at bounding box center [1159, 580] width 65 height 33
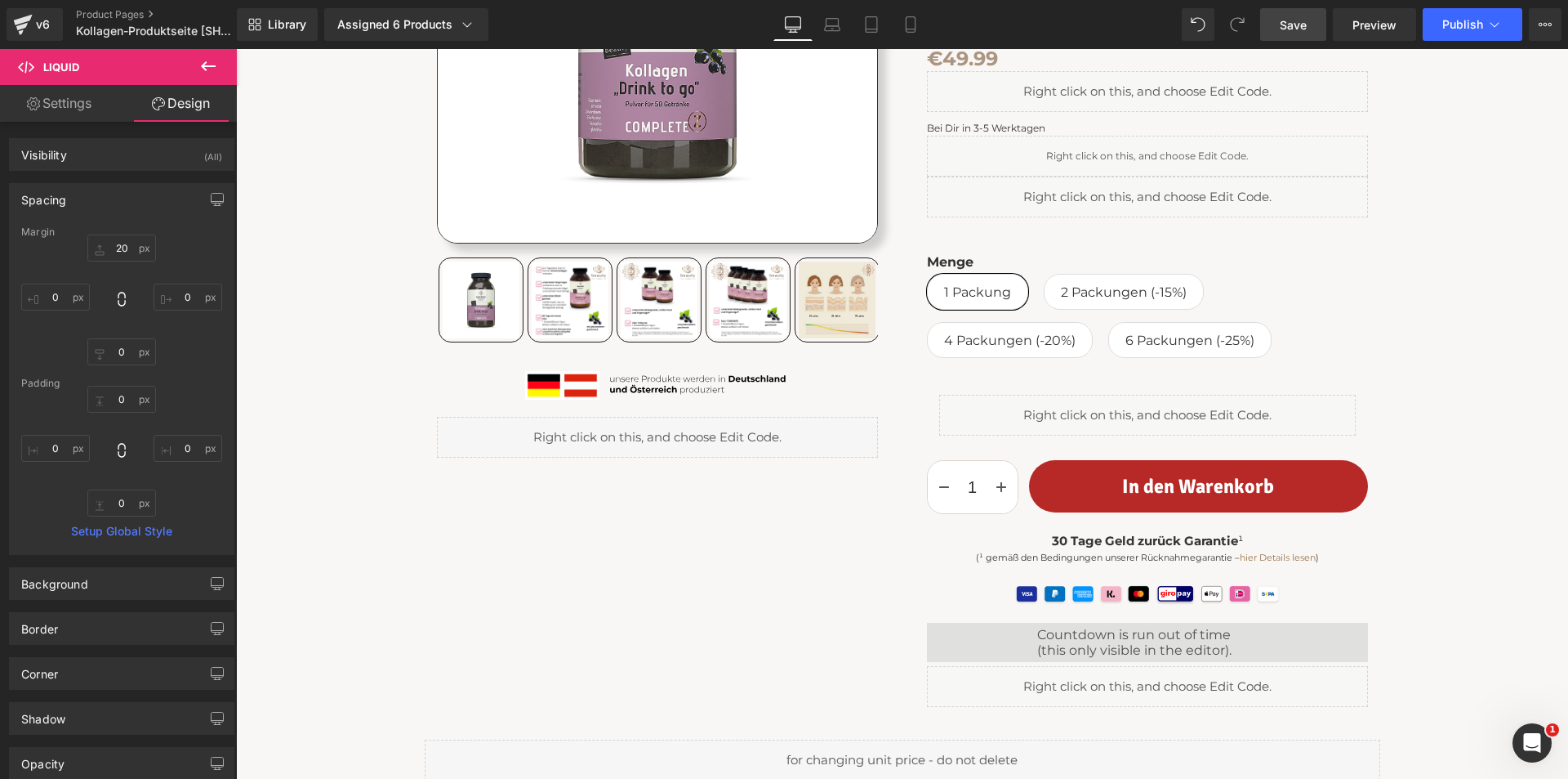
click at [1292, 23] on span "Save" at bounding box center [1293, 25] width 27 height 17
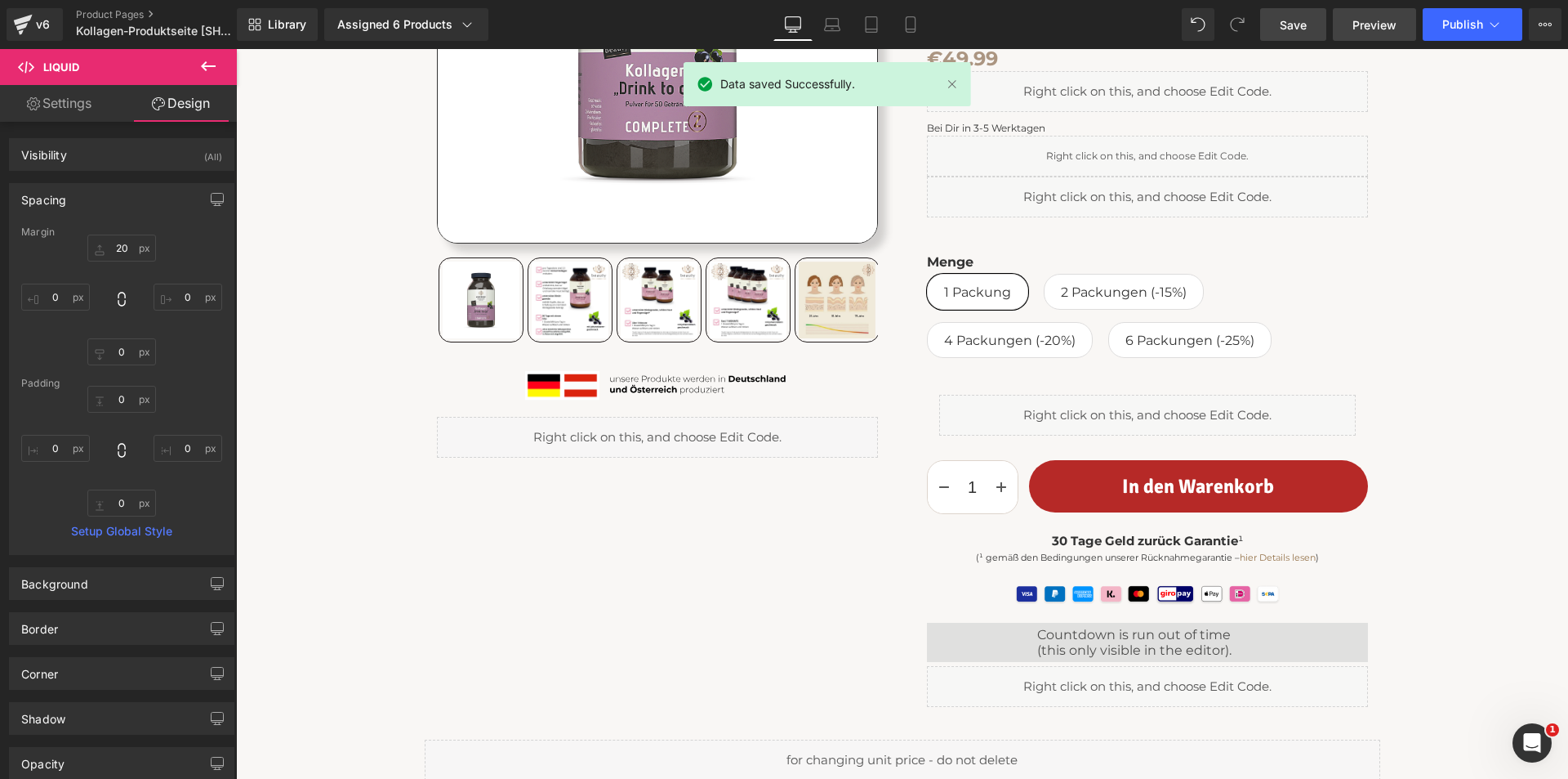
click at [1372, 23] on span "Preview" at bounding box center [1374, 25] width 44 height 17
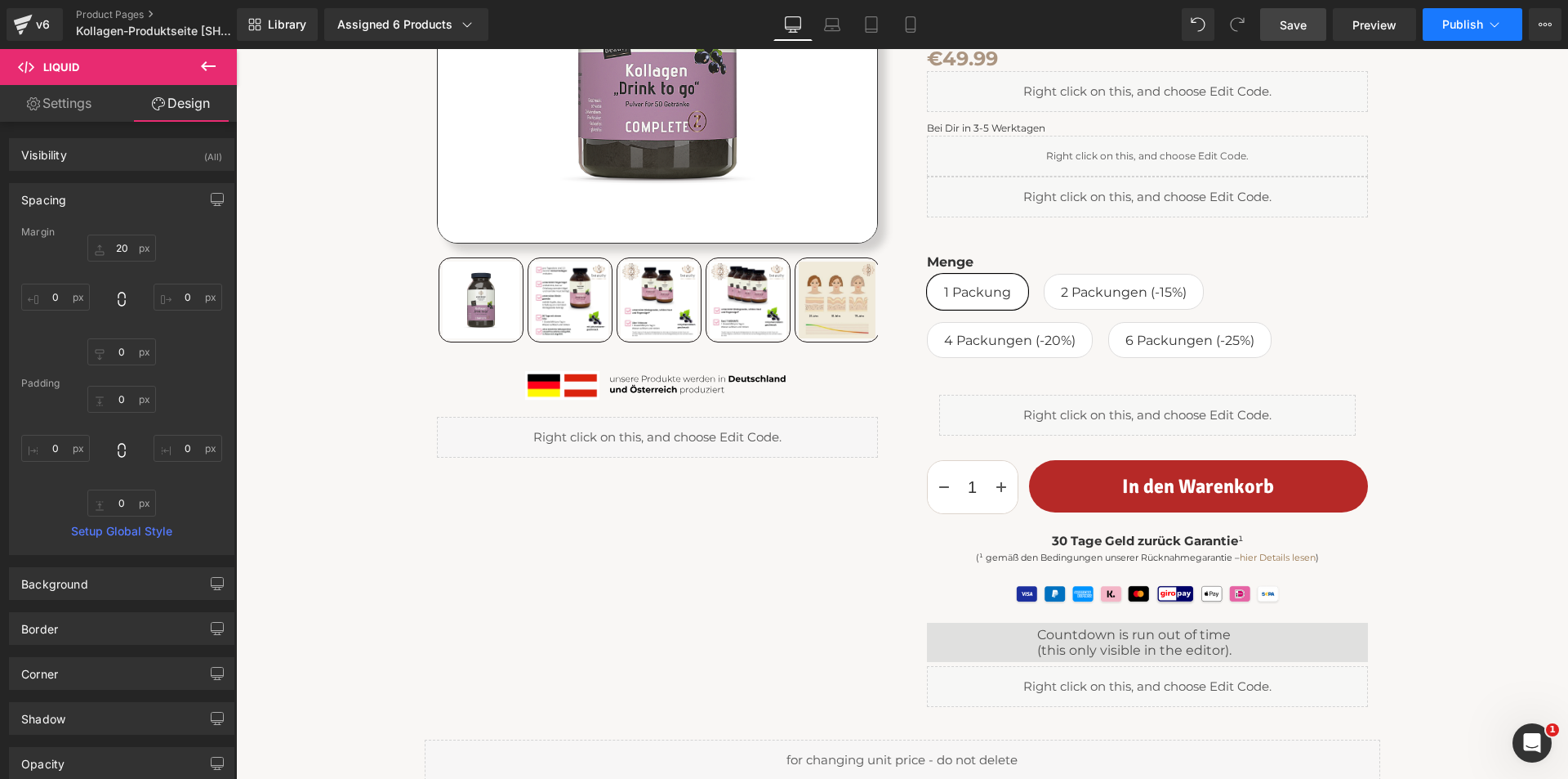
click at [1445, 27] on span "Publish" at bounding box center [1463, 24] width 41 height 13
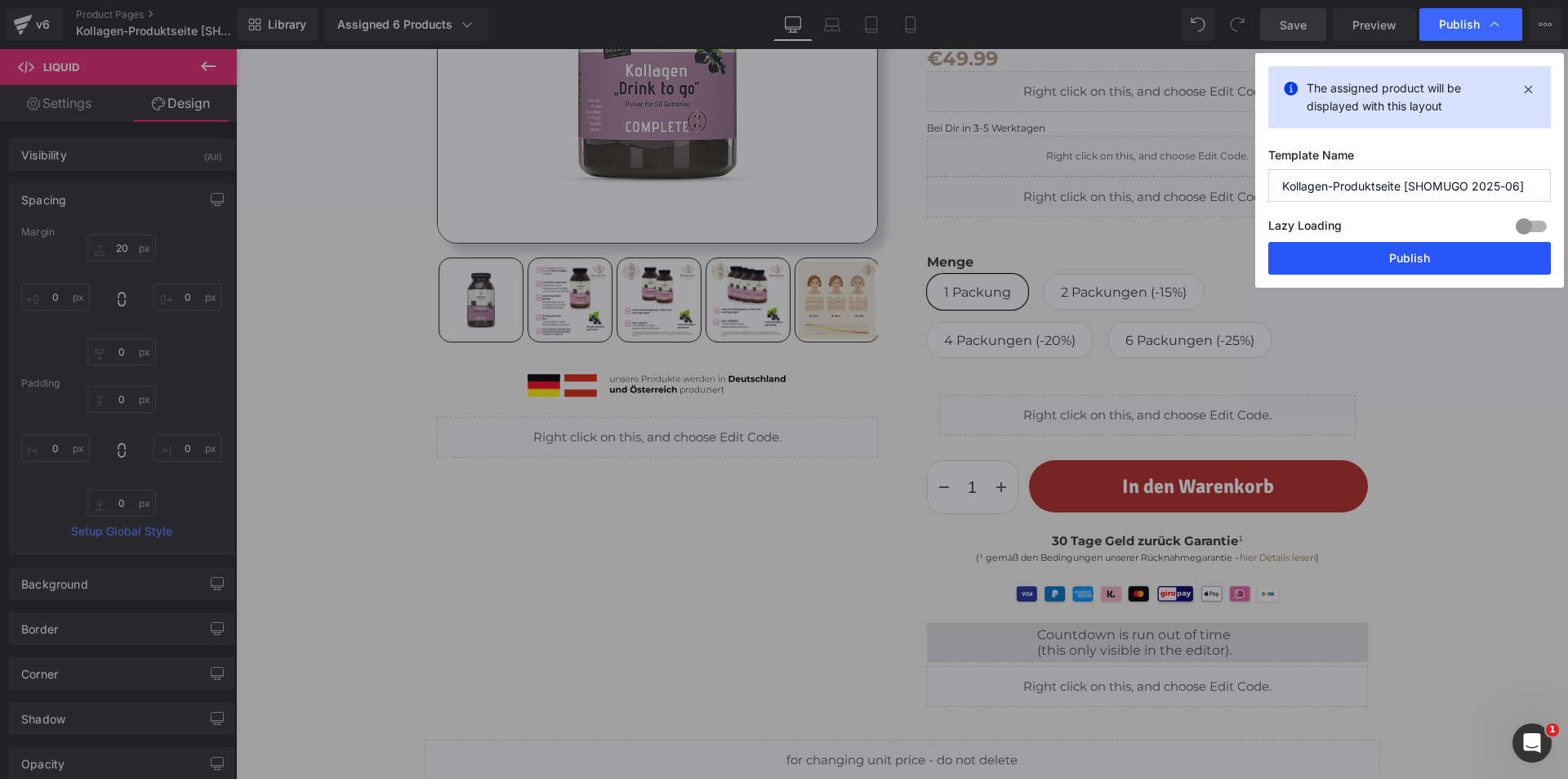
click at [1418, 253] on button "Publish" at bounding box center [1409, 258] width 282 height 33
